Goal: Task Accomplishment & Management: Use online tool/utility

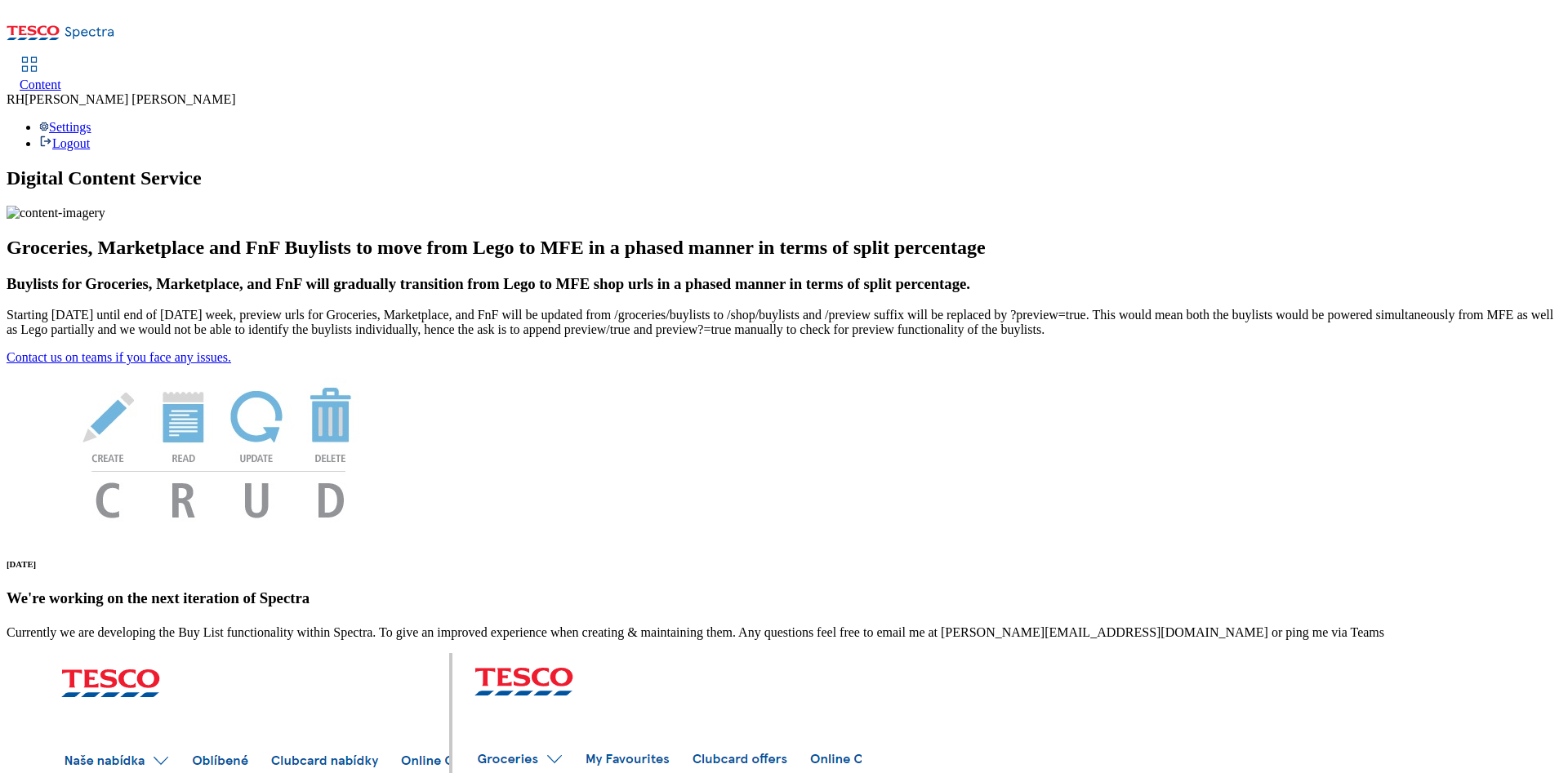
click at [61, 77] on span "Content" at bounding box center [40, 84] width 41 height 14
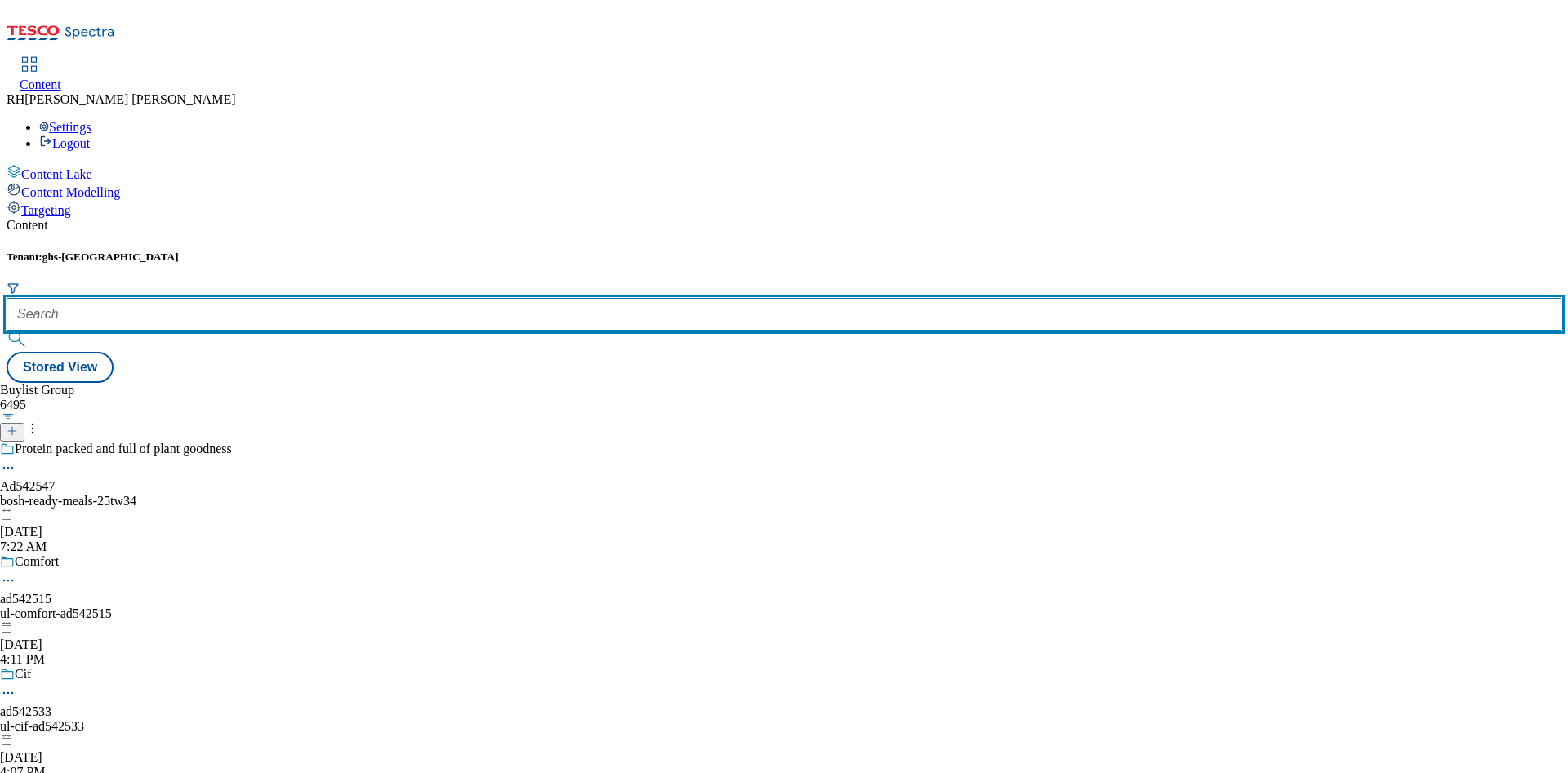
click at [369, 298] on input "text" at bounding box center [784, 315] width 1554 height 33
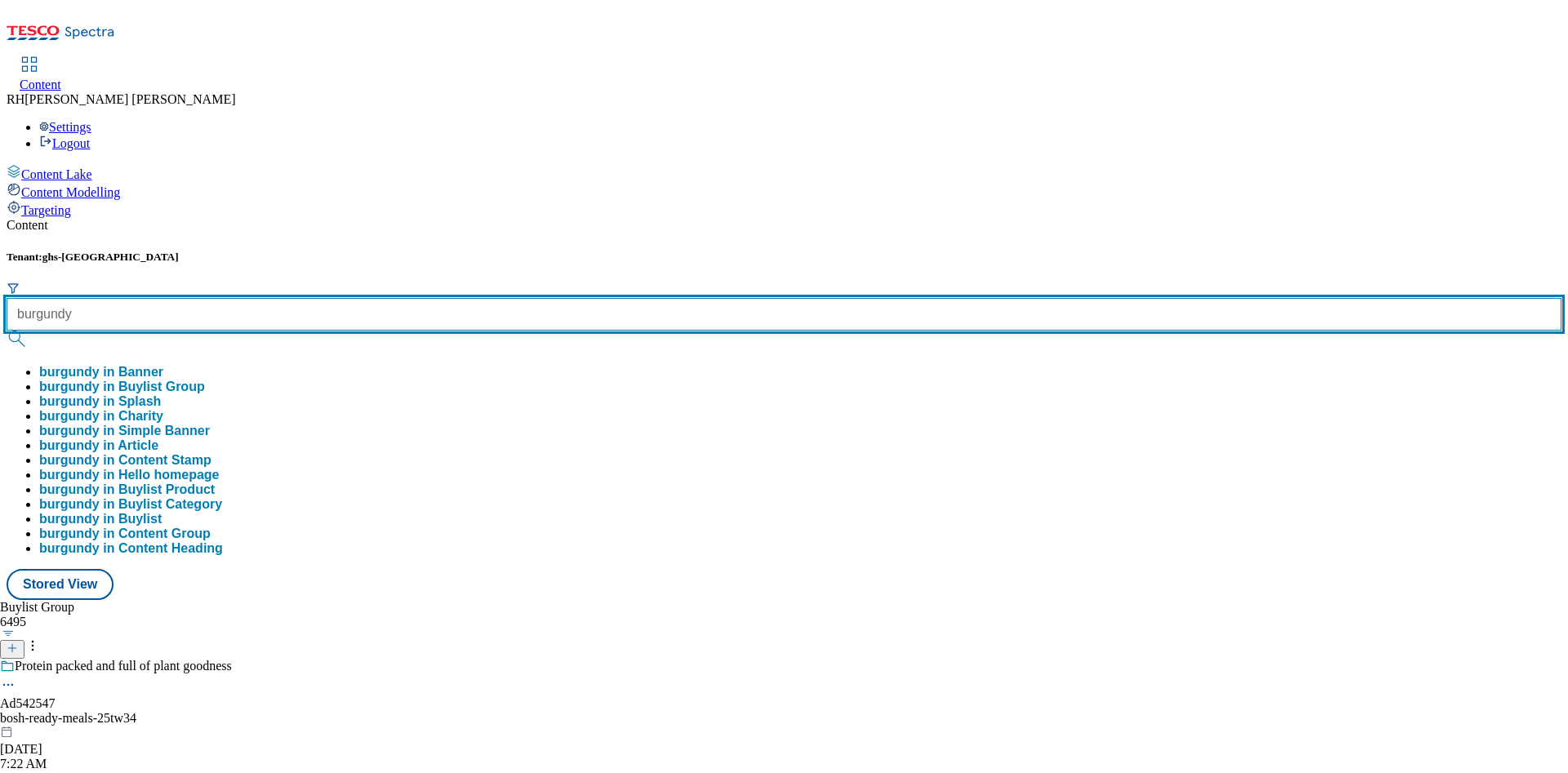
type input "burgundy"
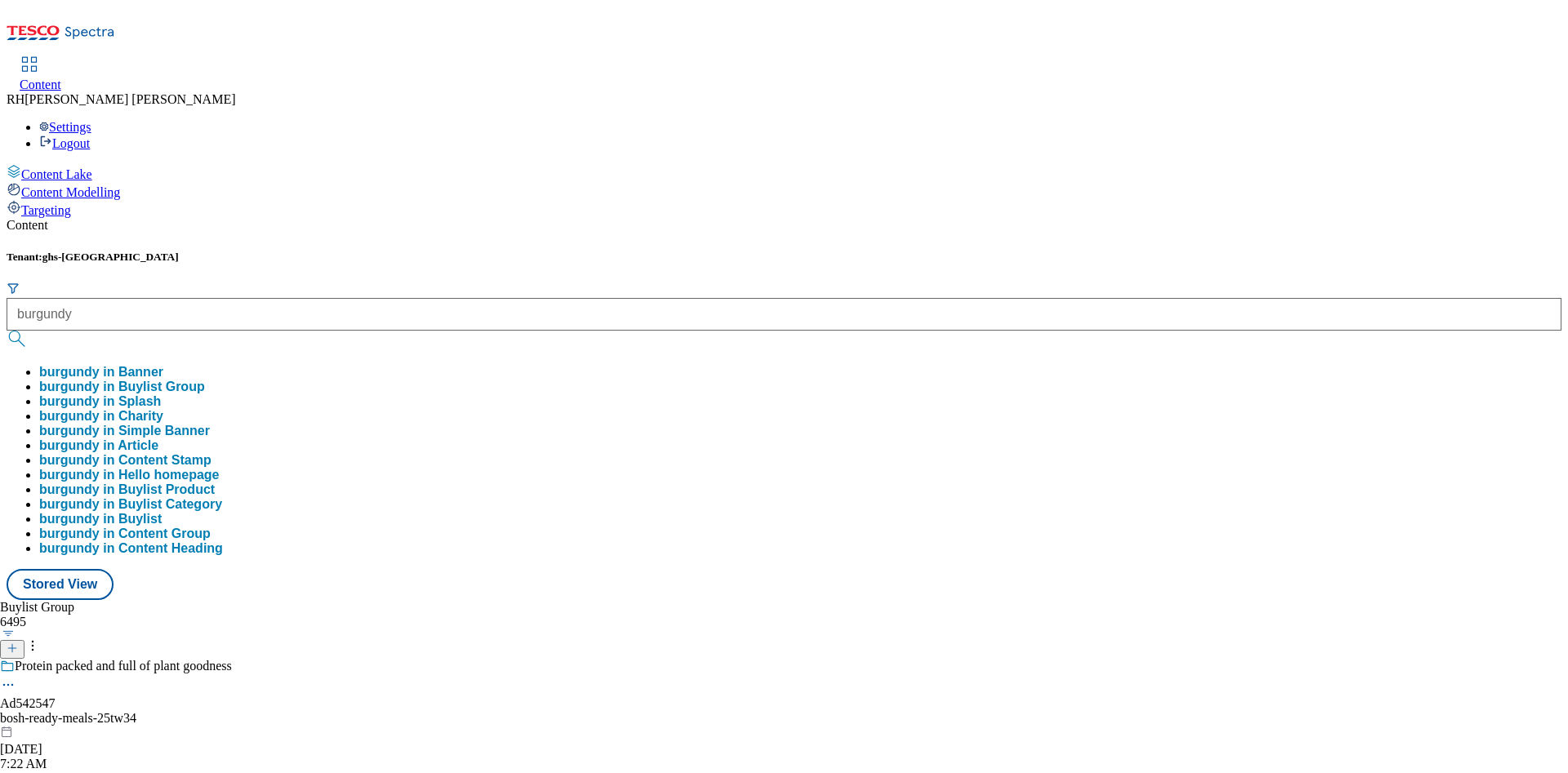
click at [205, 380] on button "burgundy in Buylist Group" at bounding box center [122, 387] width 166 height 15
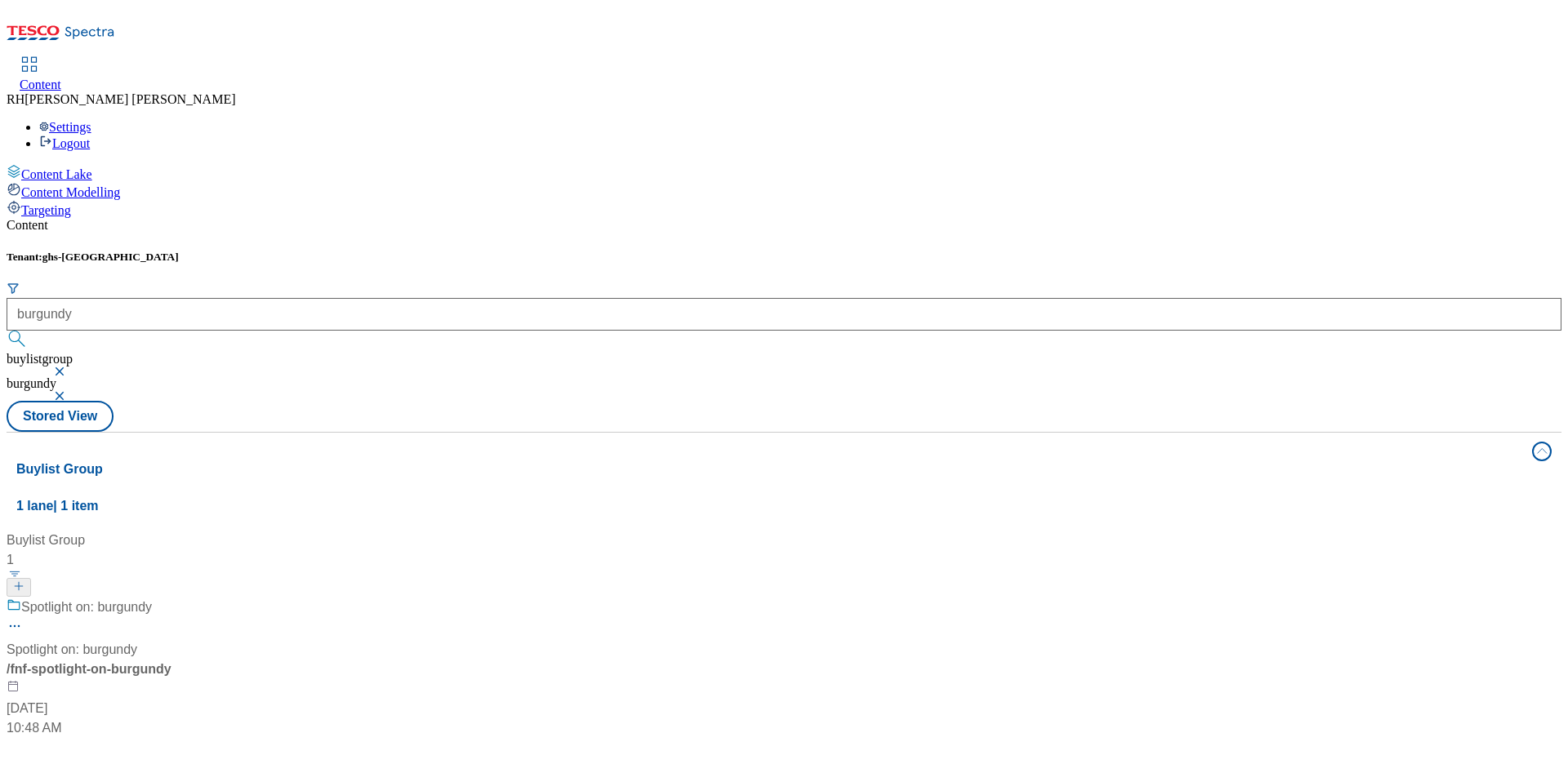
click at [211, 598] on div "Spotlight on: burgundy Spotlight on: burgundy / fnf-spotlight-on-burgundy Oct 6…" at bounding box center [108, 667] width 204 height 140
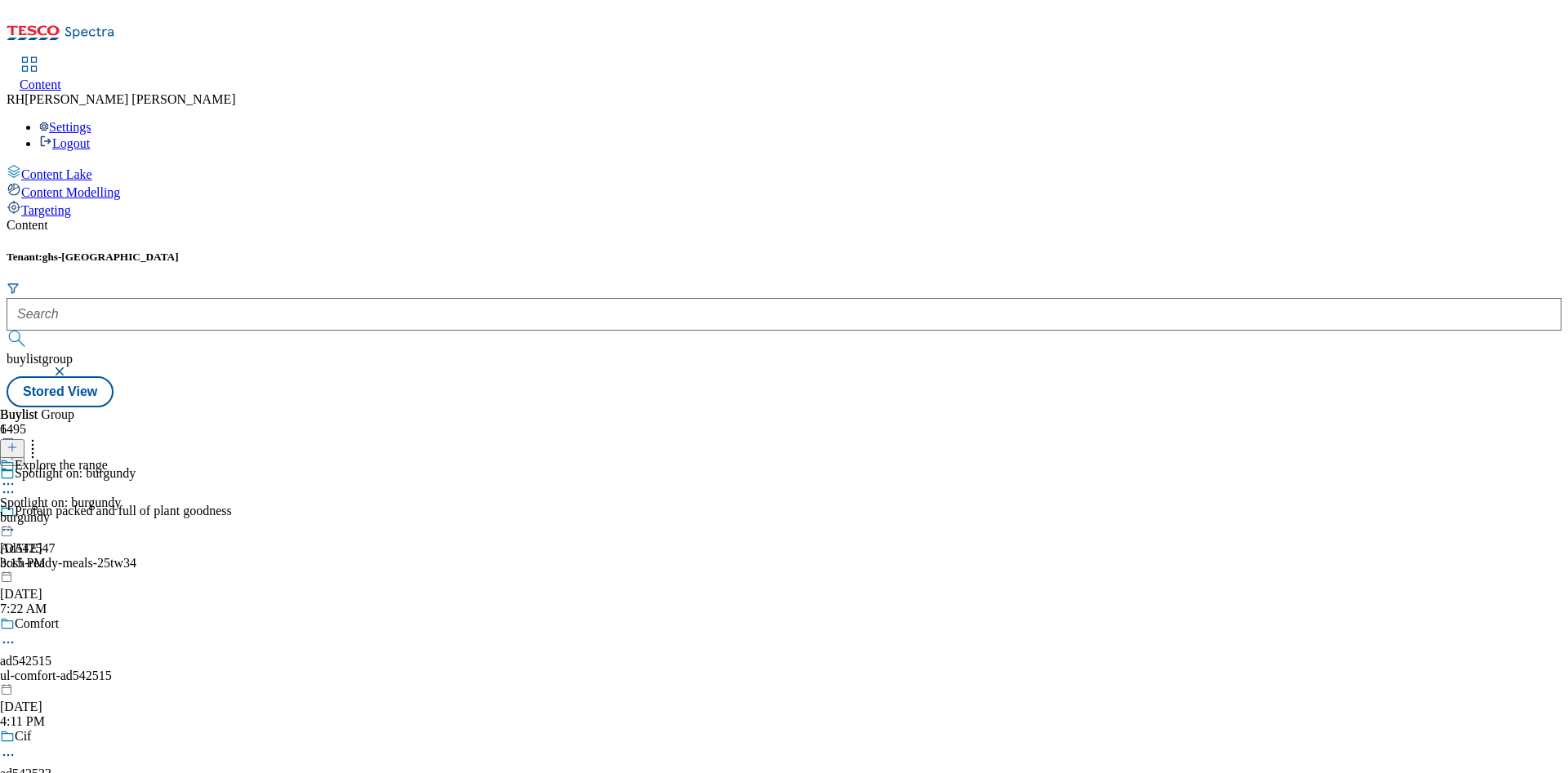
click at [121, 511] on div "burgundy" at bounding box center [60, 518] width 121 height 15
click at [89, 511] on div "all-products" at bounding box center [45, 518] width 89 height 15
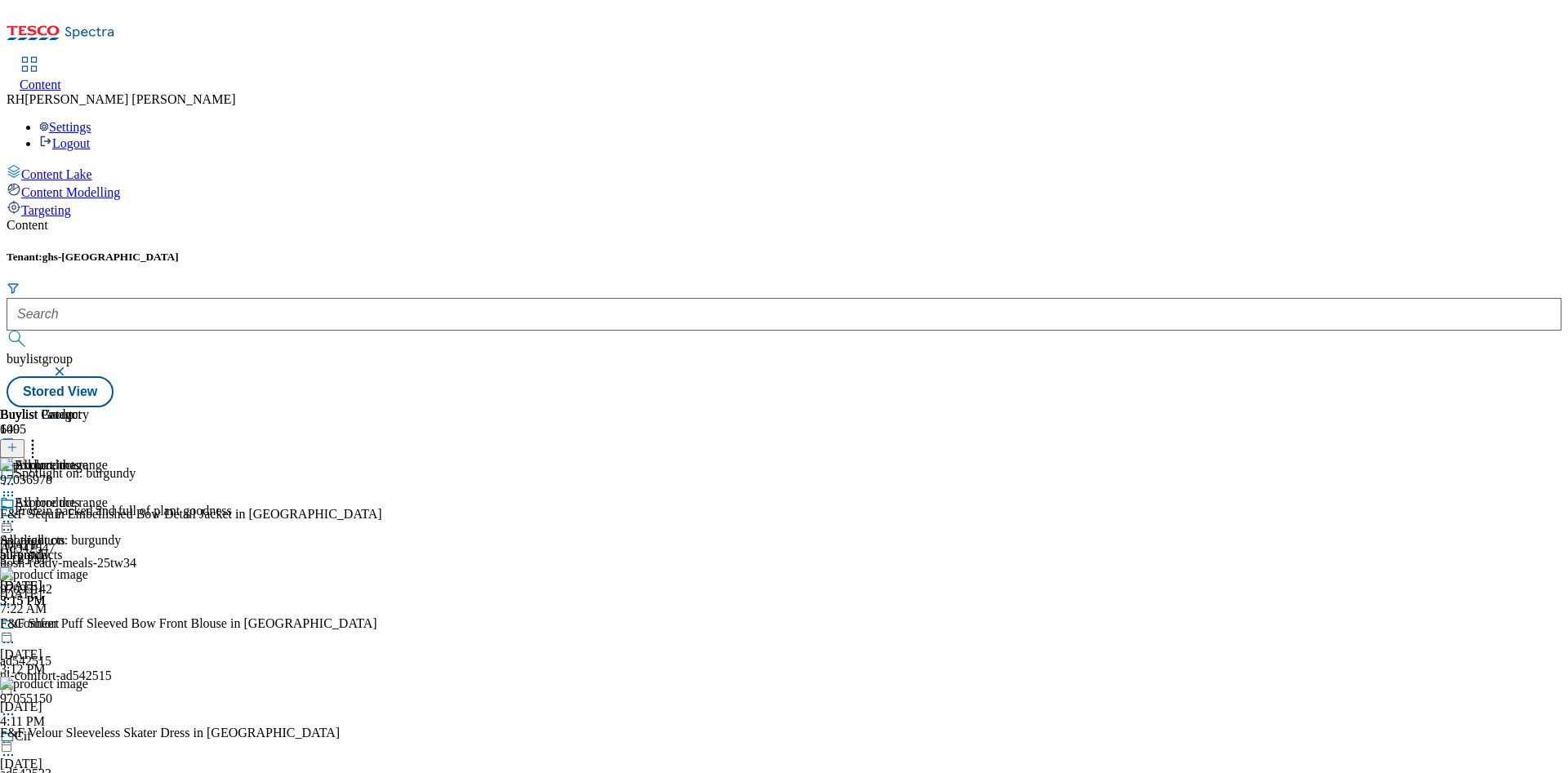
click at [16, 513] on icon at bounding box center [8, 521] width 16 height 16
click at [103, 701] on span "Un-publish" at bounding box center [77, 707] width 52 height 12
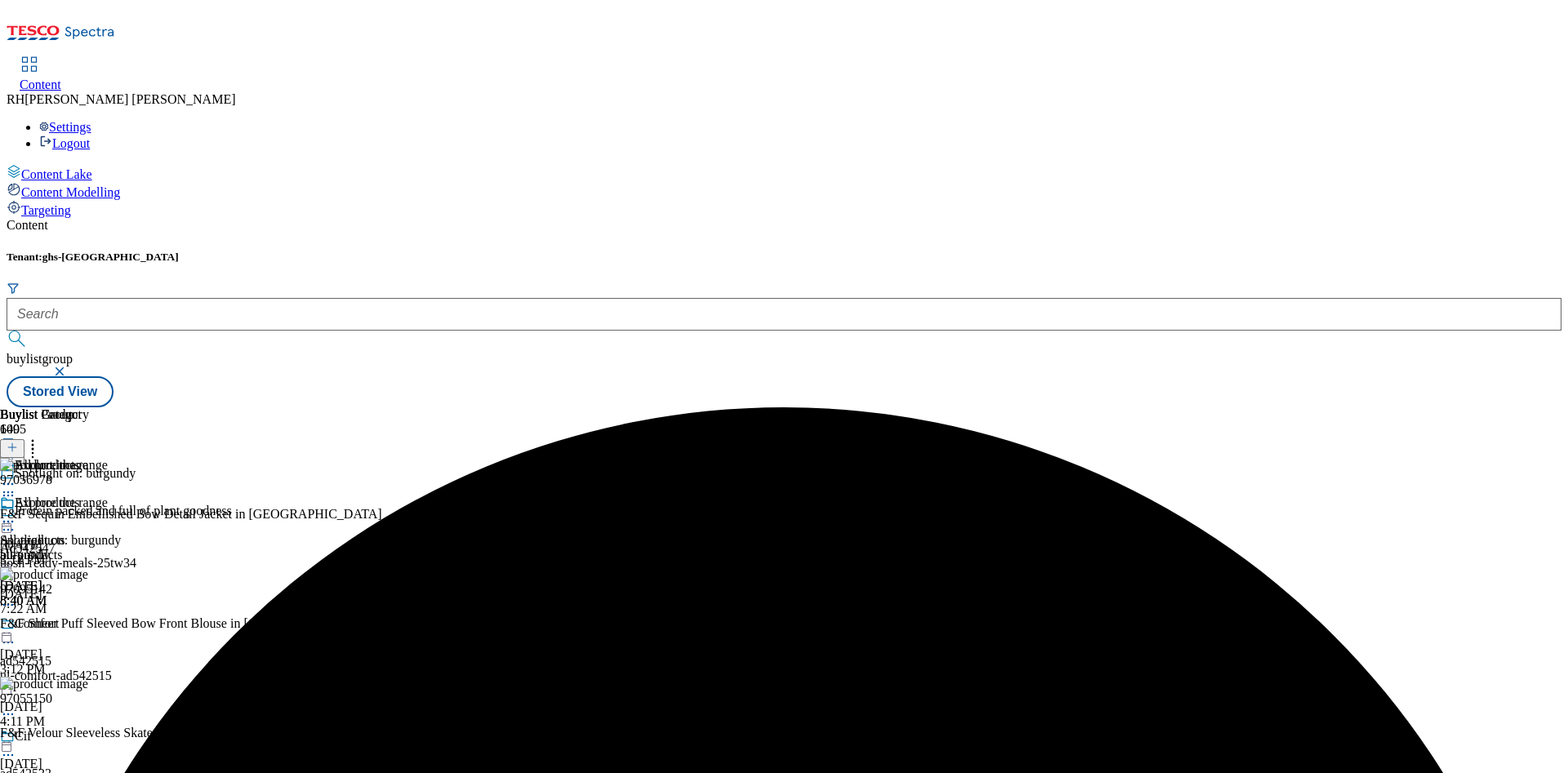
click at [16, 513] on icon at bounding box center [8, 521] width 16 height 16
click at [106, 644] on span "Un-preview" at bounding box center [78, 650] width 55 height 12
click at [40, 437] on icon at bounding box center [32, 445] width 16 height 16
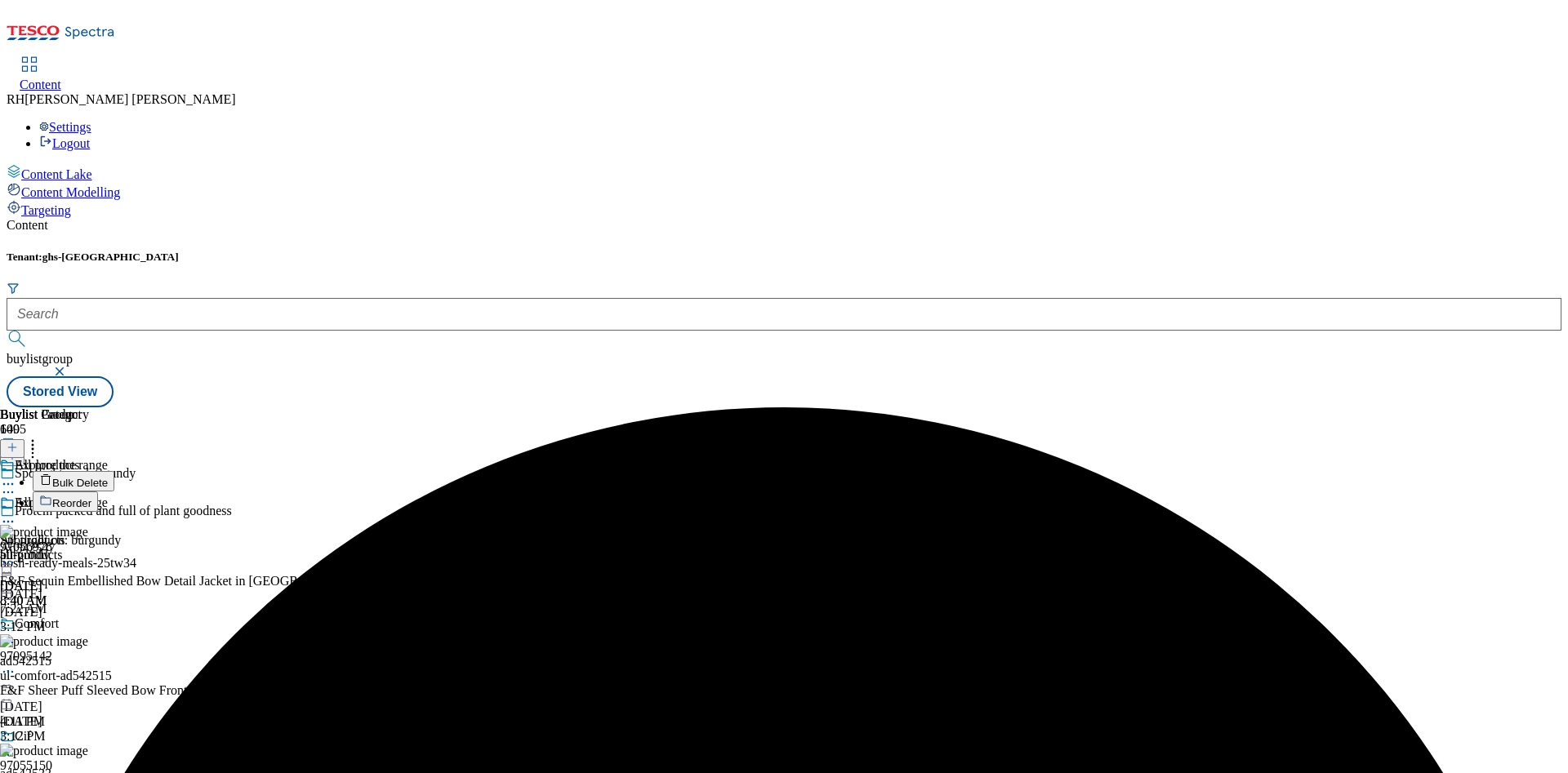
click at [107, 477] on span "Bulk Delete" at bounding box center [80, 483] width 56 height 12
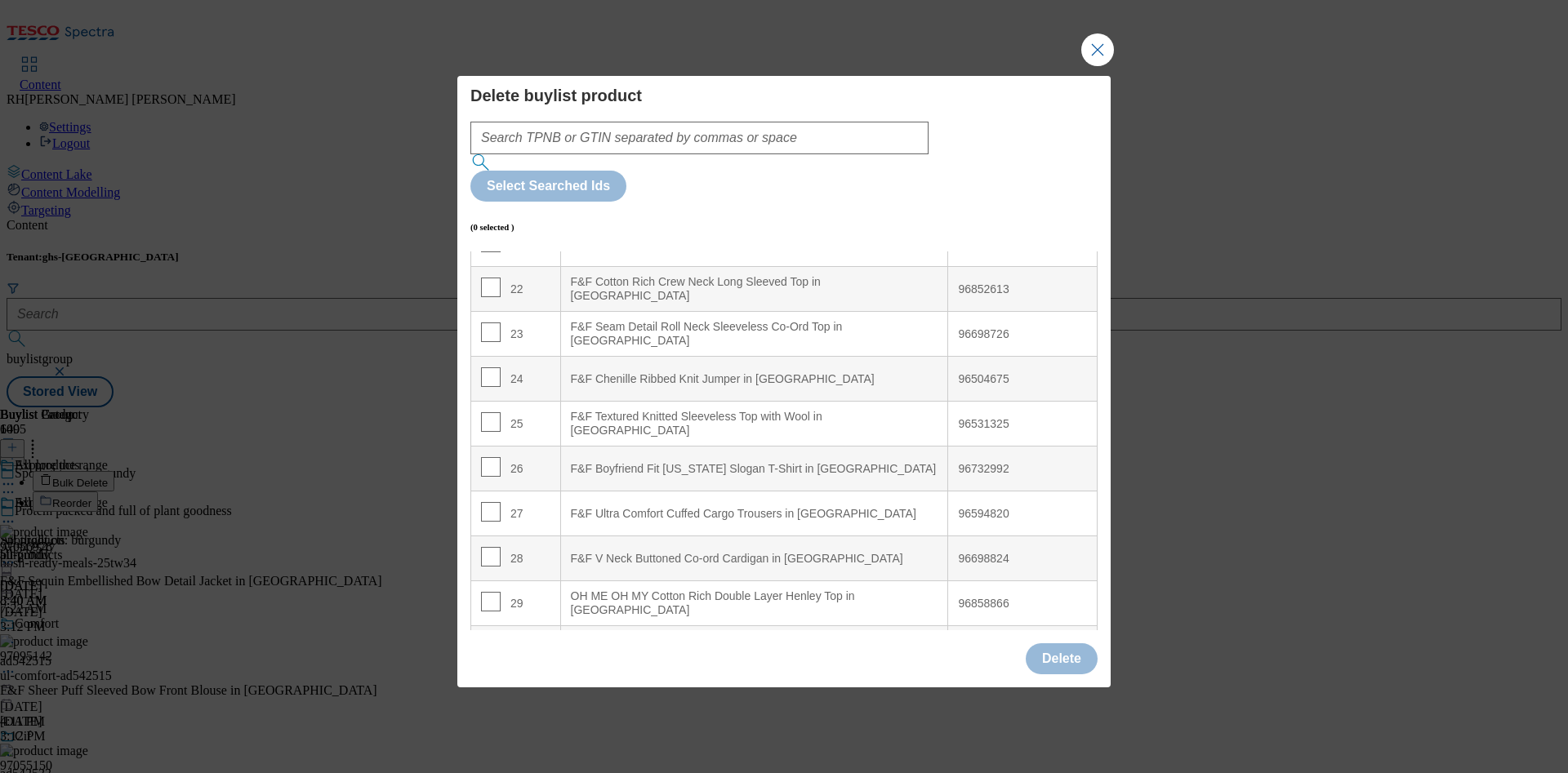
scroll to position [1102, 0]
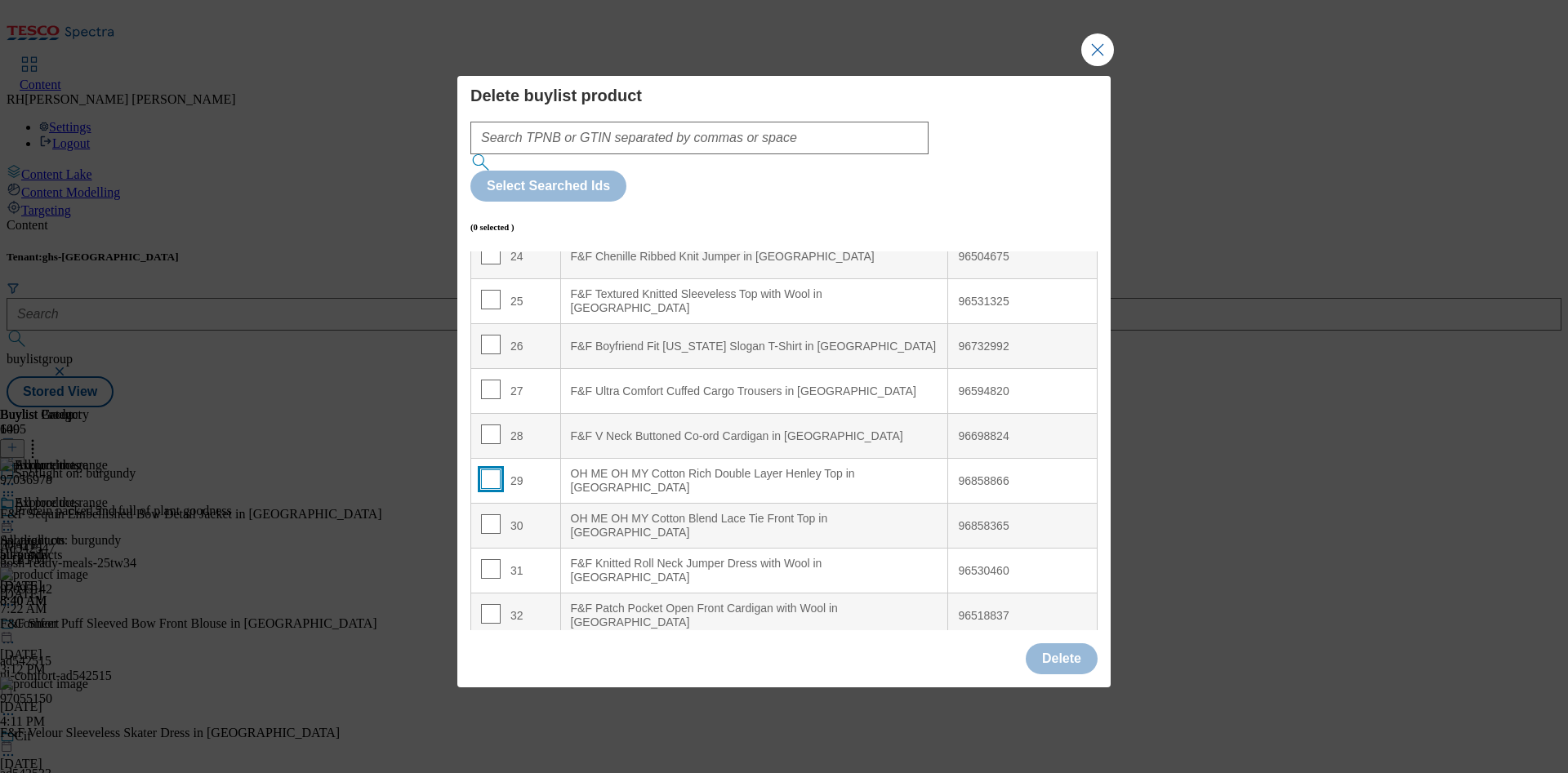
click at [492, 469] on input "Modal" at bounding box center [490, 479] width 20 height 20
checkbox input "true"
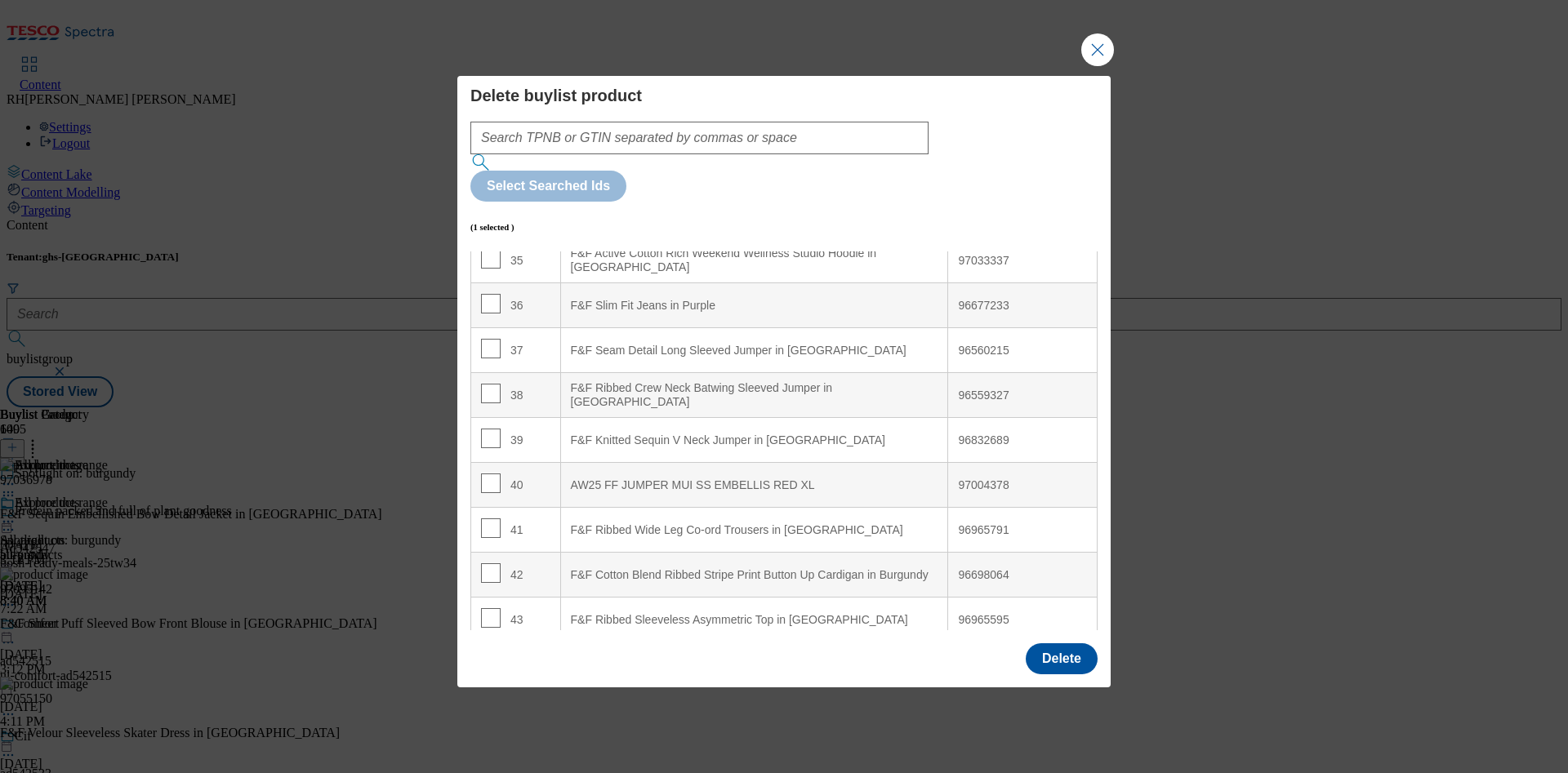
scroll to position [1715, 0]
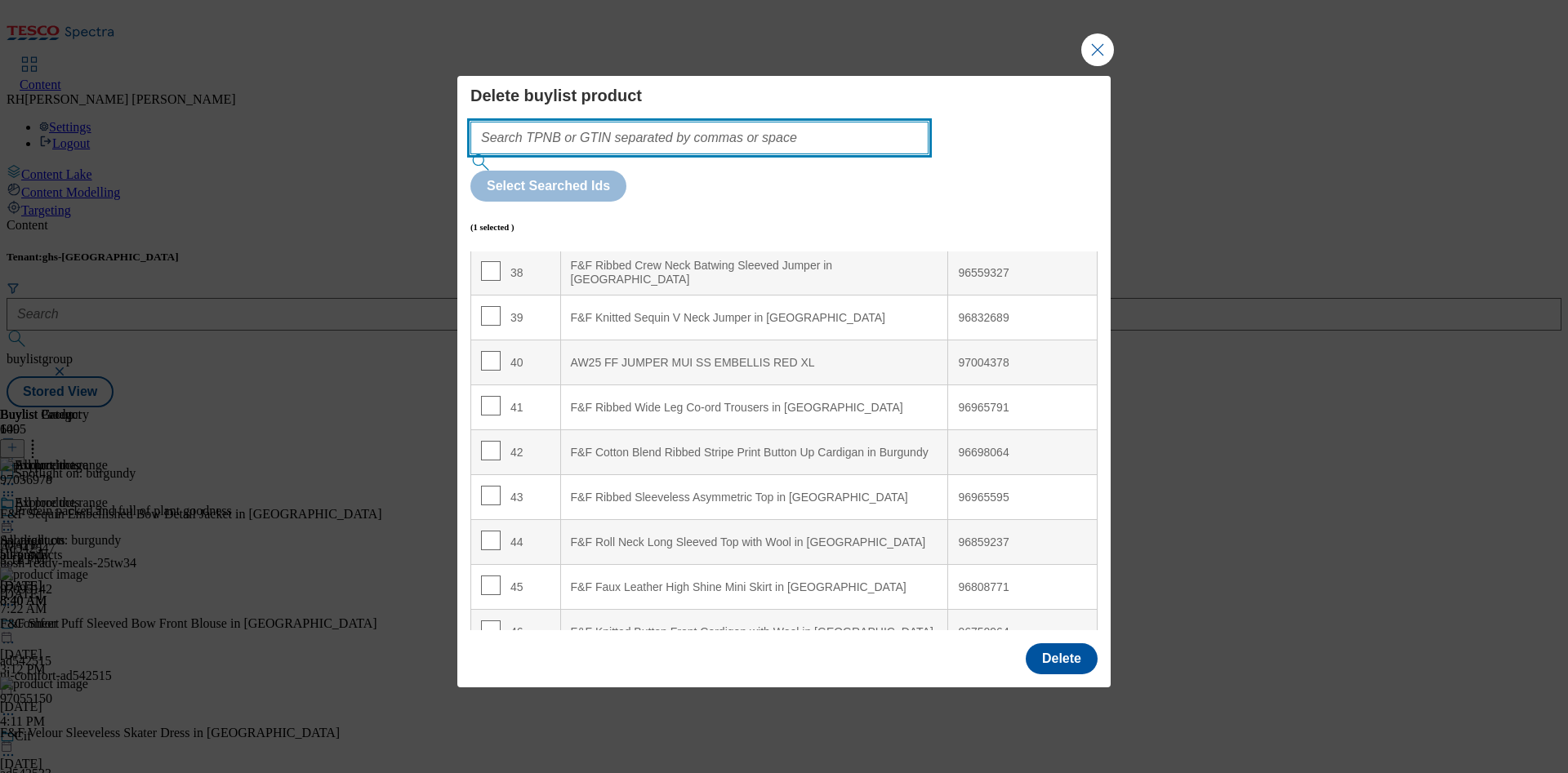
click at [721, 155] on input "Modal" at bounding box center [699, 138] width 458 height 33
paste input "96408806"
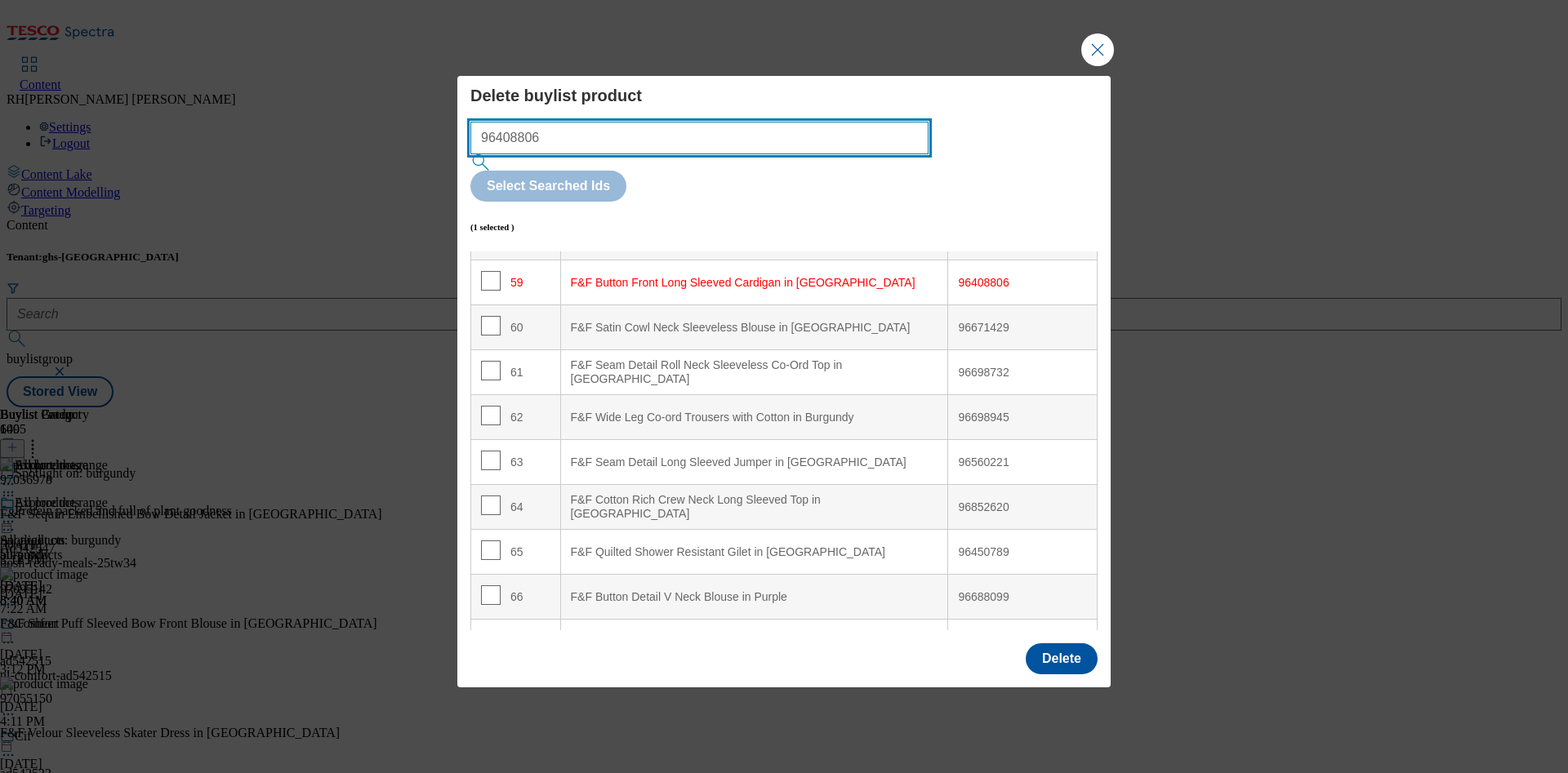
scroll to position [2665, 0]
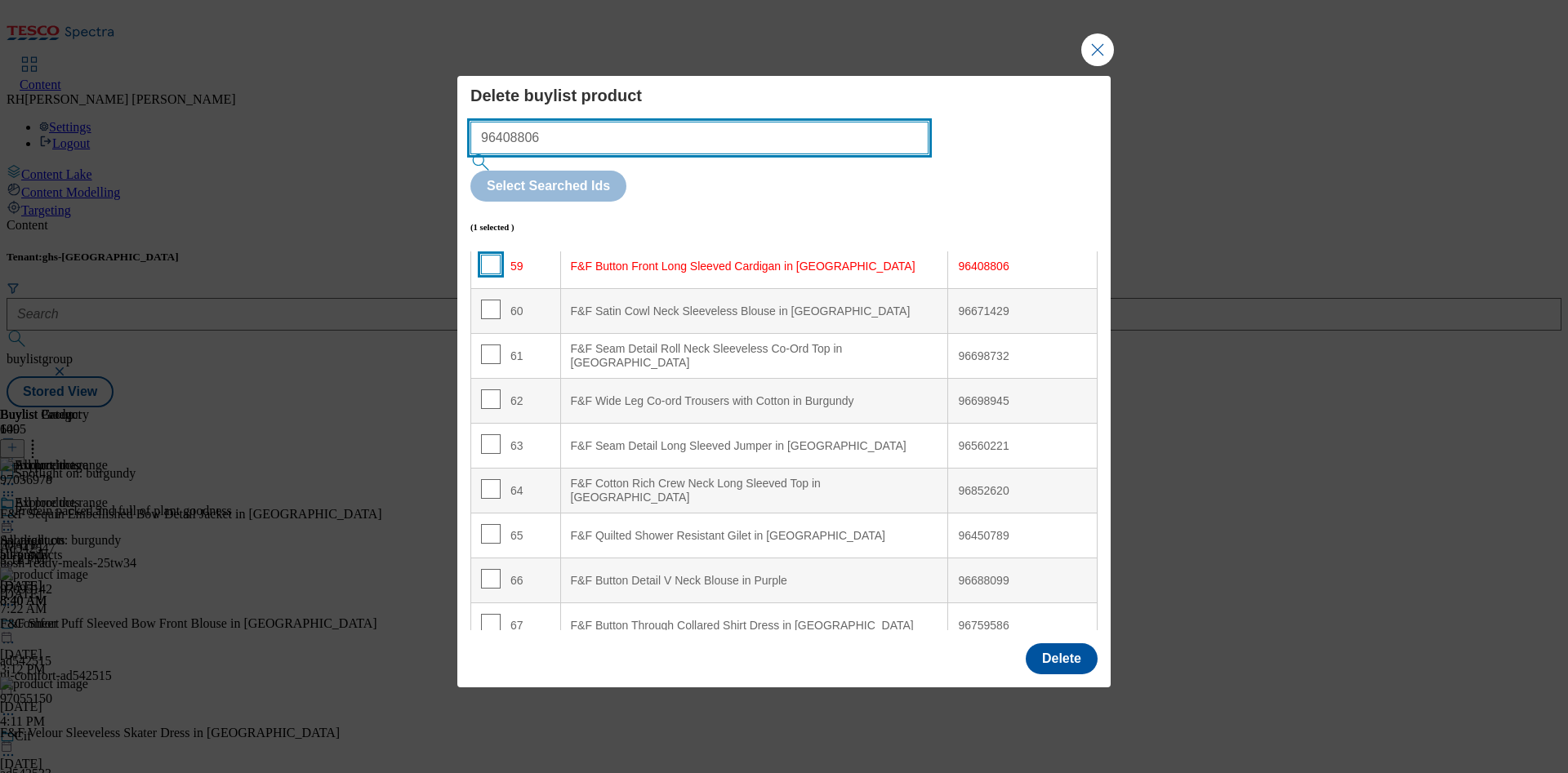
type input "96408806"
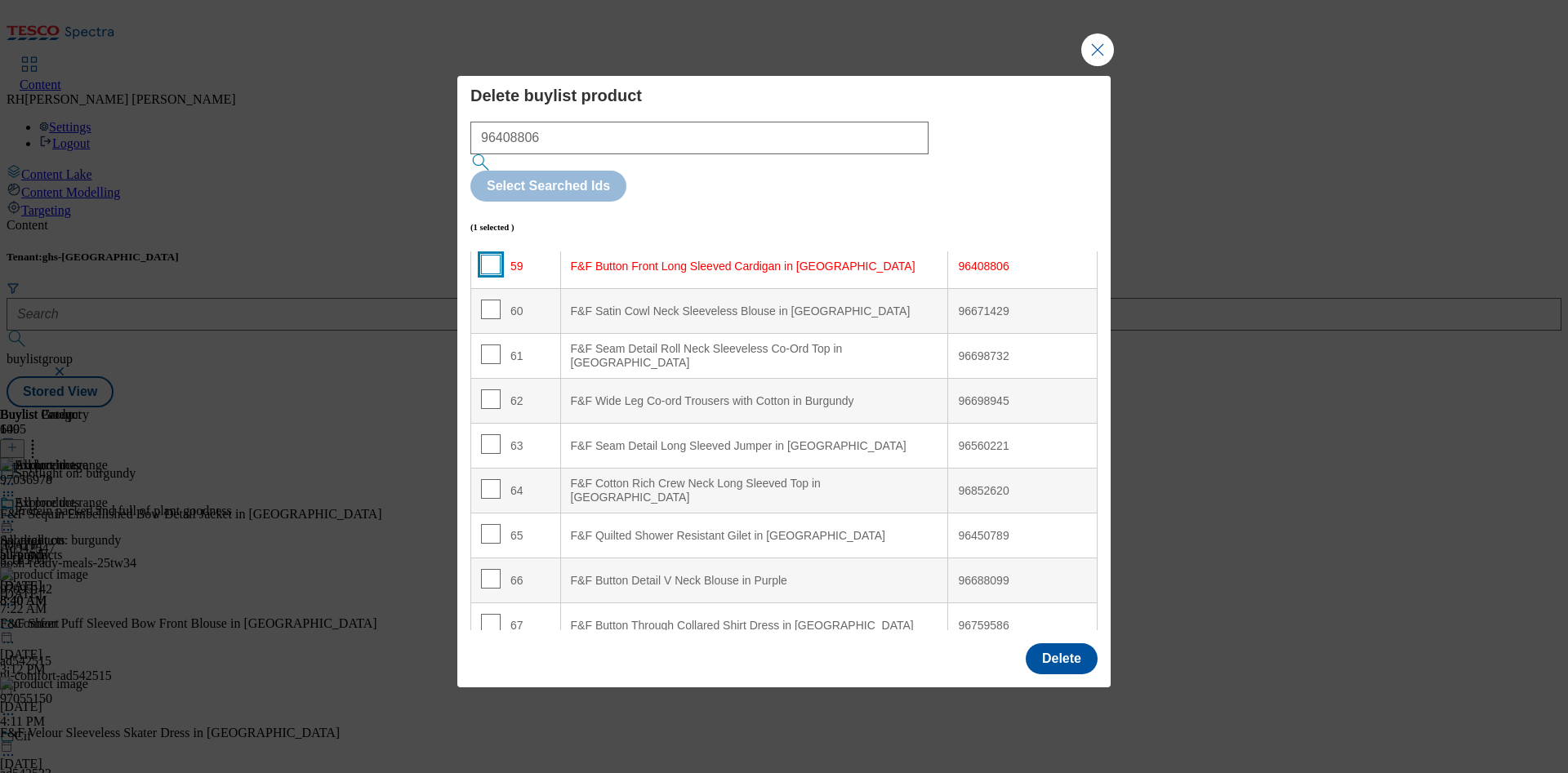
click at [490, 255] on input "Modal" at bounding box center [490, 264] width 20 height 20
checkbox input "true"
click at [492, 300] on input "Modal" at bounding box center [490, 310] width 20 height 20
checkbox input "true"
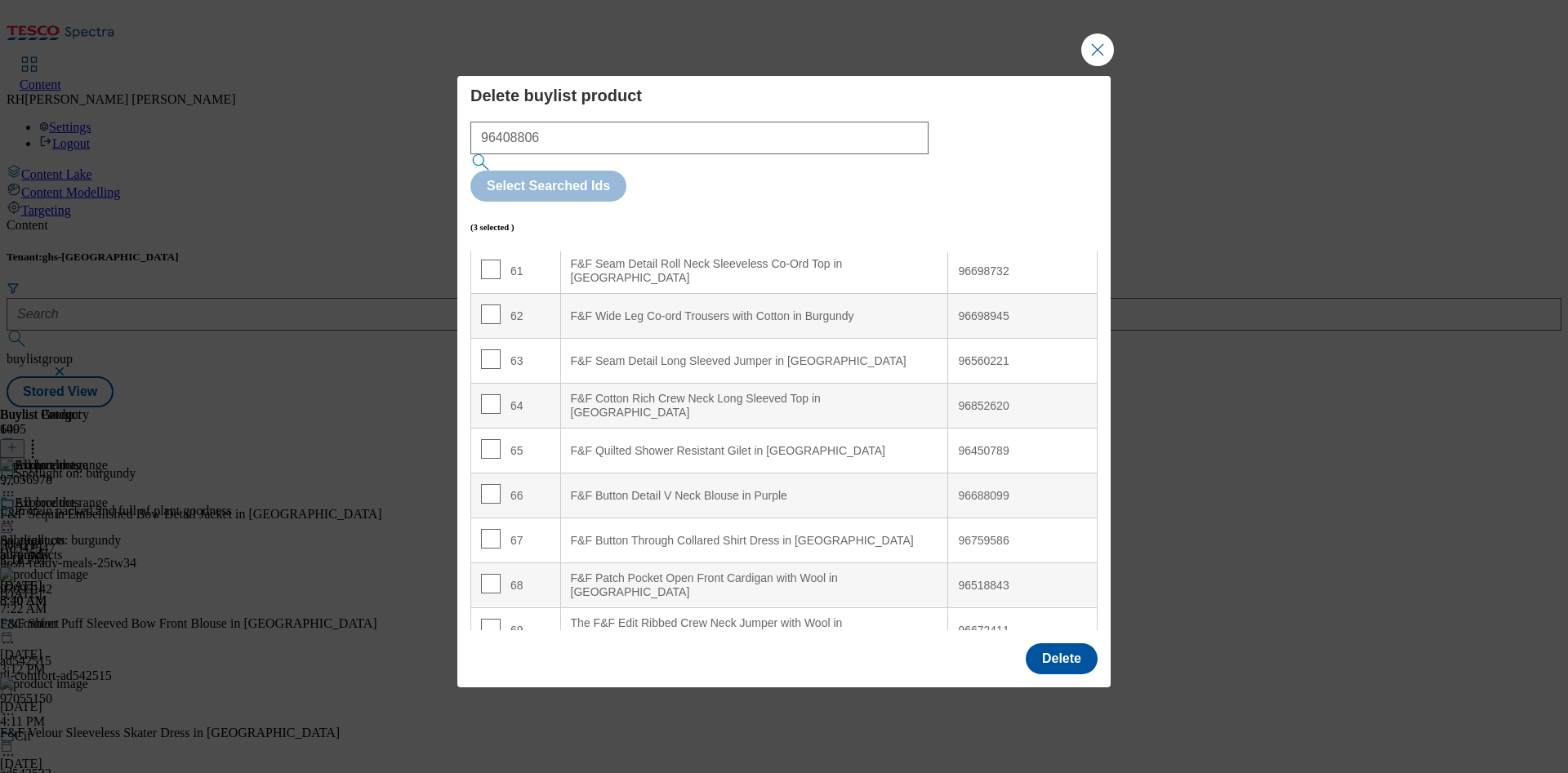
scroll to position [2763, 0]
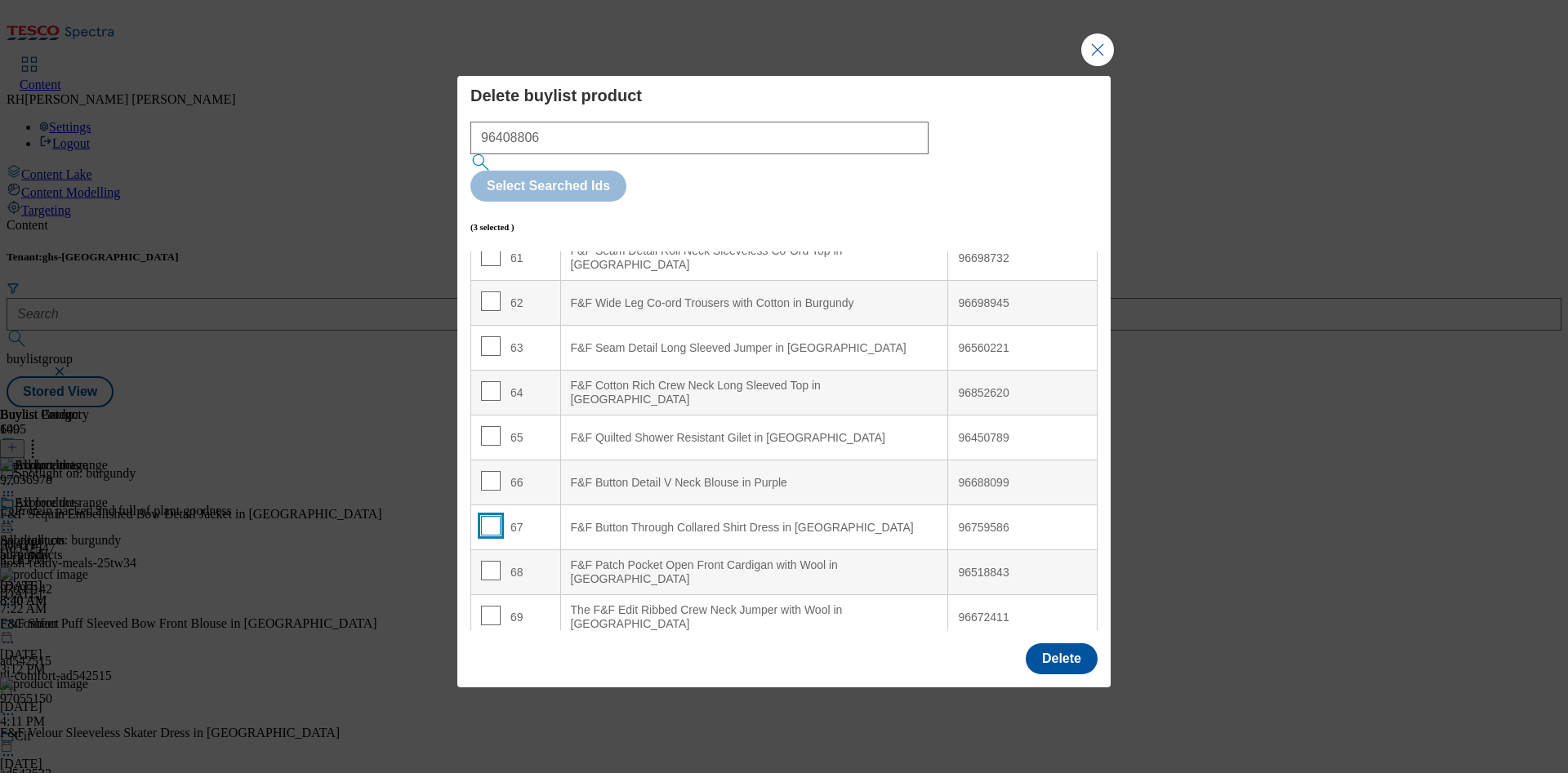
click at [486, 516] on input "Modal" at bounding box center [490, 525] width 20 height 20
checkbox input "true"
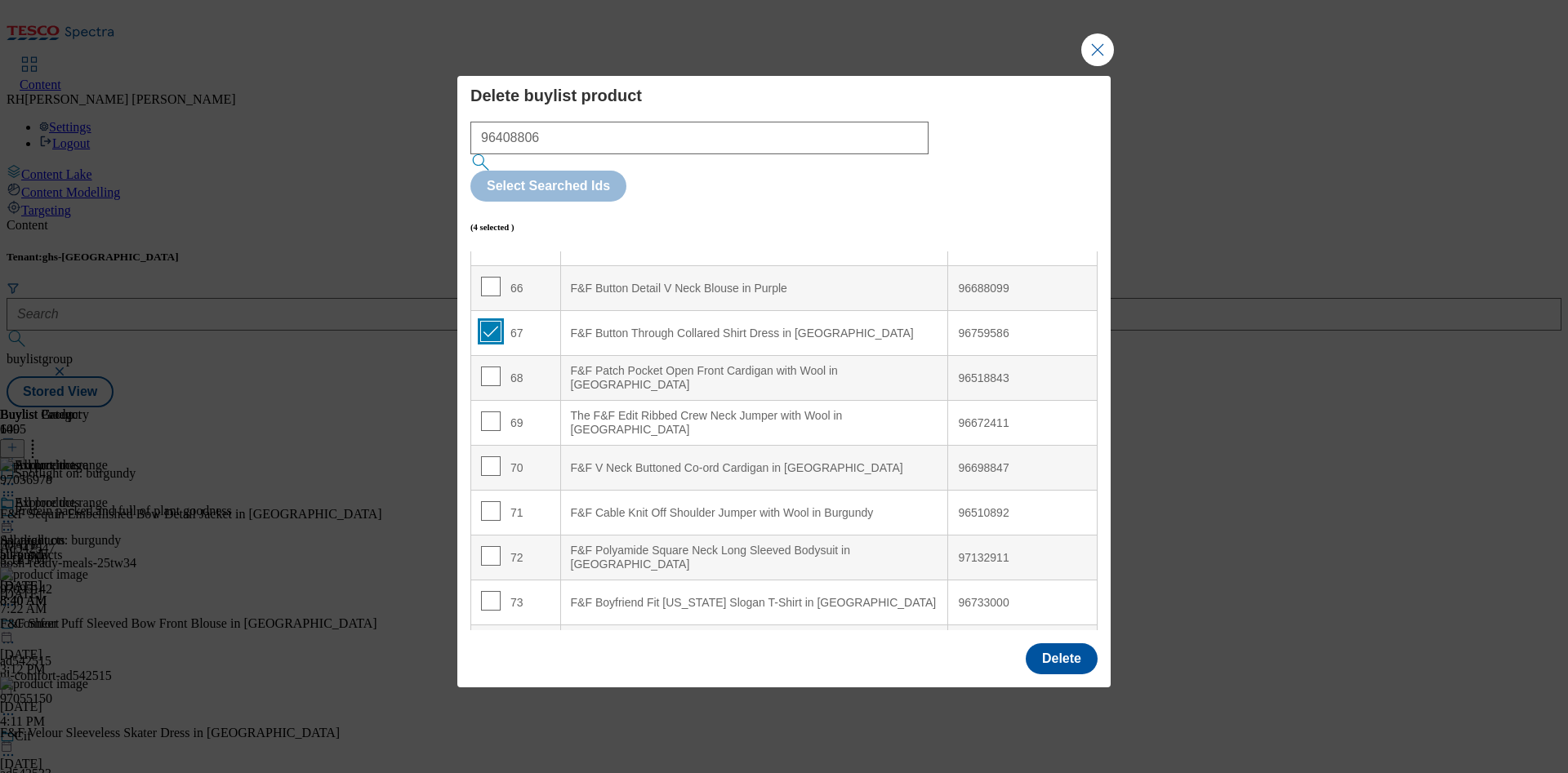
scroll to position [3008, 0]
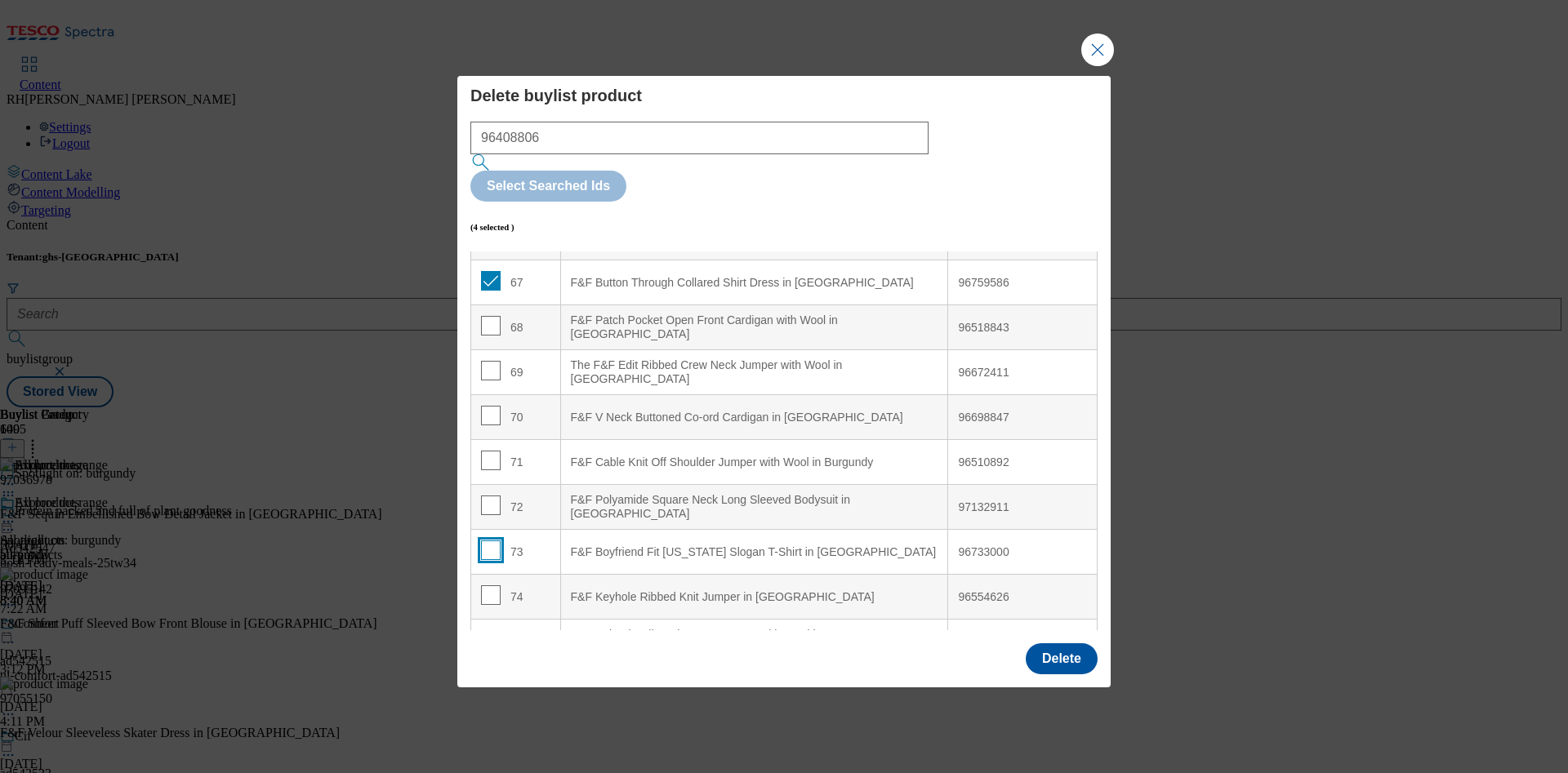
click at [487, 541] on input "Modal" at bounding box center [490, 550] width 20 height 20
checkbox input "true"
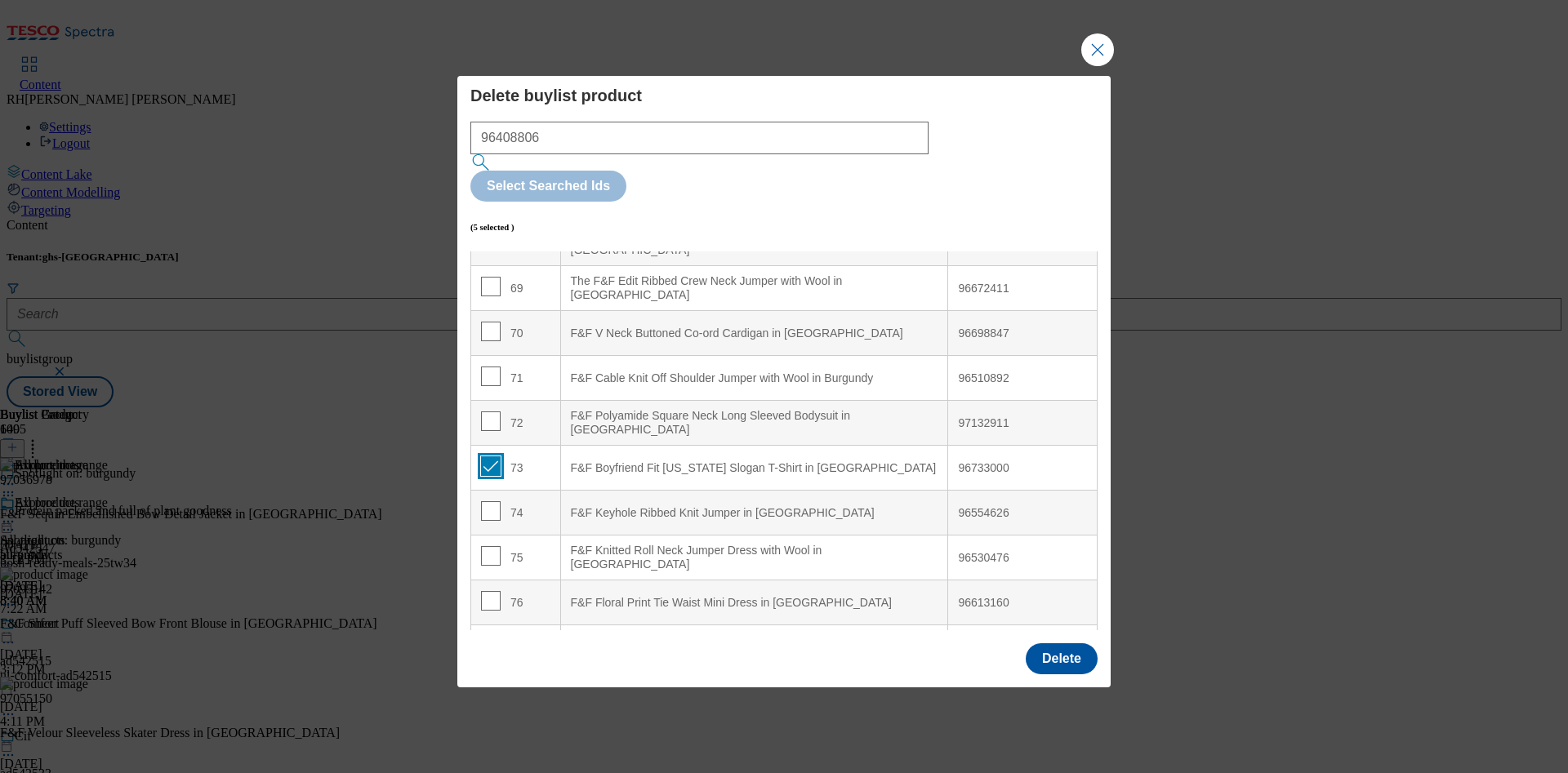
scroll to position [3131, 0]
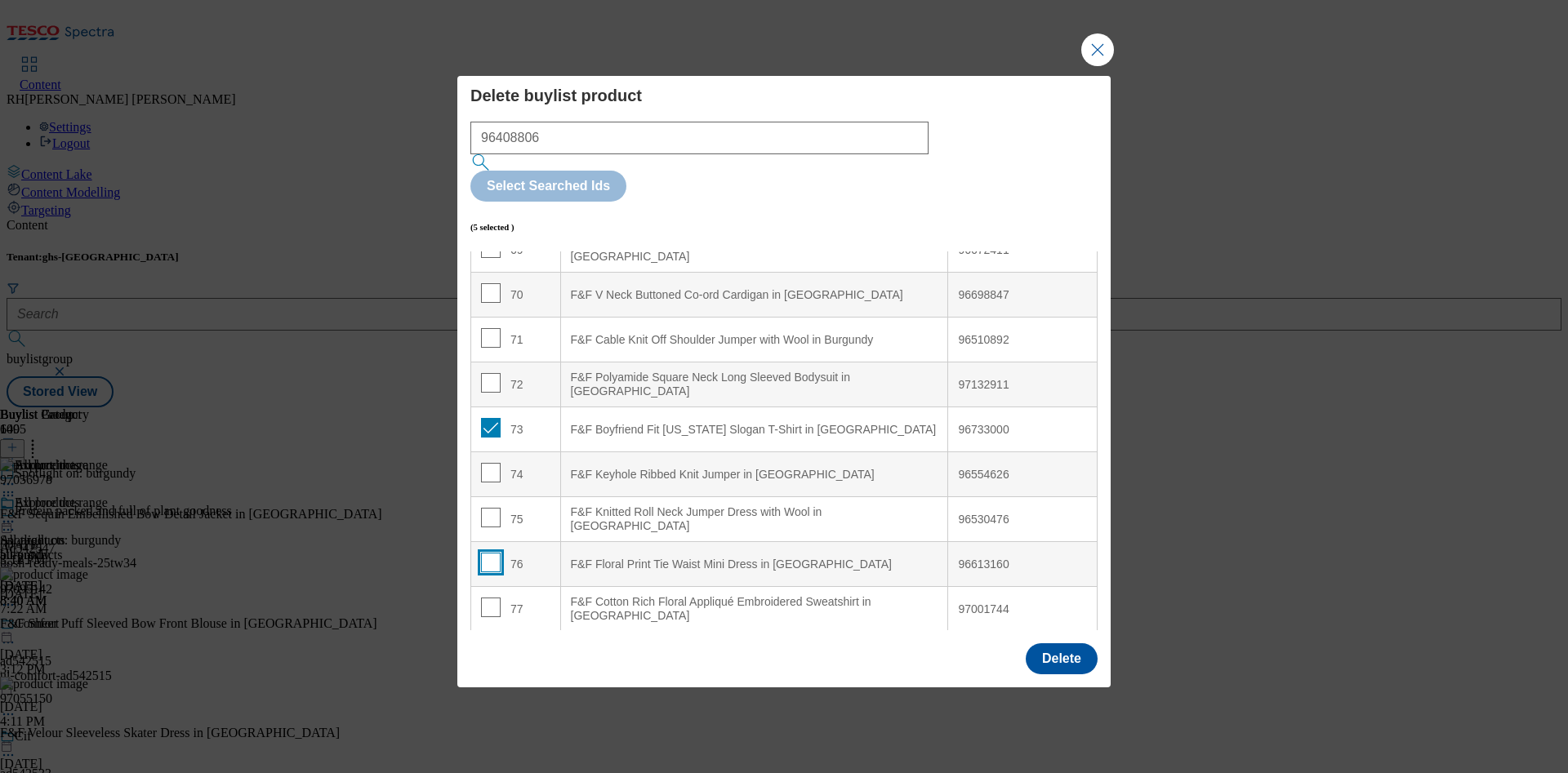
click at [486, 553] on input "Modal" at bounding box center [490, 562] width 20 height 20
checkbox input "true"
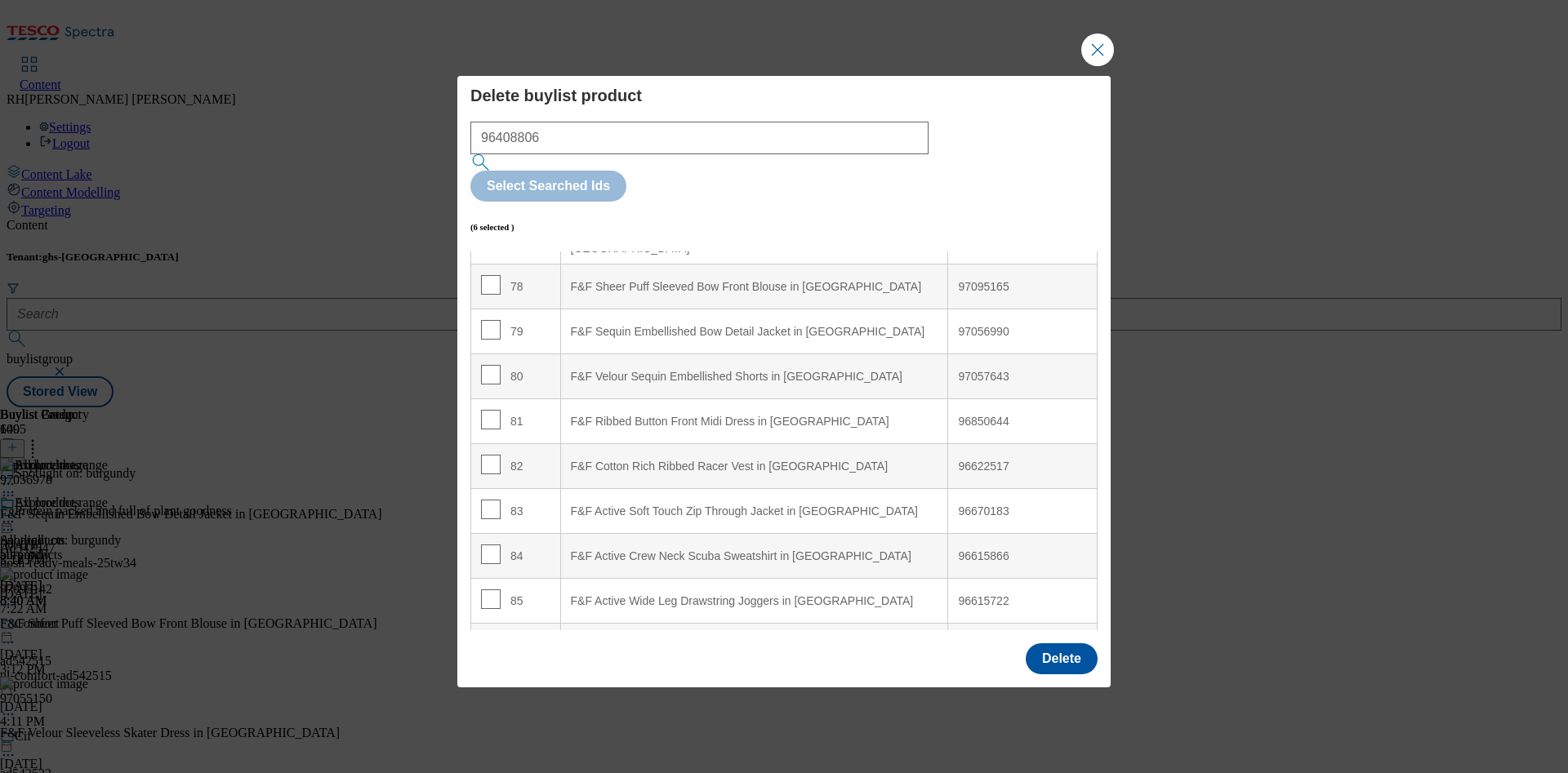
scroll to position [3620, 0]
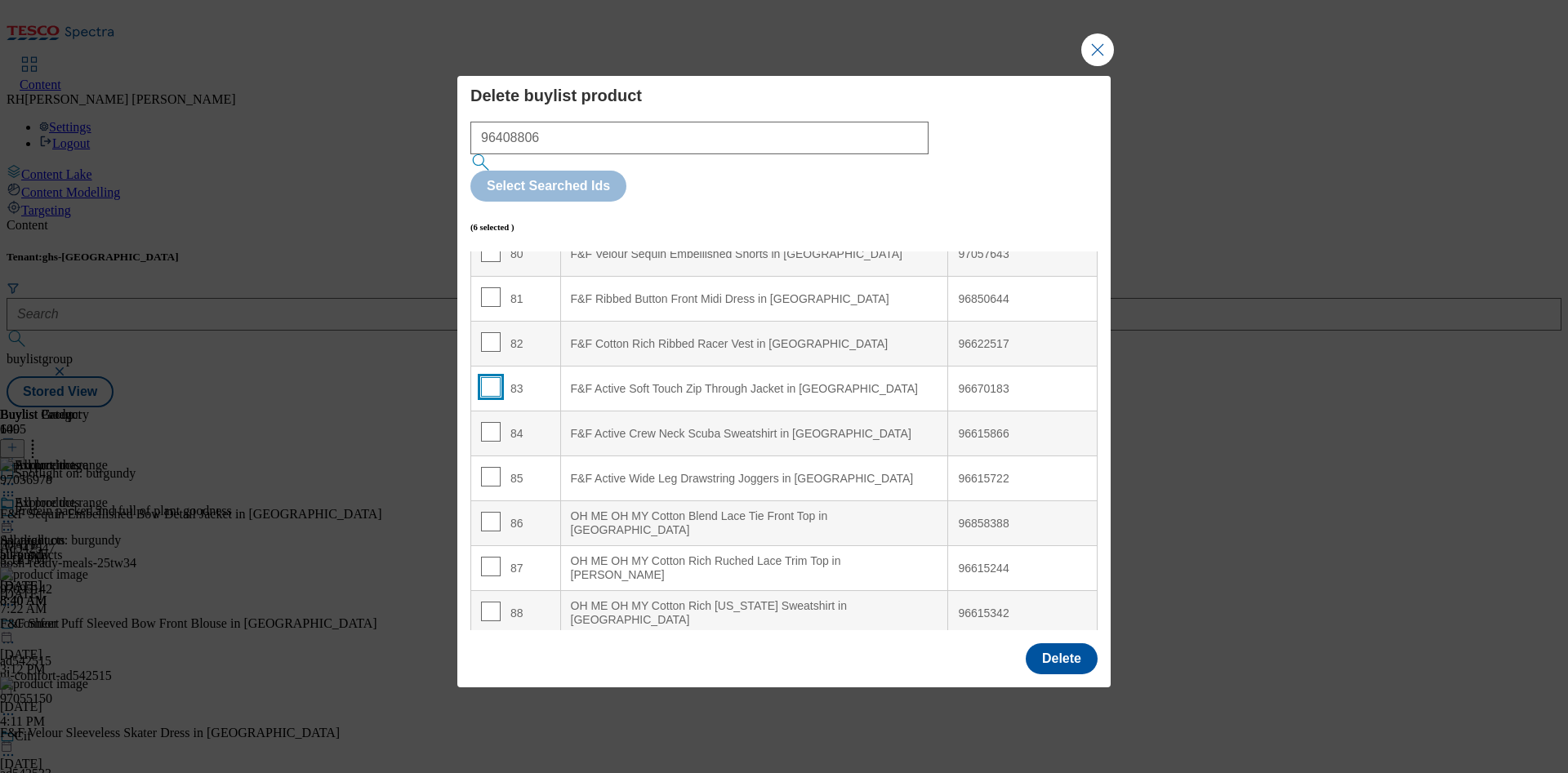
click at [487, 377] on input "Modal" at bounding box center [490, 387] width 20 height 20
checkbox input "true"
click at [491, 422] on input "Modal" at bounding box center [490, 432] width 20 height 20
checkbox input "true"
click at [490, 467] on input "Modal" at bounding box center [490, 476] width 20 height 20
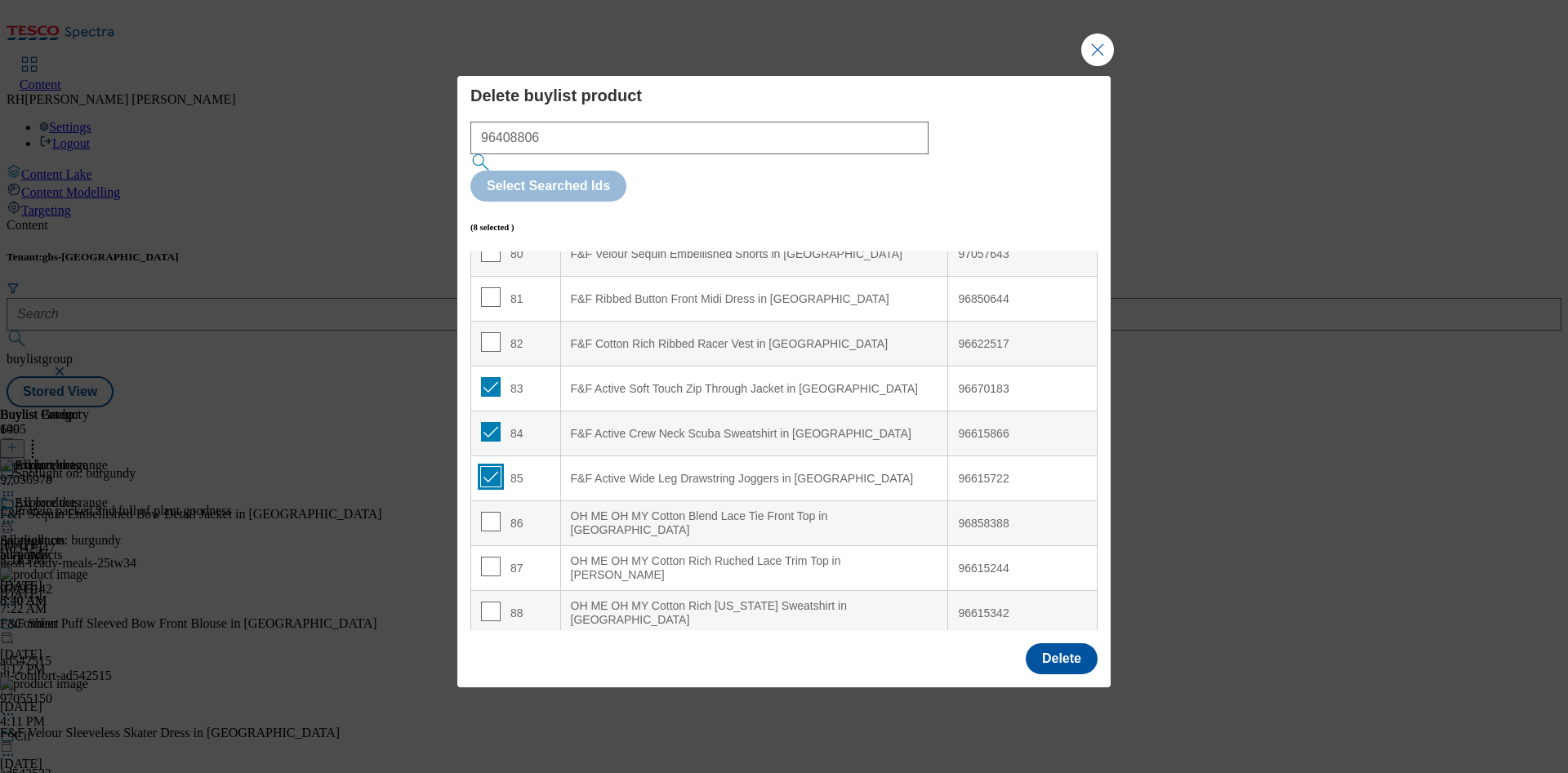
checkbox input "true"
click at [488, 512] on input "Modal" at bounding box center [490, 522] width 20 height 20
checkbox input "true"
click at [487, 557] on input "Modal" at bounding box center [490, 567] width 20 height 20
checkbox input "true"
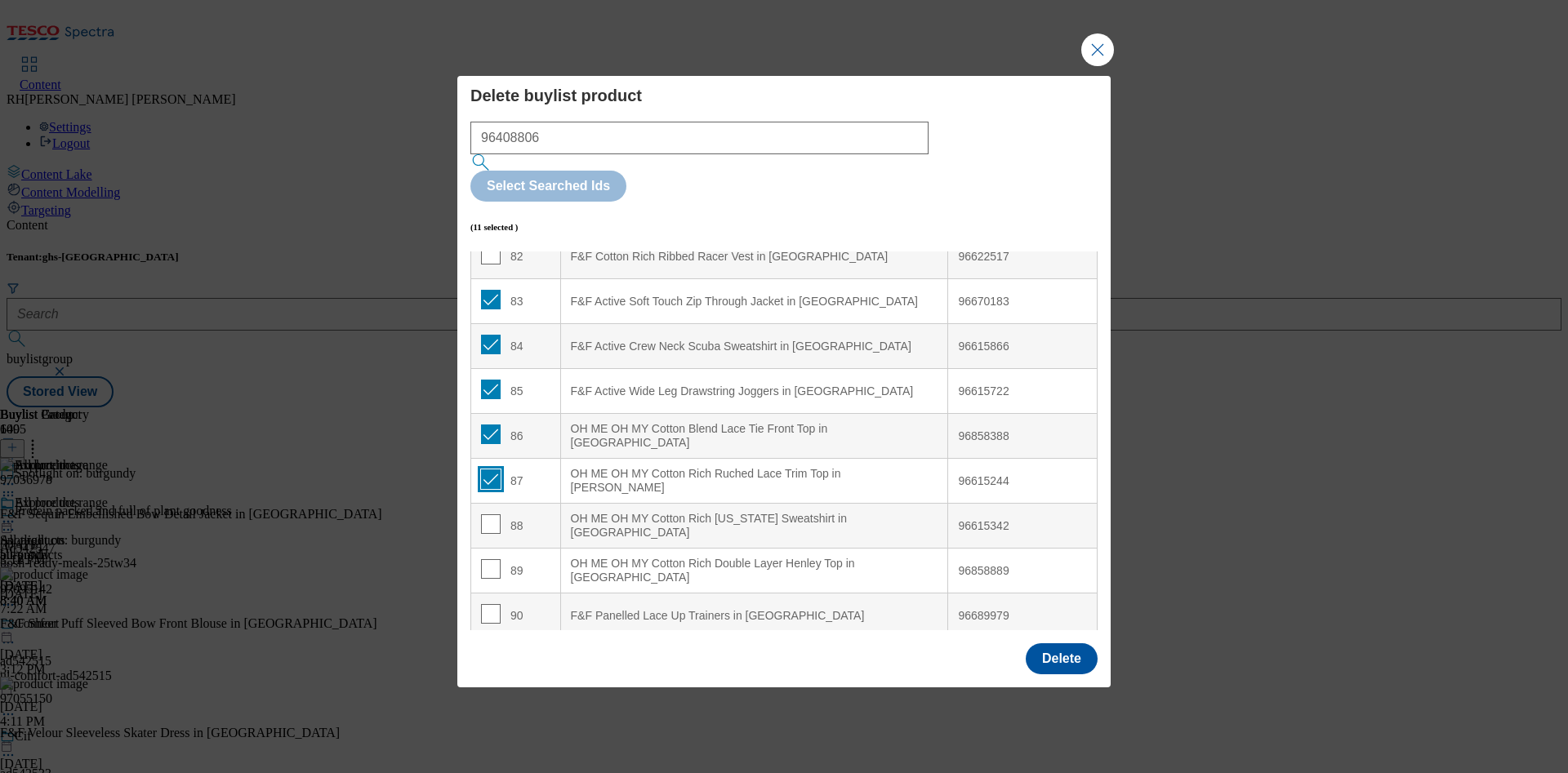
scroll to position [3743, 0]
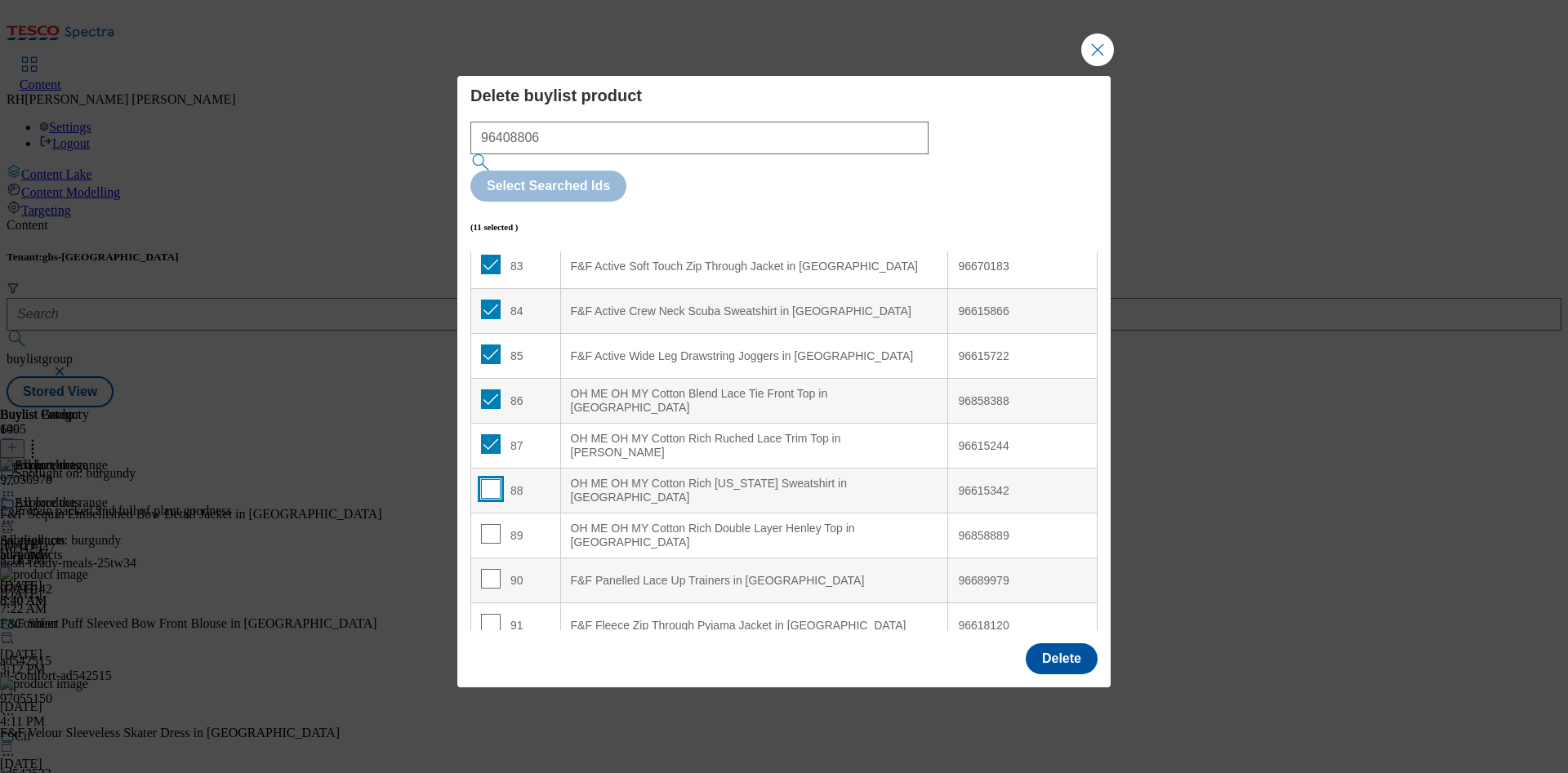
click at [494, 480] on input "Modal" at bounding box center [490, 489] width 20 height 20
checkbox input "true"
click at [492, 525] on input "Modal" at bounding box center [490, 534] width 20 height 20
checkbox input "true"
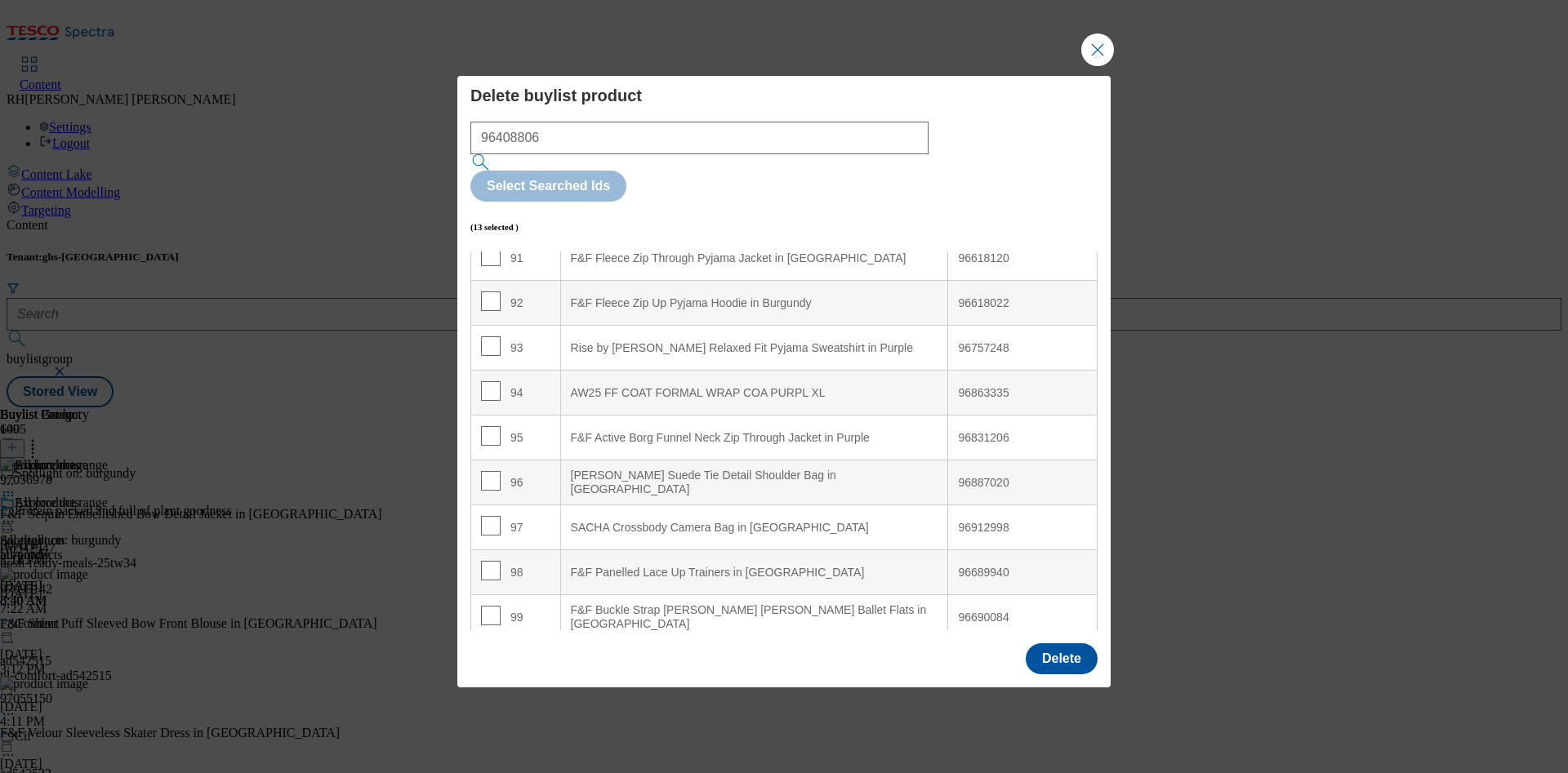
scroll to position [4158, 0]
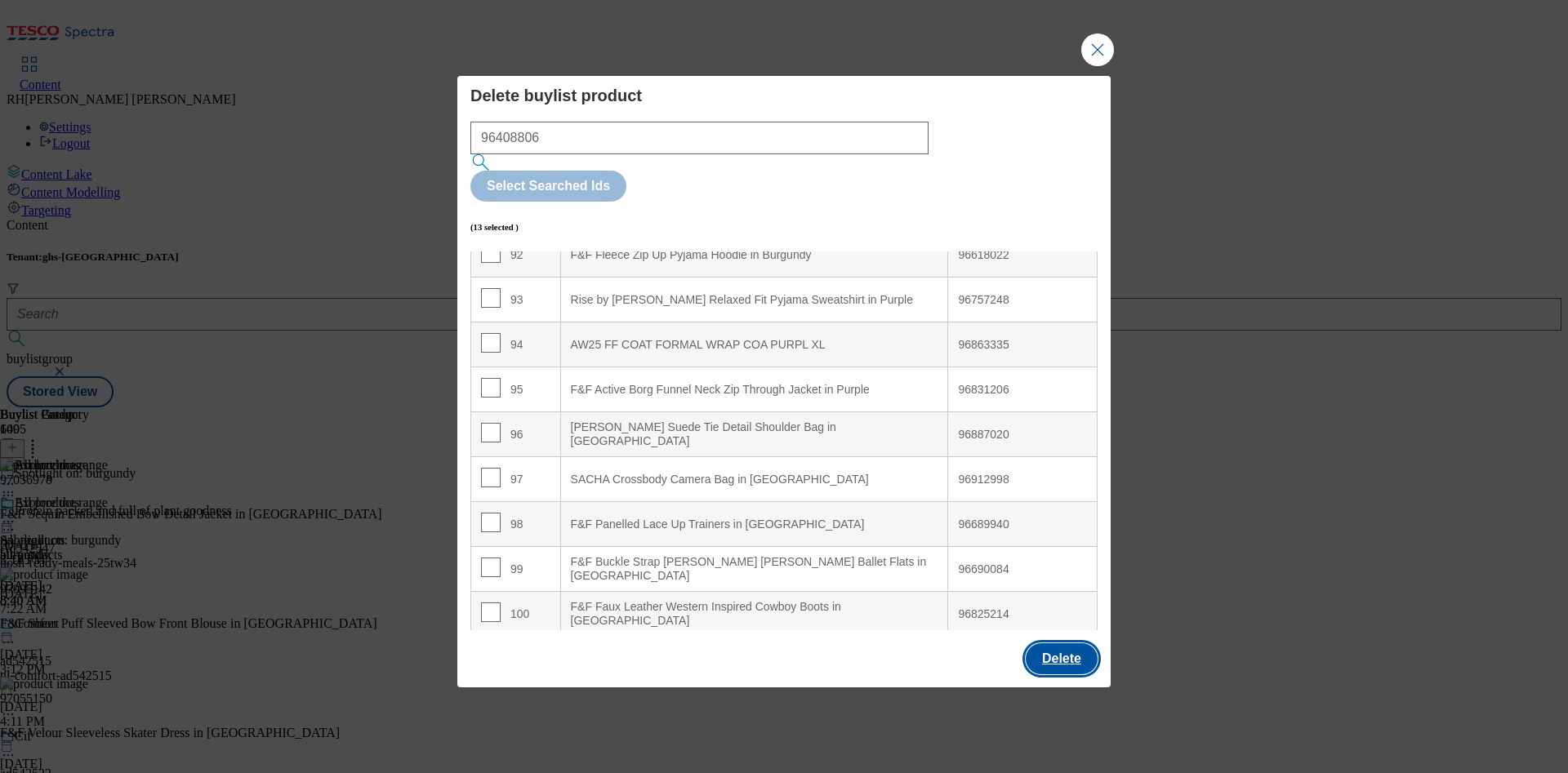
click at [1060, 643] on button "Delete" at bounding box center [1062, 659] width 72 height 31
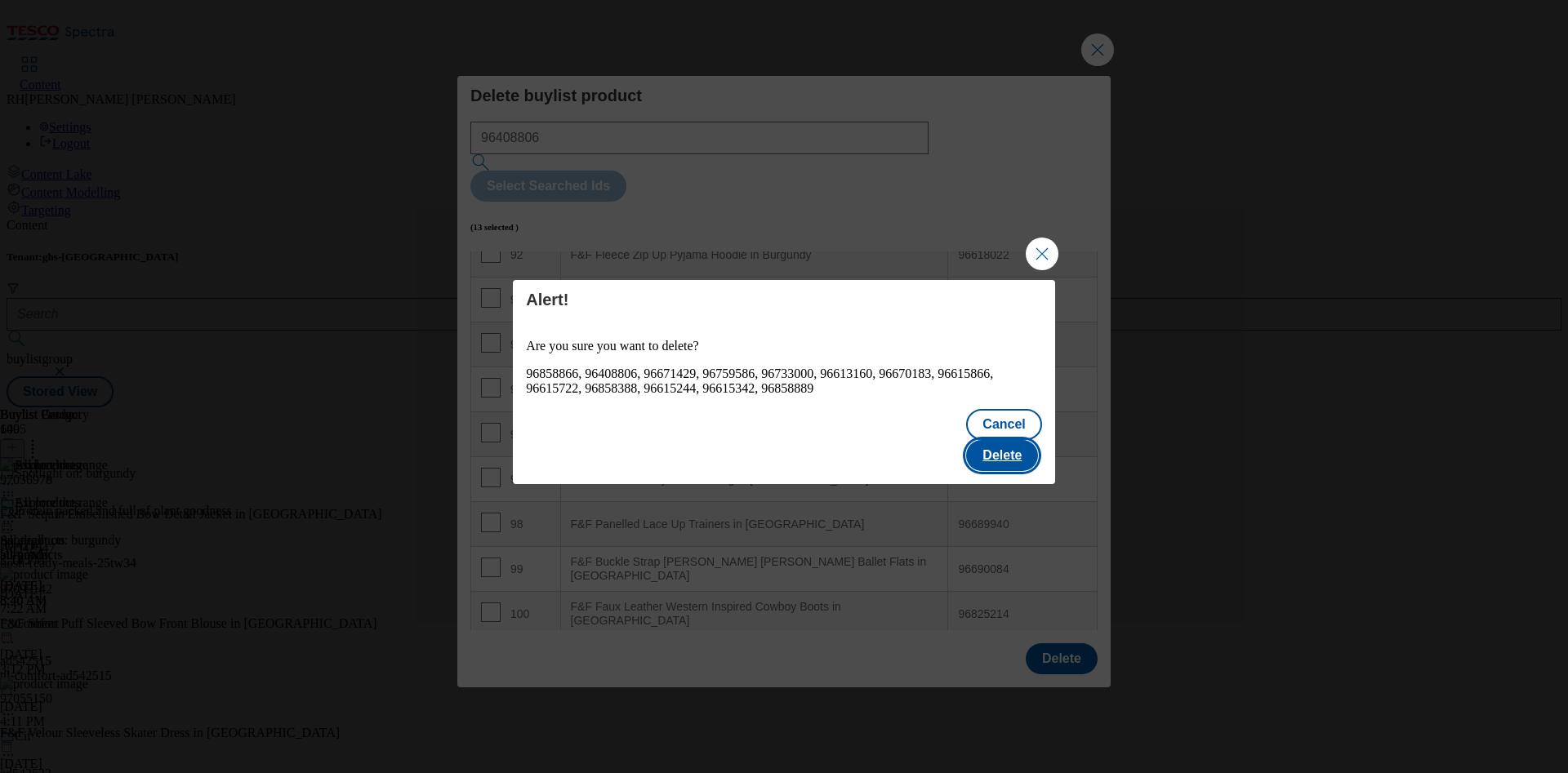
click at [1020, 440] on button "Delete" at bounding box center [1002, 456] width 72 height 31
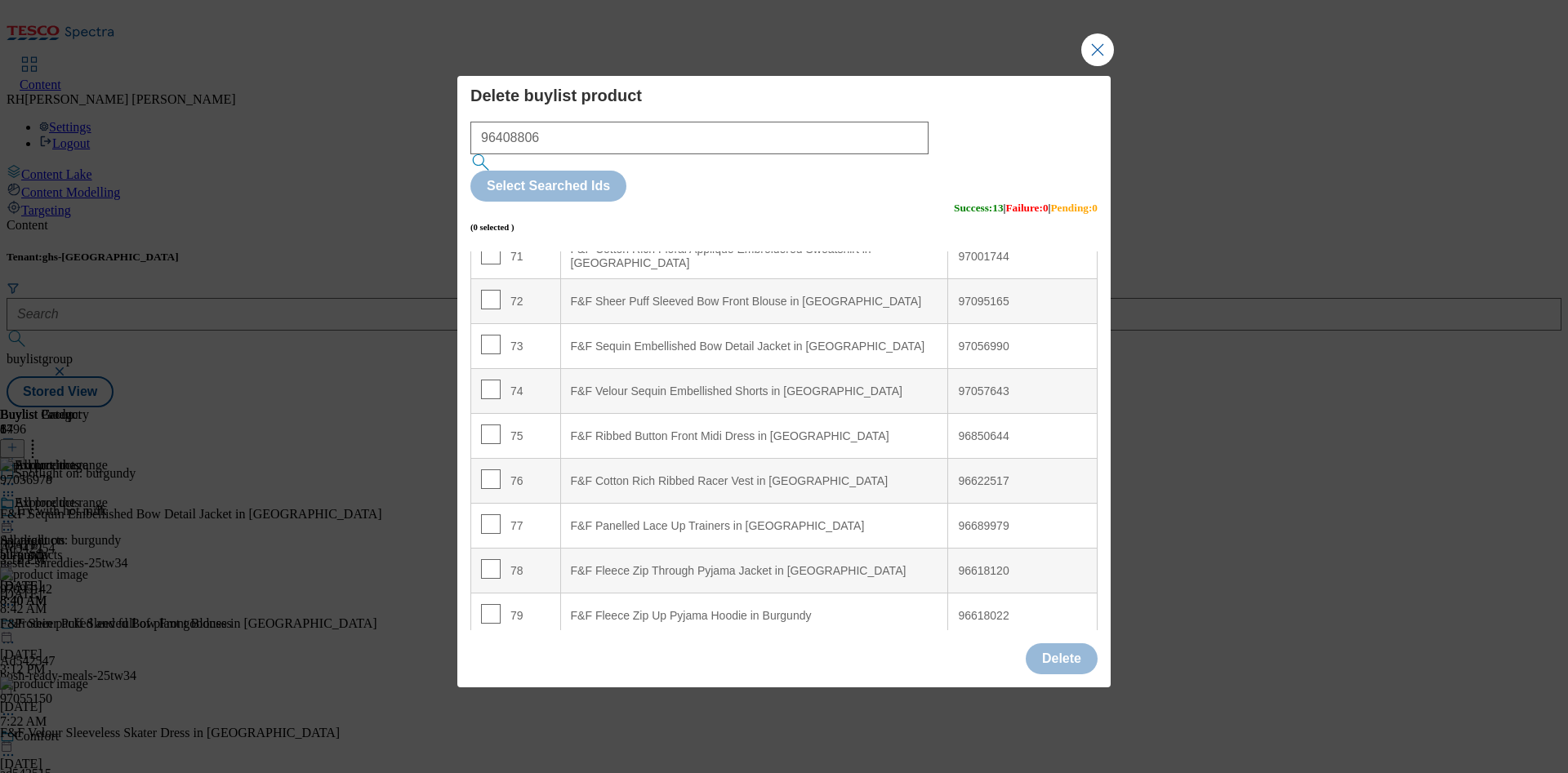
scroll to position [0, 0]
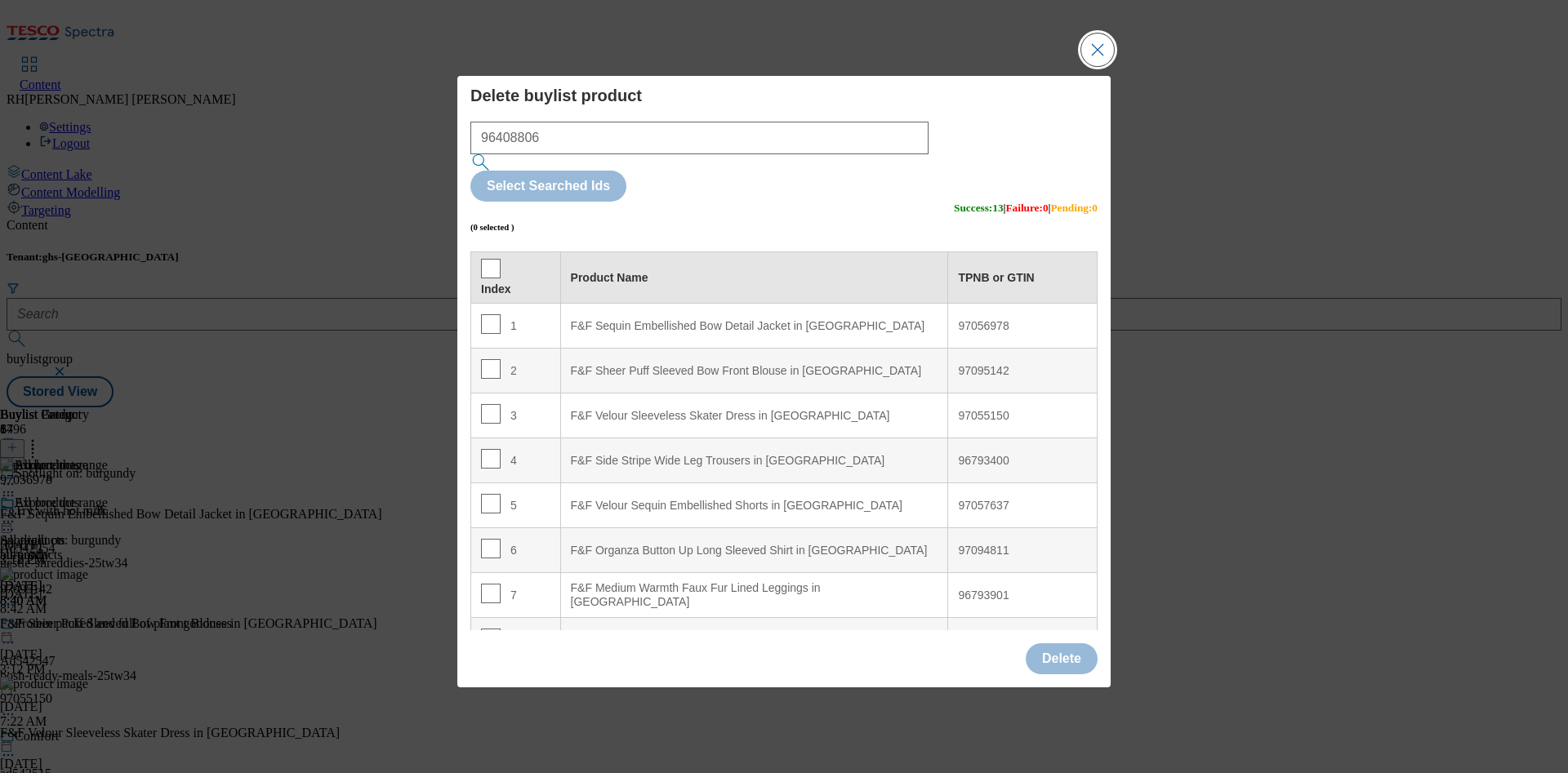
click at [1103, 66] on button "Close Modal" at bounding box center [1098, 50] width 33 height 33
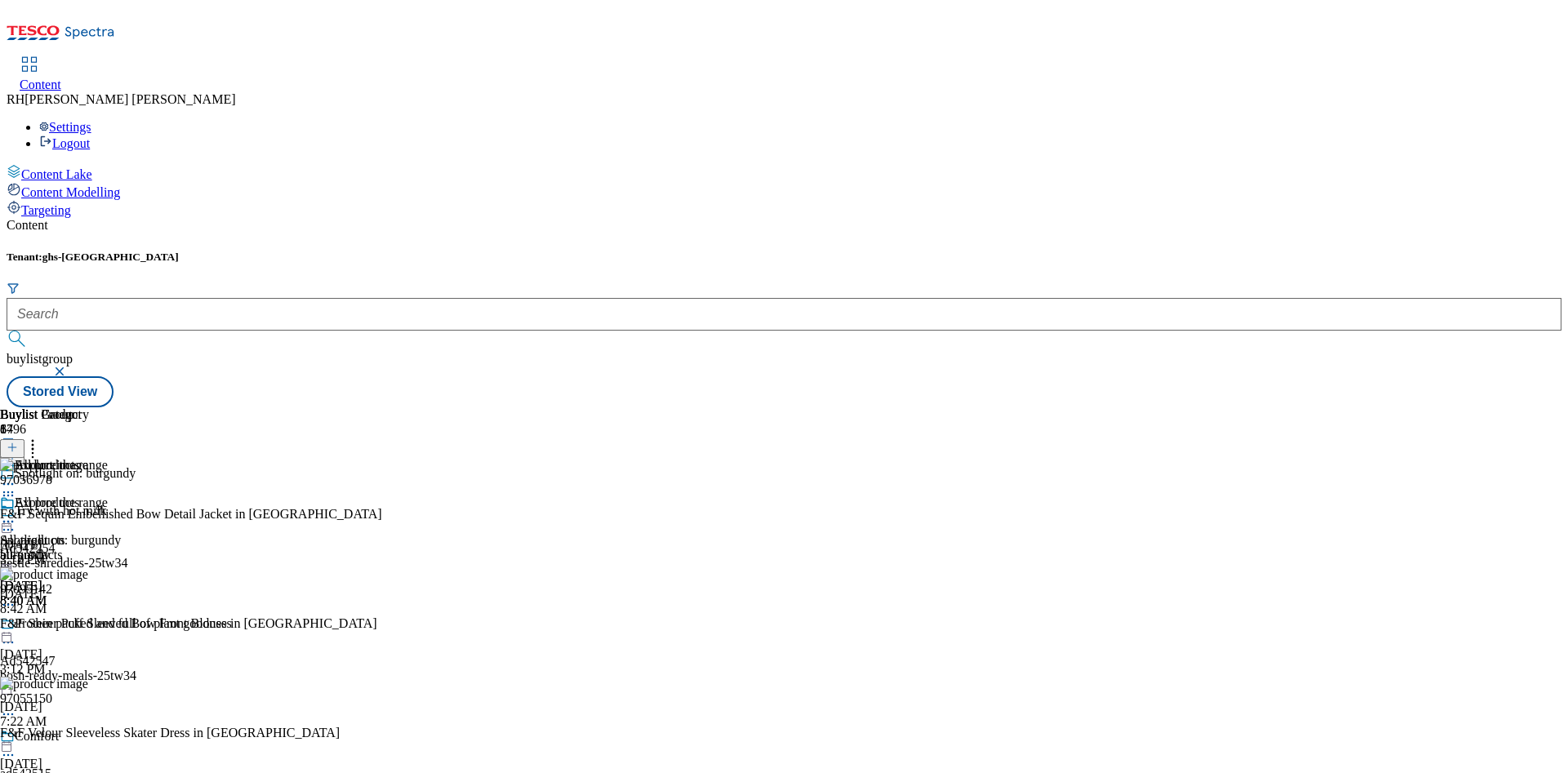
click at [16, 513] on icon at bounding box center [8, 521] width 16 height 16
click at [70, 550] on span "Edit" at bounding box center [60, 556] width 19 height 12
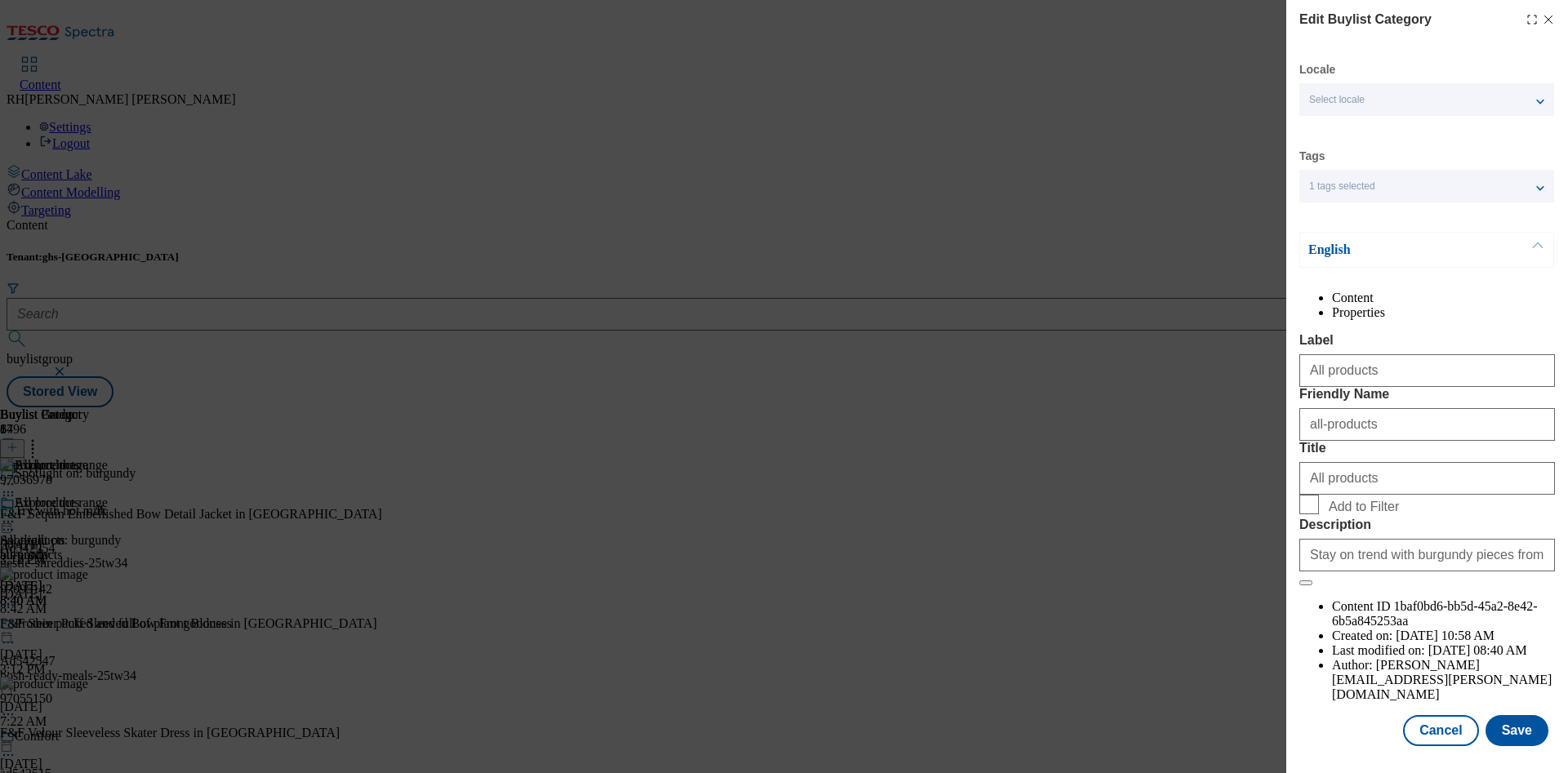
scroll to position [49, 0]
click at [1501, 715] on button "Save" at bounding box center [1516, 731] width 63 height 31
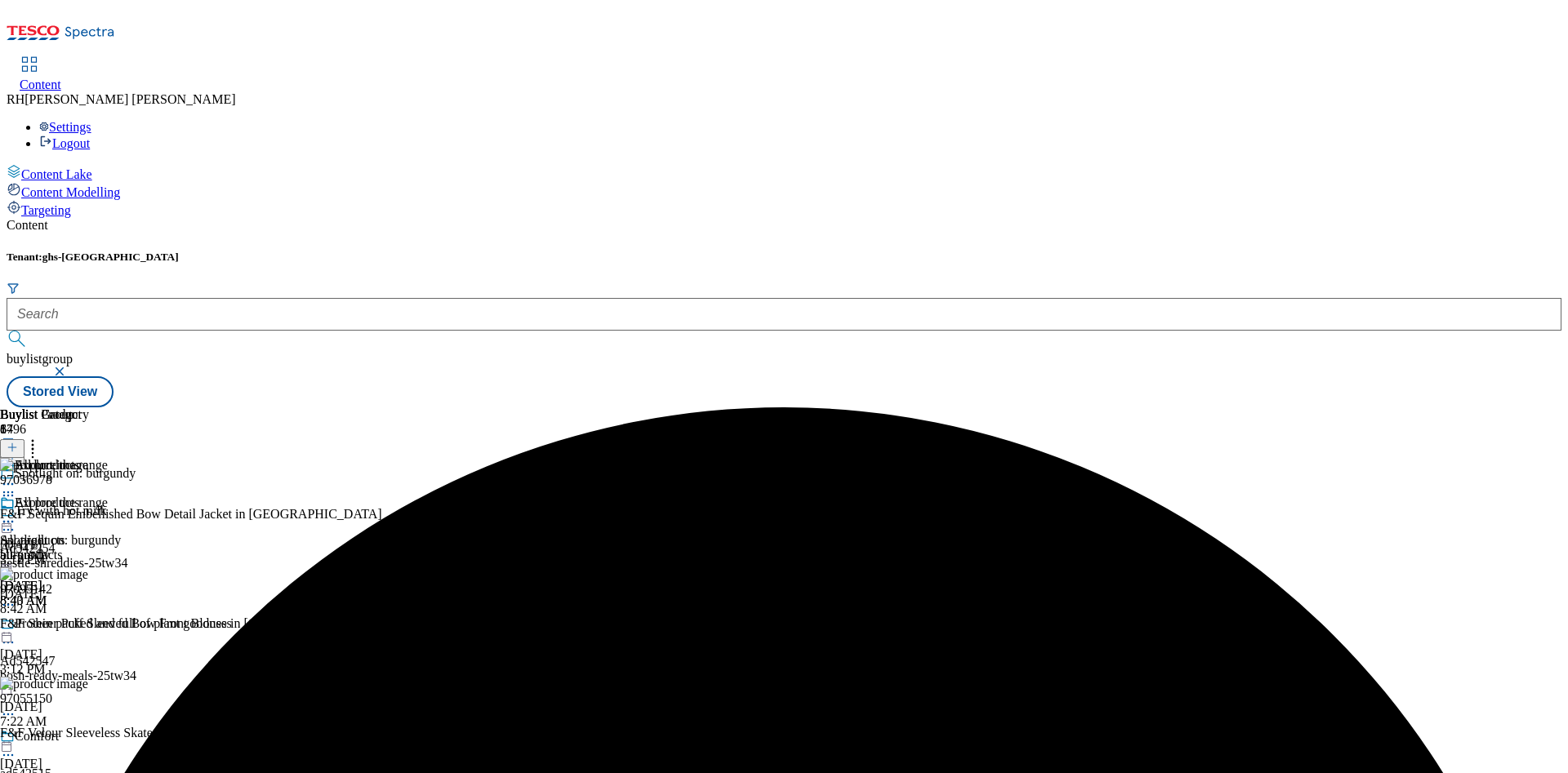
click at [16, 513] on icon at bounding box center [8, 521] width 16 height 16
click at [89, 626] on span "Preview" at bounding box center [70, 632] width 39 height 12
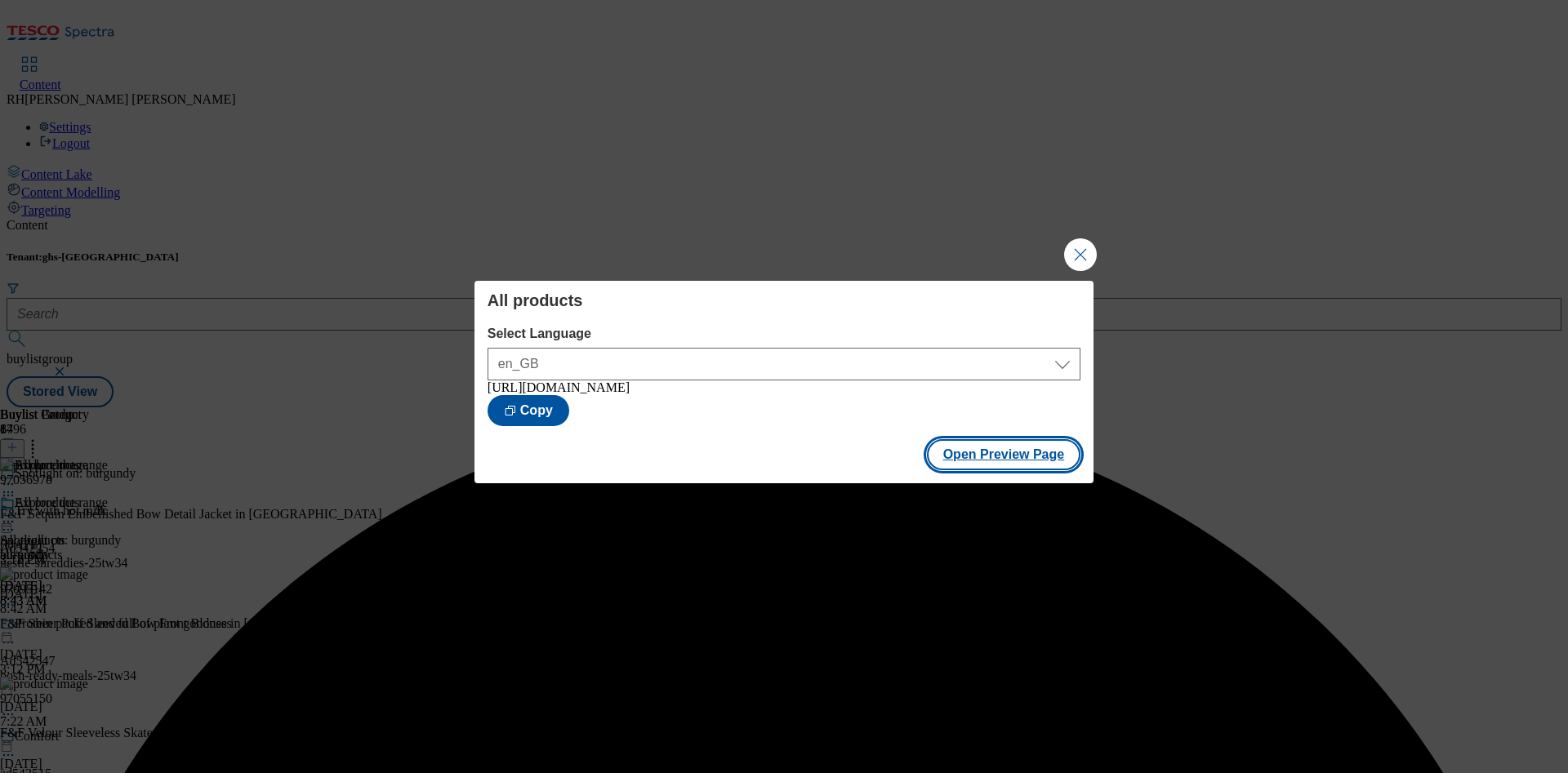
click at [1001, 460] on button "Open Preview Page" at bounding box center [1004, 455] width 155 height 31
click at [1072, 248] on button "Close Modal" at bounding box center [1081, 255] width 33 height 33
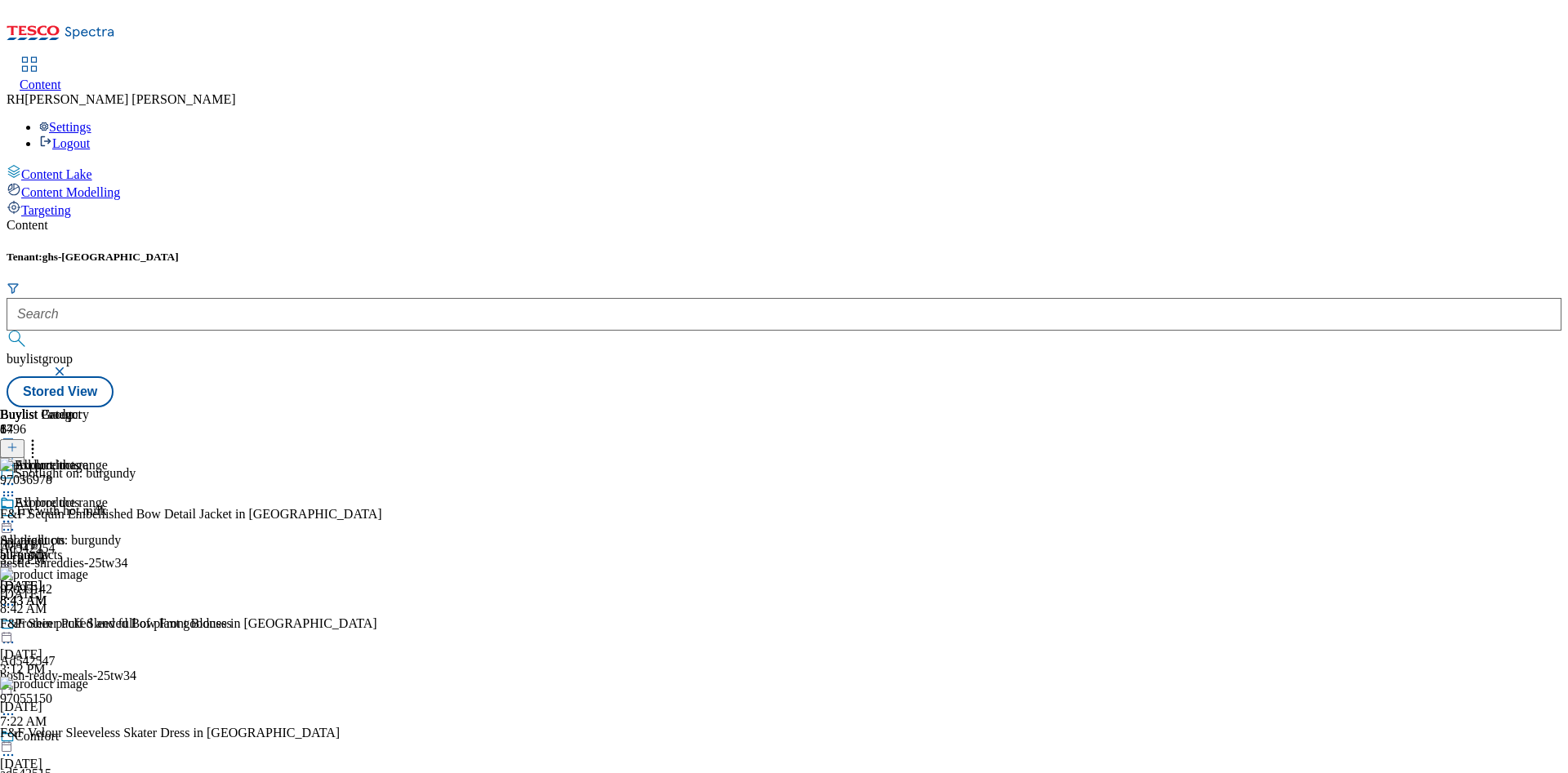
click at [89, 496] on div "All products All products all-products Oct 10, 2025 8:43 AM" at bounding box center [45, 552] width 89 height 113
click at [40, 437] on icon at bounding box center [32, 445] width 16 height 16
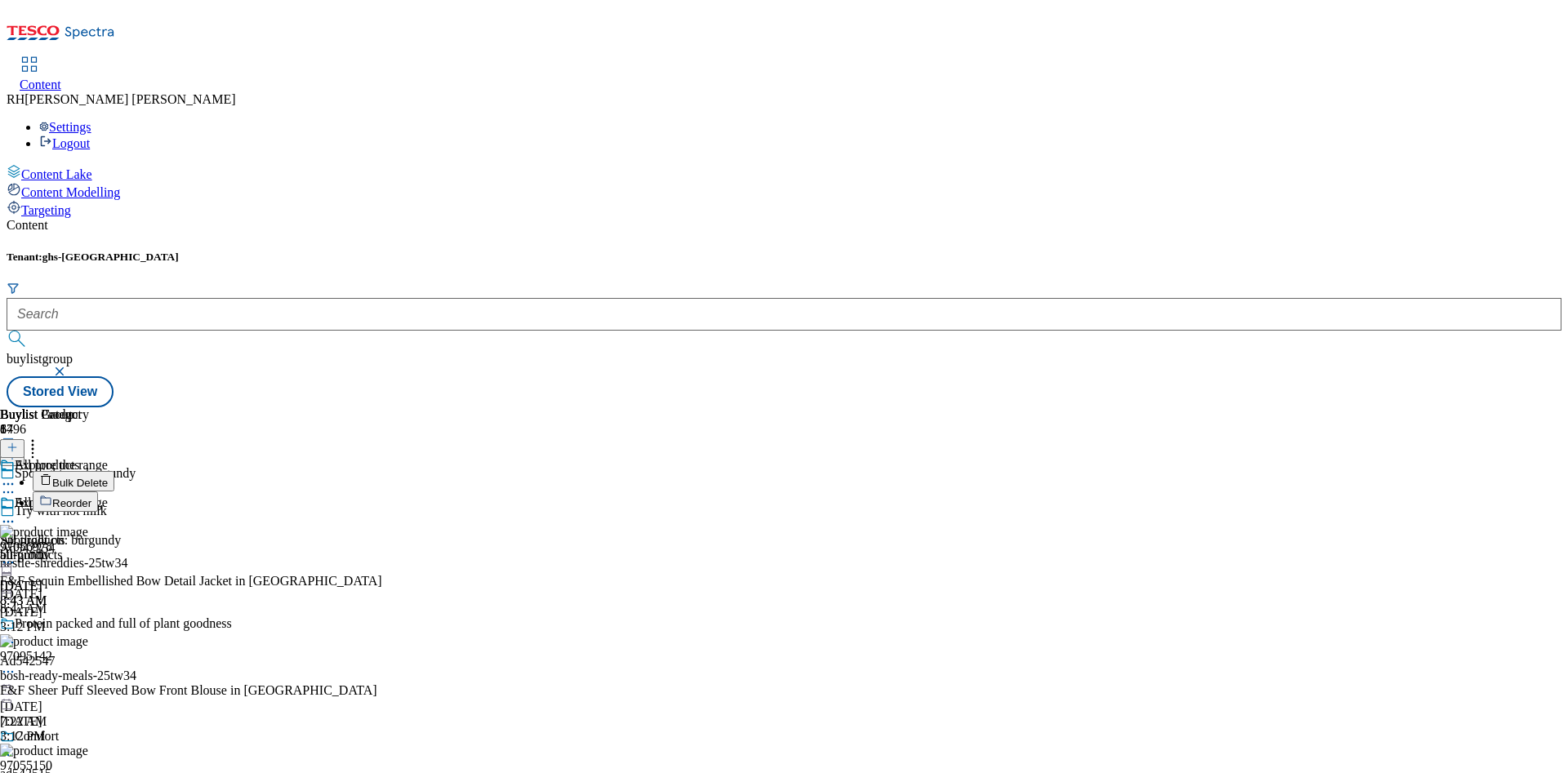
click at [91, 497] on span "Reorder" at bounding box center [72, 503] width 40 height 12
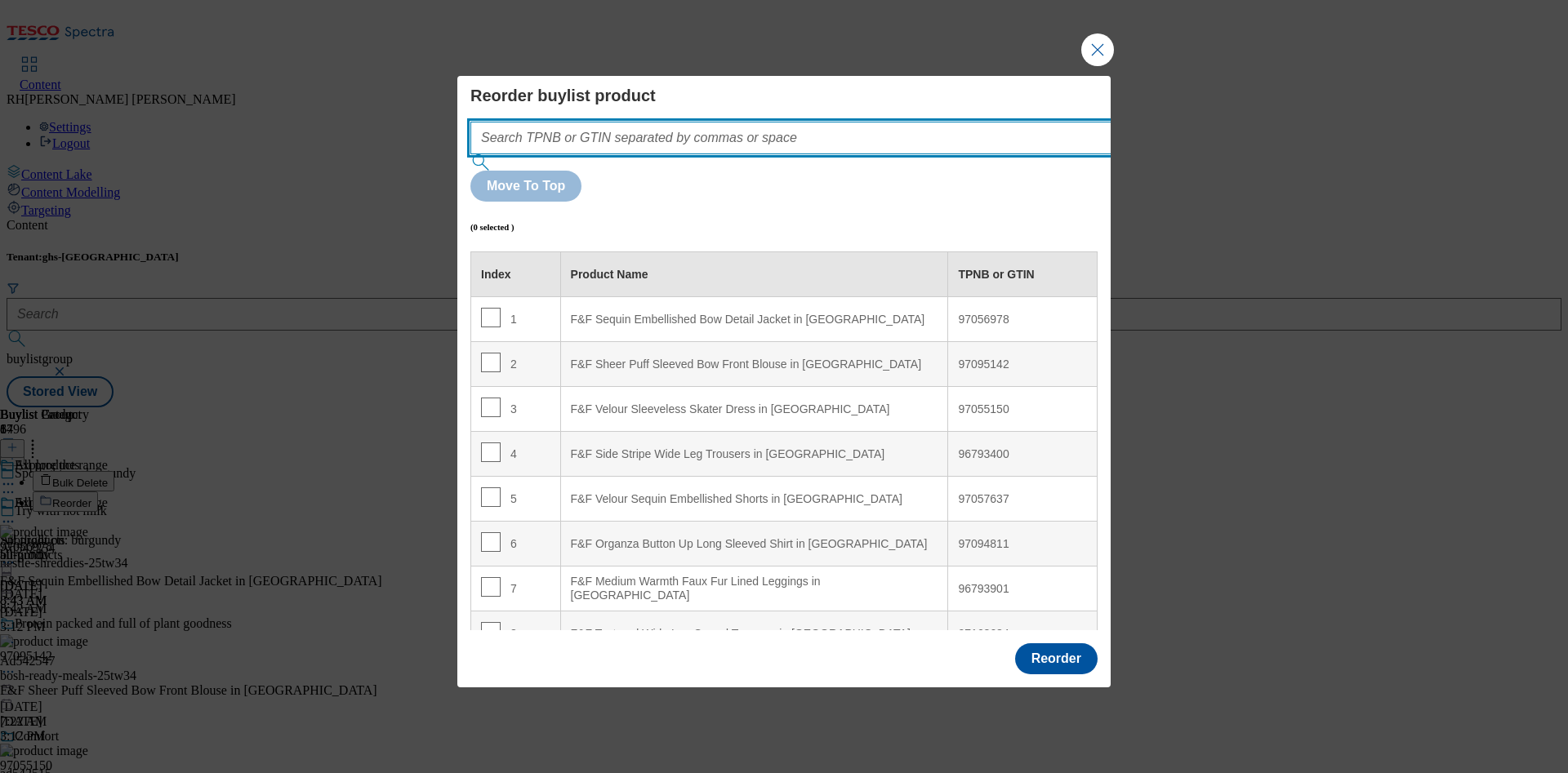
click at [756, 155] on input "Modal" at bounding box center [815, 138] width 690 height 33
paste input "96698732"
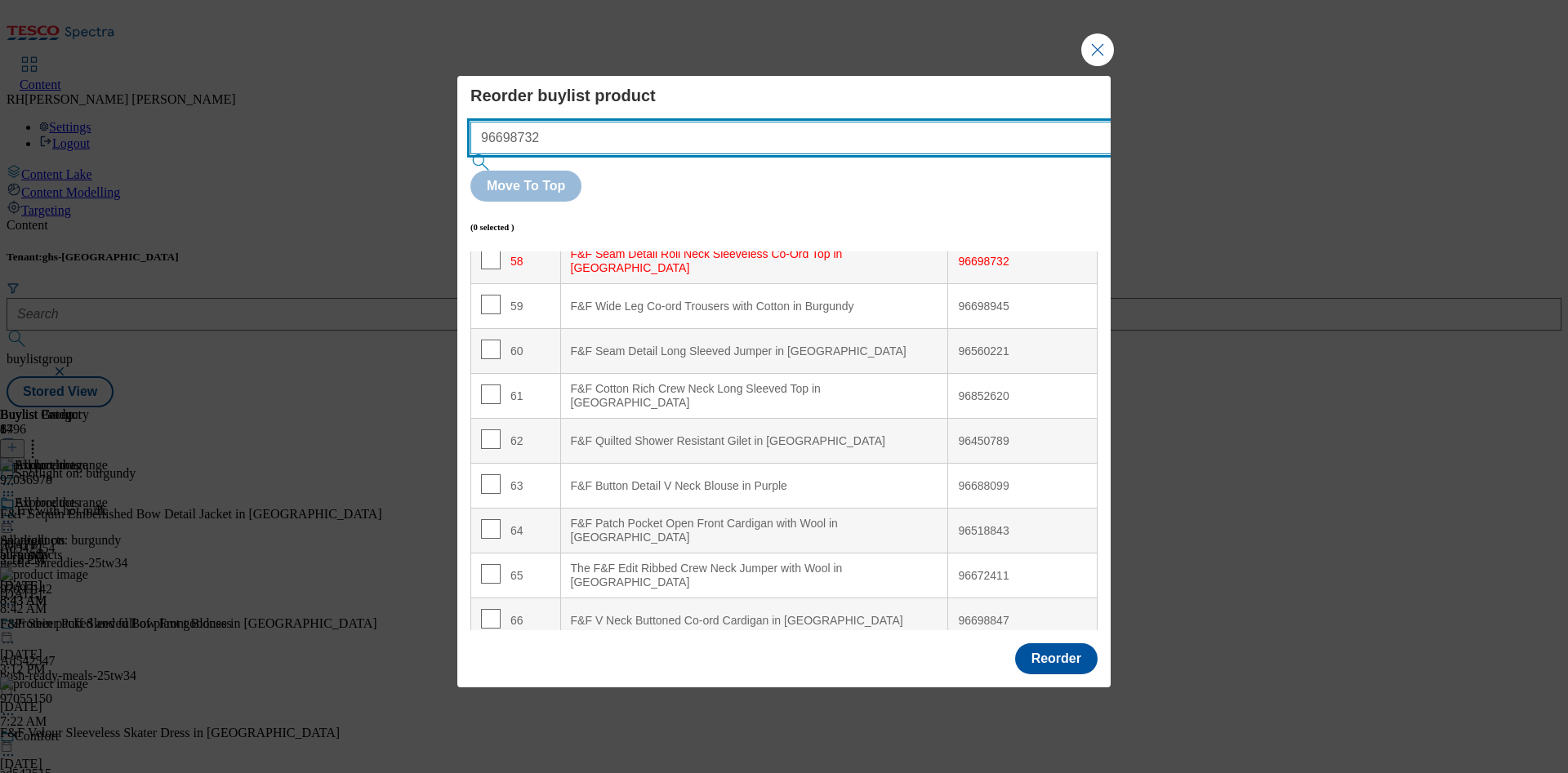
scroll to position [2620, 0]
type input "96698732"
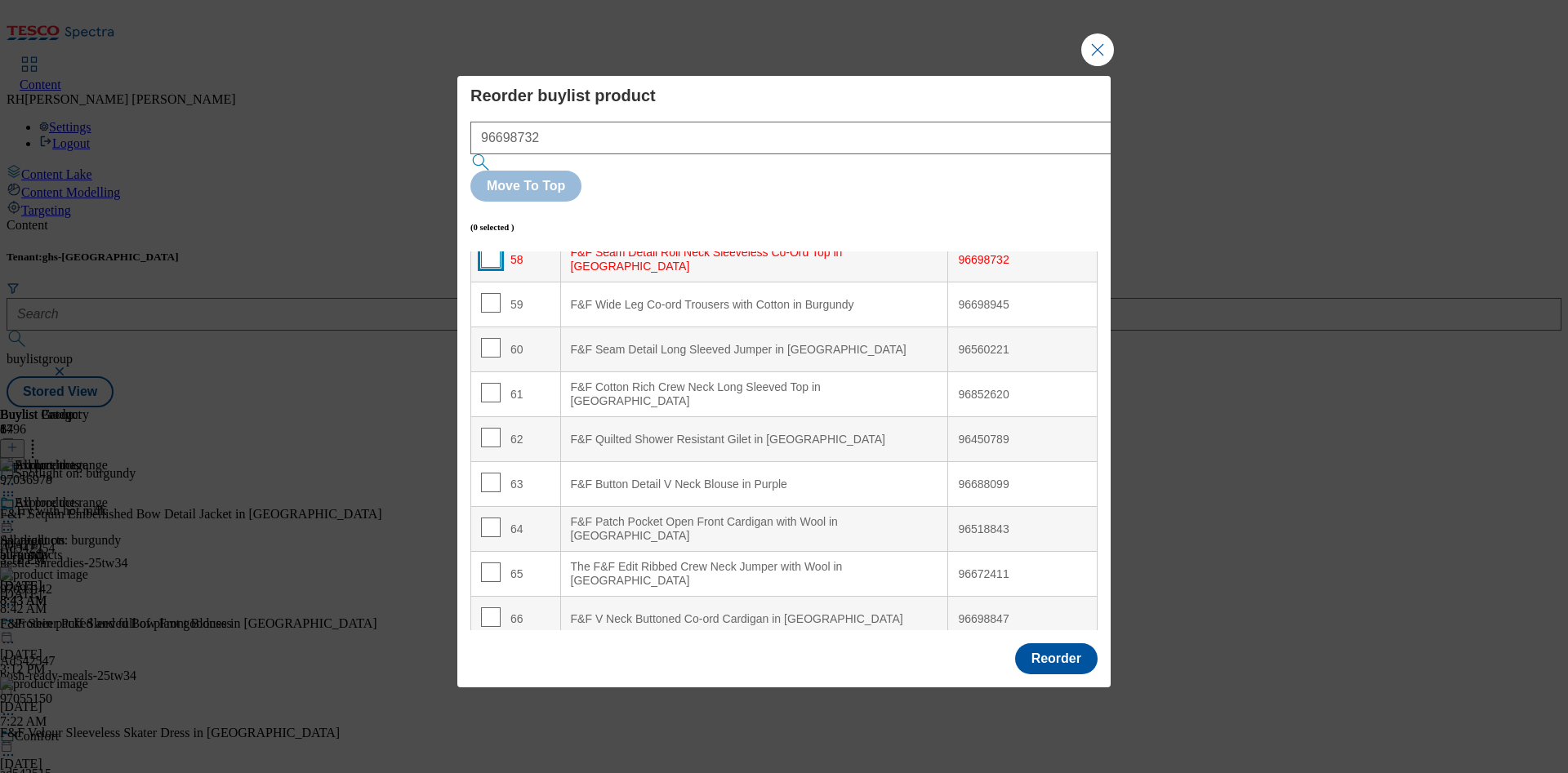
click at [488, 248] on input "Modal" at bounding box center [490, 258] width 20 height 20
checkbox input "true"
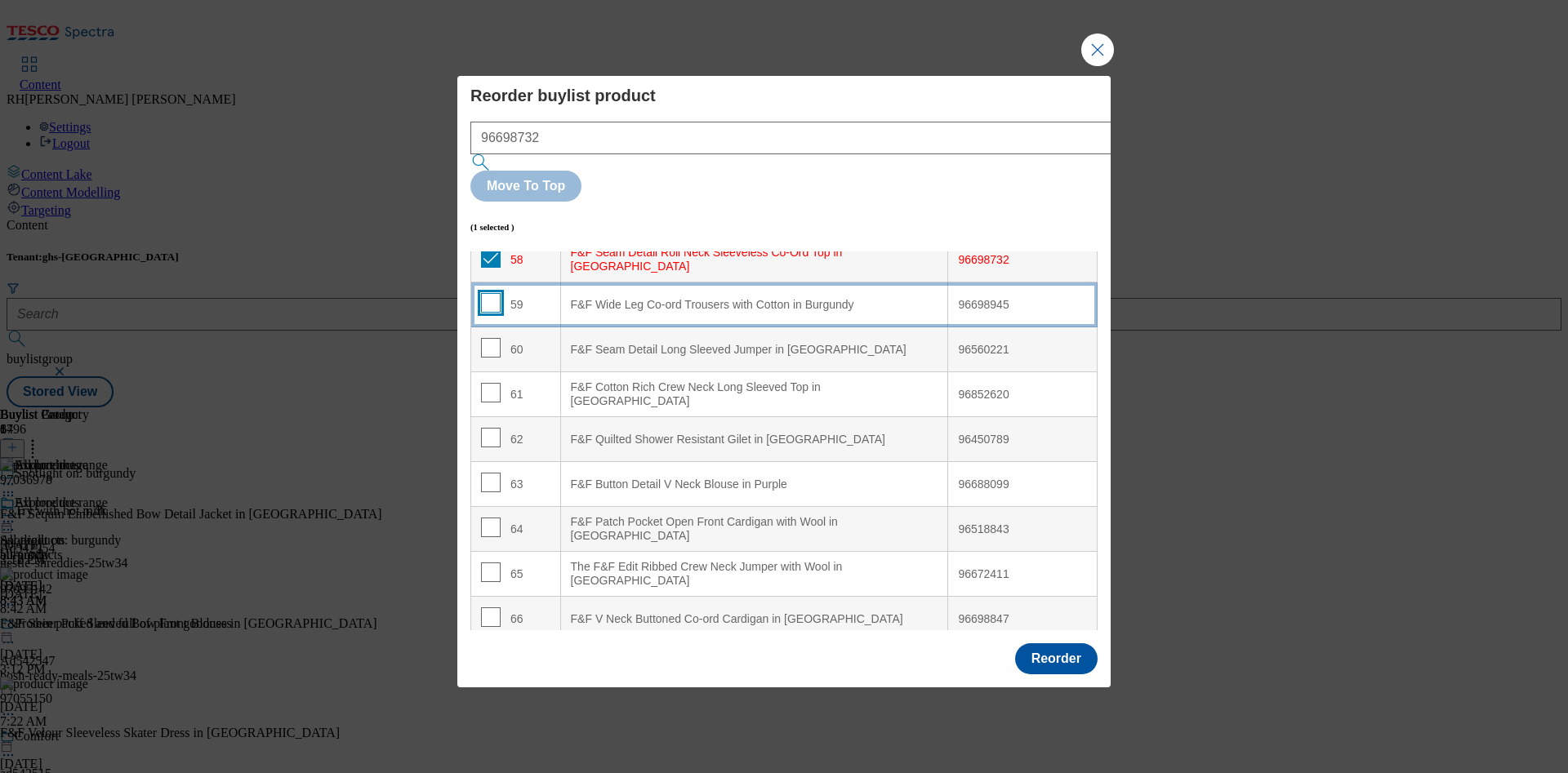
click at [486, 293] on input "Modal" at bounding box center [490, 303] width 20 height 20
checkbox input "true"
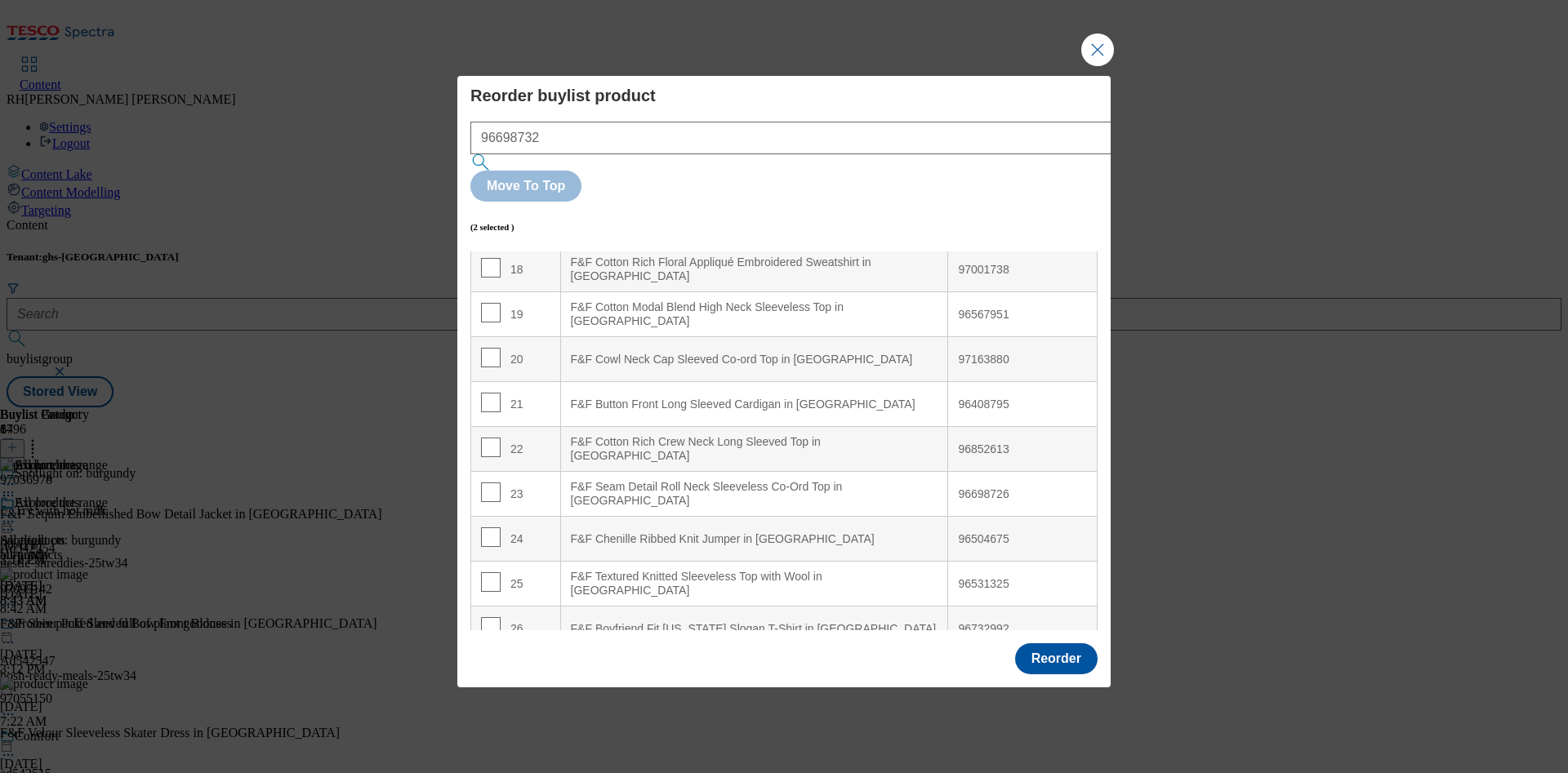
scroll to position [0, 0]
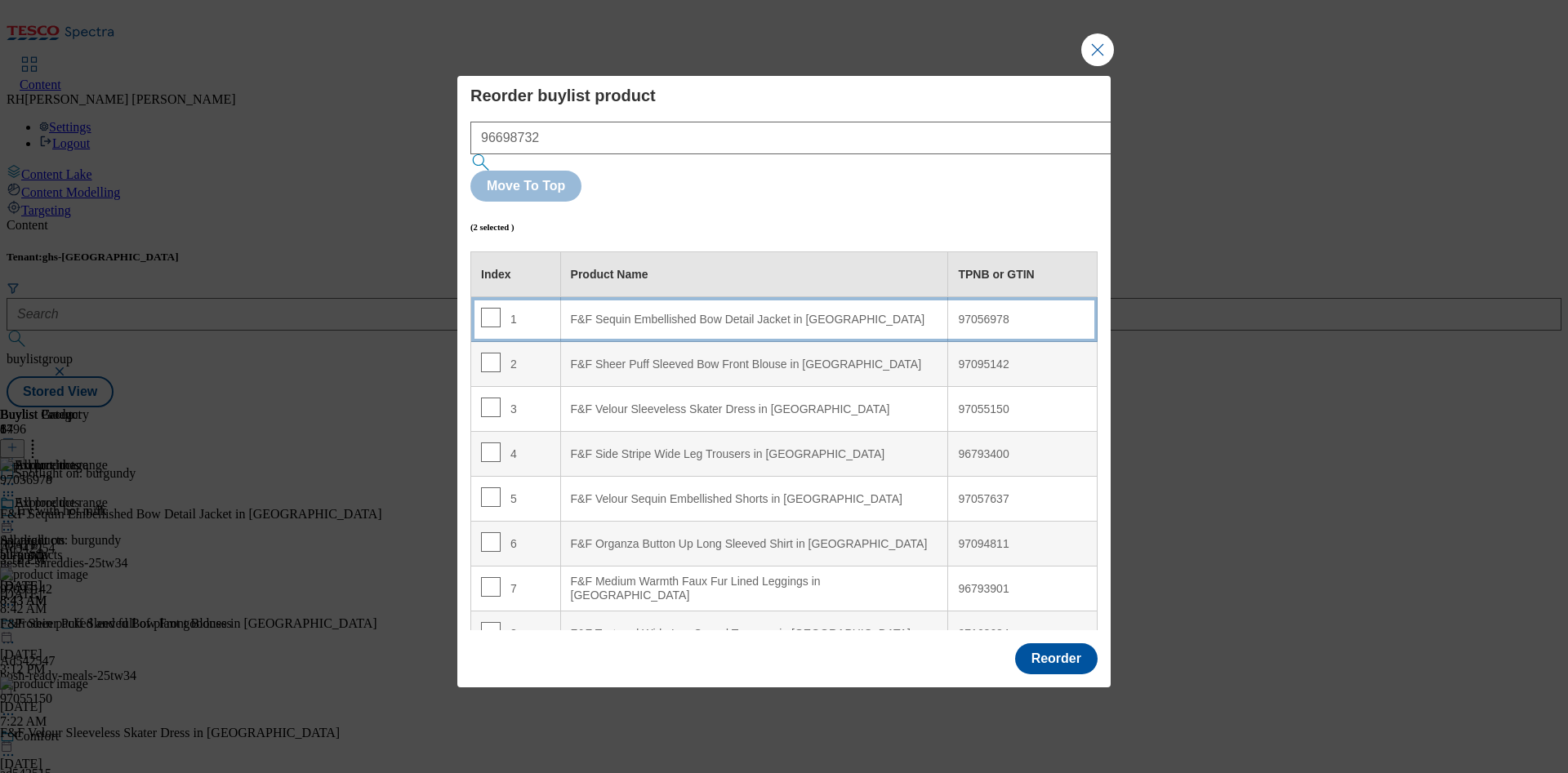
click at [725, 298] on Burgundy "F&F Sequin Embellished Bow Detail Jacket in Burgundy" at bounding box center [754, 320] width 388 height 45
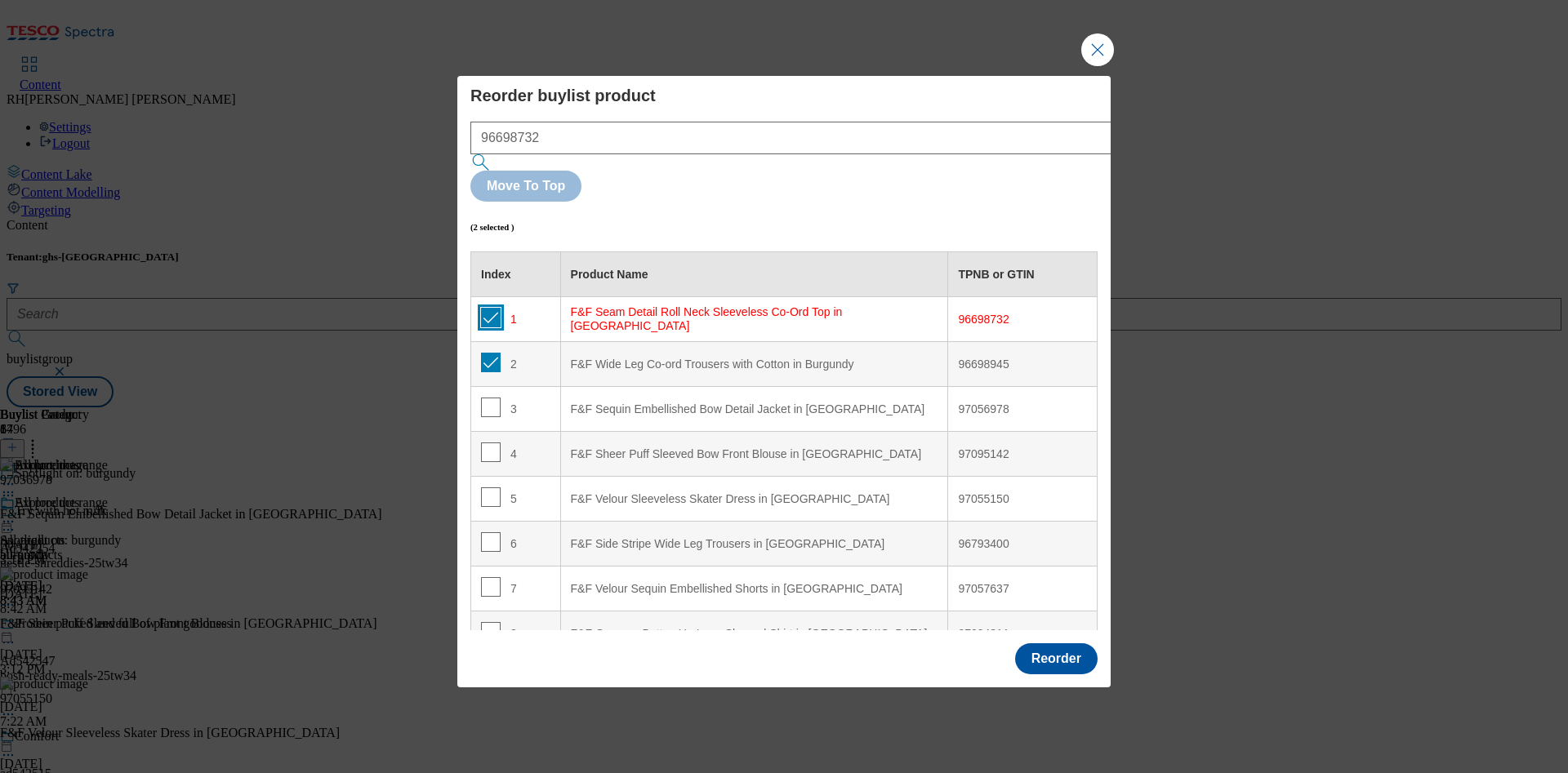
click at [493, 308] on input "Modal" at bounding box center [490, 317] width 20 height 20
checkbox input "false"
click at [491, 353] on input "Modal" at bounding box center [490, 362] width 20 height 20
checkbox input "false"
click at [1061, 643] on button "Reorder" at bounding box center [1057, 659] width 83 height 31
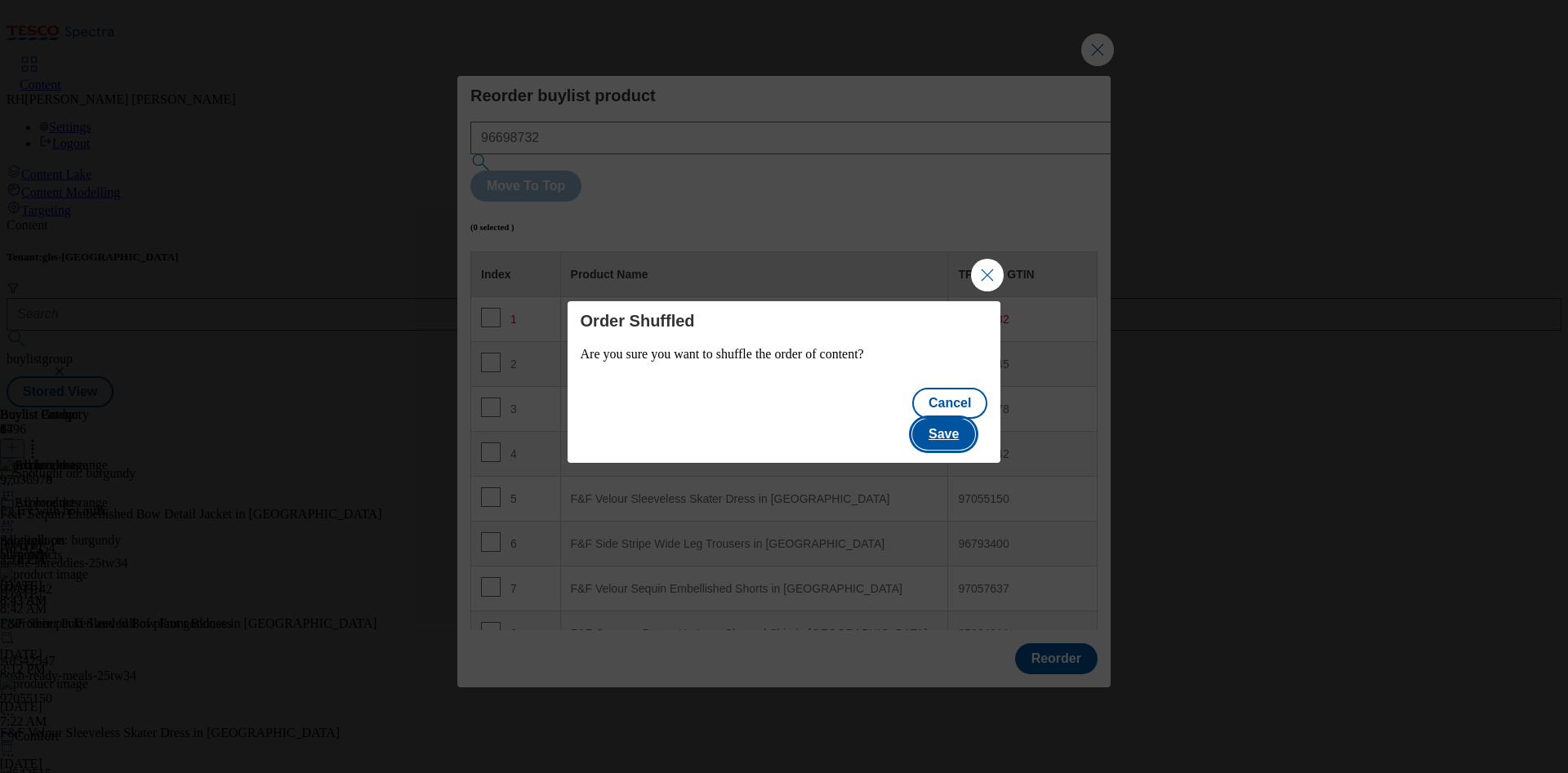
click at [965, 419] on button "Save" at bounding box center [943, 434] width 63 height 31
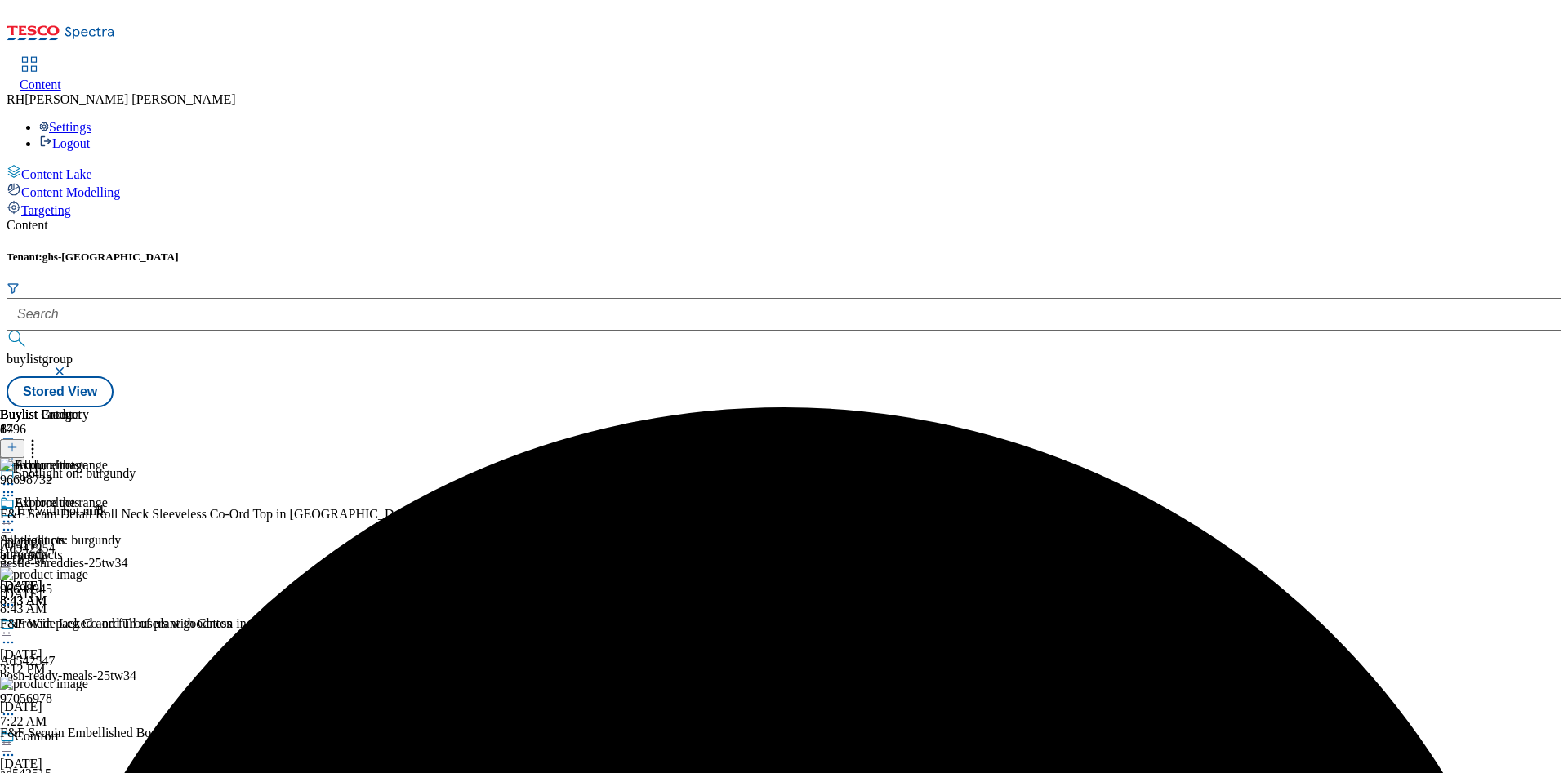
click at [16, 513] on icon at bounding box center [8, 521] width 16 height 16
click at [70, 550] on span "Edit" at bounding box center [60, 556] width 19 height 12
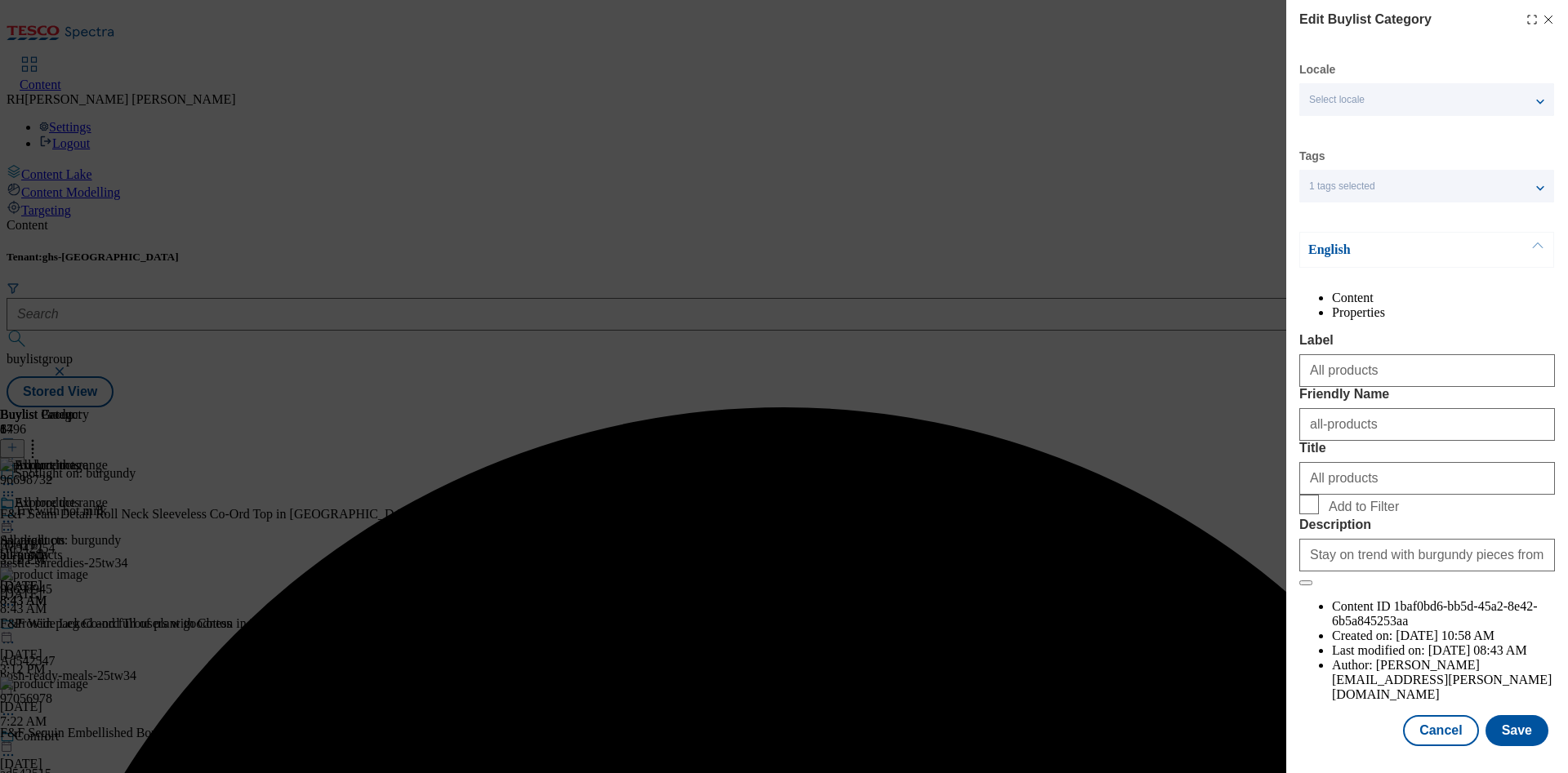
scroll to position [49, 0]
click at [1509, 720] on button "Save" at bounding box center [1516, 731] width 63 height 31
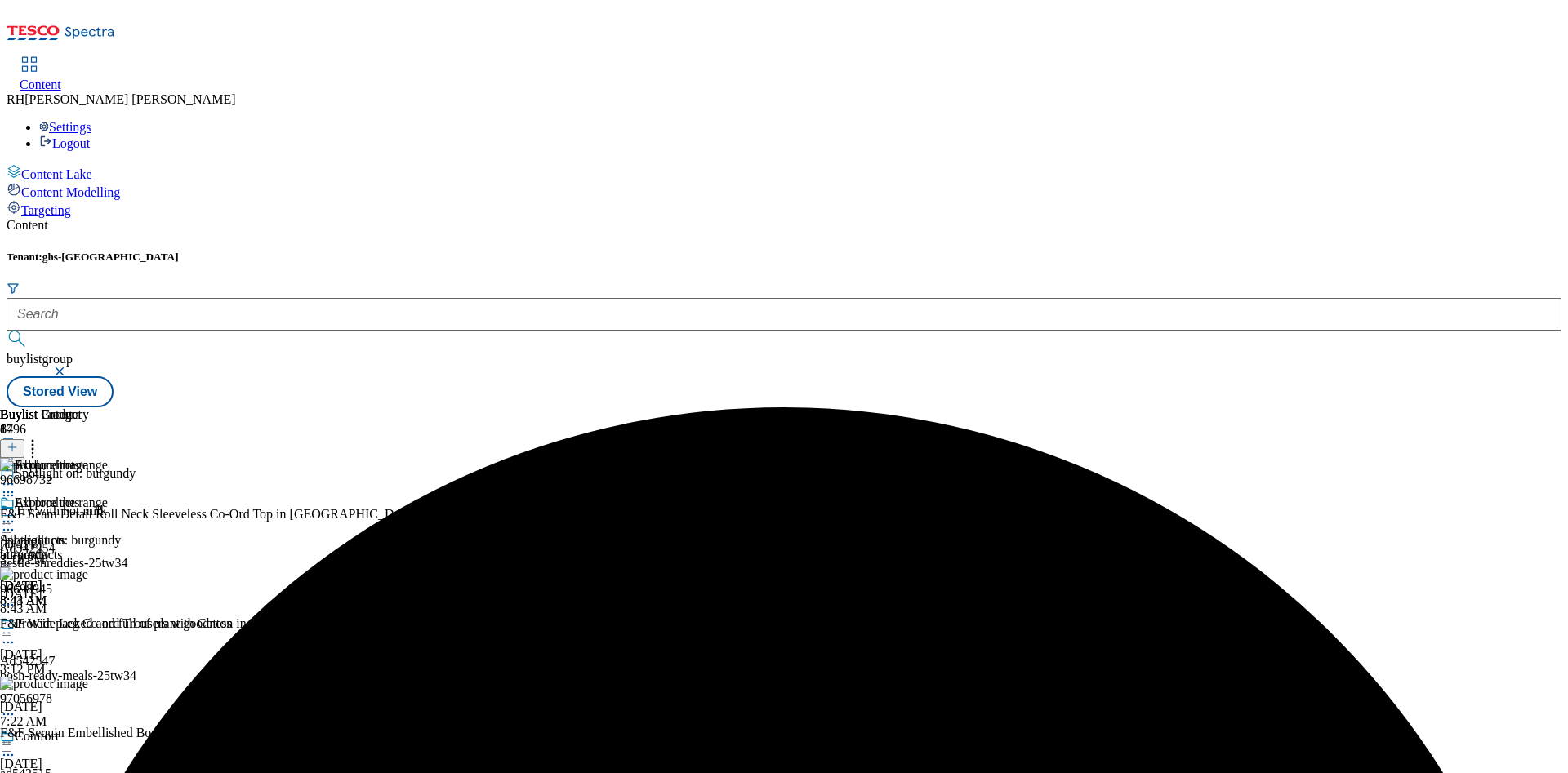
click at [14, 521] on circle at bounding box center [12, 522] width 3 height 3
click at [89, 626] on span "Preview" at bounding box center [70, 632] width 39 height 12
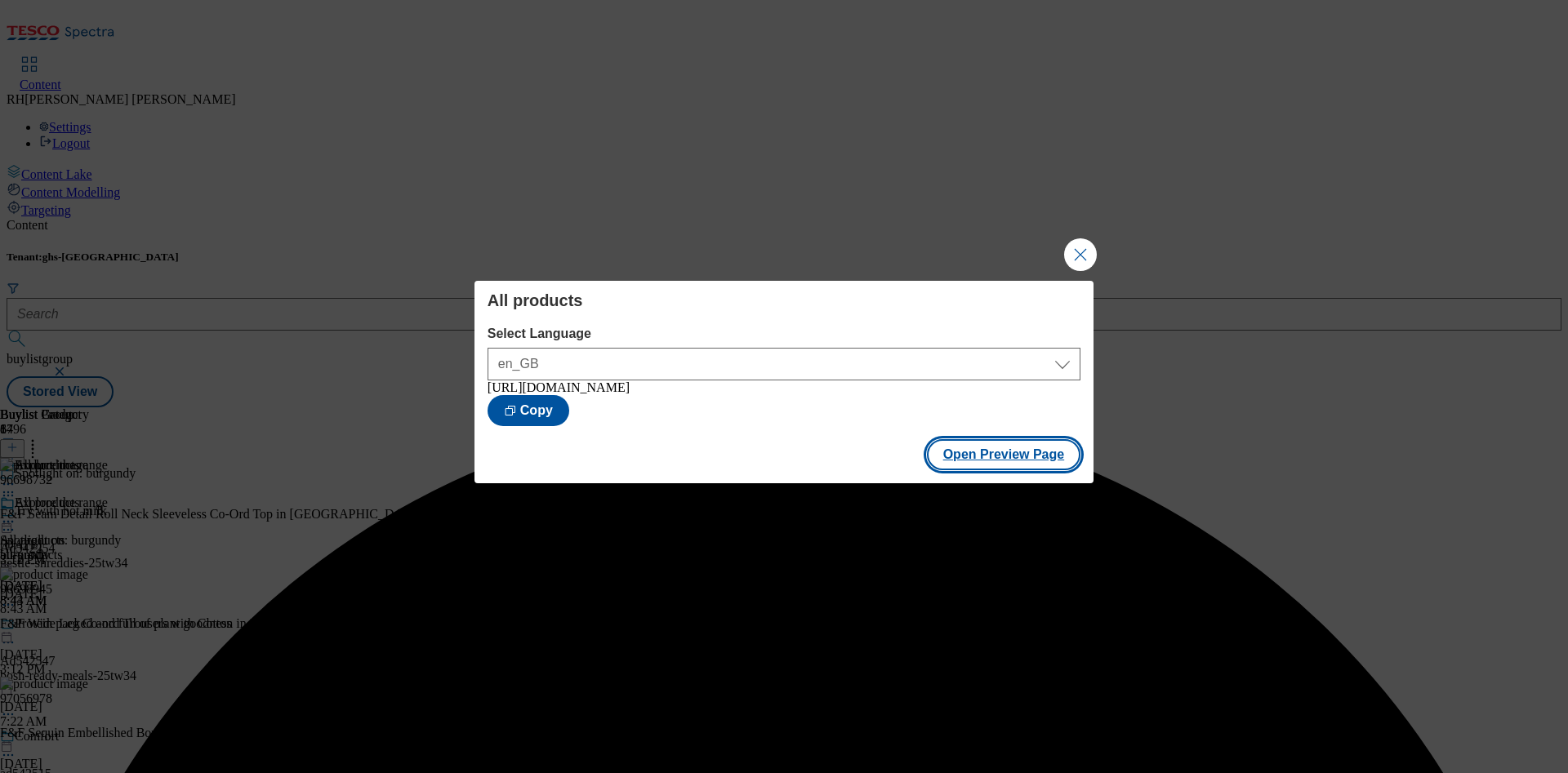
click at [1004, 458] on button "Open Preview Page" at bounding box center [1004, 455] width 155 height 31
click at [1090, 244] on button "Close Modal" at bounding box center [1081, 255] width 33 height 33
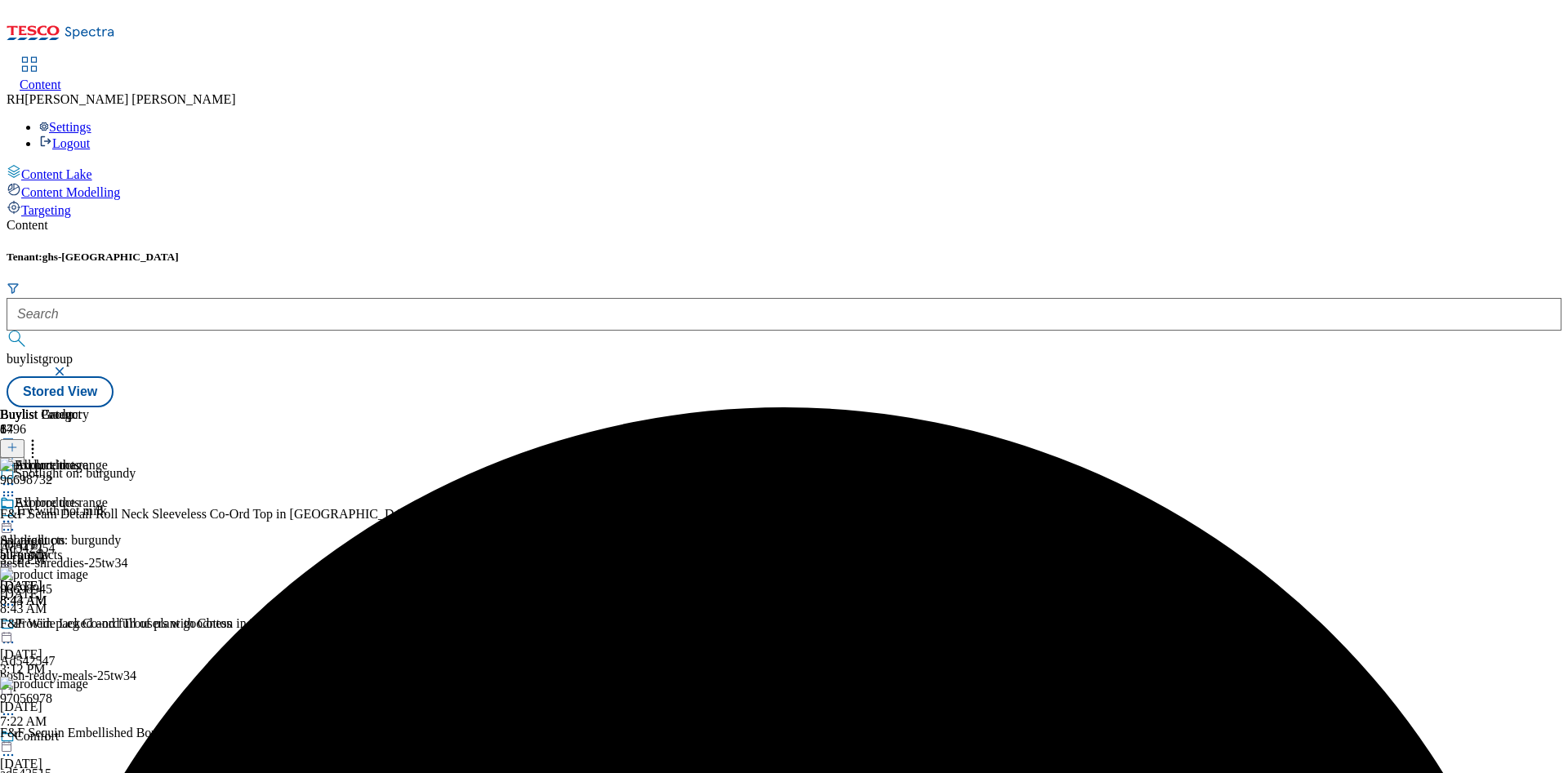
click at [16, 513] on icon at bounding box center [8, 521] width 16 height 16
click at [93, 678] on button "Publish" at bounding box center [63, 687] width 60 height 19
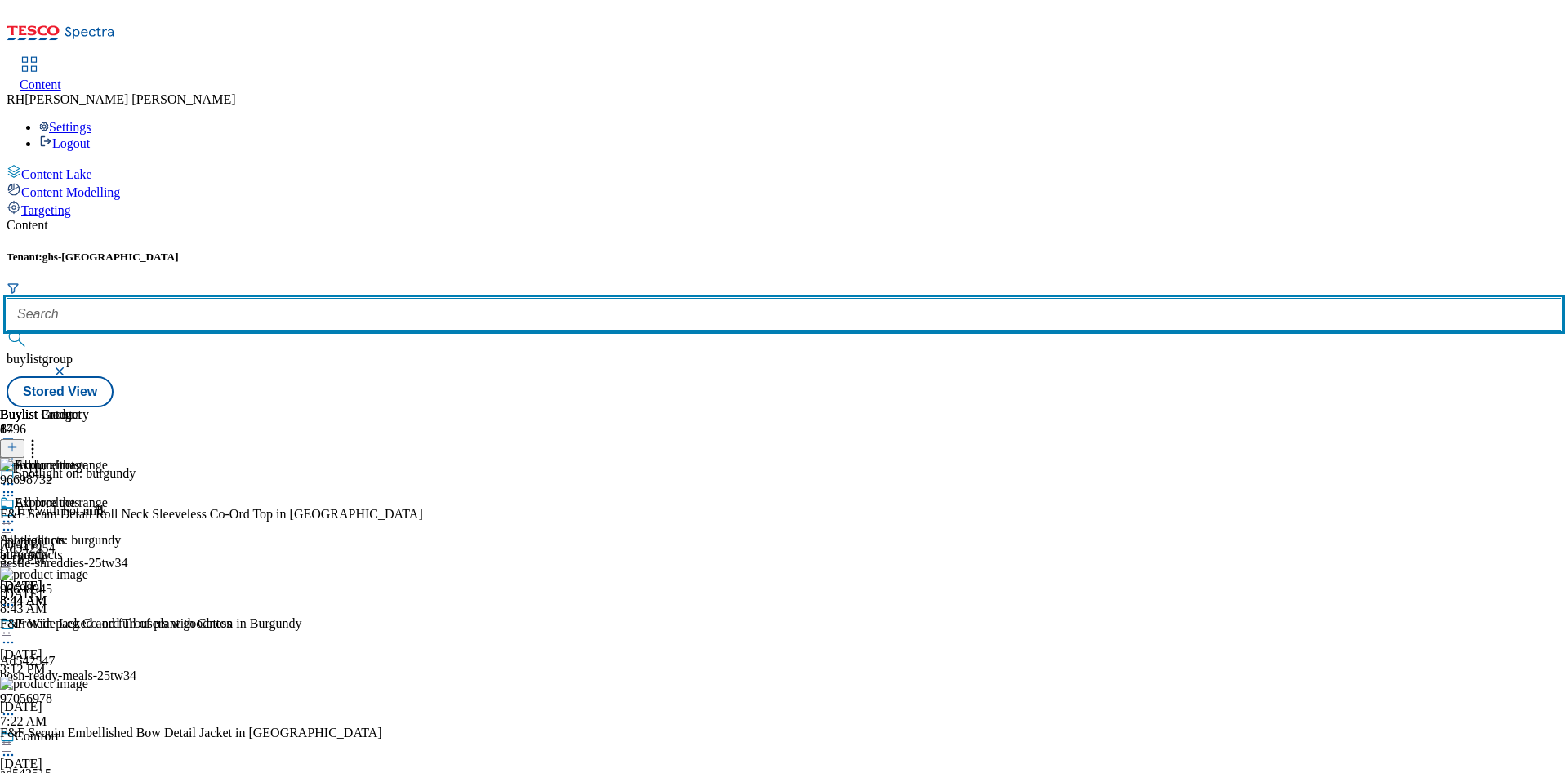
click at [365, 298] on input "text" at bounding box center [784, 315] width 1554 height 33
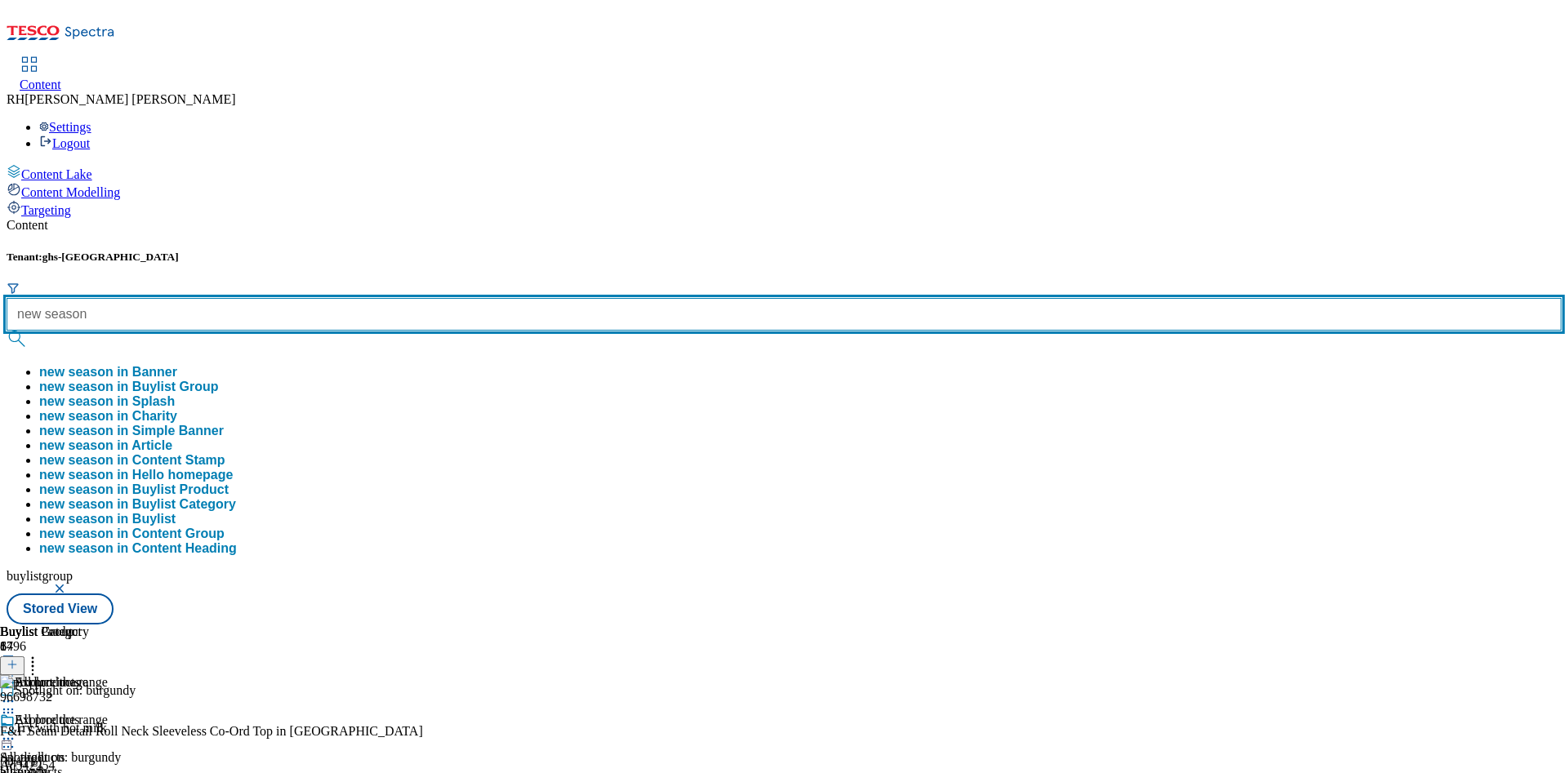
type input "new season"
click at [7, 331] on button "submit" at bounding box center [18, 339] width 23 height 16
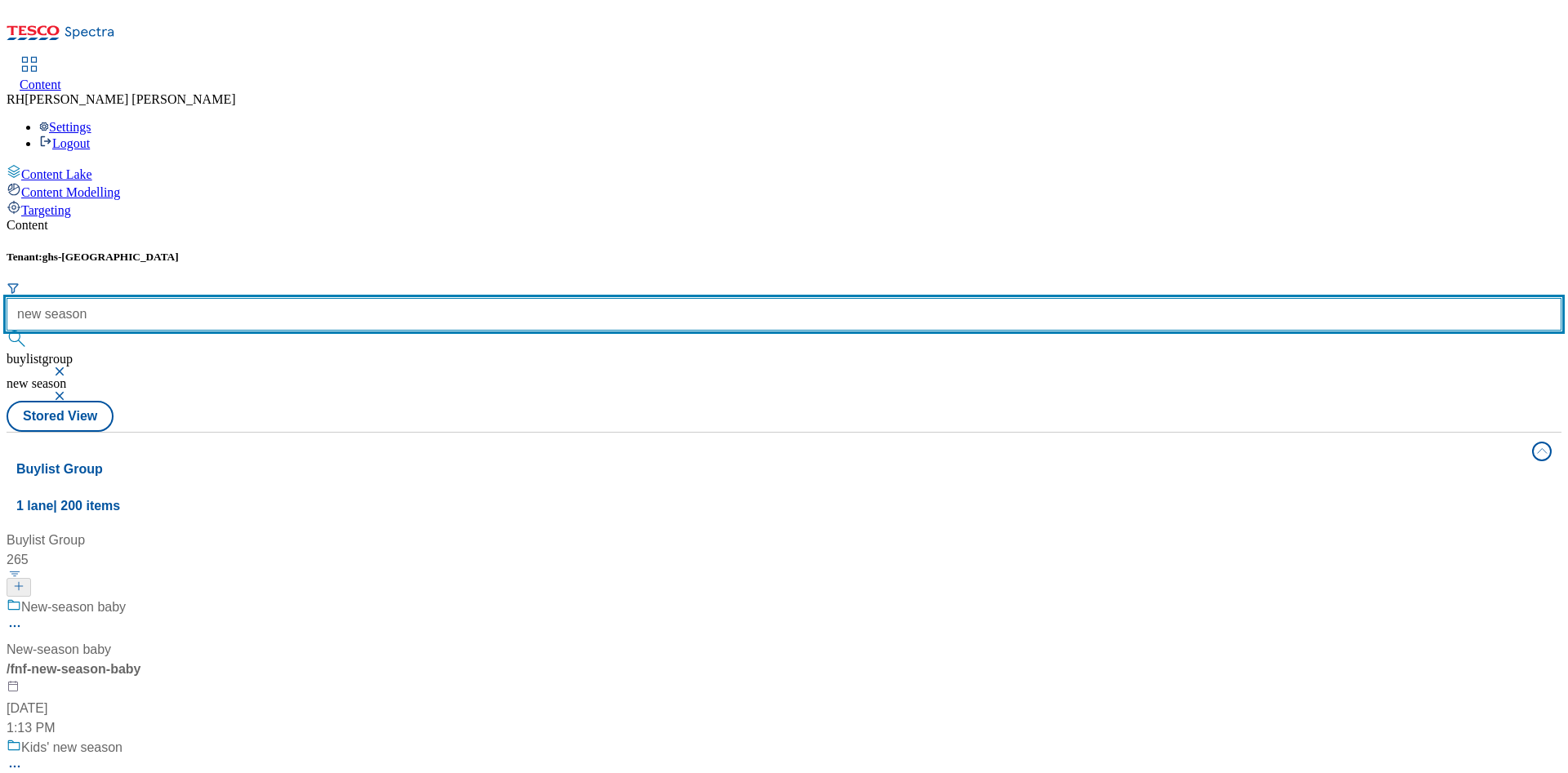
scroll to position [735, 0]
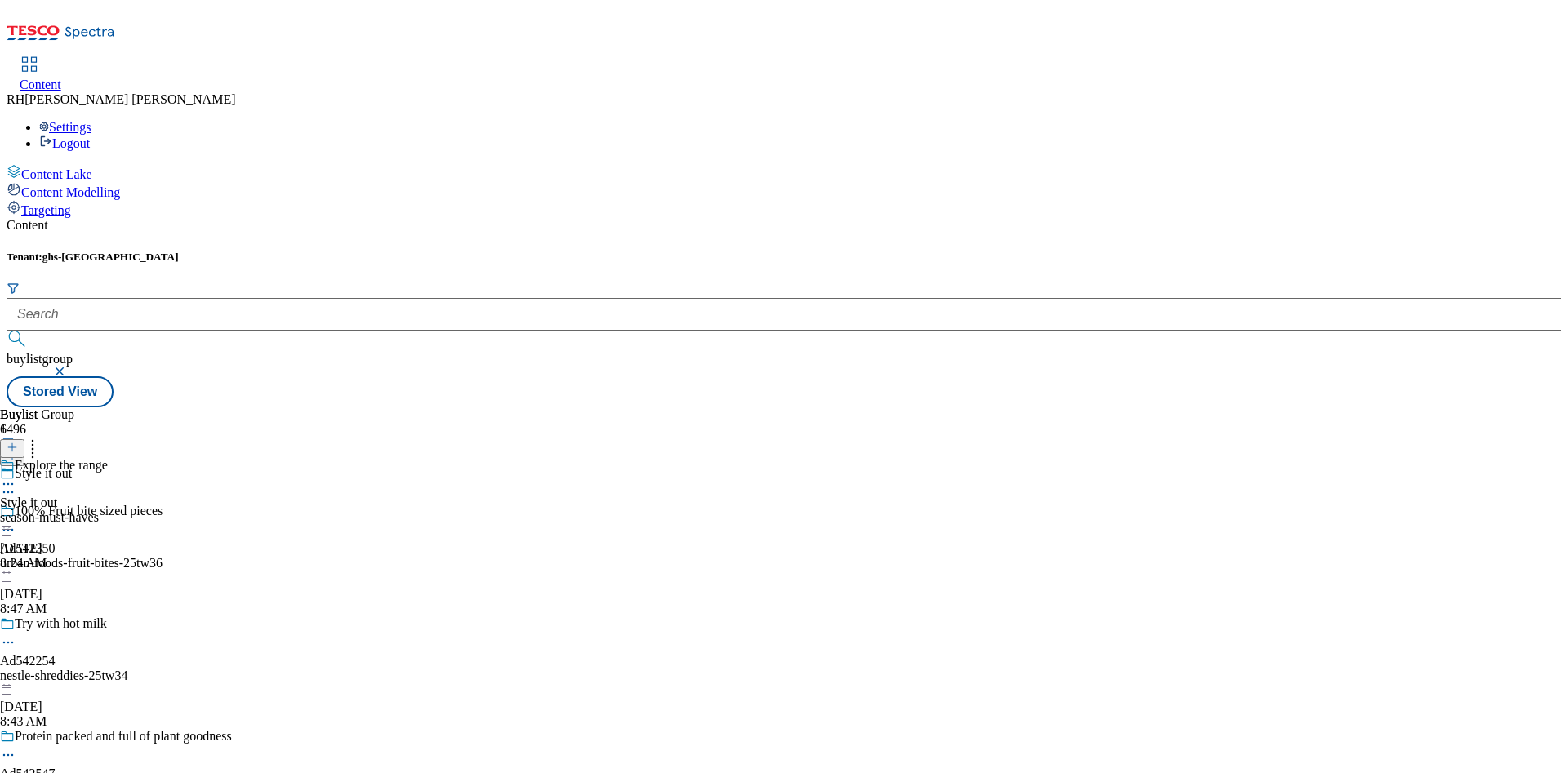
click at [107, 511] on div "season-must-haves" at bounding box center [53, 518] width 107 height 15
click at [89, 511] on div "all-products" at bounding box center [45, 518] width 89 height 15
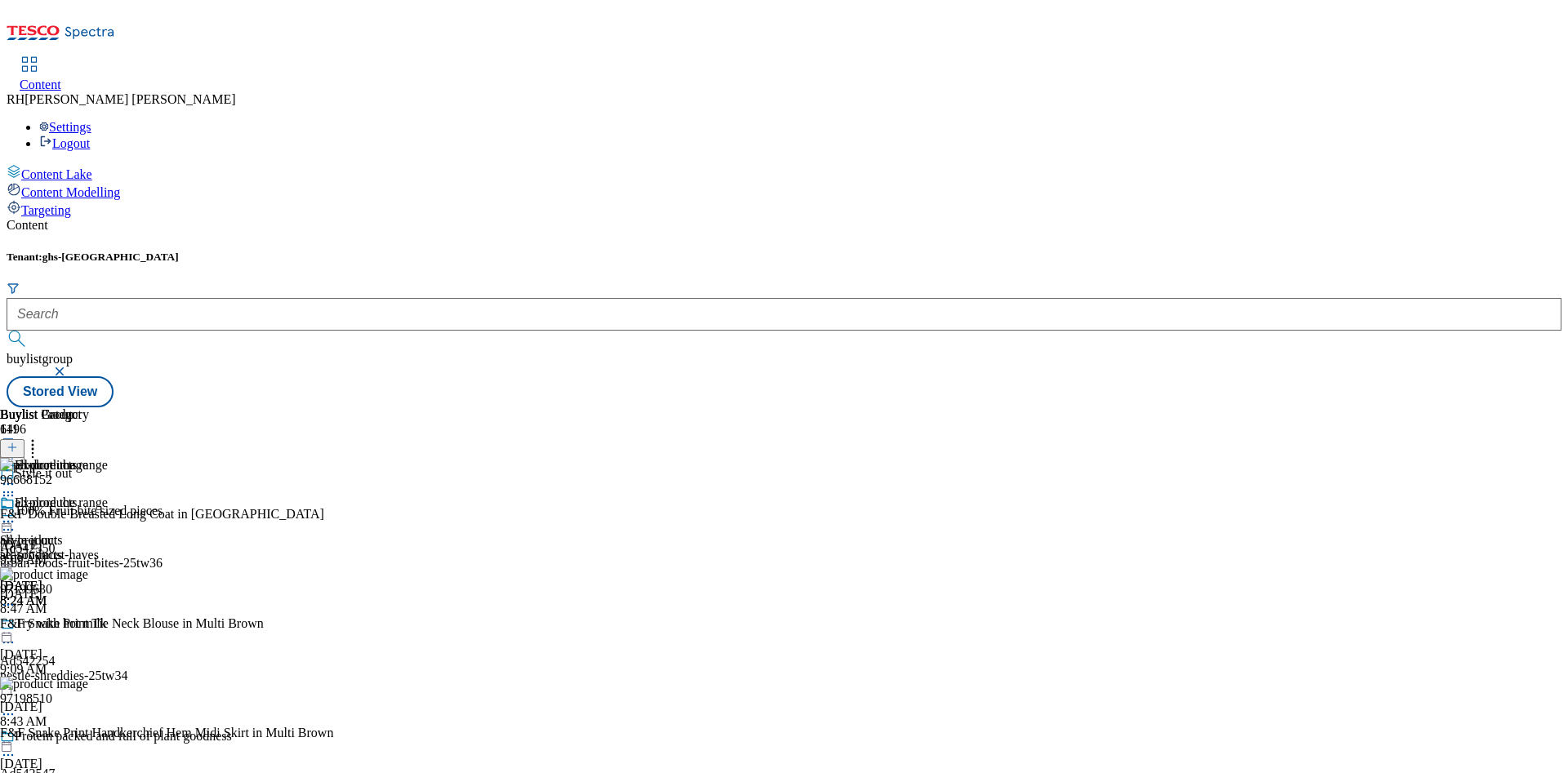
click at [16, 513] on icon at bounding box center [8, 521] width 16 height 16
click at [103, 701] on span "Un-publish" at bounding box center [77, 707] width 52 height 12
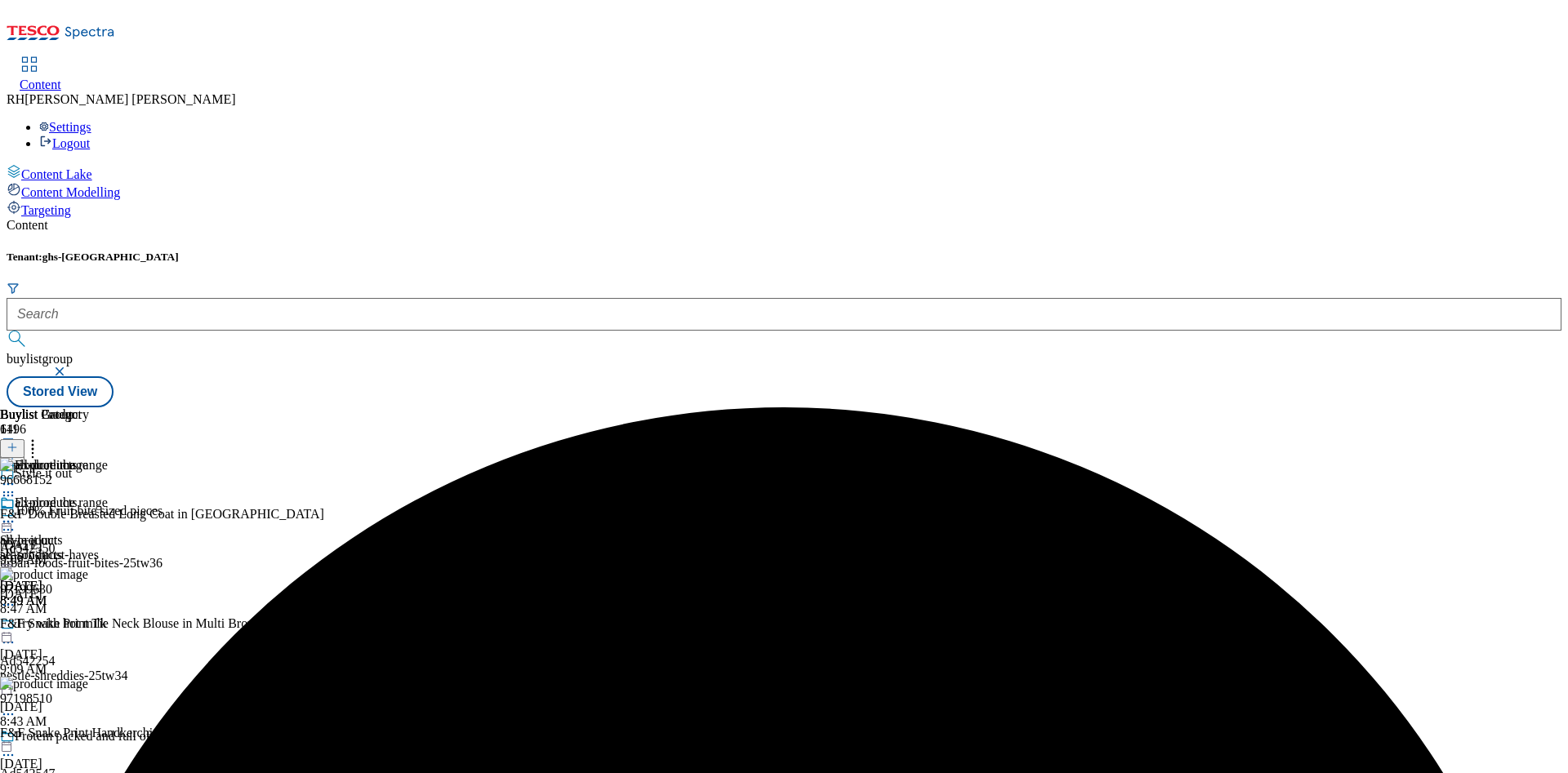
click at [16, 513] on icon at bounding box center [8, 521] width 16 height 16
click at [106, 644] on span "Un-preview" at bounding box center [78, 650] width 55 height 12
click at [40, 437] on icon at bounding box center [32, 445] width 16 height 16
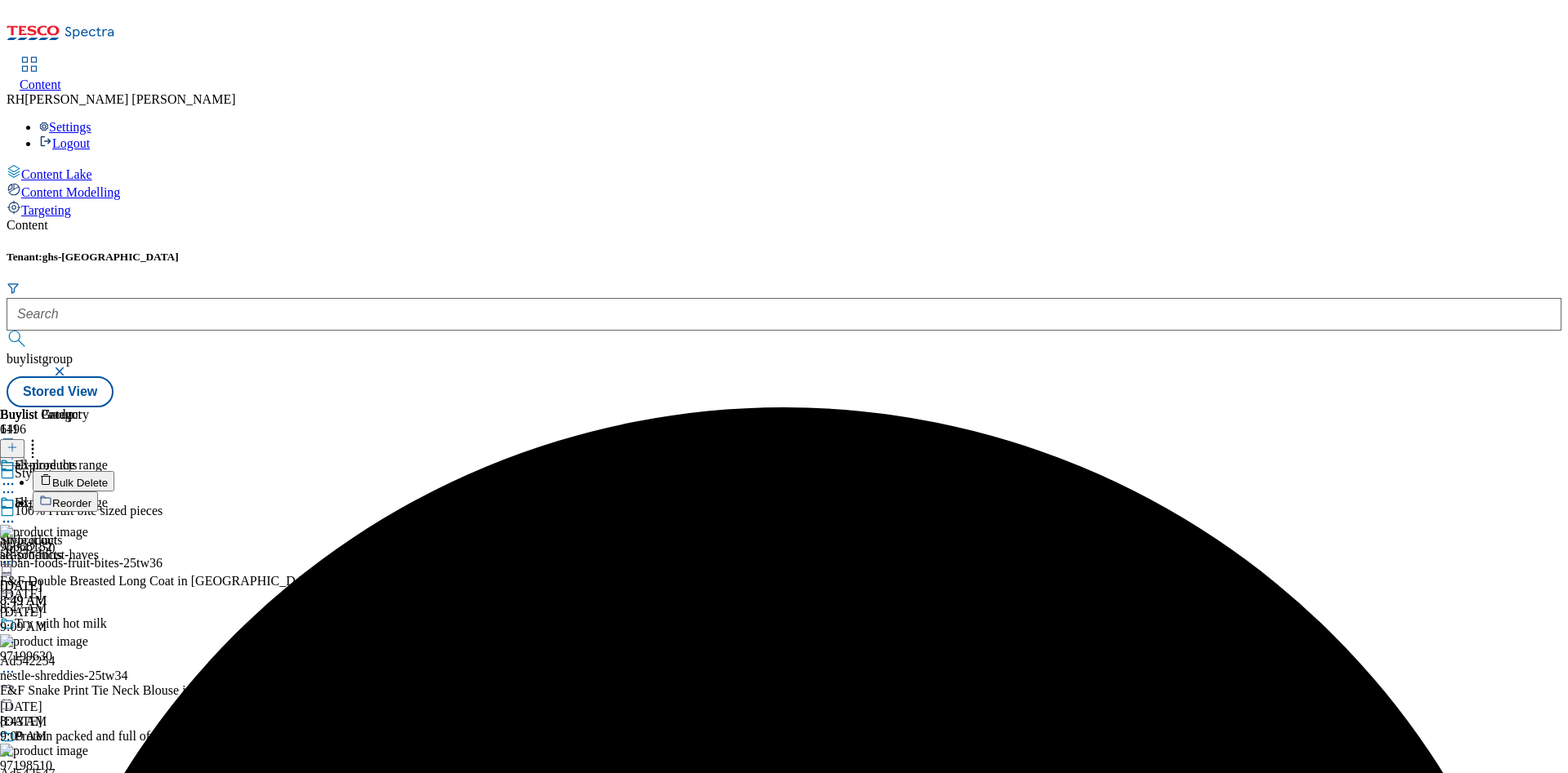
click at [107, 477] on span "Bulk Delete" at bounding box center [80, 483] width 56 height 12
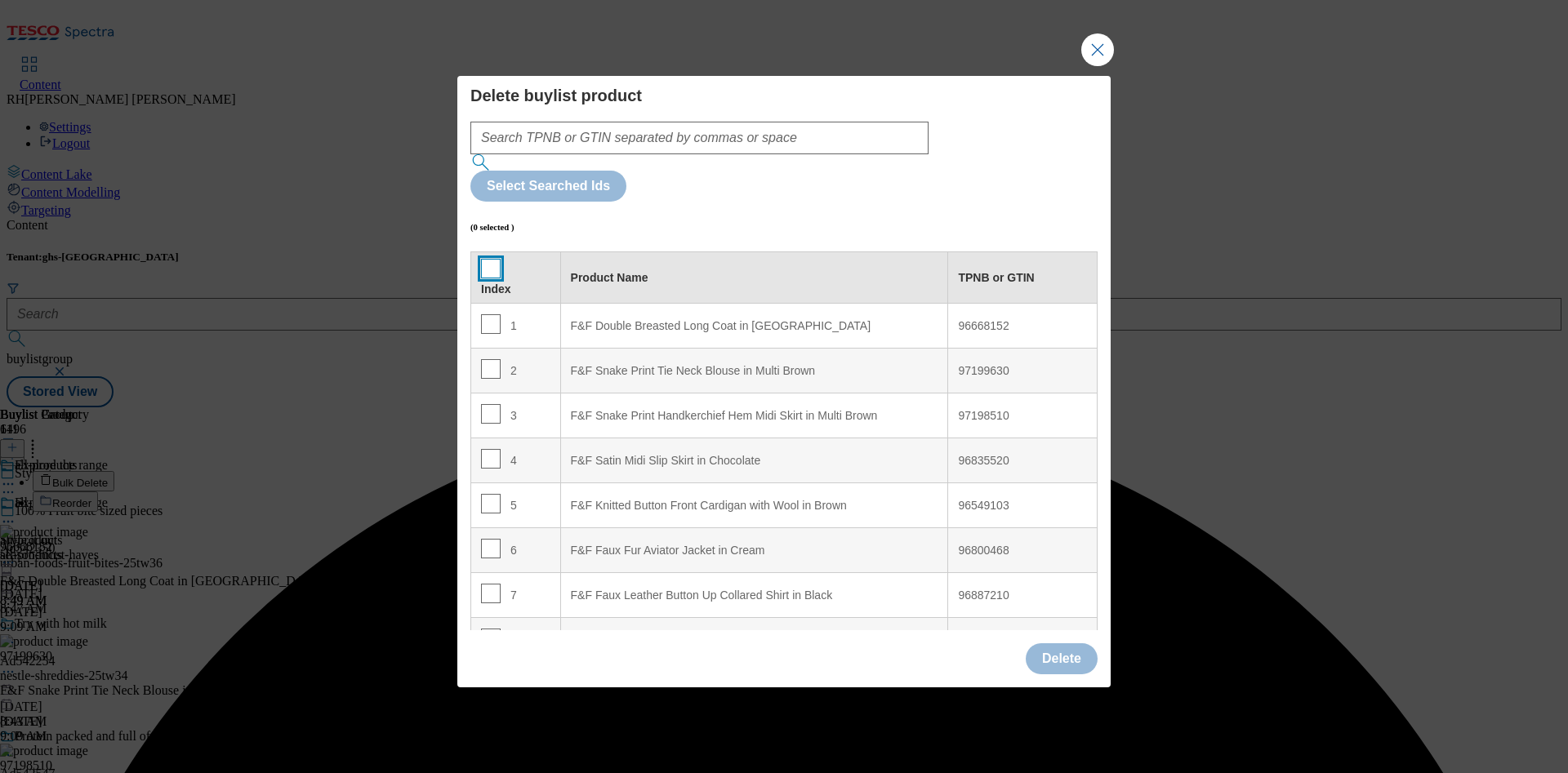
click at [489, 259] on input "Modal" at bounding box center [490, 268] width 20 height 20
checkbox input "true"
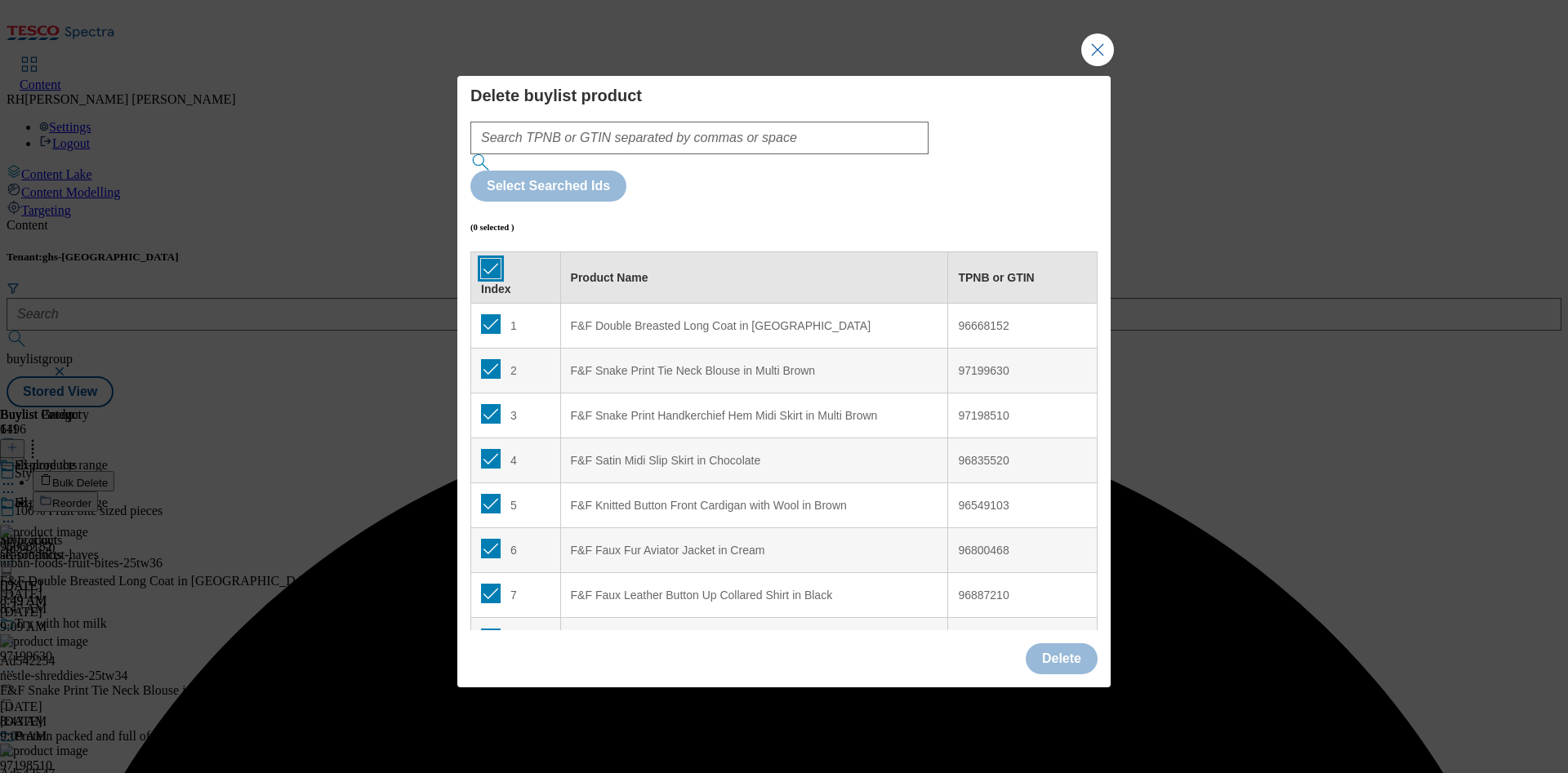
checkbox input "true"
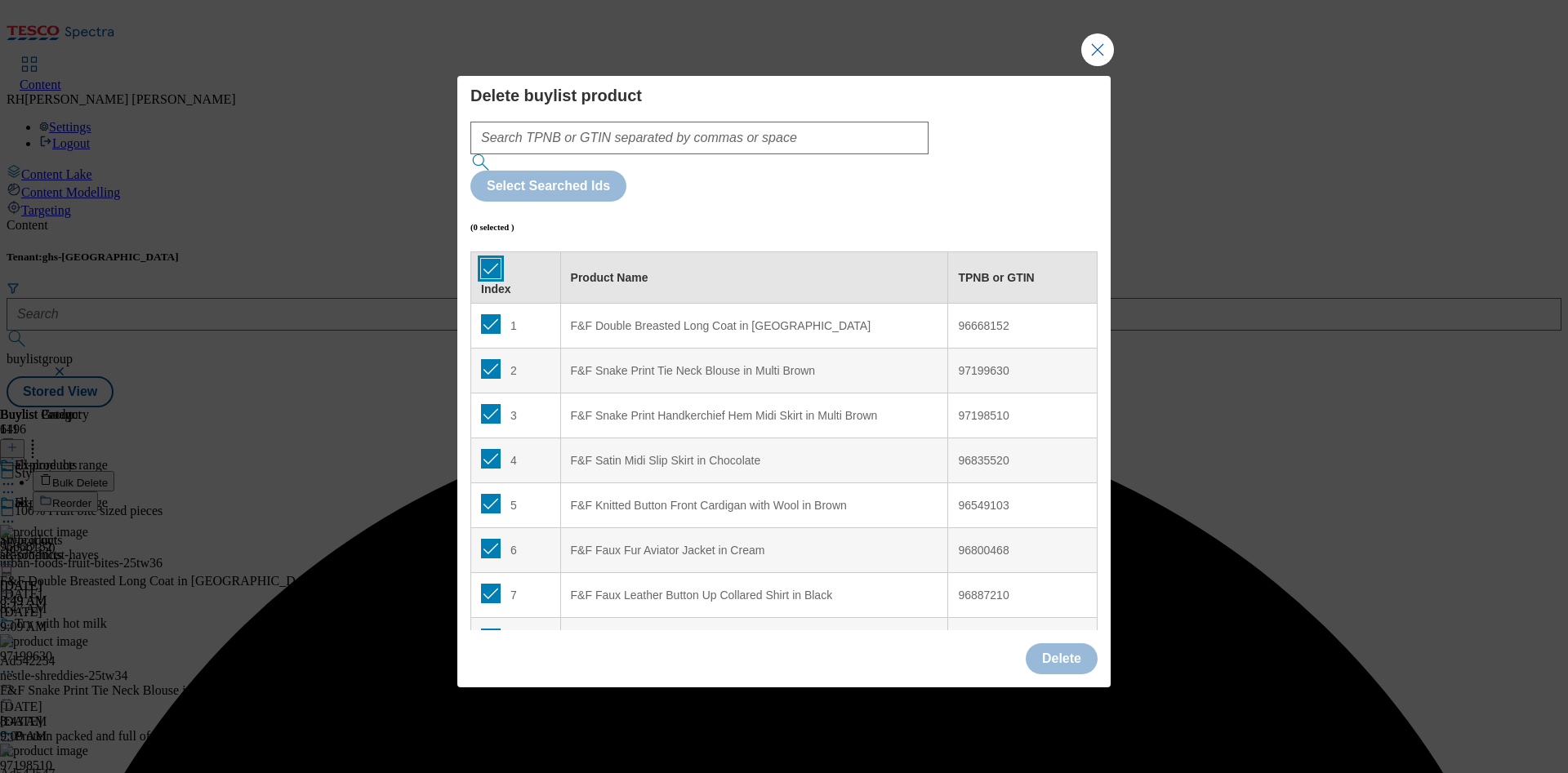
checkbox input "true"
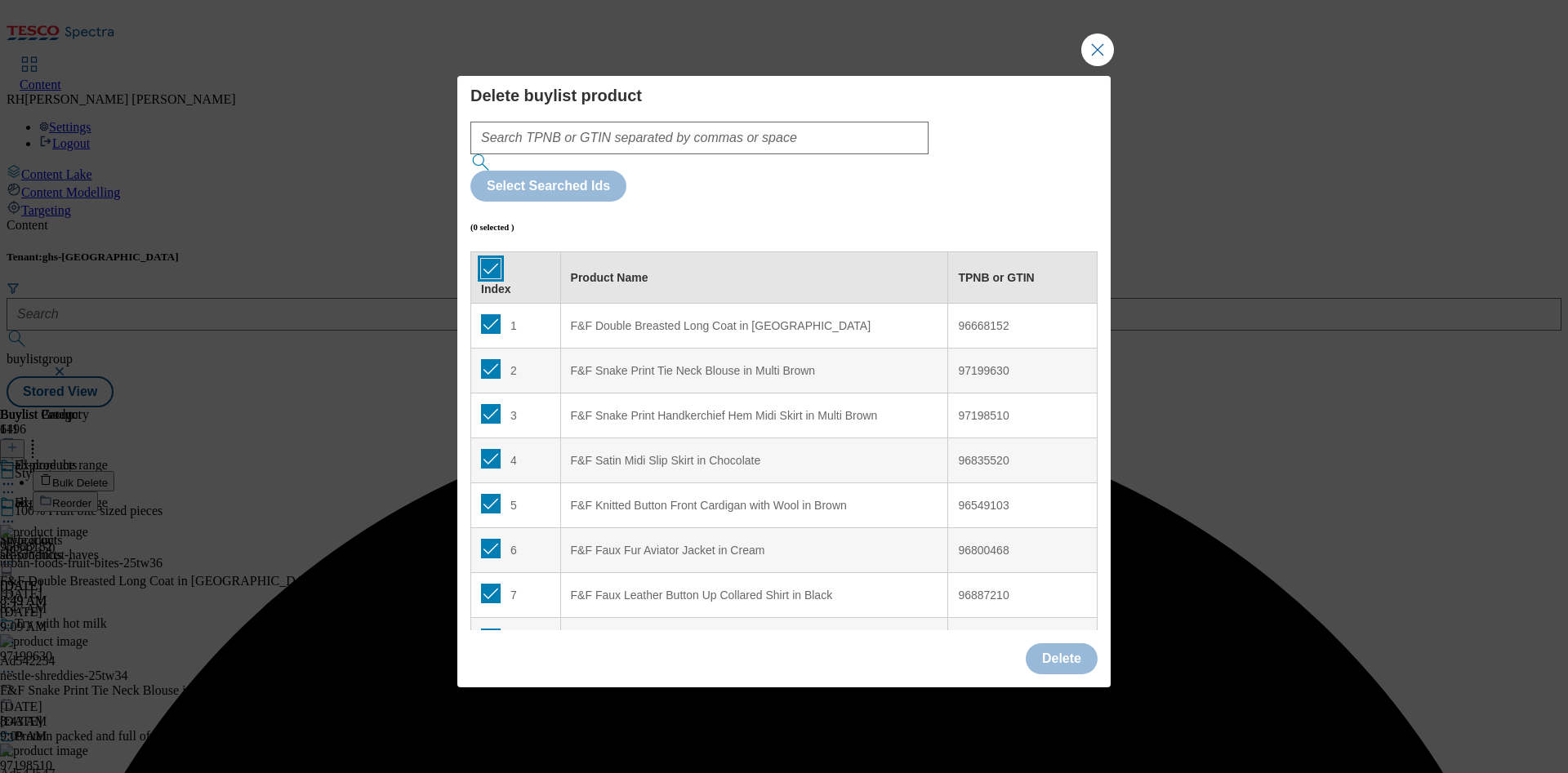
checkbox input "true"
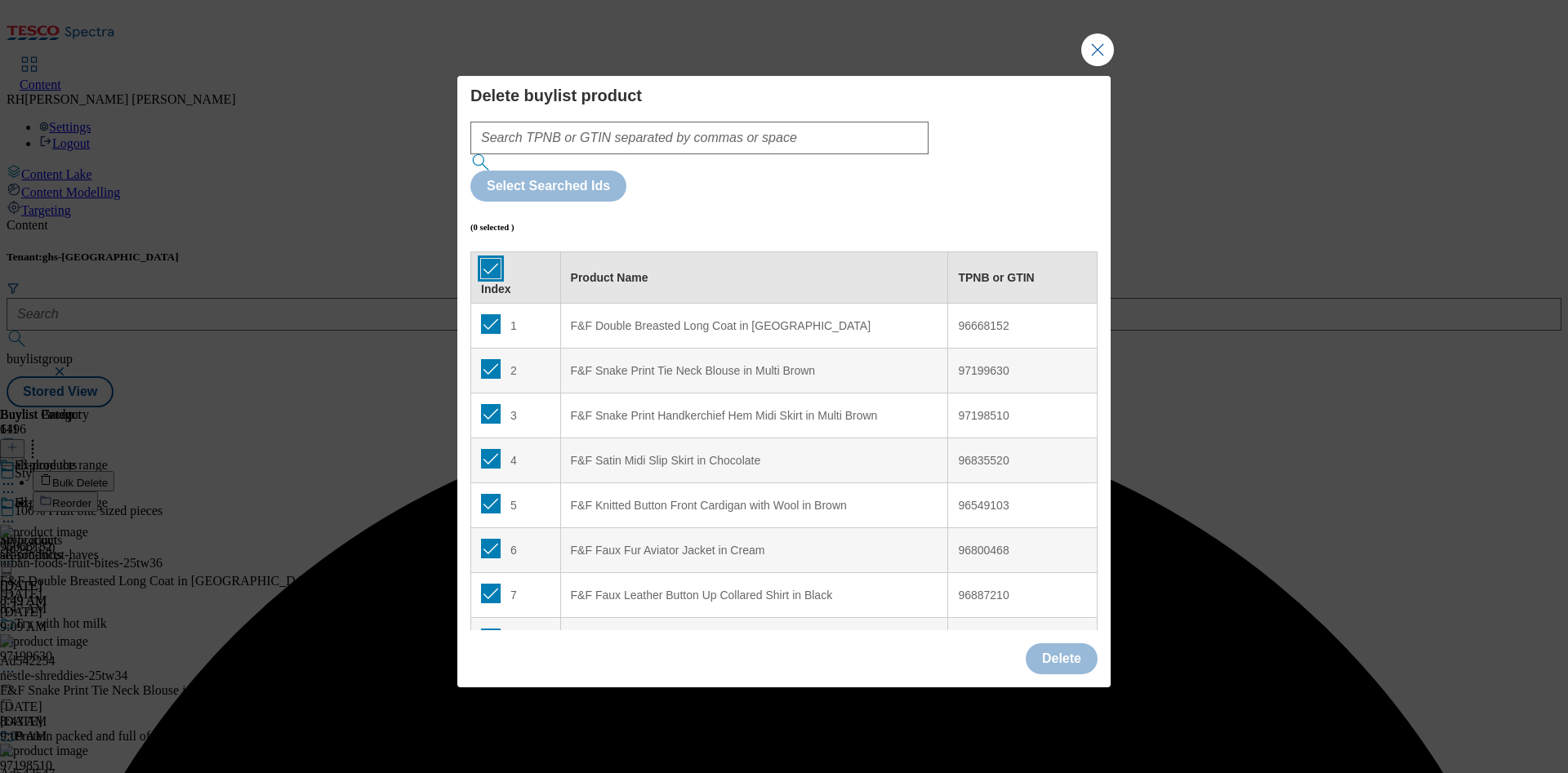
checkbox input "true"
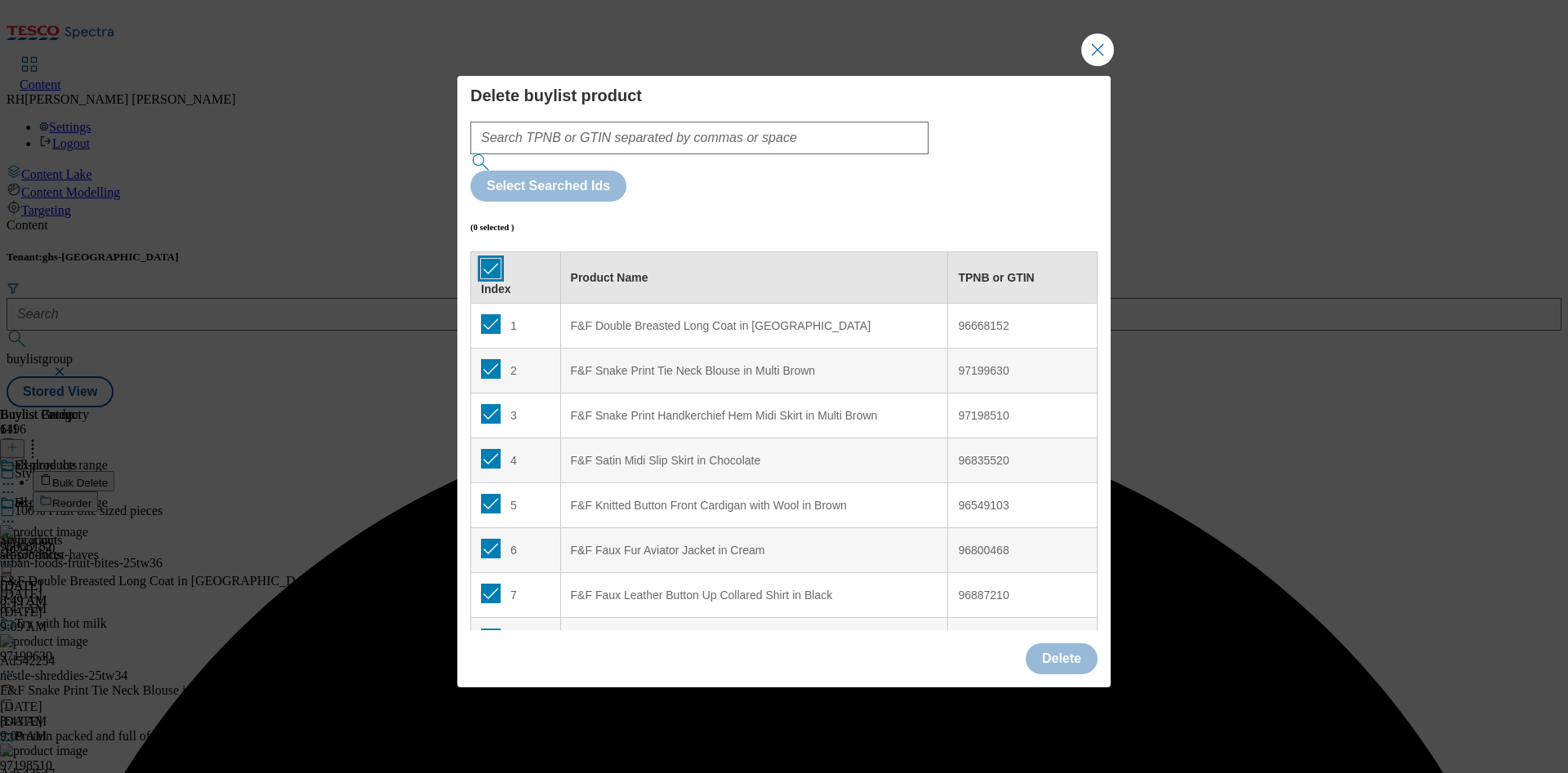
checkbox input "true"
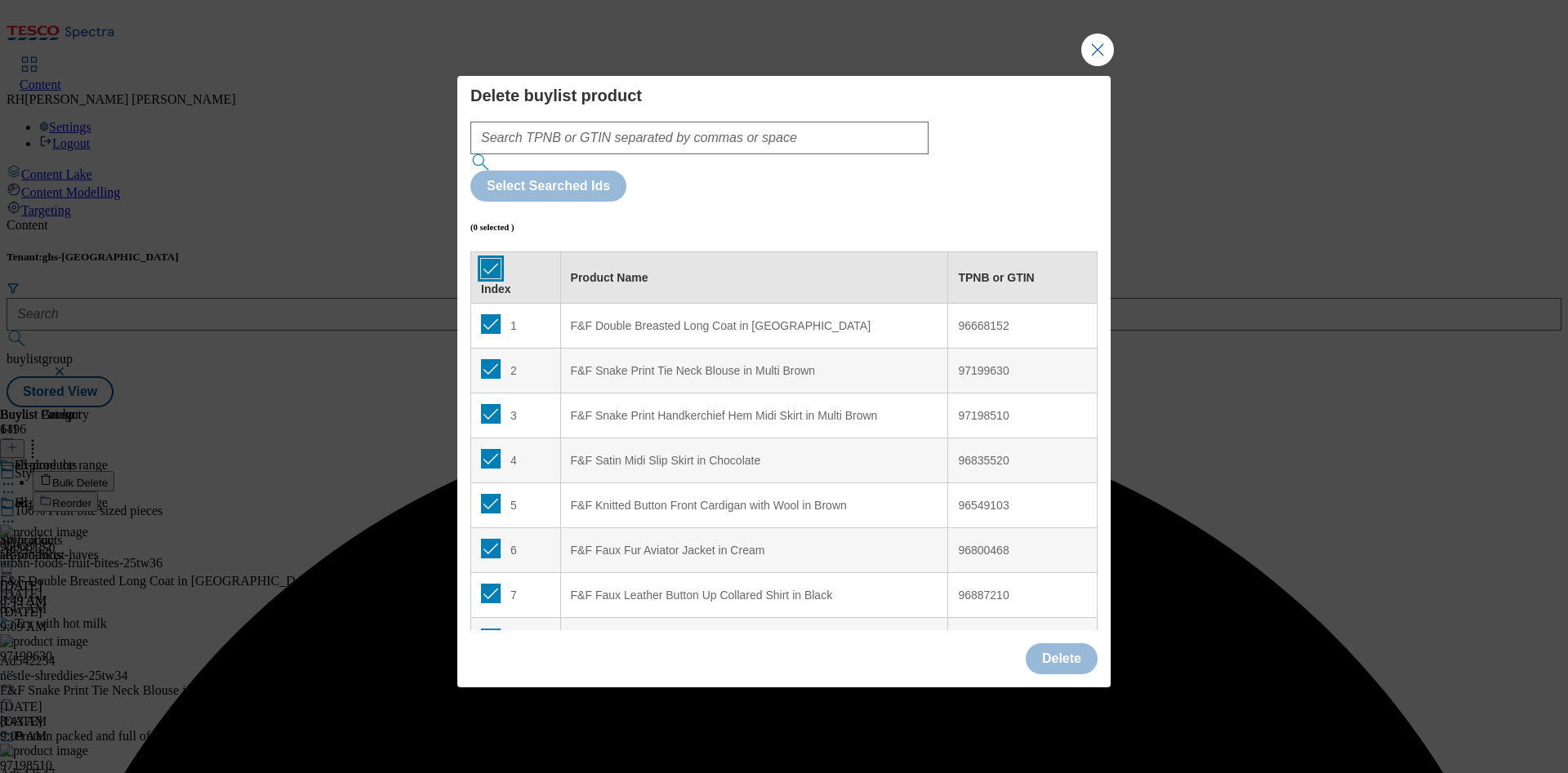
checkbox input "true"
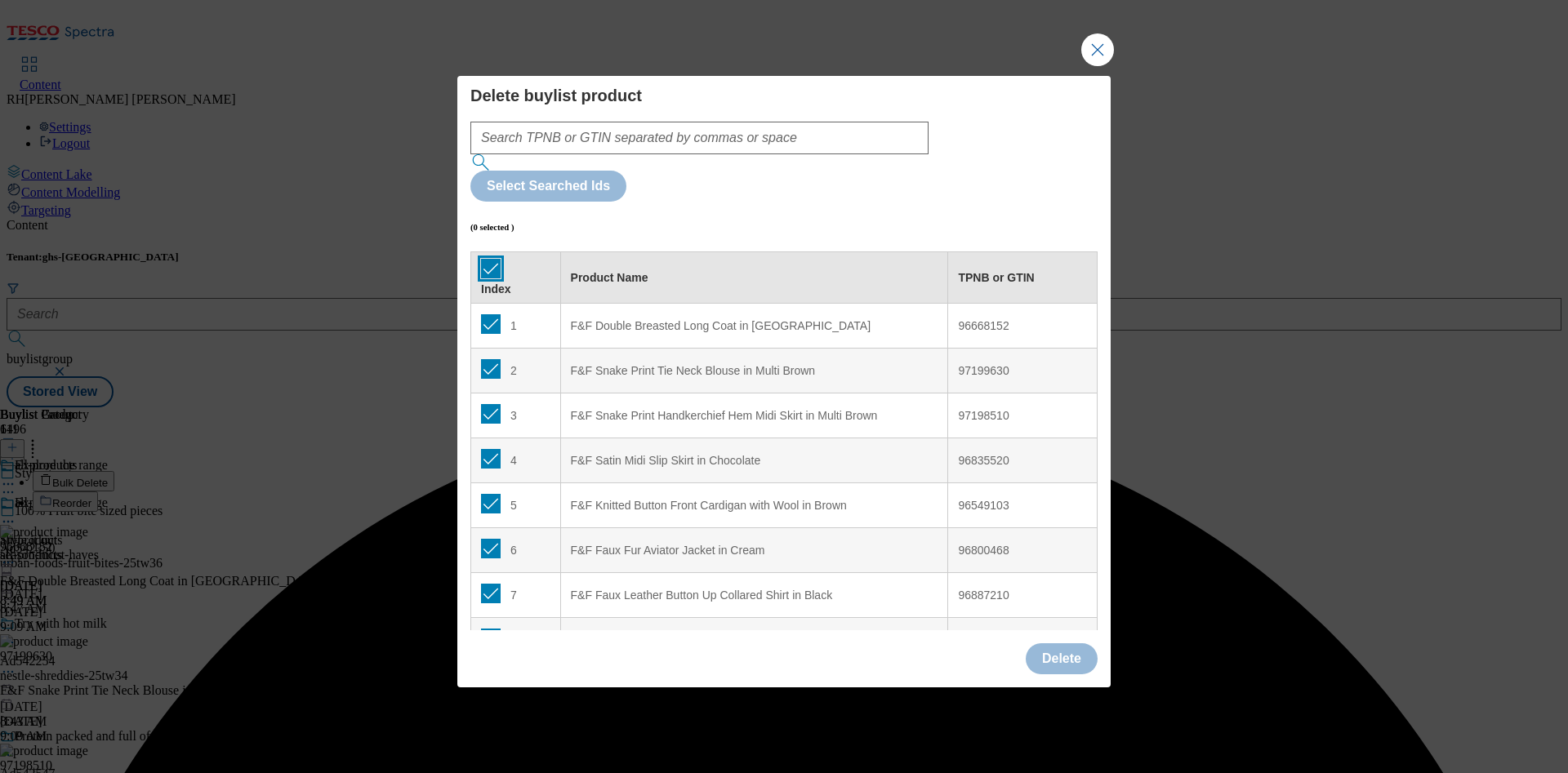
checkbox input "true"
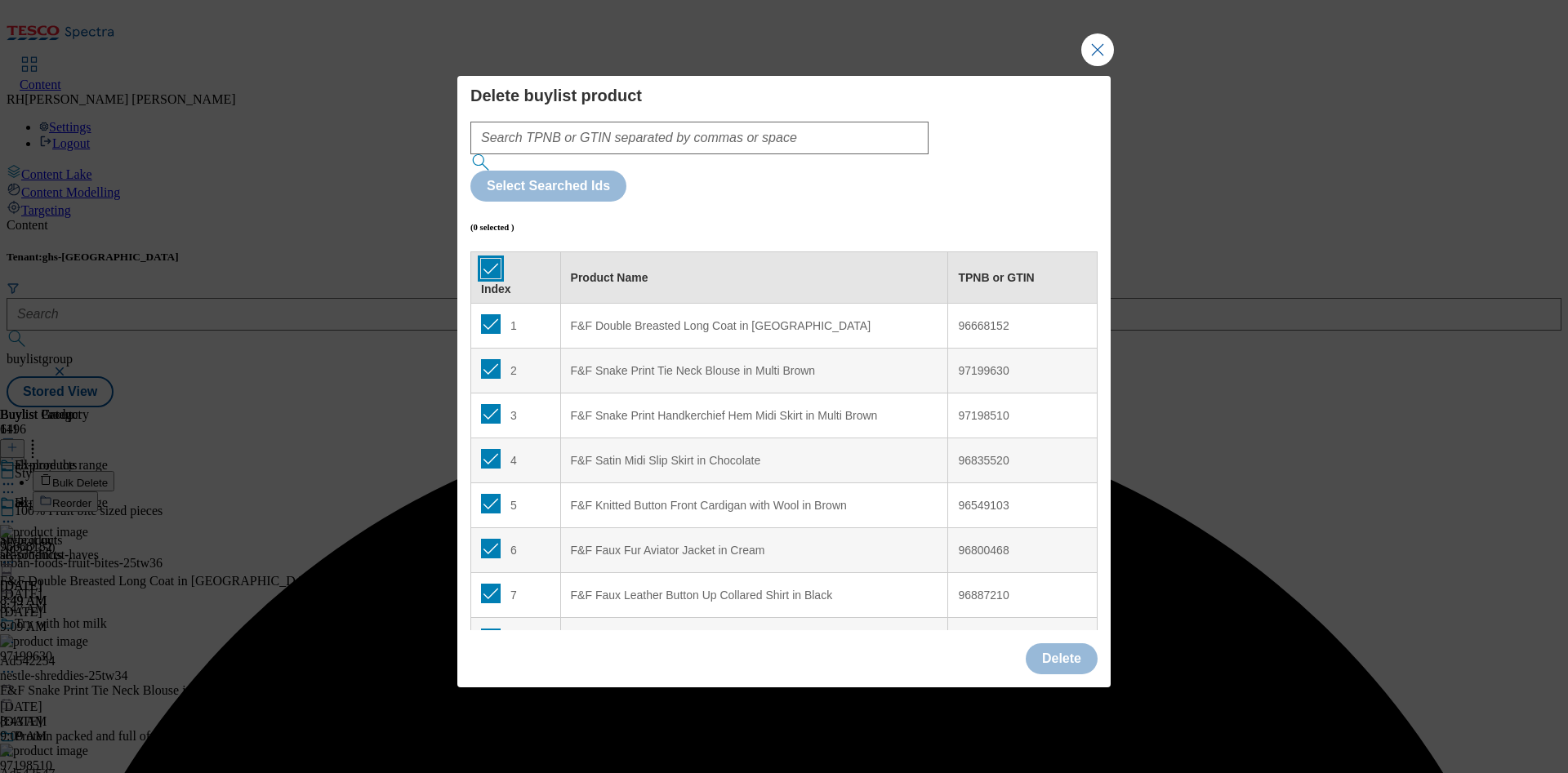
checkbox input "true"
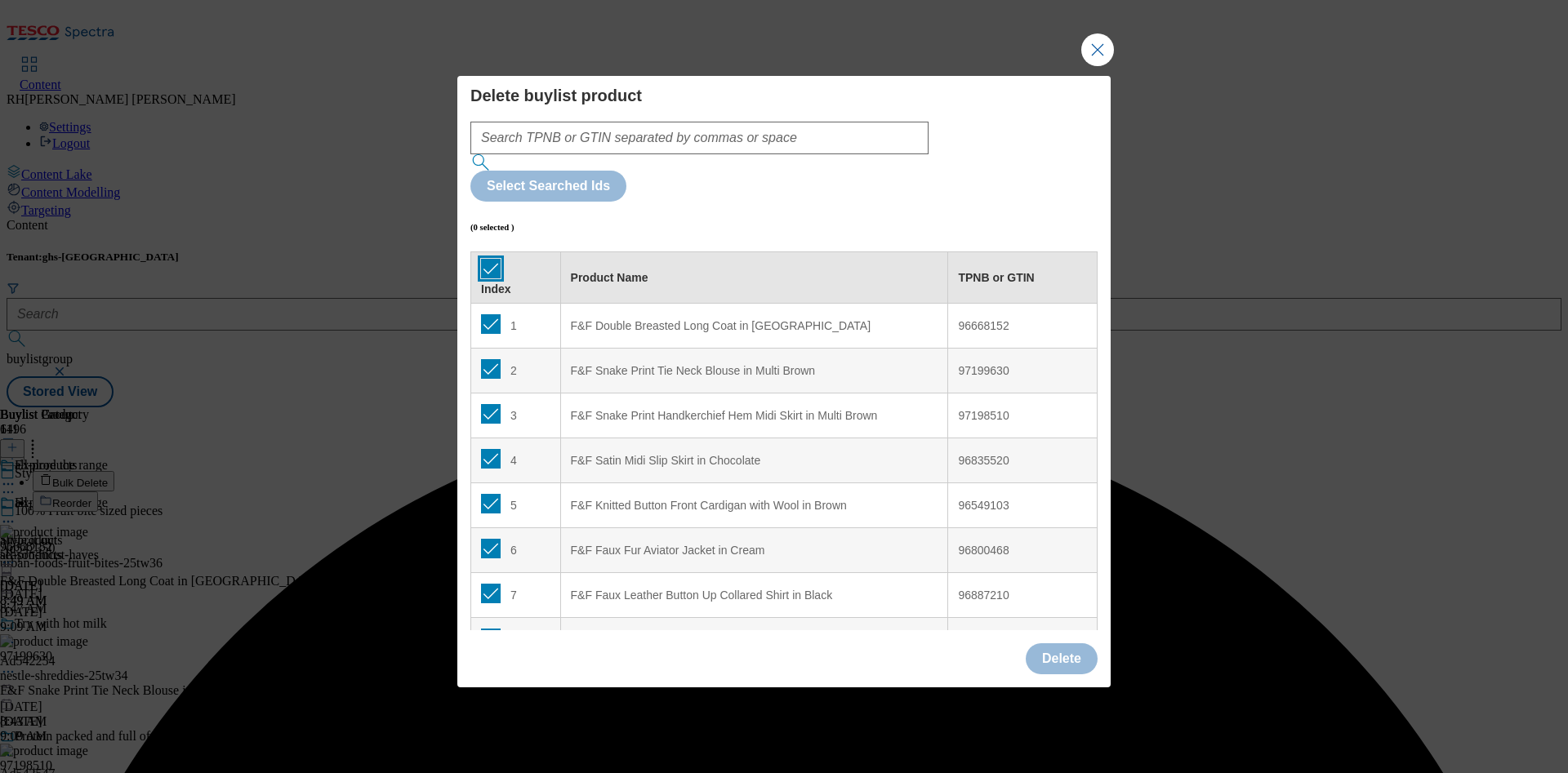
checkbox input "true"
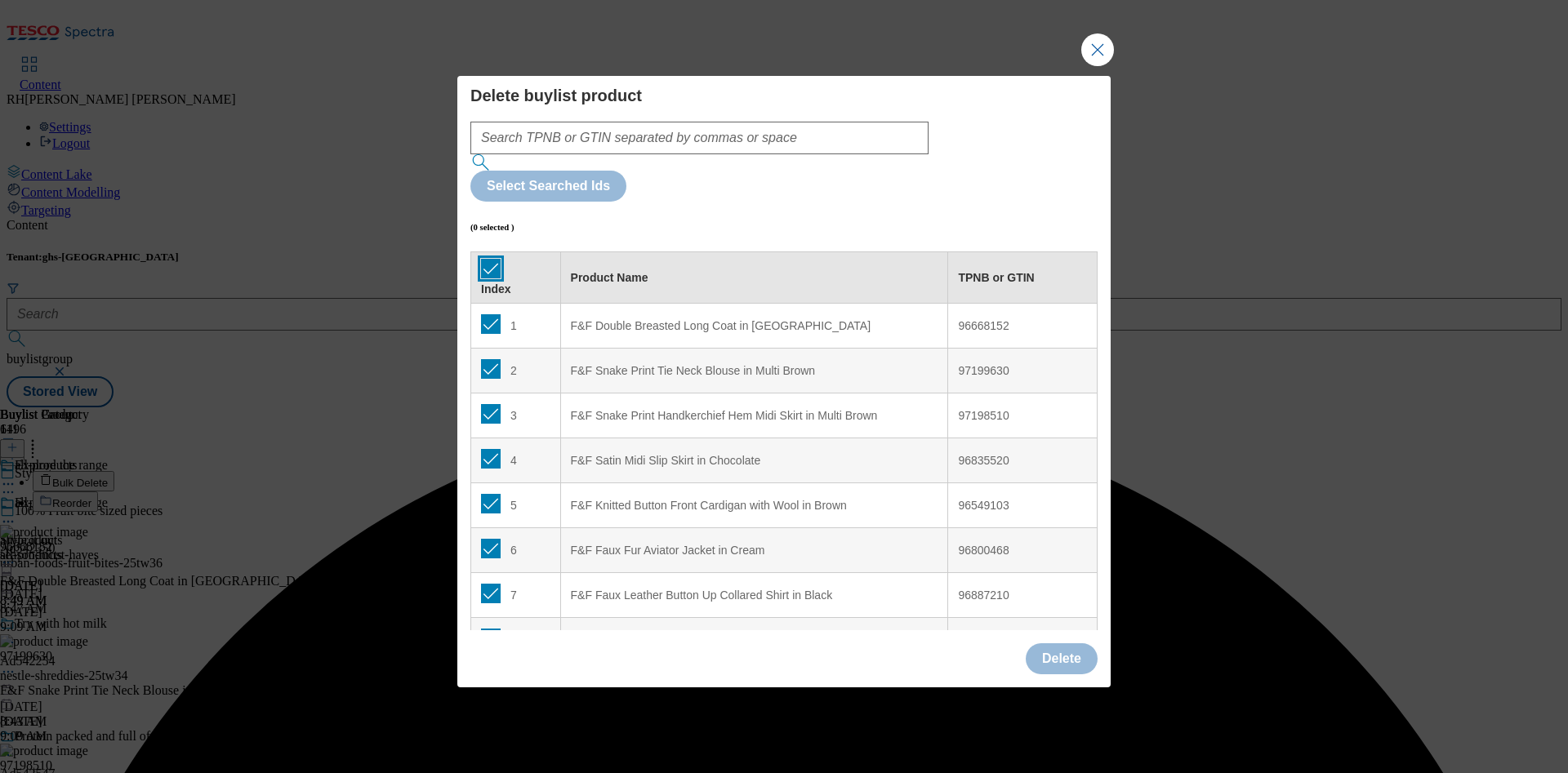
checkbox input "true"
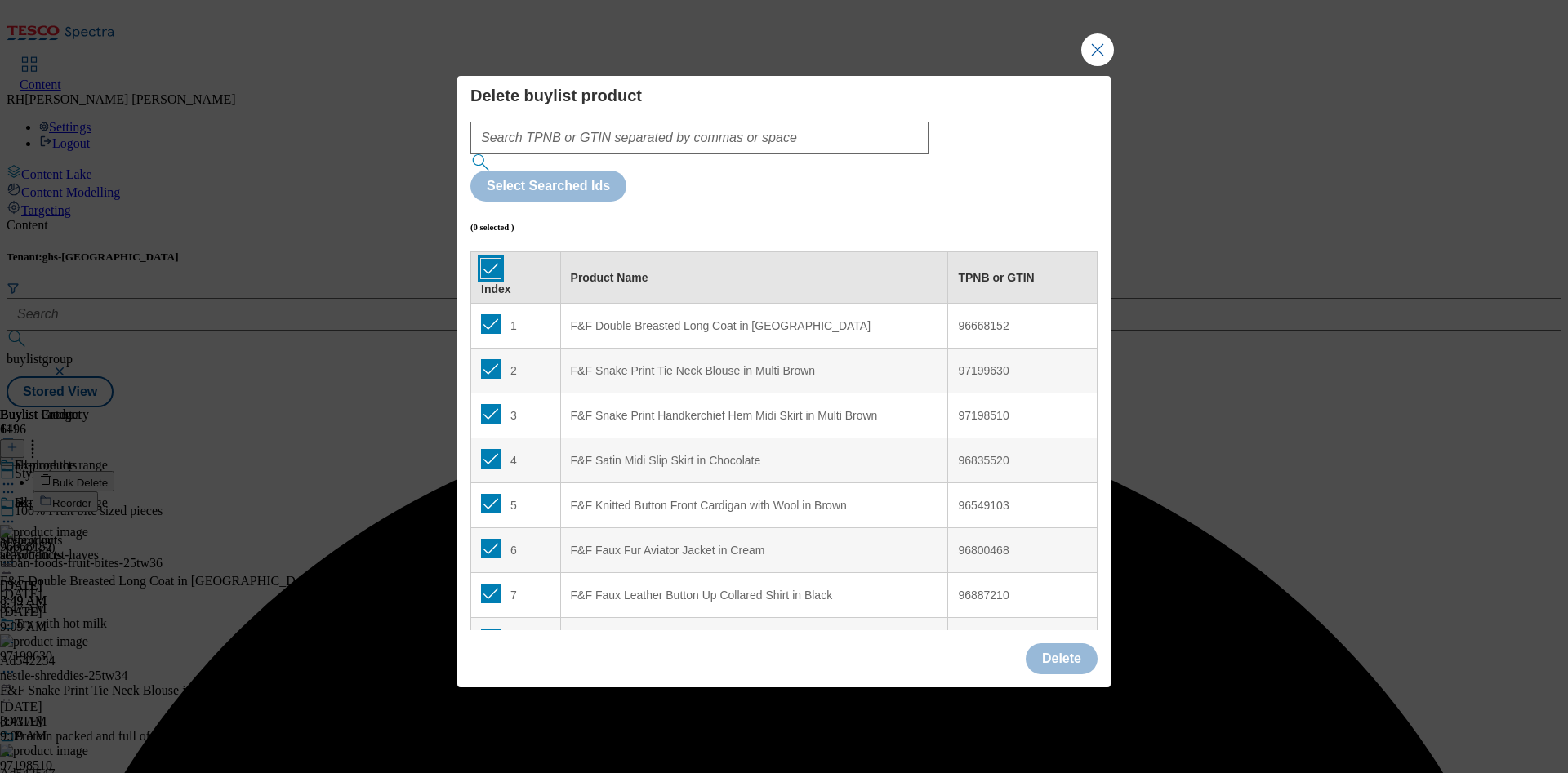
checkbox input "true"
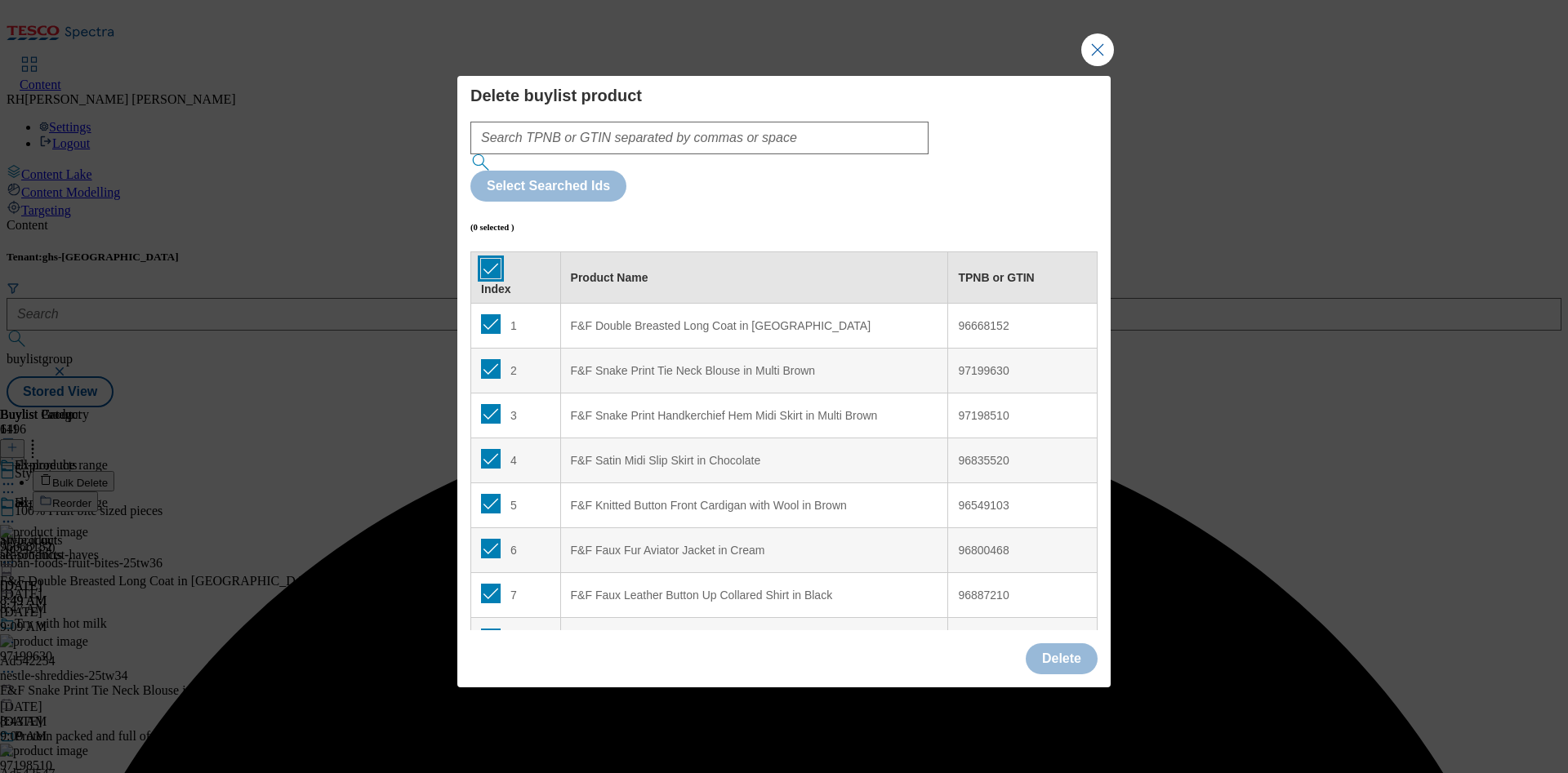
checkbox input "true"
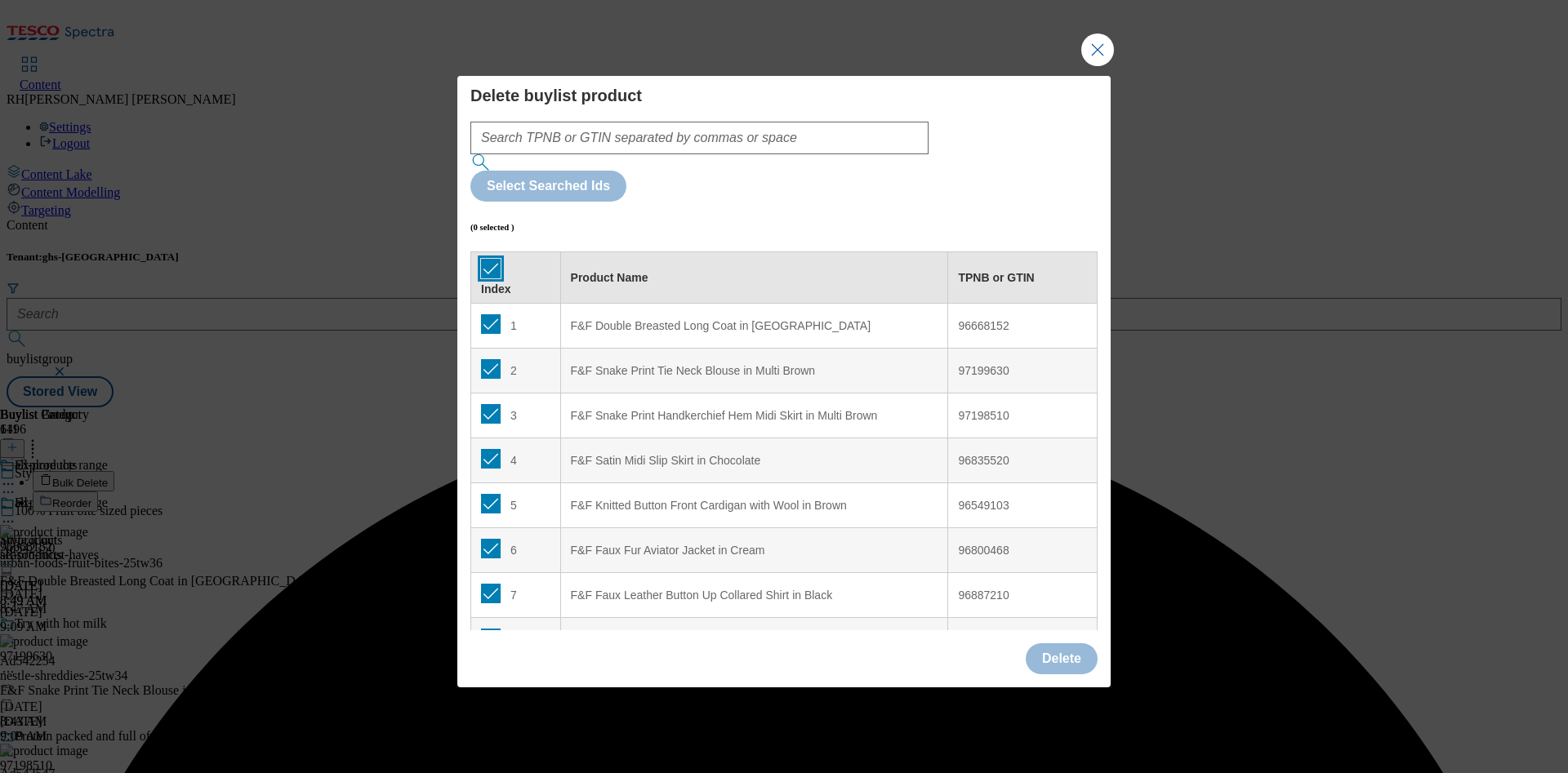
checkbox input "true"
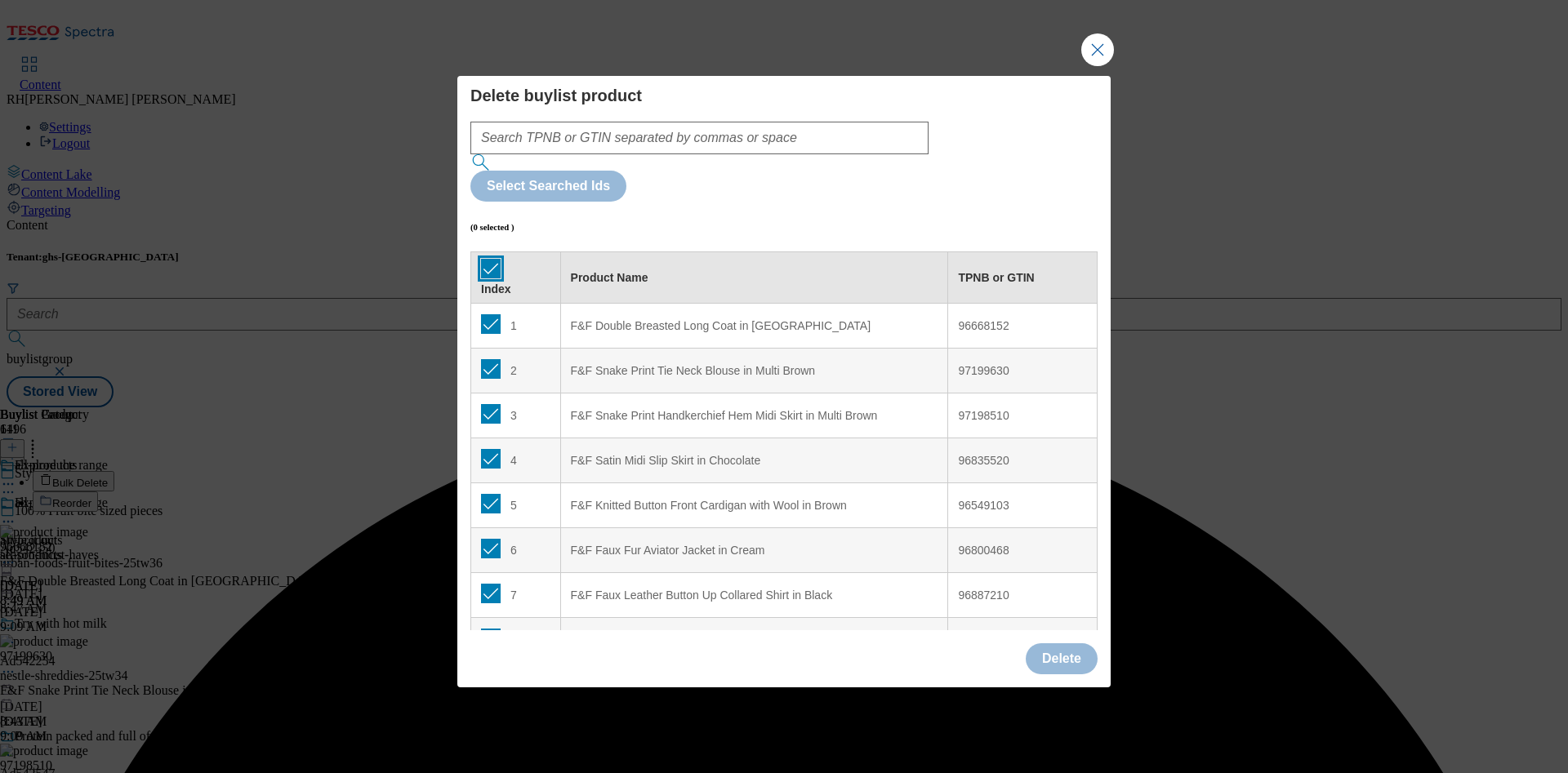
checkbox input "true"
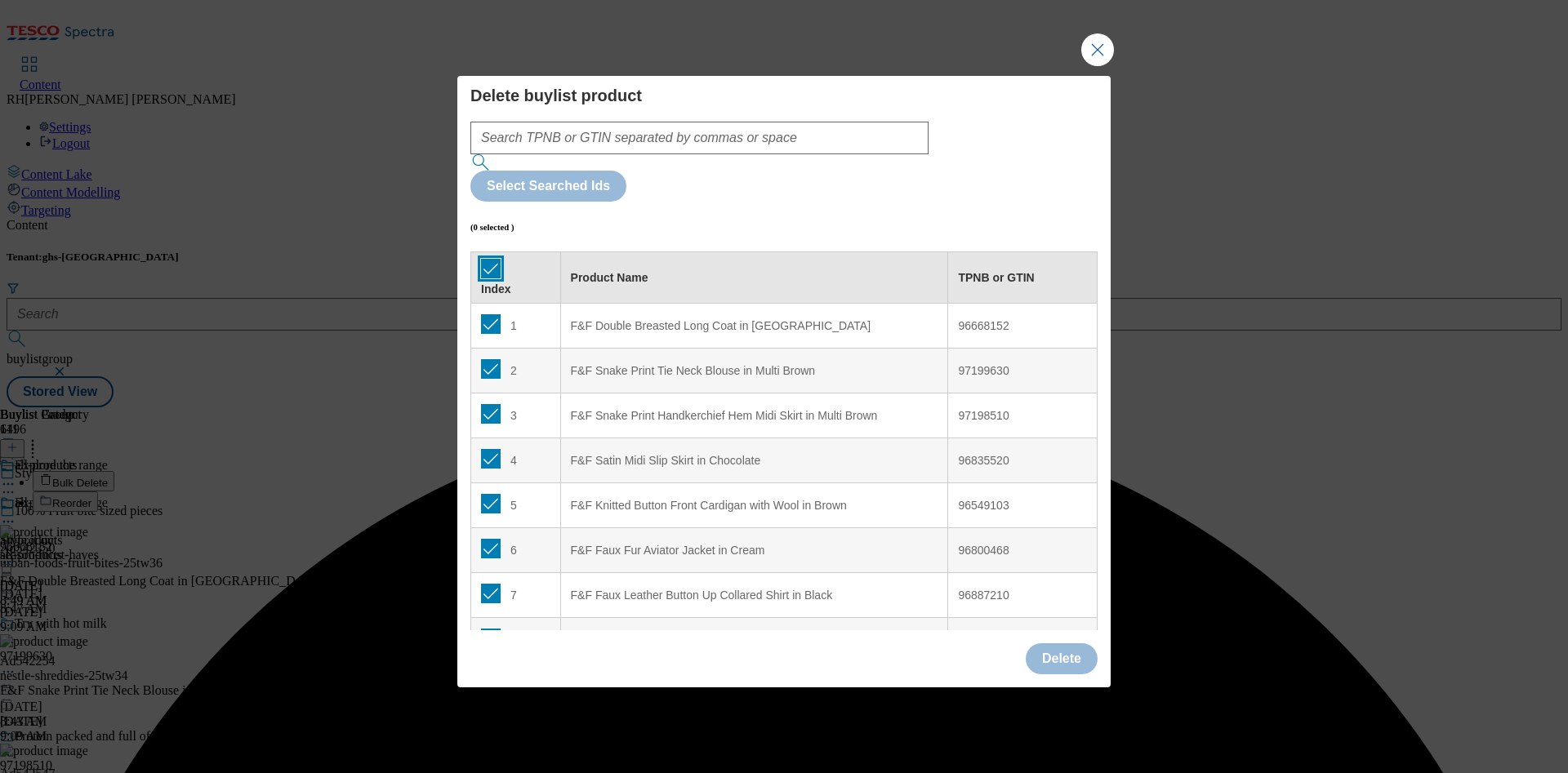
checkbox input "true"
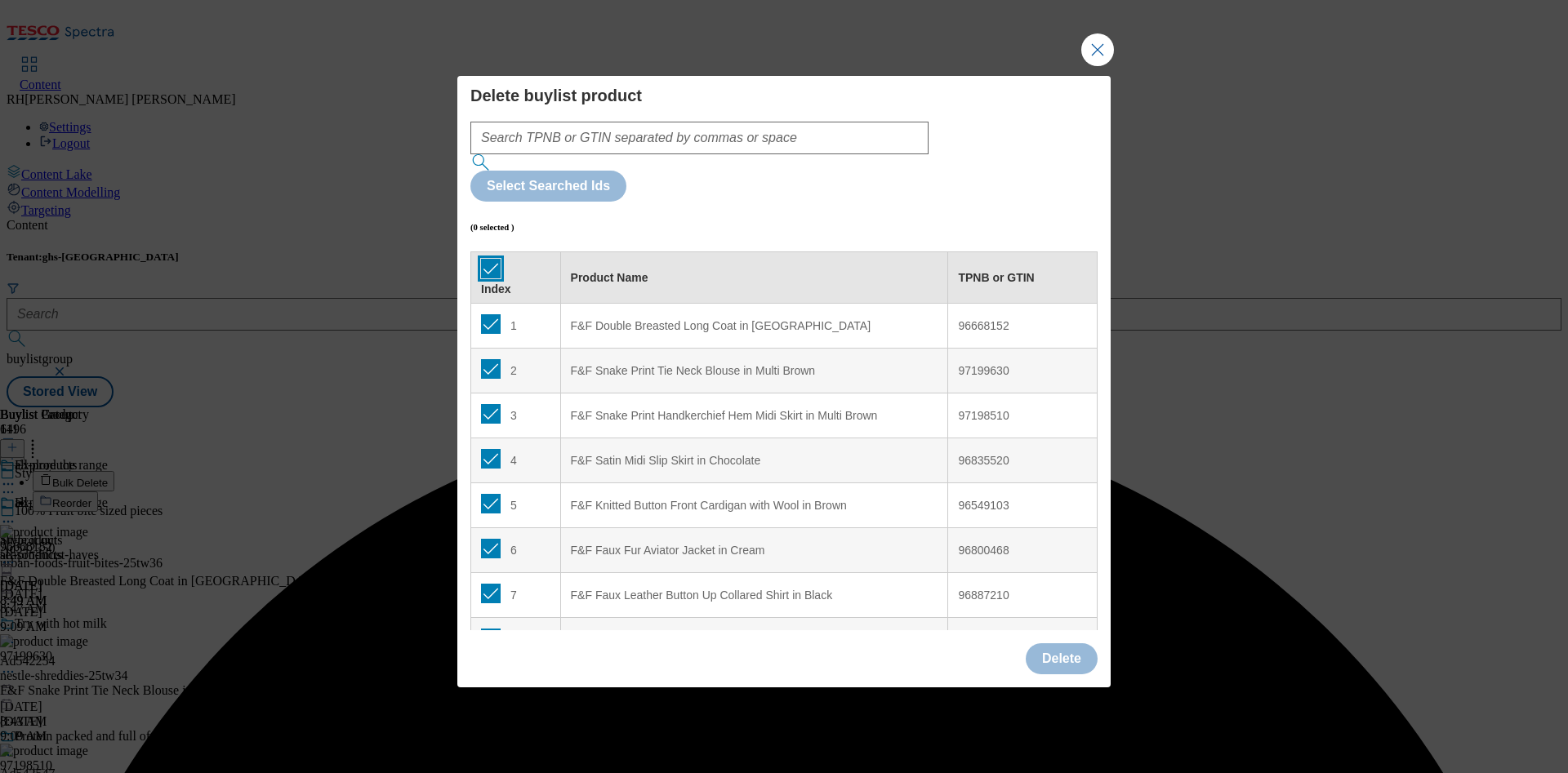
checkbox input "true"
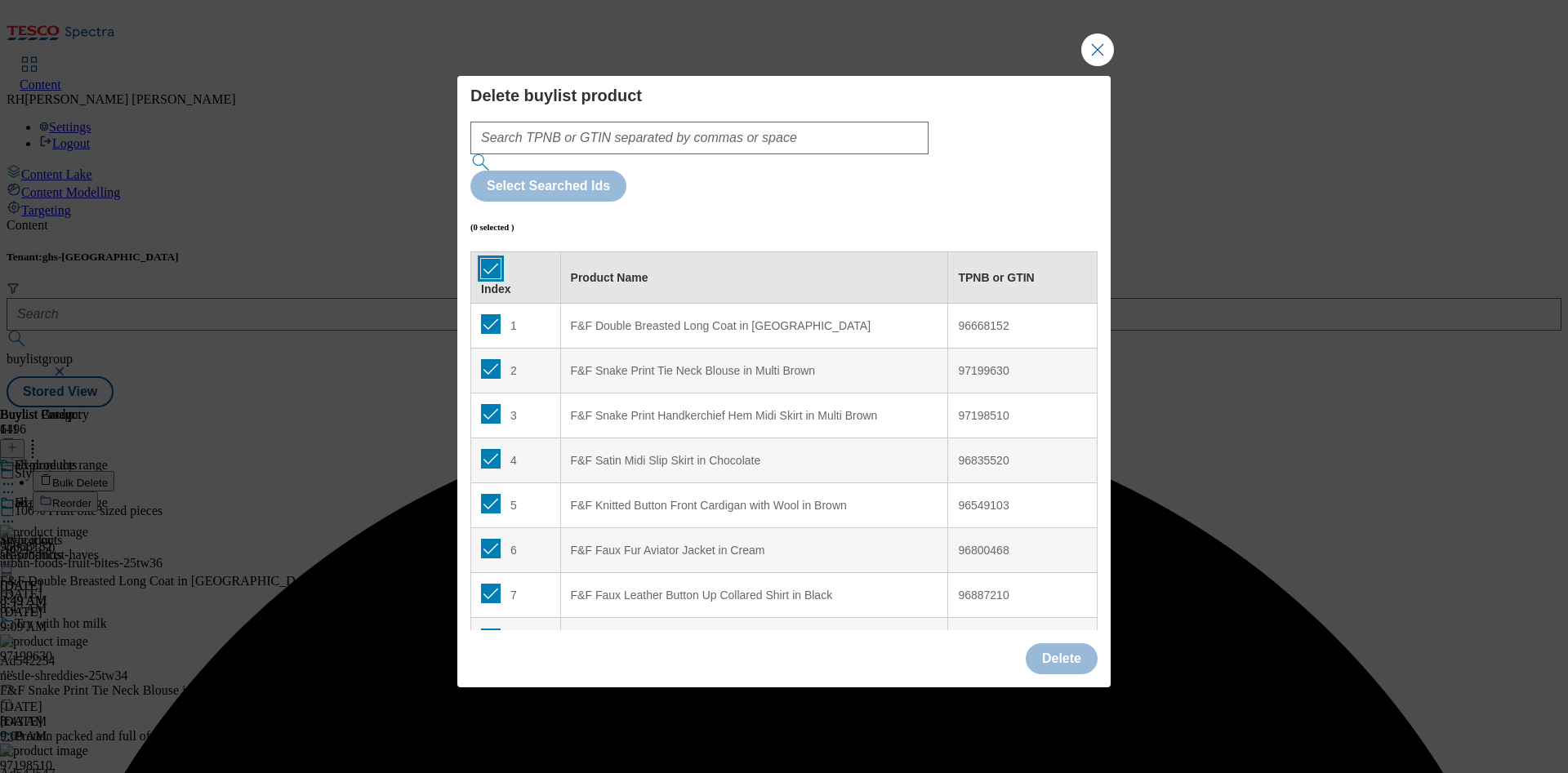
checkbox input "true"
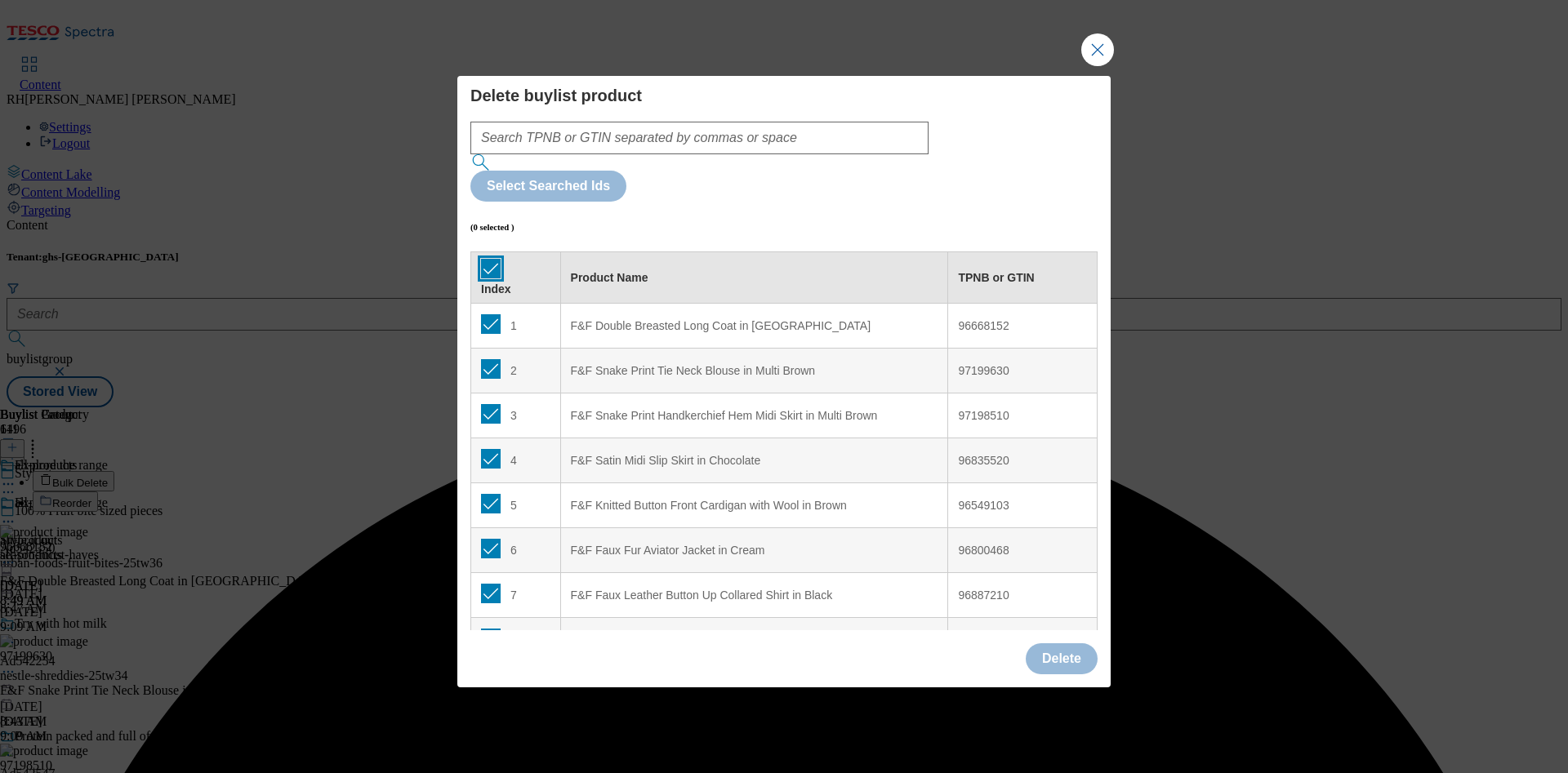
checkbox input "true"
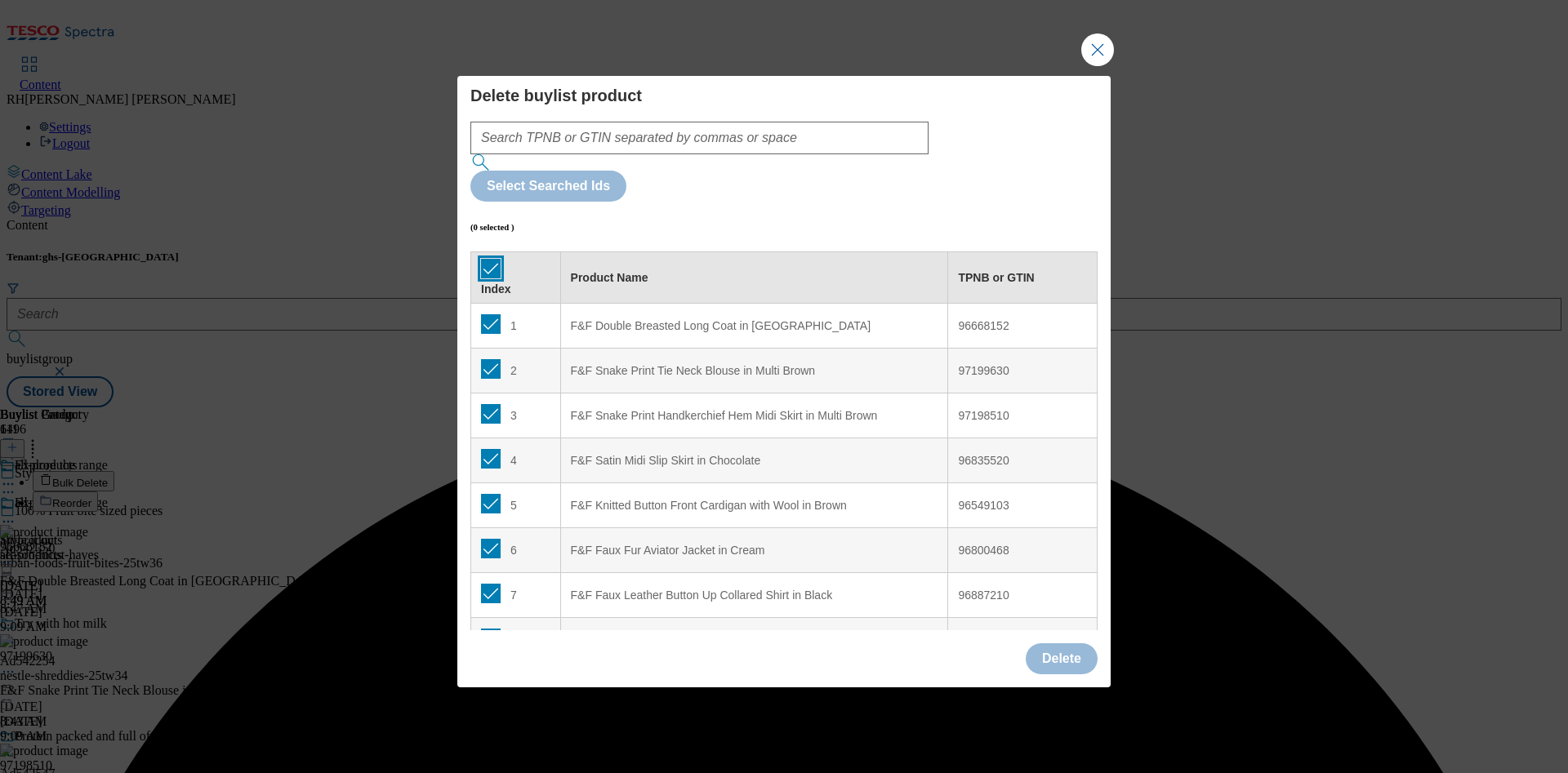
checkbox input "true"
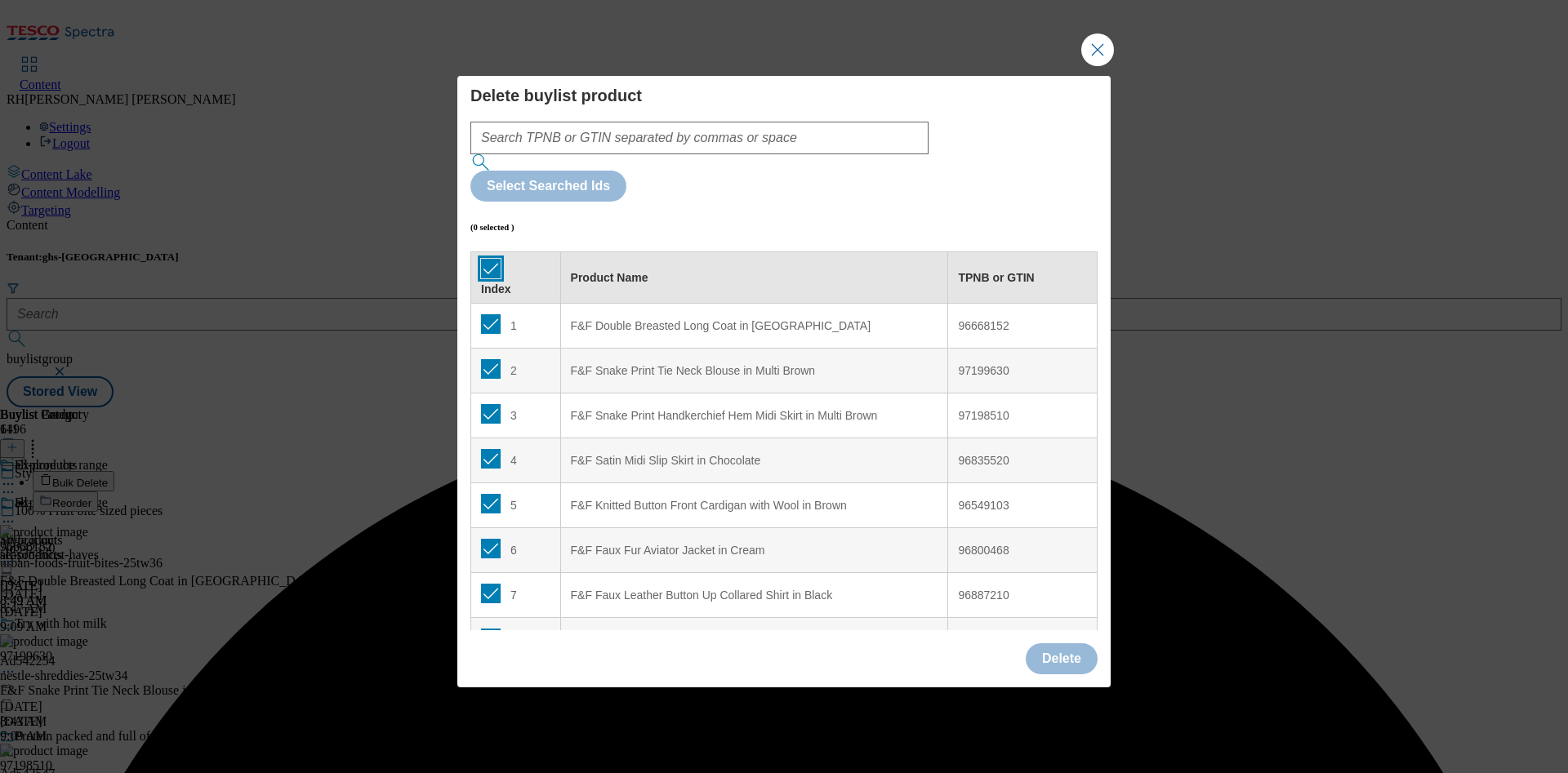
checkbox input "true"
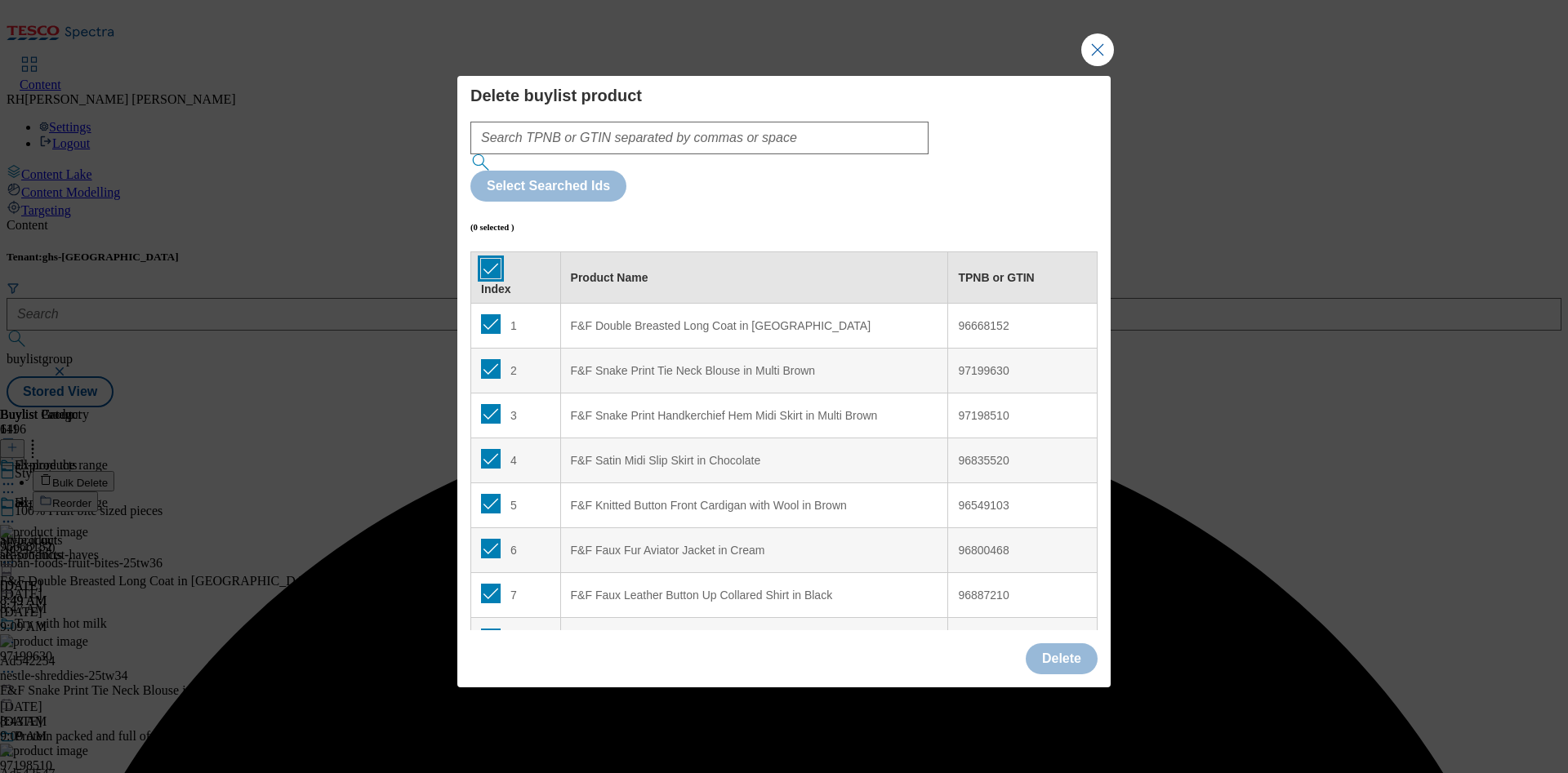
checkbox input "true"
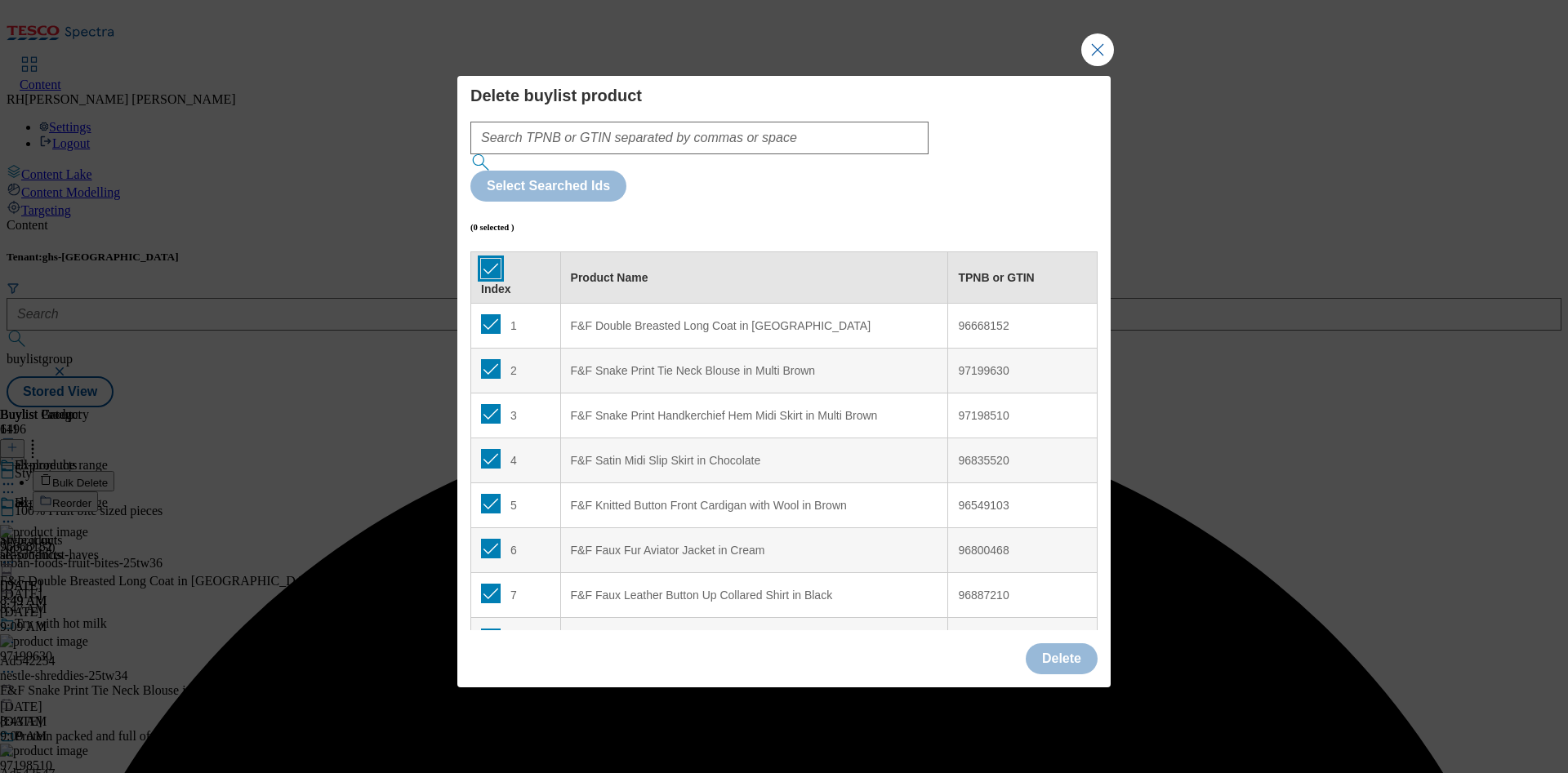
checkbox input "true"
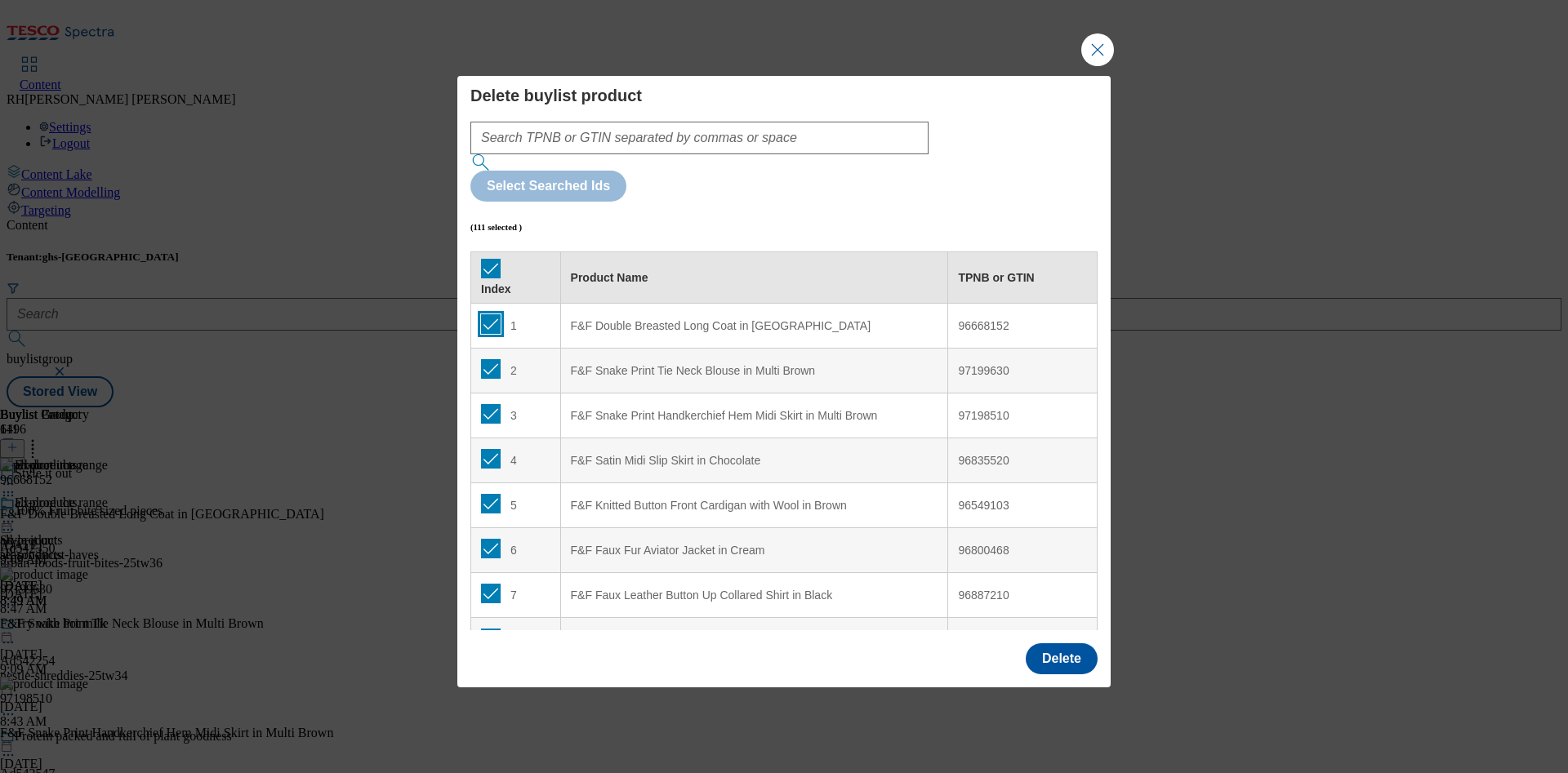
click at [491, 315] on input "Modal" at bounding box center [490, 324] width 20 height 20
checkbox input "false"
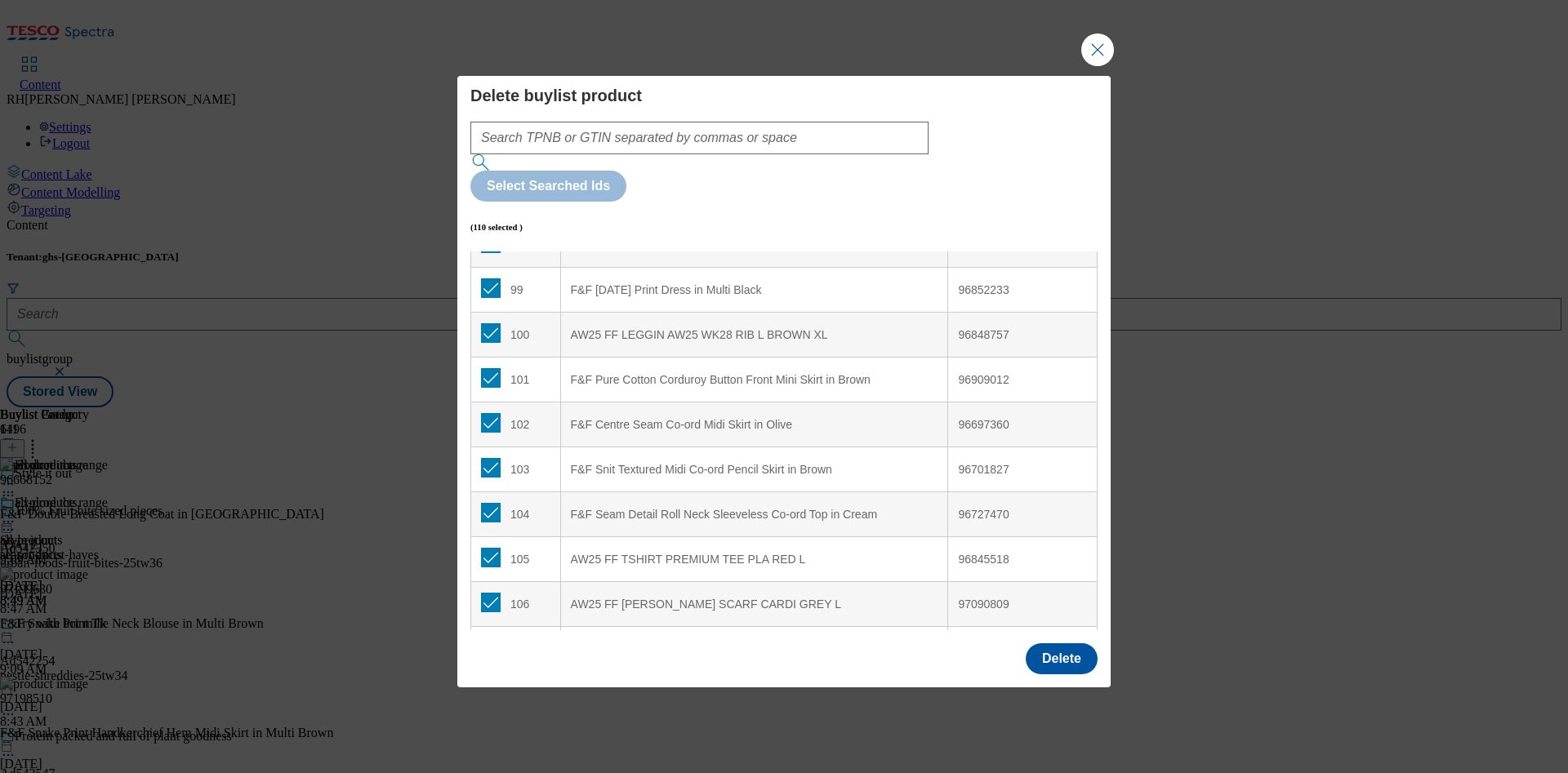
scroll to position [4653, 0]
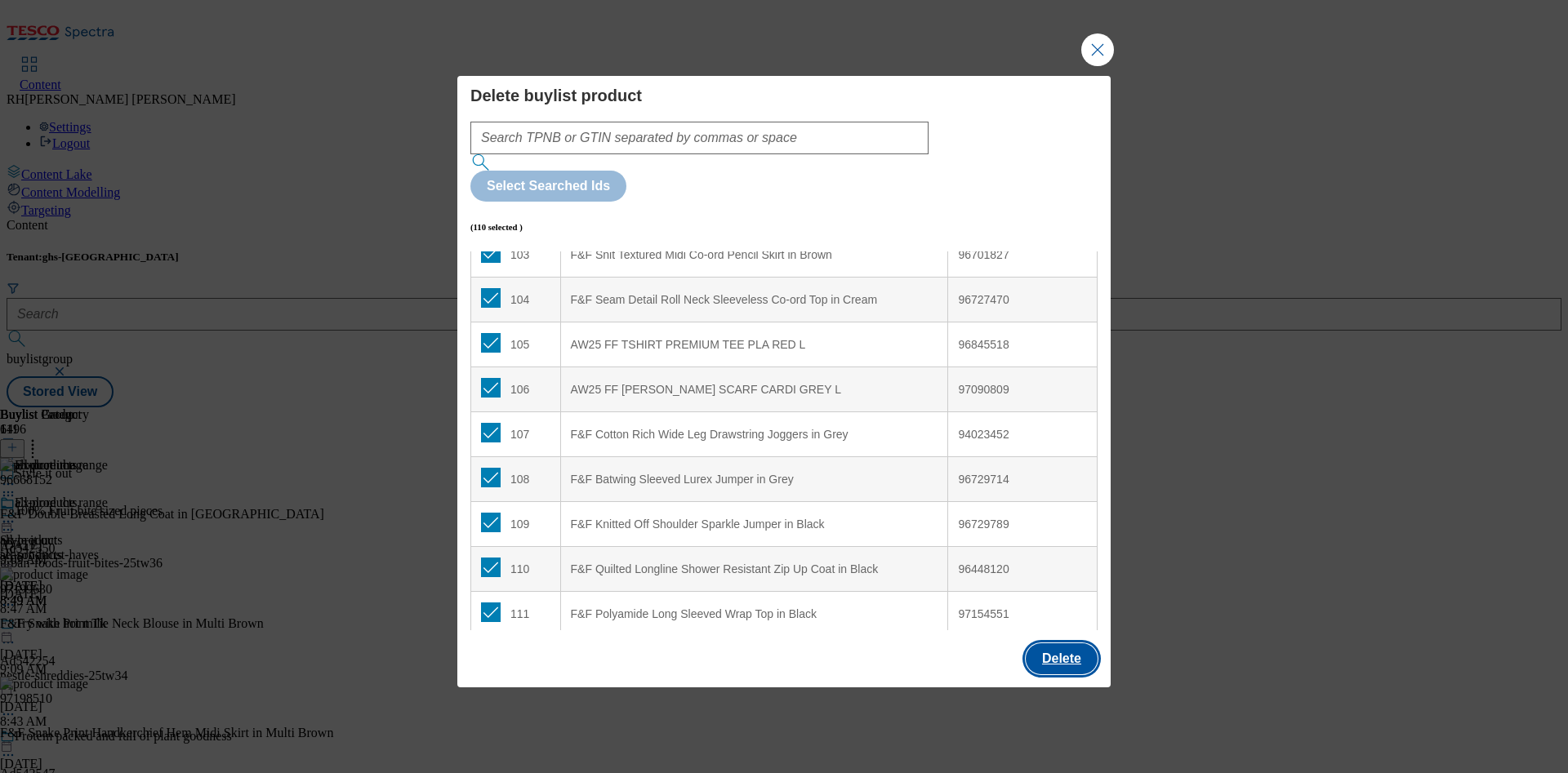
click at [1068, 643] on button "Delete" at bounding box center [1062, 659] width 72 height 31
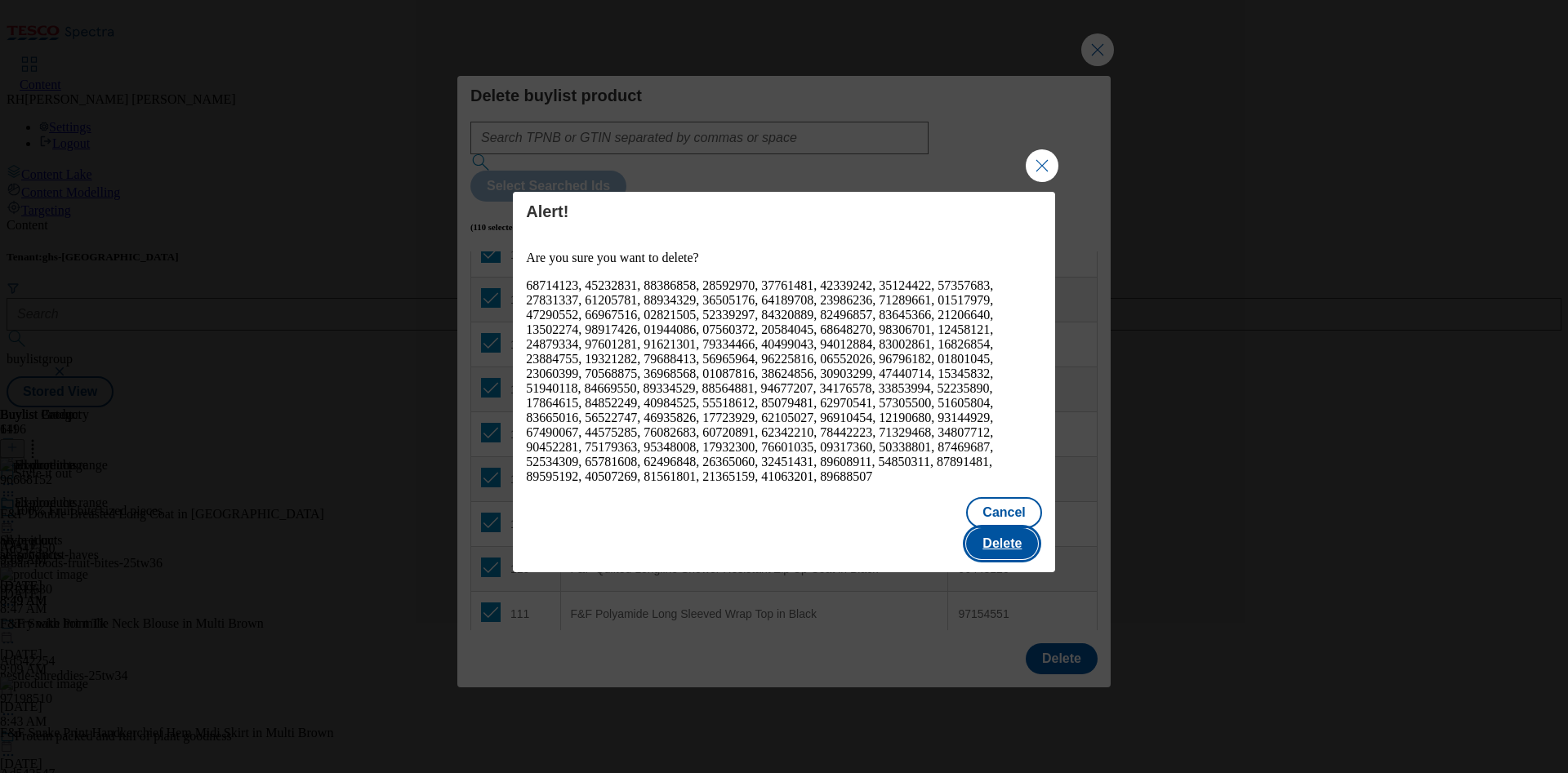
click at [1014, 529] on button "Delete" at bounding box center [1002, 544] width 72 height 31
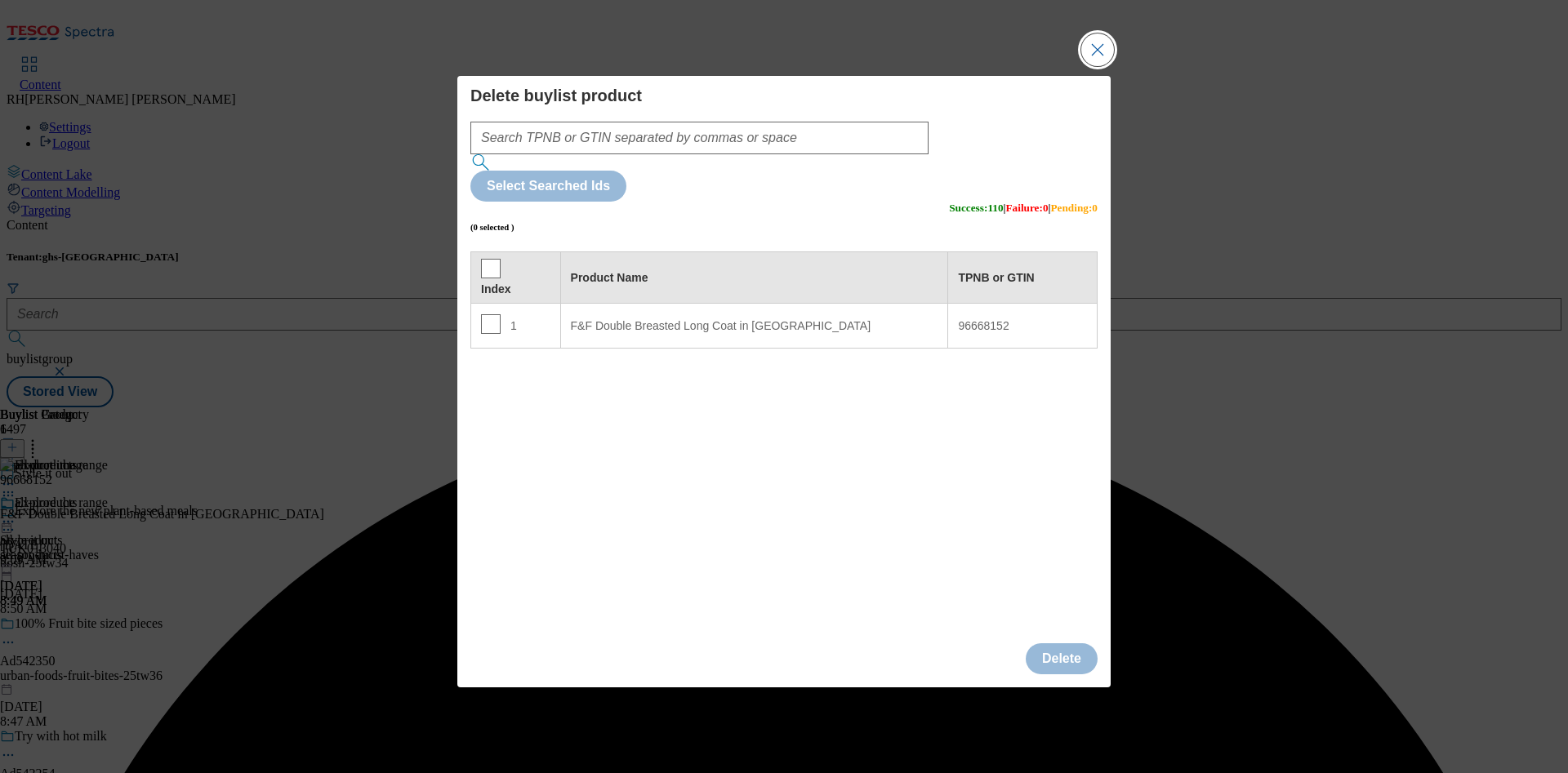
click at [1101, 66] on button "Close Modal" at bounding box center [1098, 50] width 33 height 33
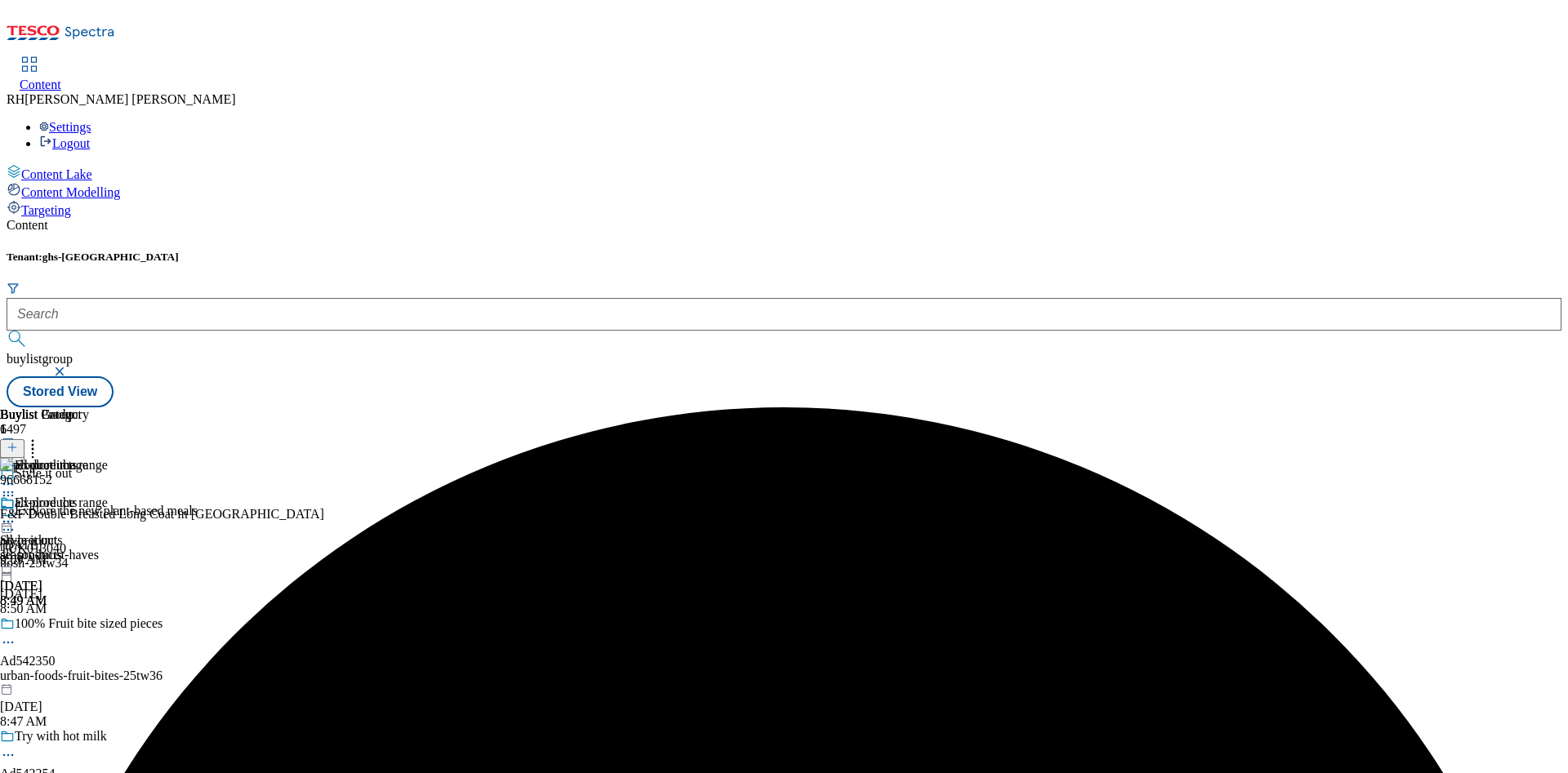
click at [18, 442] on icon at bounding box center [12, 447] width 11 height 11
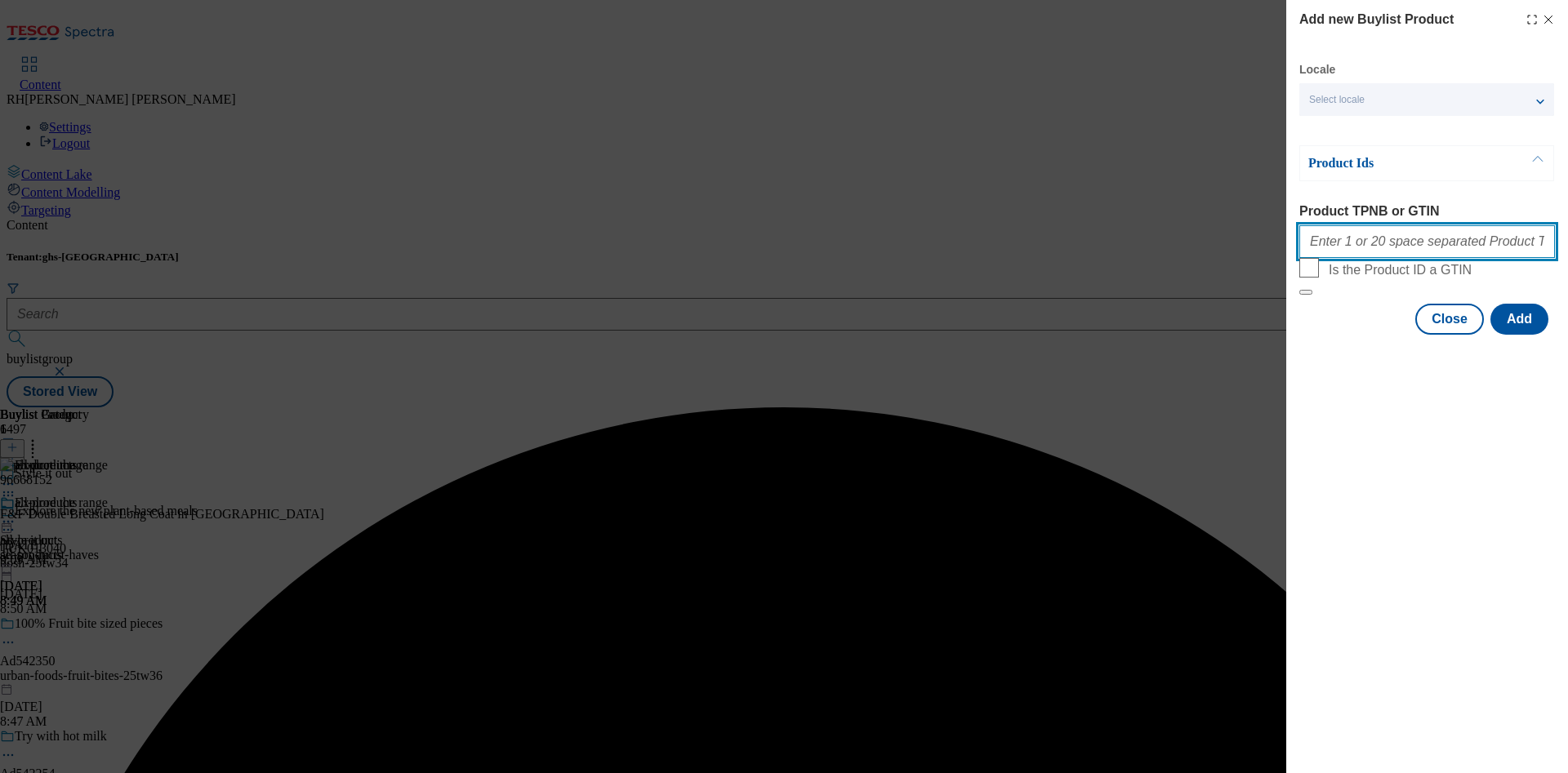
click at [1381, 244] on input "Product TPNB or GTIN" at bounding box center [1426, 242] width 255 height 33
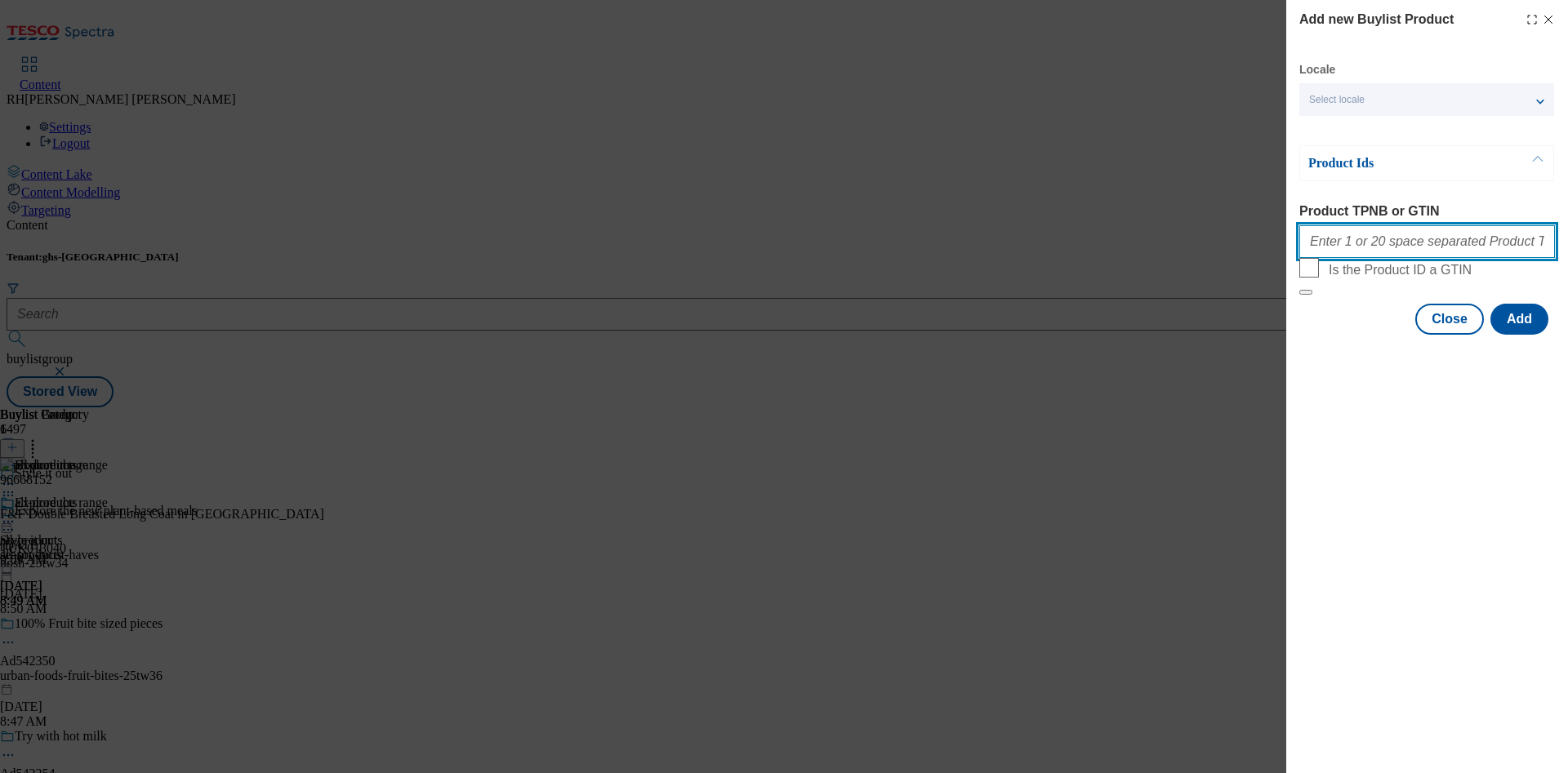
paste input "96937548 96763799 97055386 97056984 97094713 97095044 97097422 97095695 9705494…"
type input "96937548 96763799 97055386 97056984 97094713 97095044 97097422 97095695 9705494…"
click at [1529, 334] on button "Add" at bounding box center [1518, 319] width 58 height 31
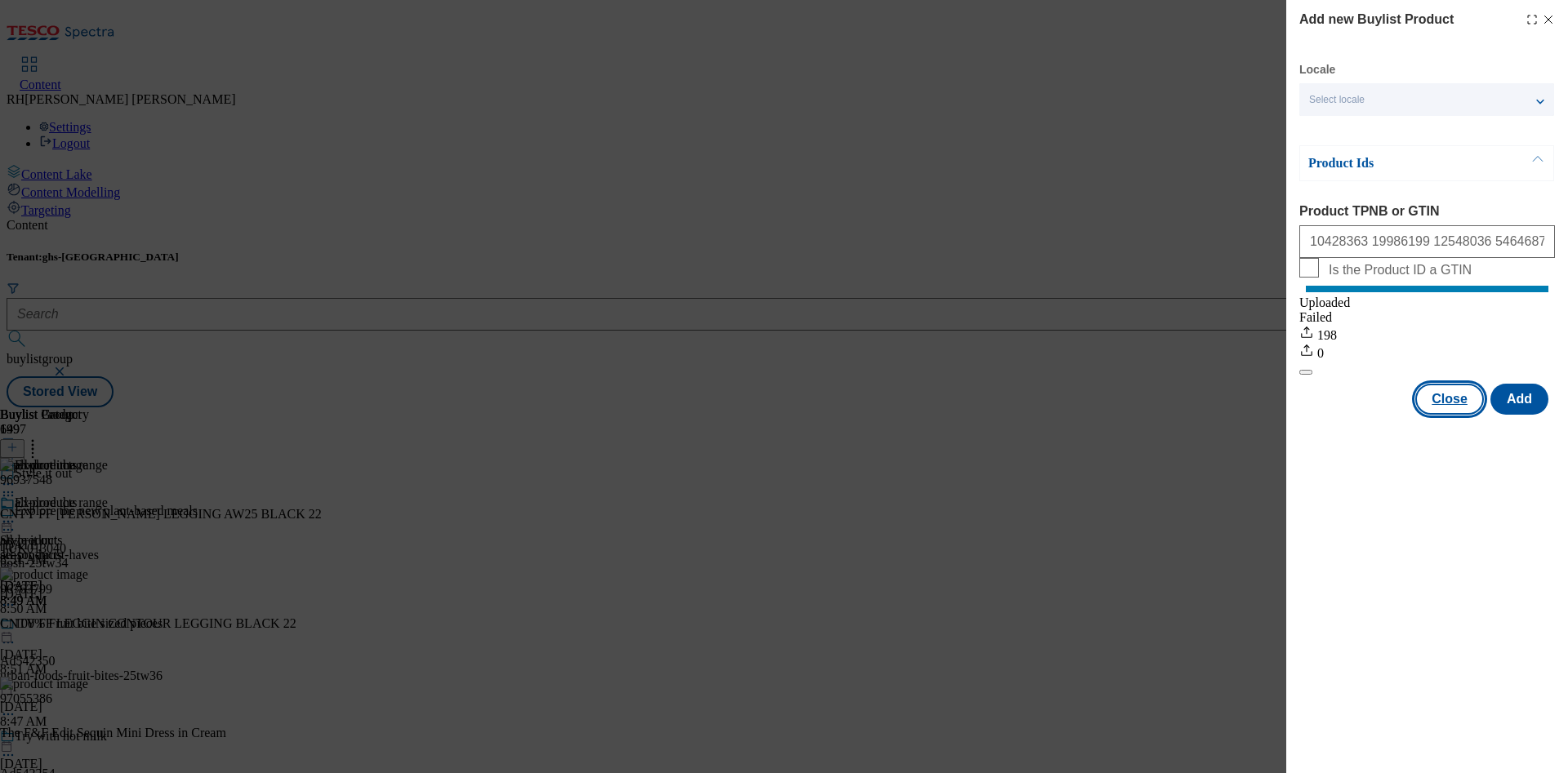
click at [1443, 414] on button "Close" at bounding box center [1449, 399] width 69 height 31
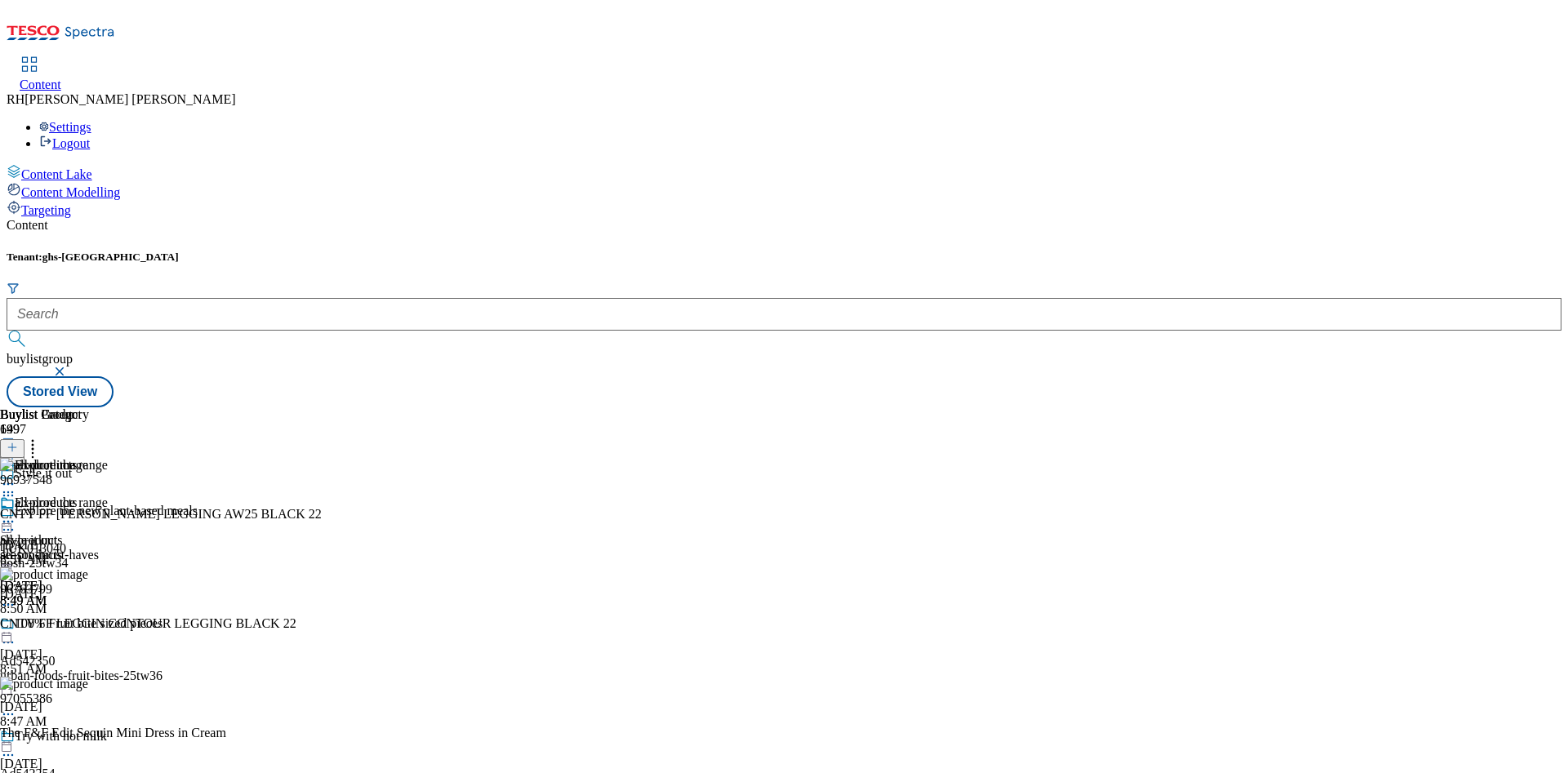
click at [40, 437] on icon at bounding box center [32, 445] width 16 height 16
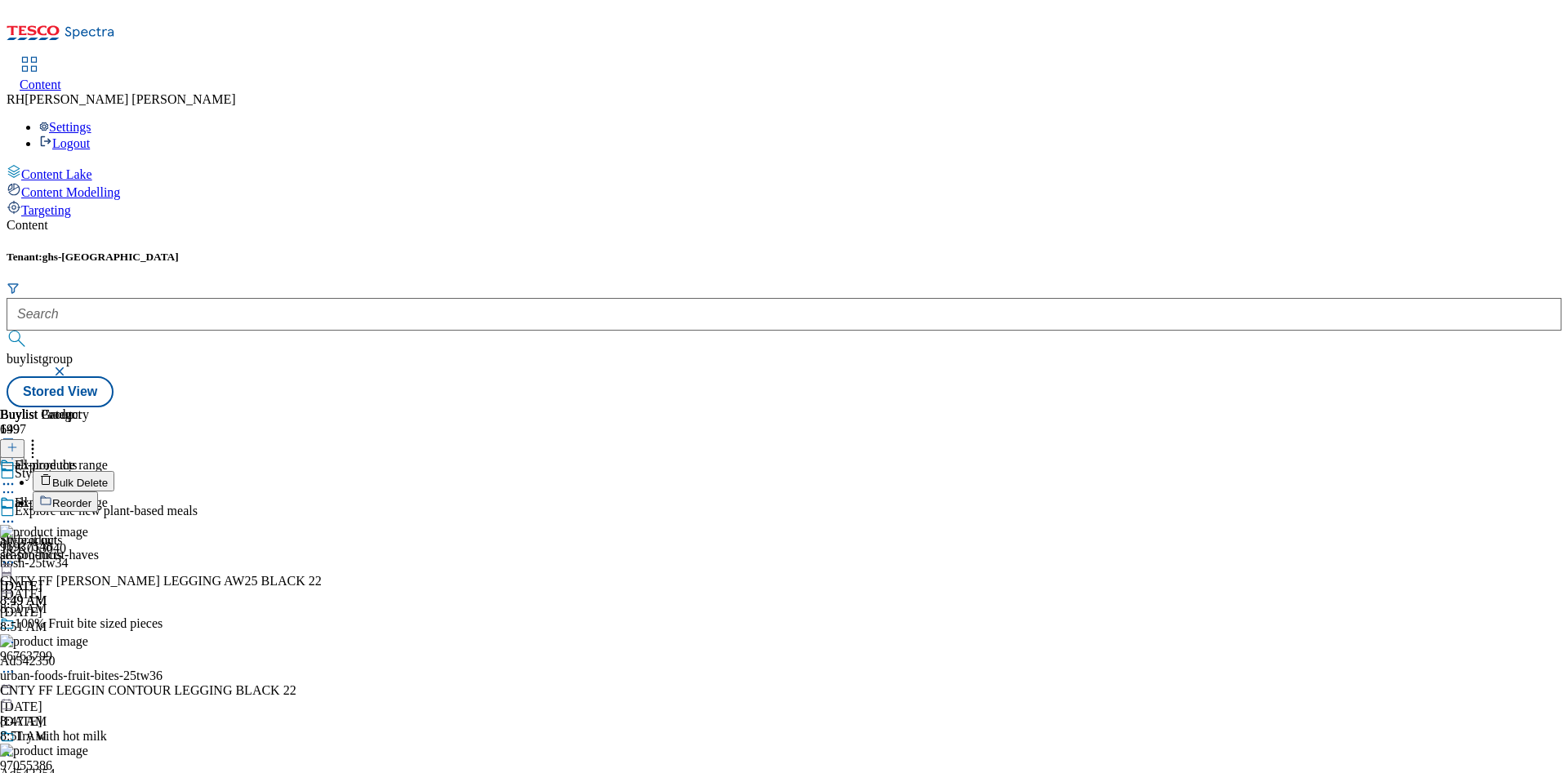
click at [91, 497] on span "Reorder" at bounding box center [72, 503] width 40 height 12
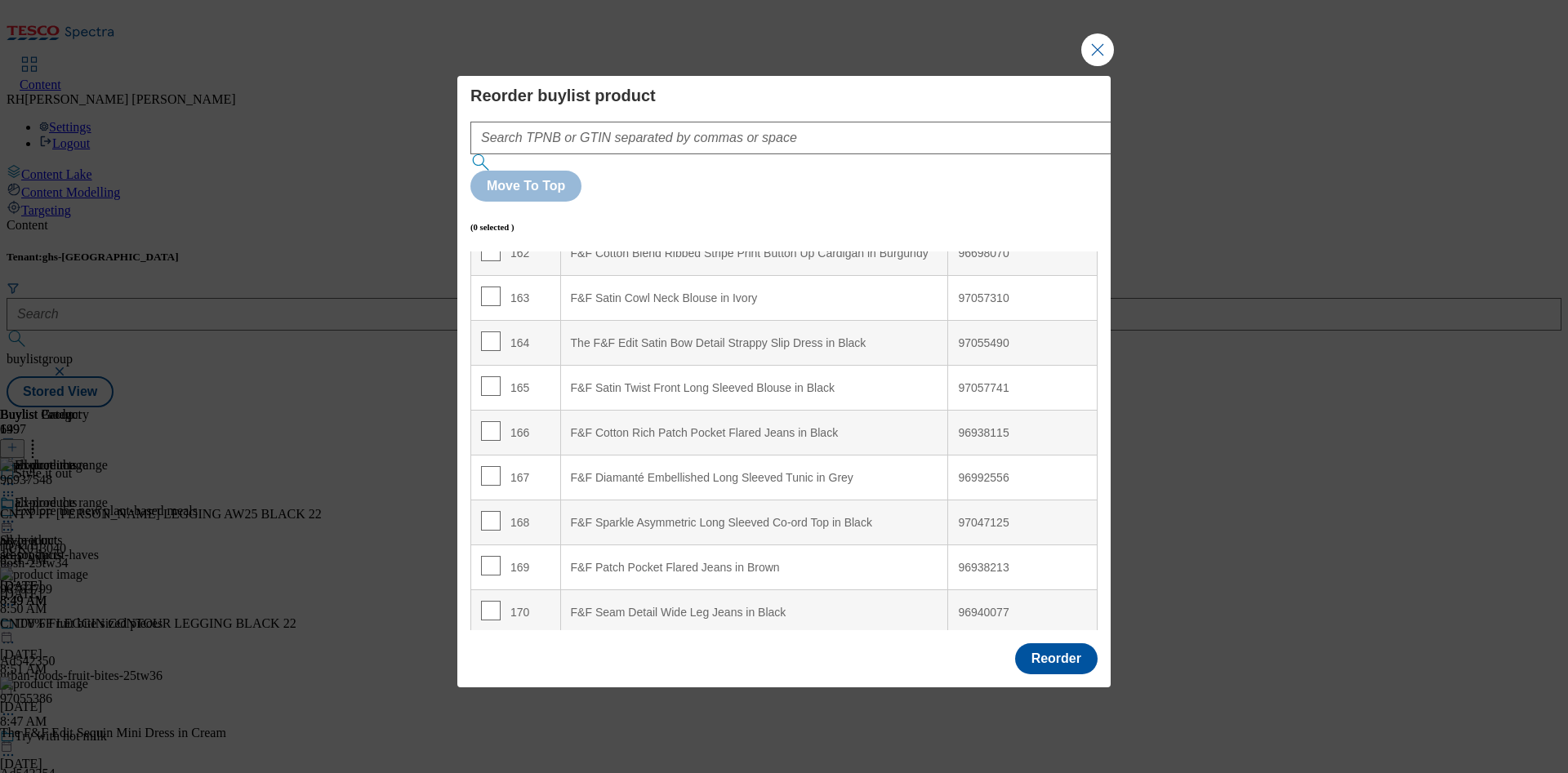
scroll to position [8605, 0]
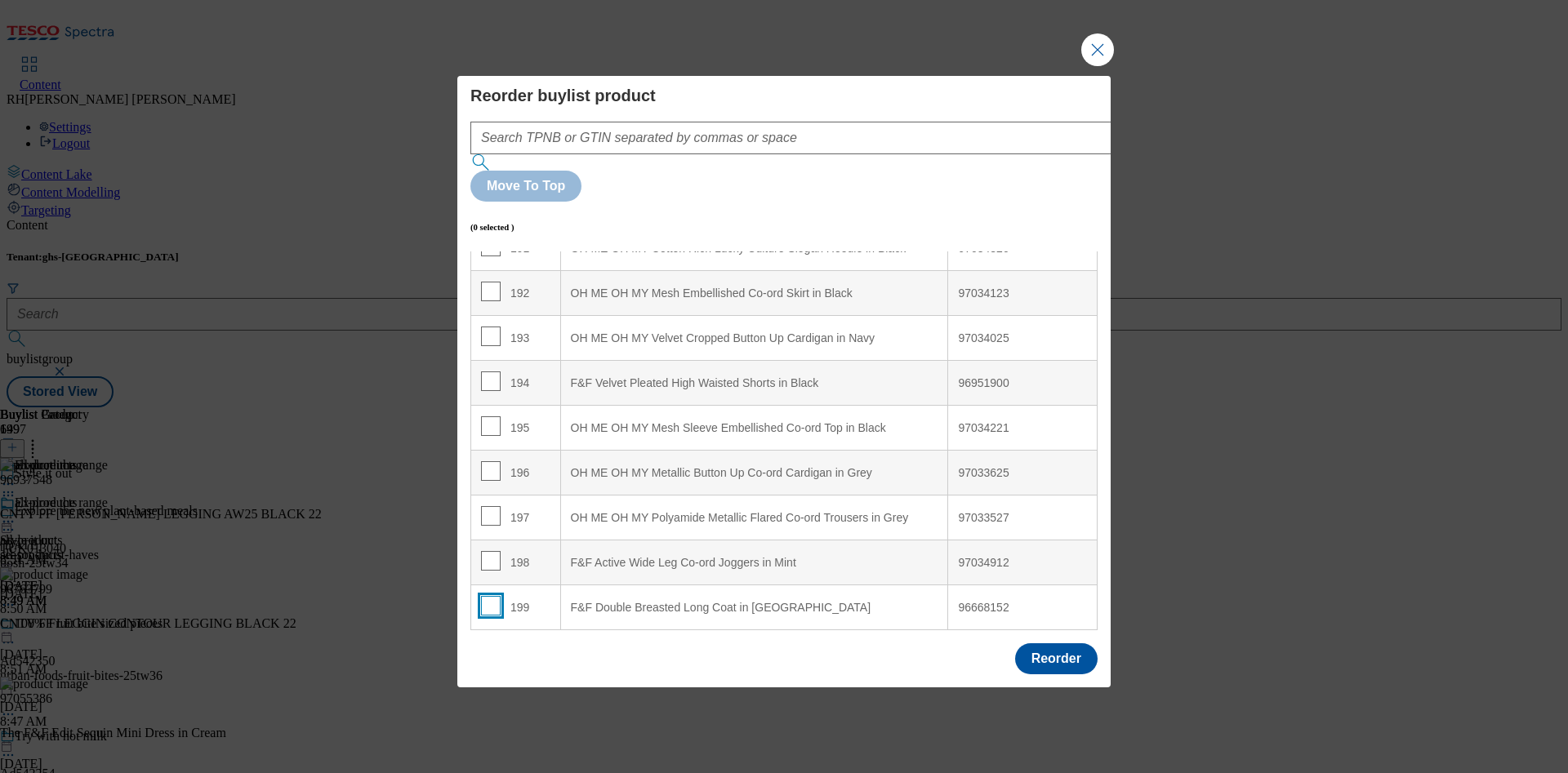
click at [493, 596] on input "Modal" at bounding box center [490, 605] width 20 height 20
checkbox input "true"
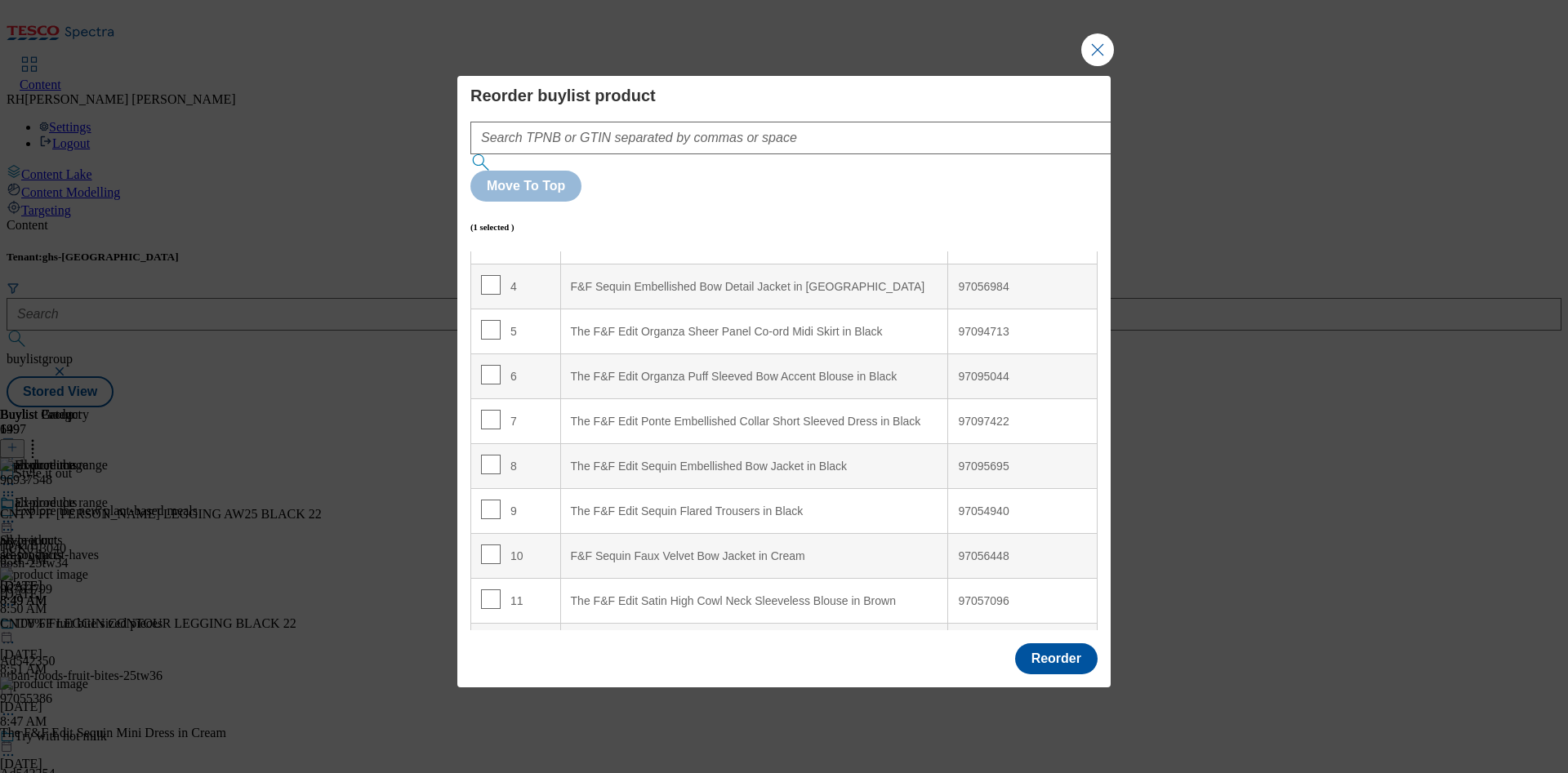
scroll to position [0, 0]
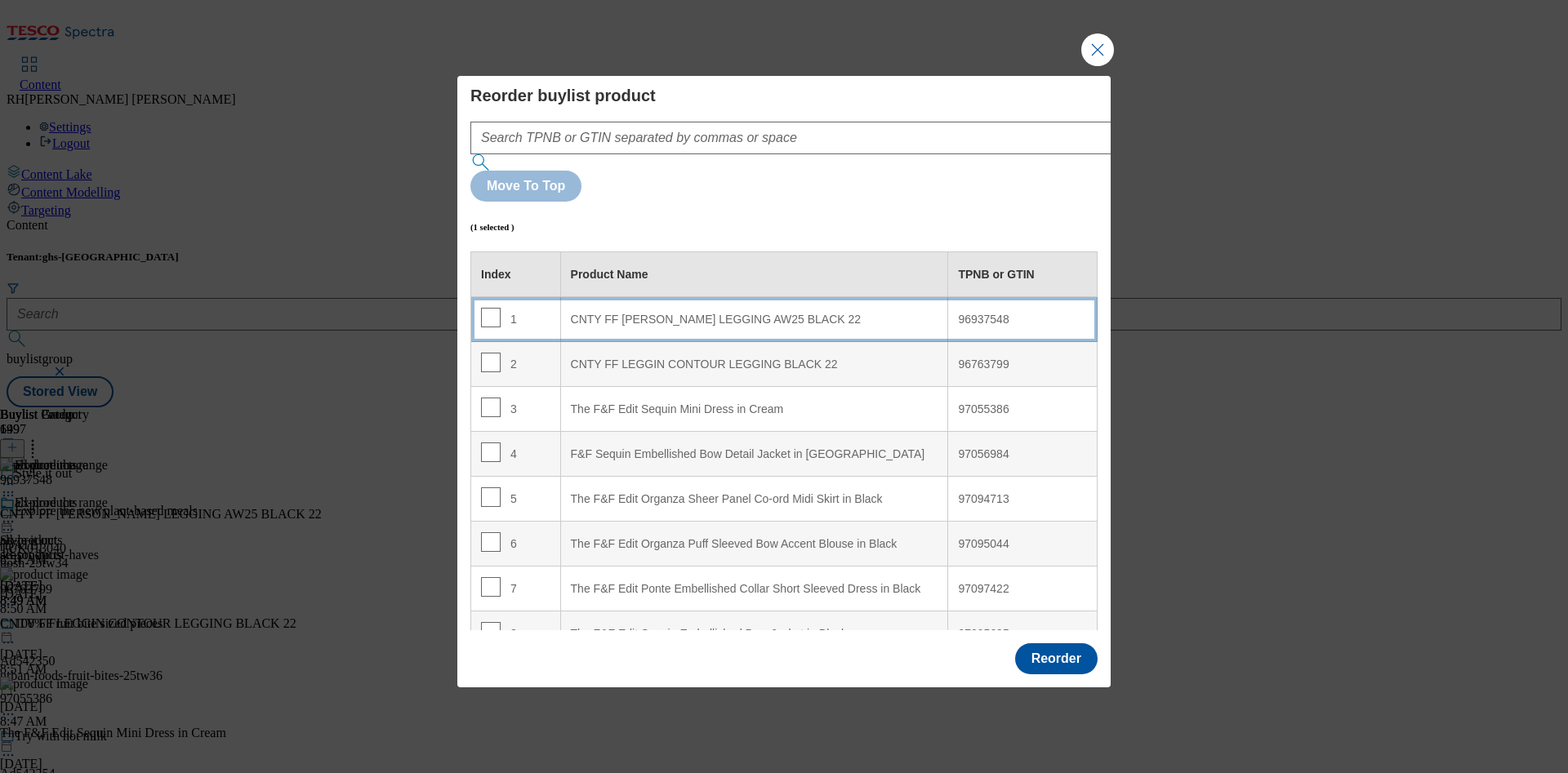
click at [720, 313] on div "CNTY FF LEGGIN HW LEGGING AW25 BLACK 22" at bounding box center [754, 320] width 367 height 15
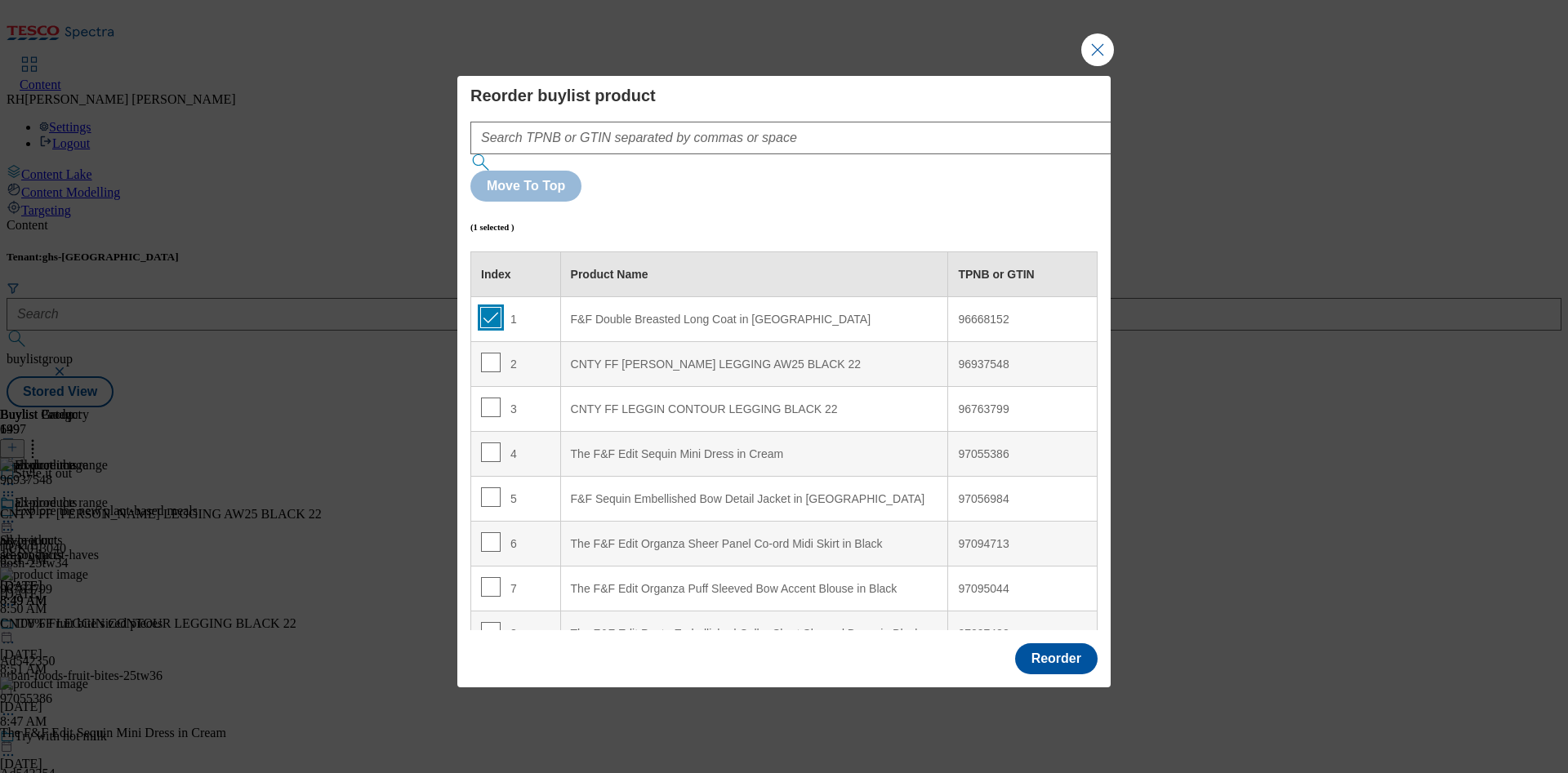
click at [489, 308] on input "Modal" at bounding box center [490, 317] width 20 height 20
checkbox input "false"
click at [1074, 643] on button "Reorder" at bounding box center [1057, 659] width 83 height 31
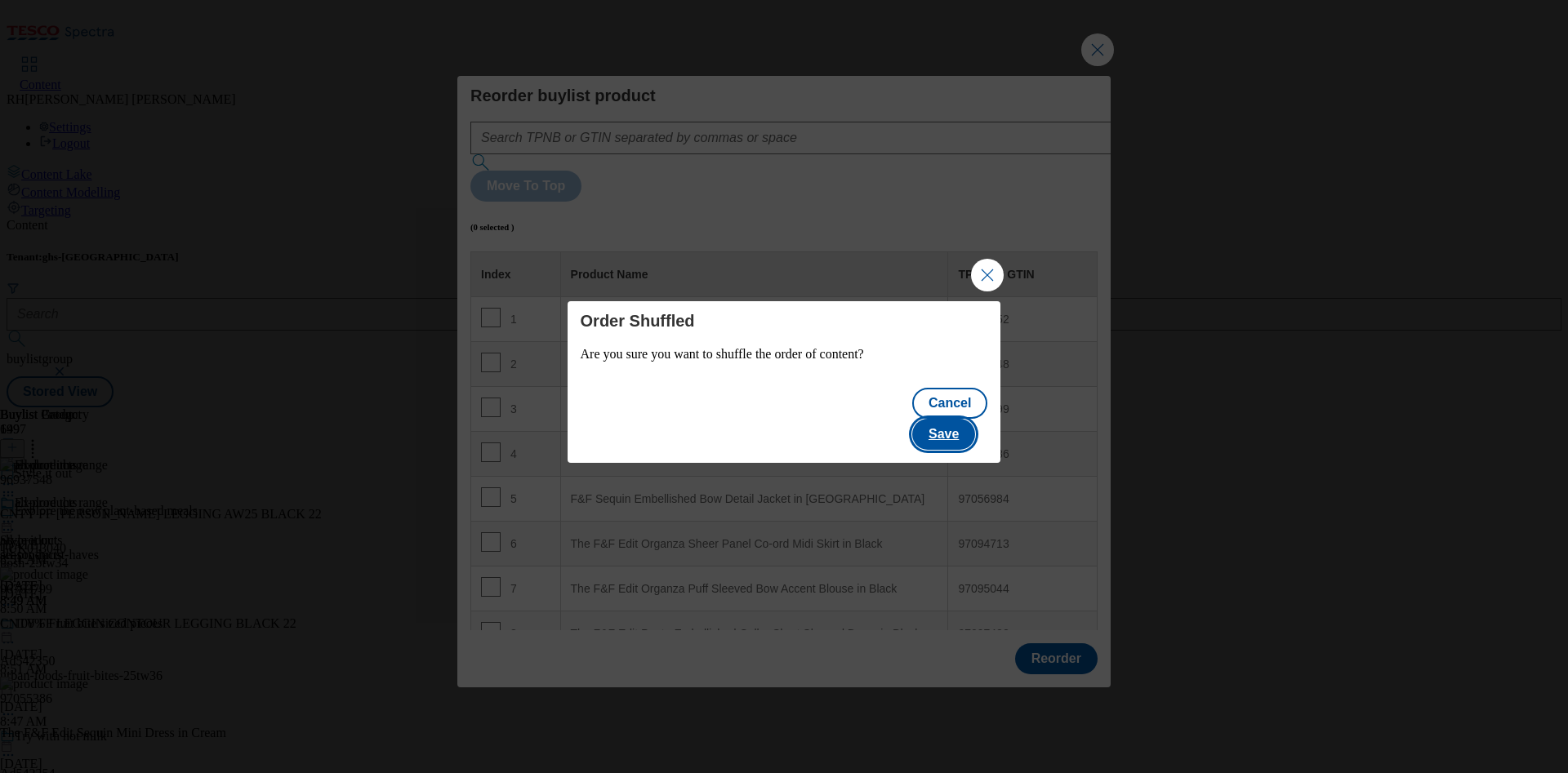
click at [951, 419] on button "Save" at bounding box center [943, 434] width 63 height 31
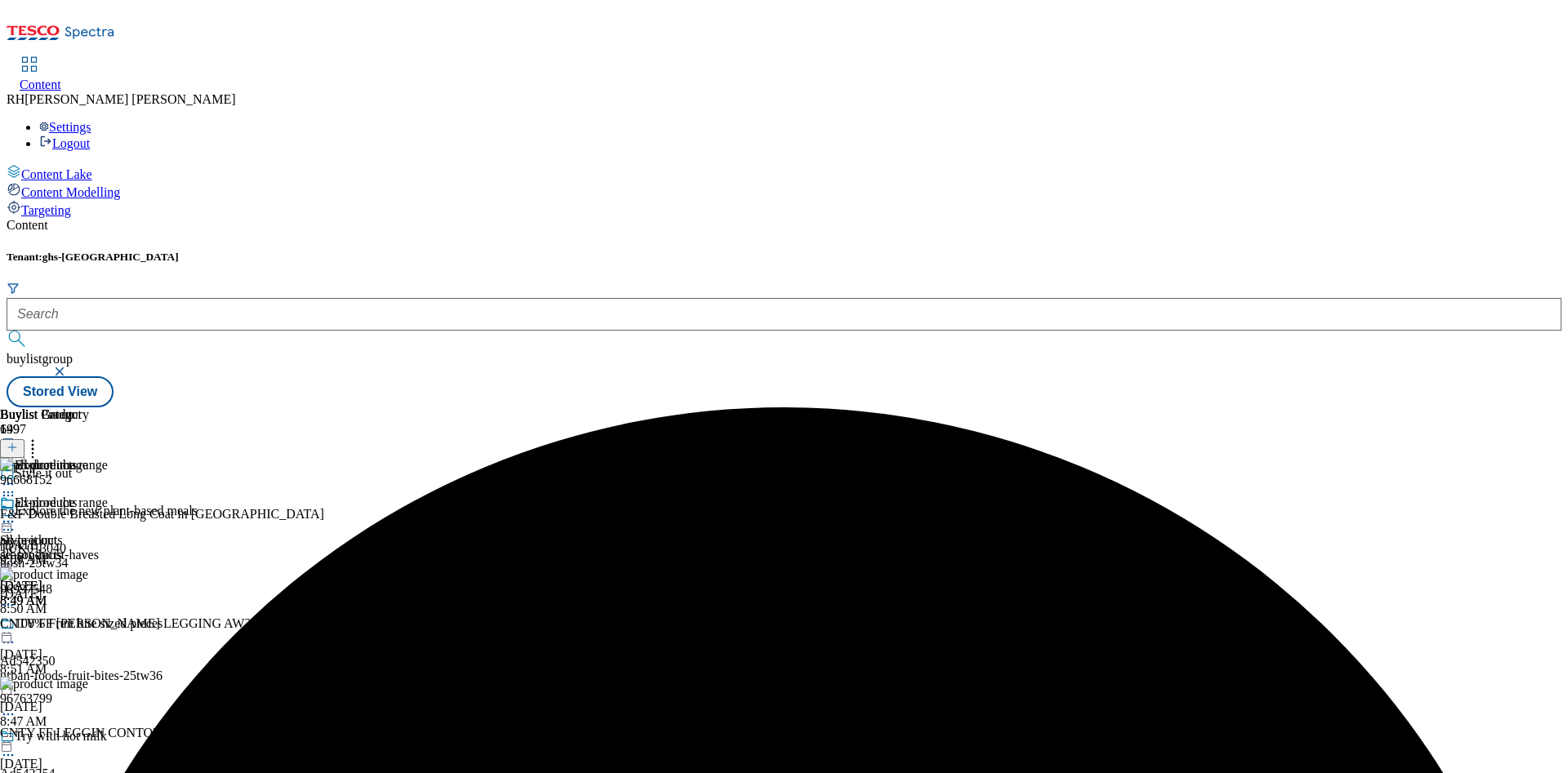
click at [16, 513] on icon at bounding box center [8, 521] width 16 height 16
click at [76, 546] on button "Edit" at bounding box center [54, 555] width 43 height 19
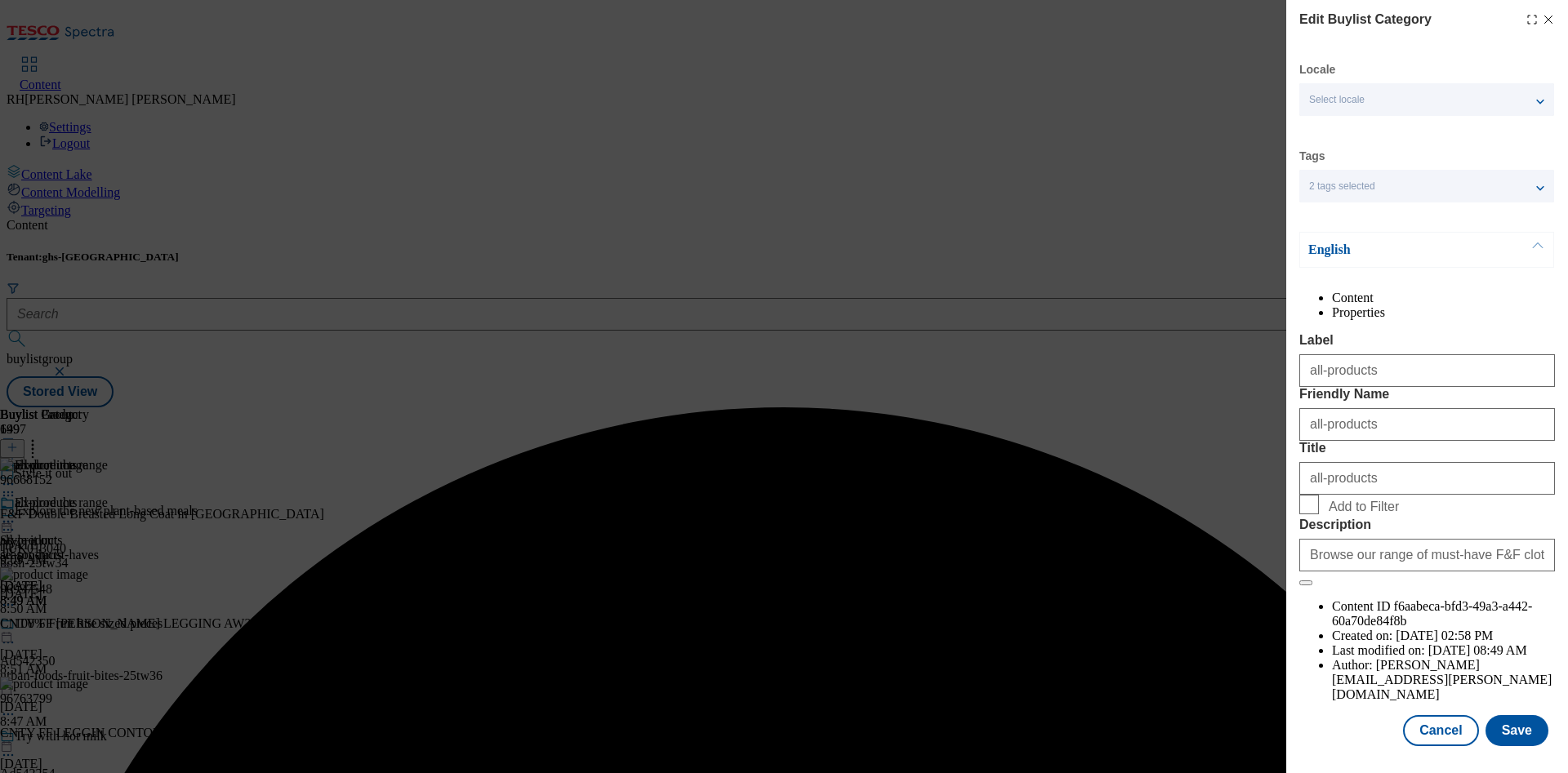
scroll to position [49, 0]
click at [1499, 715] on button "Save" at bounding box center [1516, 731] width 63 height 31
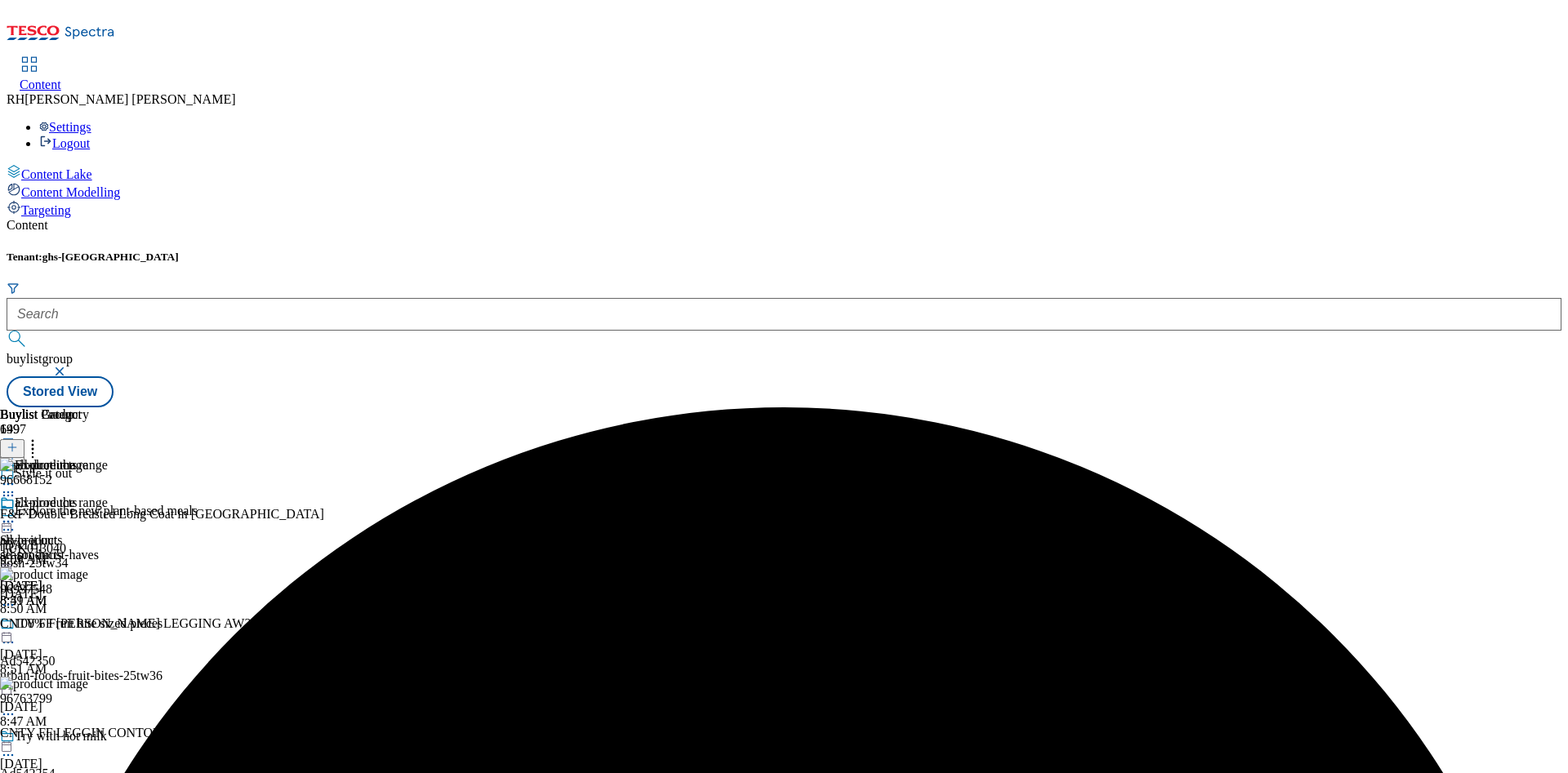
click at [16, 513] on icon at bounding box center [8, 521] width 16 height 16
click at [89, 626] on span "Preview" at bounding box center [70, 632] width 39 height 12
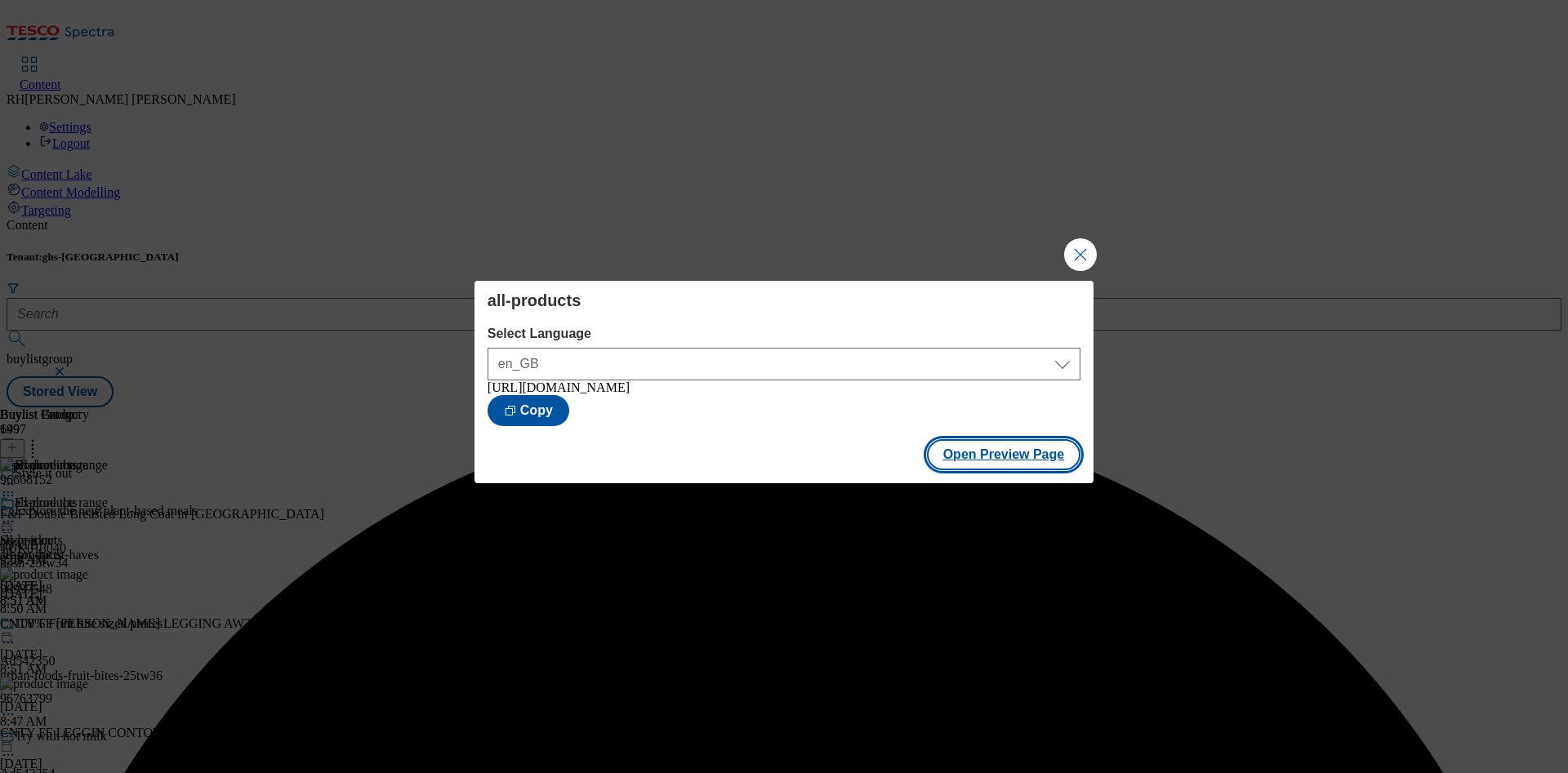
click at [1029, 462] on button "Open Preview Page" at bounding box center [1004, 455] width 155 height 31
click at [1084, 243] on button "Close Modal" at bounding box center [1081, 255] width 33 height 33
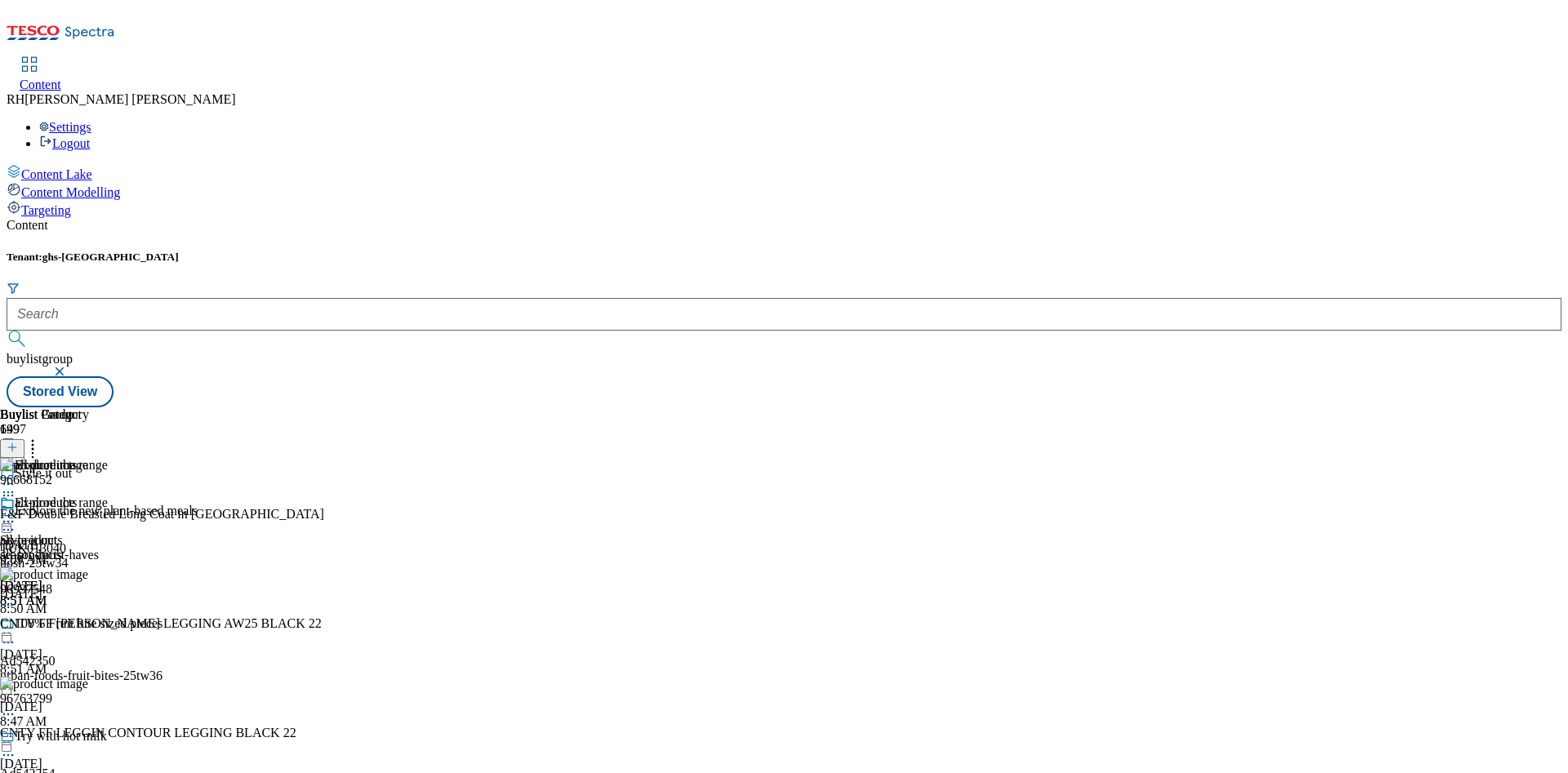
click at [16, 513] on icon at bounding box center [8, 521] width 16 height 16
click at [87, 682] on span "Publish" at bounding box center [69, 688] width 36 height 12
click at [16, 513] on icon at bounding box center [8, 521] width 16 height 16
click at [109, 699] on div "Un-publish" at bounding box center [70, 706] width 77 height 14
click at [16, 513] on icon at bounding box center [8, 521] width 16 height 16
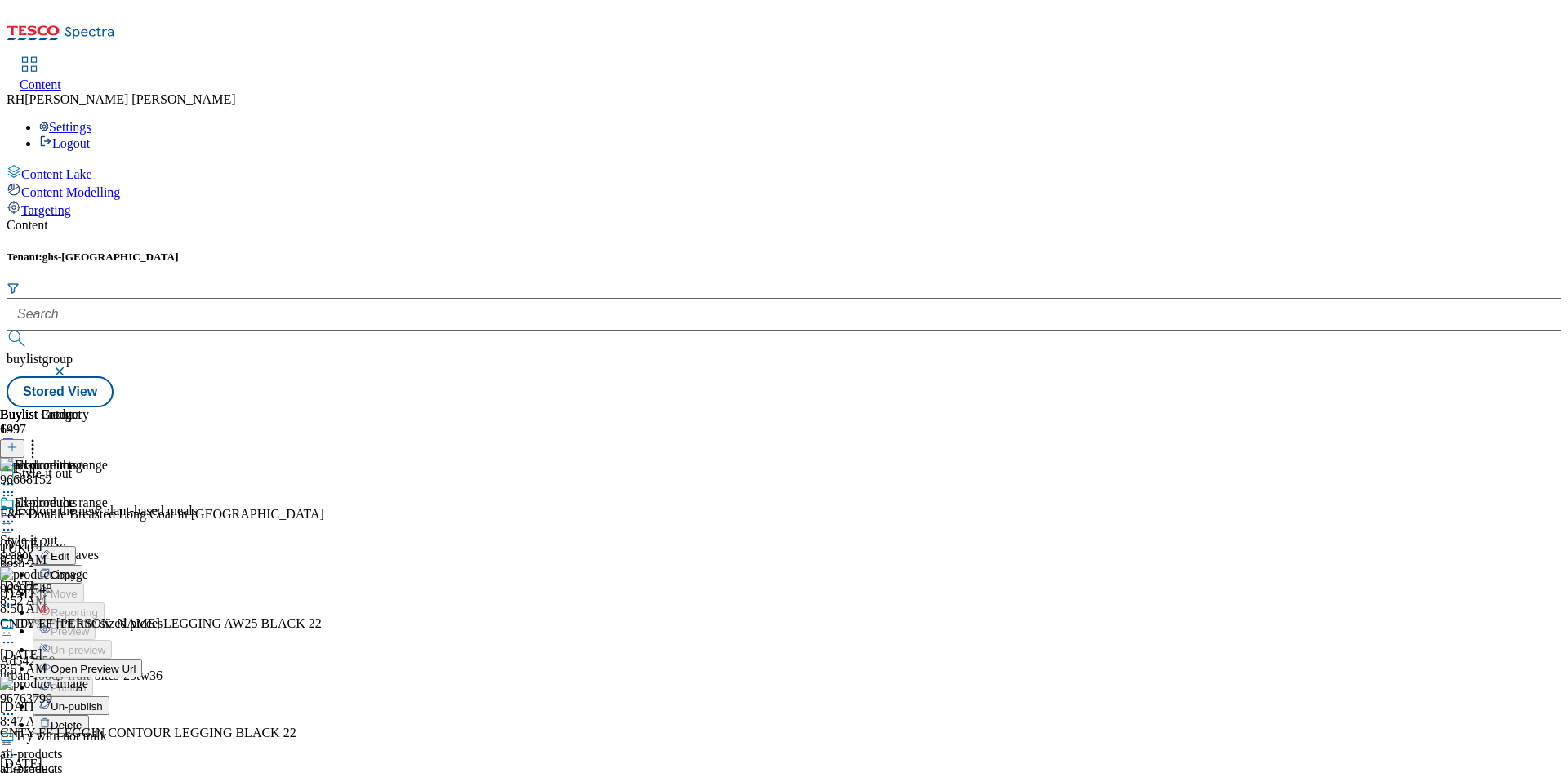
click at [103, 701] on span "Un-publish" at bounding box center [77, 707] width 52 height 12
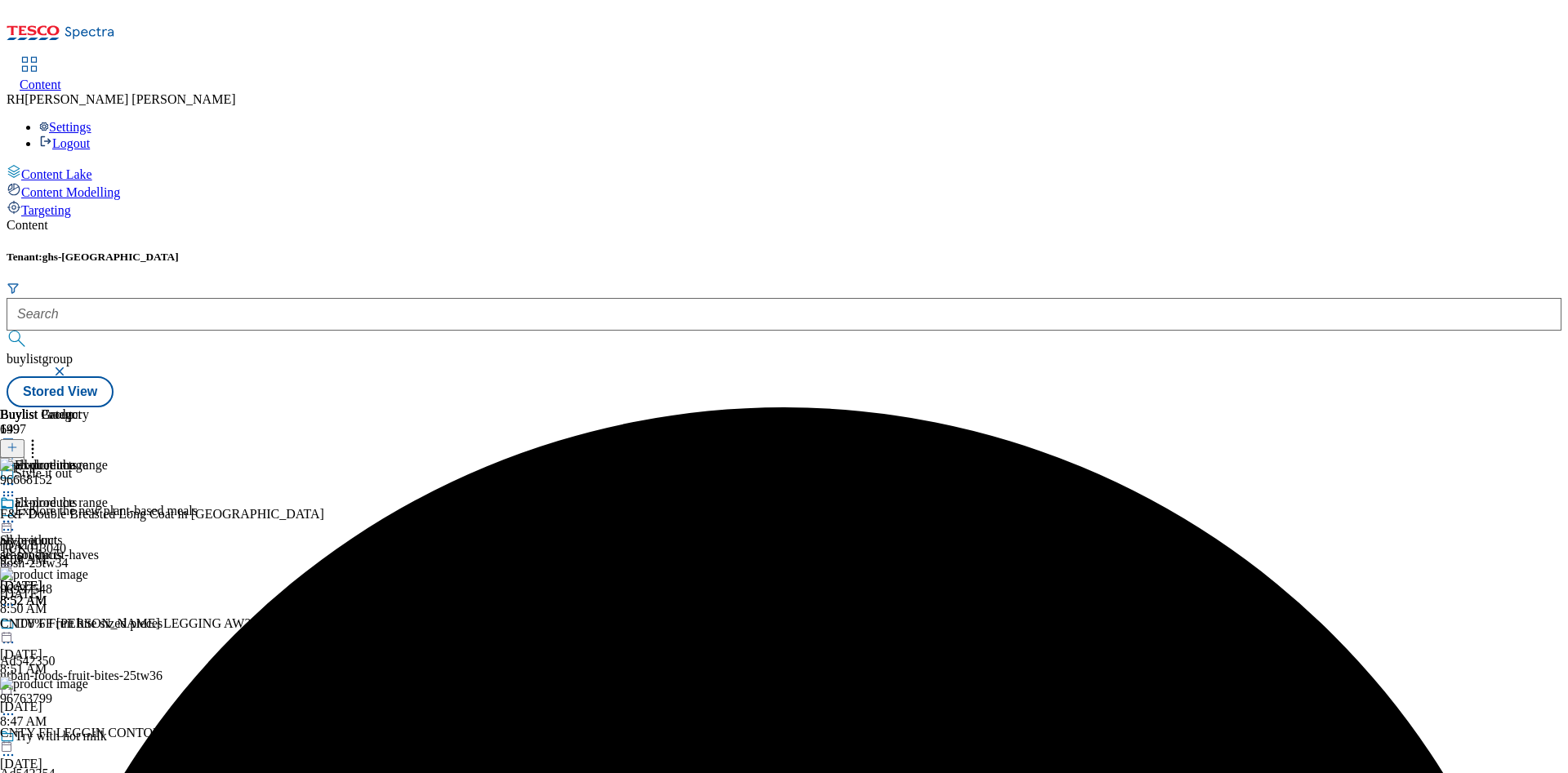
click at [16, 513] on icon at bounding box center [8, 521] width 16 height 16
click at [106, 644] on span "Un-preview" at bounding box center [78, 650] width 55 height 12
click at [40, 437] on icon at bounding box center [32, 445] width 16 height 16
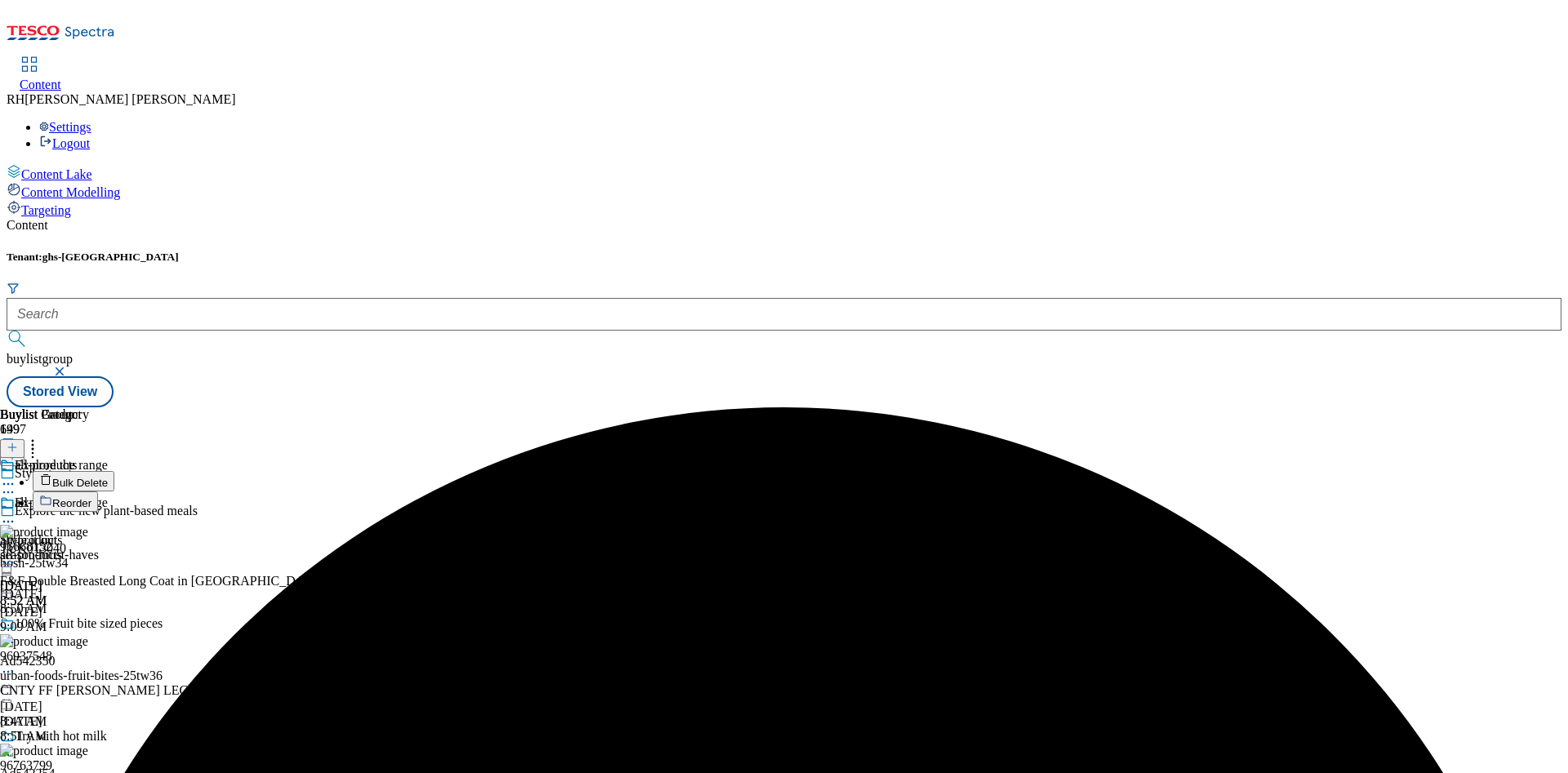
click at [107, 477] on span "Bulk Delete" at bounding box center [80, 483] width 56 height 12
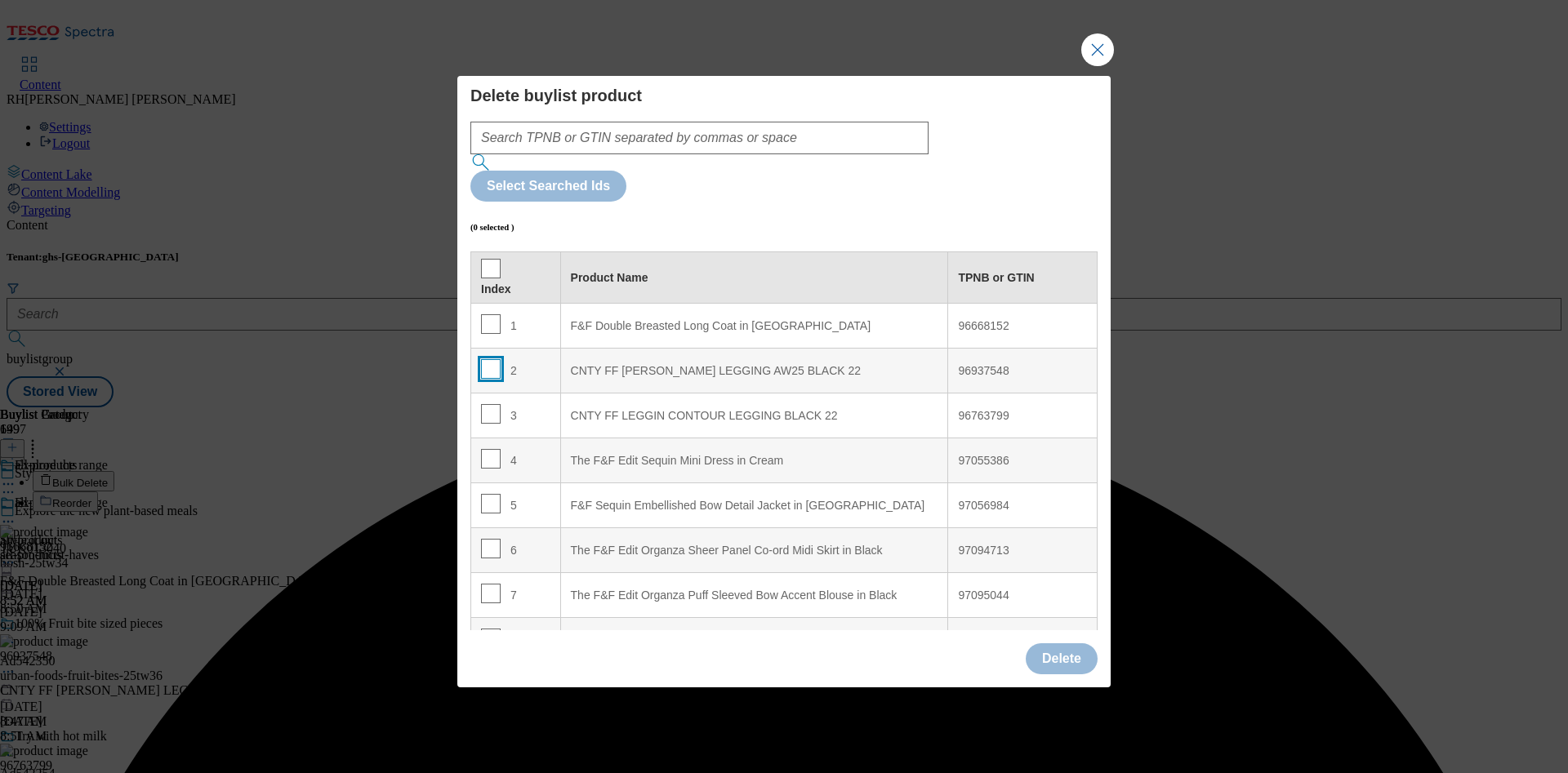
click at [495, 359] on input "Modal" at bounding box center [490, 369] width 20 height 20
checkbox input "true"
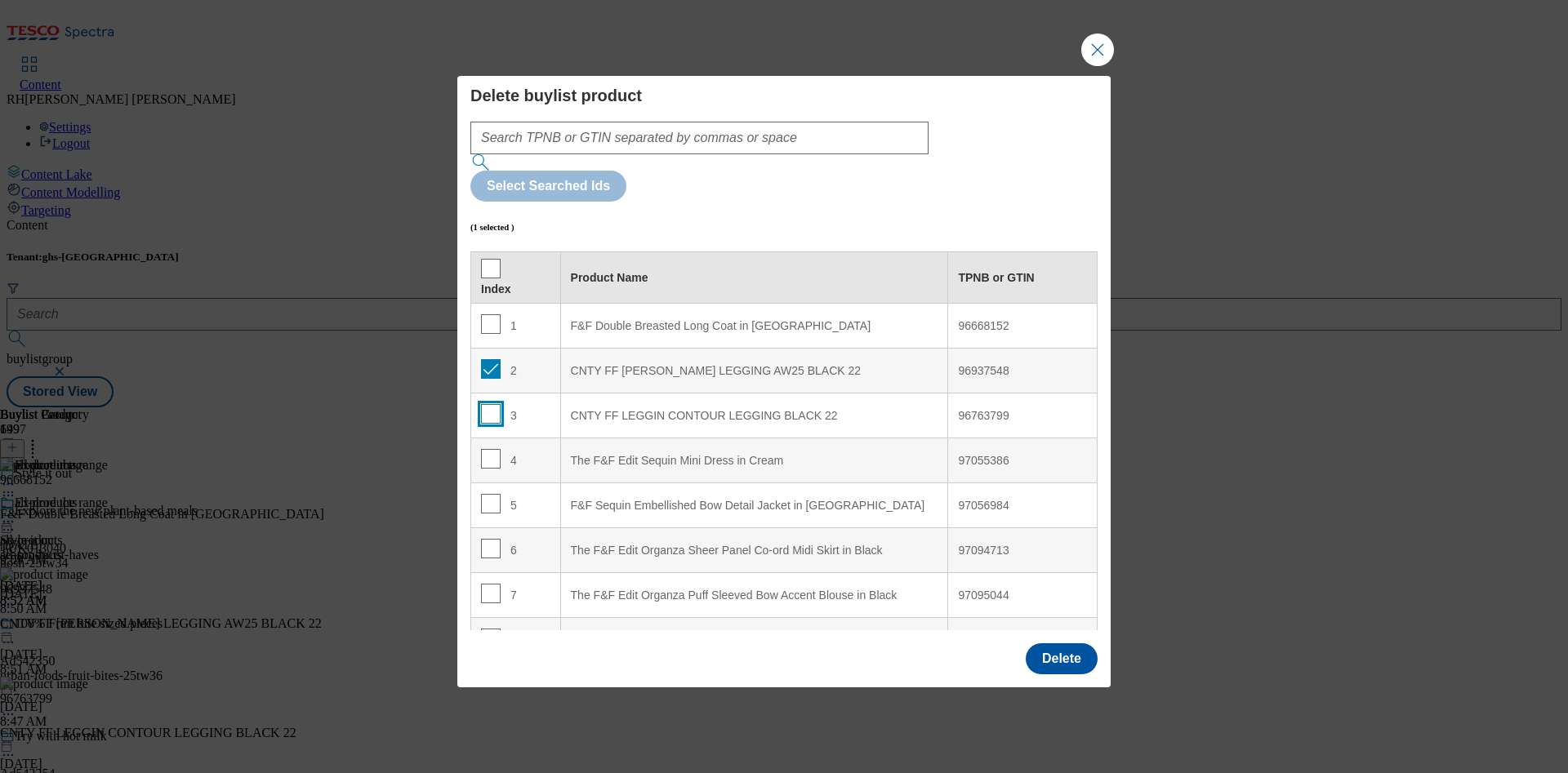
click at [487, 404] on input "Modal" at bounding box center [490, 414] width 20 height 20
checkbox input "true"
click at [1047, 643] on button "Delete" at bounding box center [1062, 659] width 72 height 31
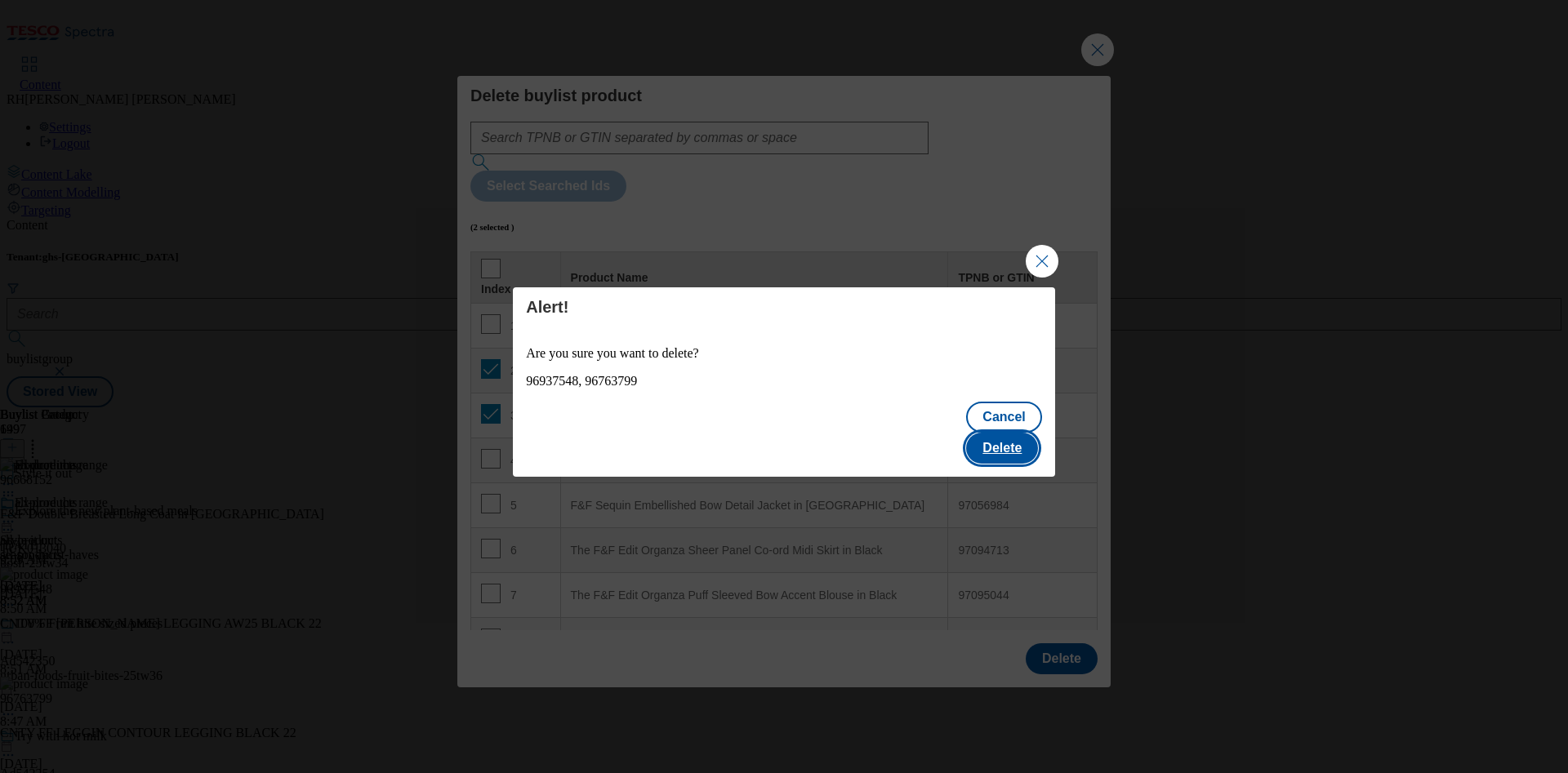
click at [1016, 433] on button "Delete" at bounding box center [1002, 448] width 72 height 31
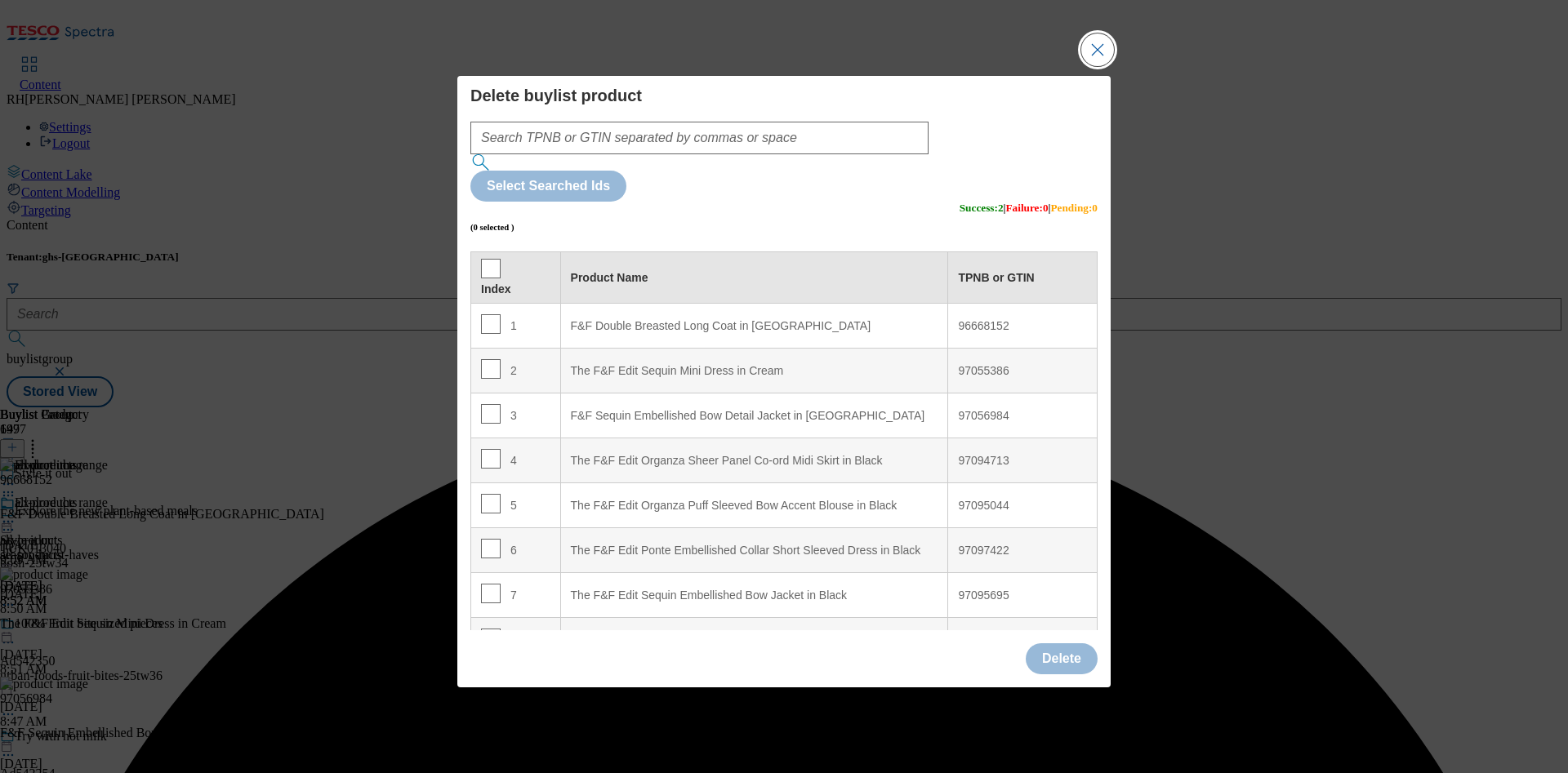
click at [1107, 66] on button "Close Modal" at bounding box center [1098, 50] width 33 height 33
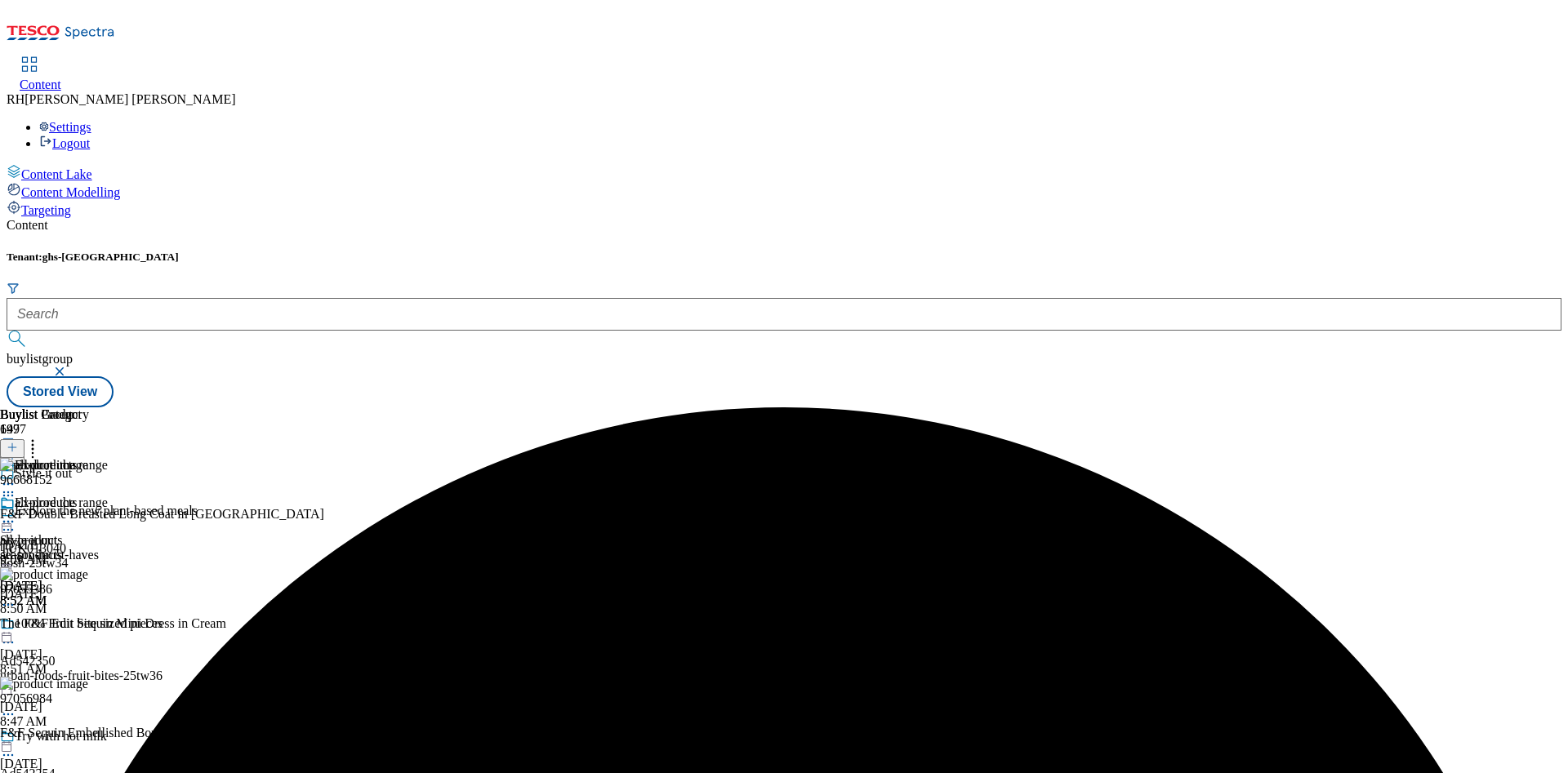
click at [16, 513] on icon at bounding box center [8, 521] width 16 height 16
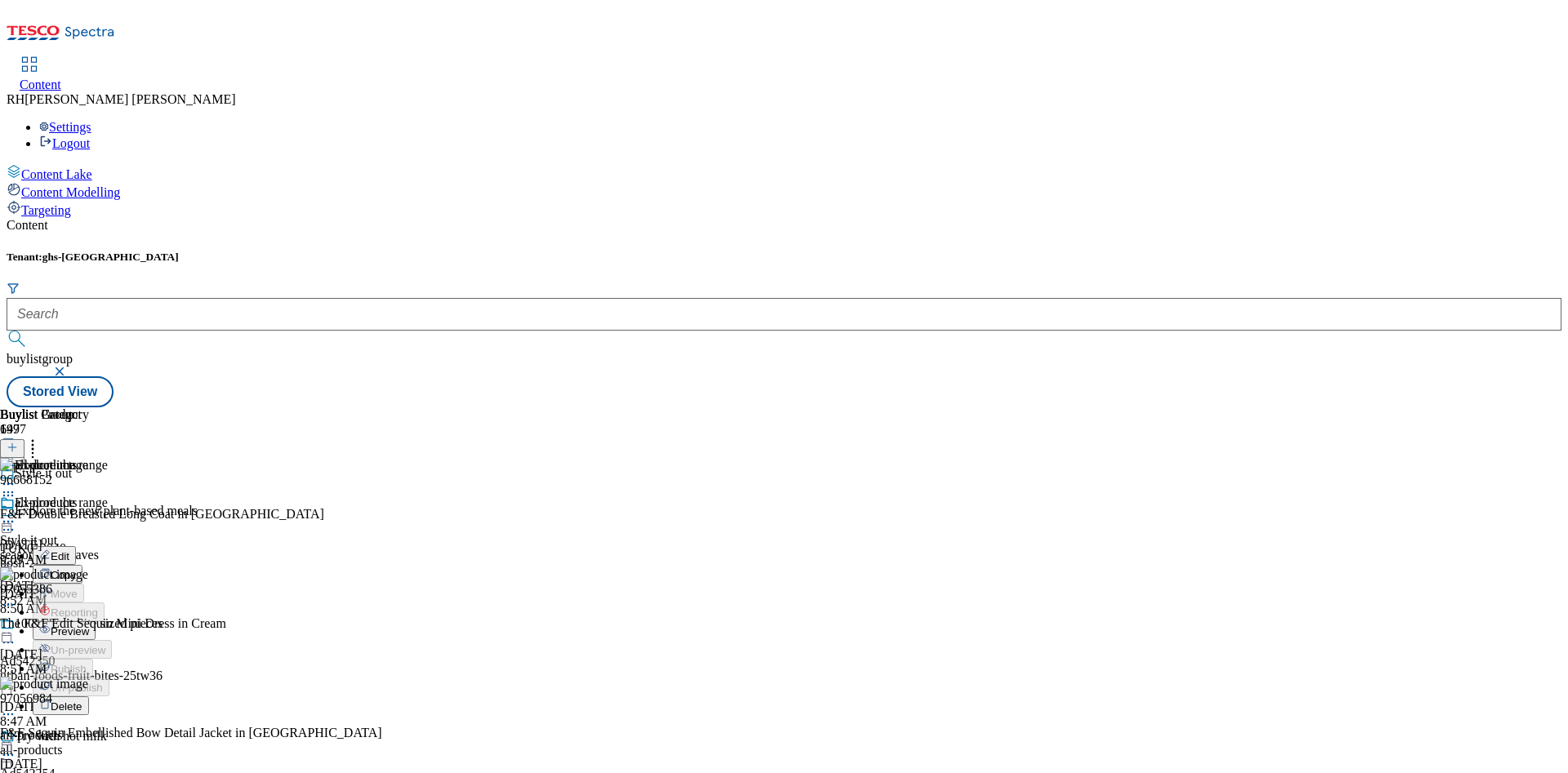
click at [76, 546] on button "Edit" at bounding box center [54, 555] width 43 height 19
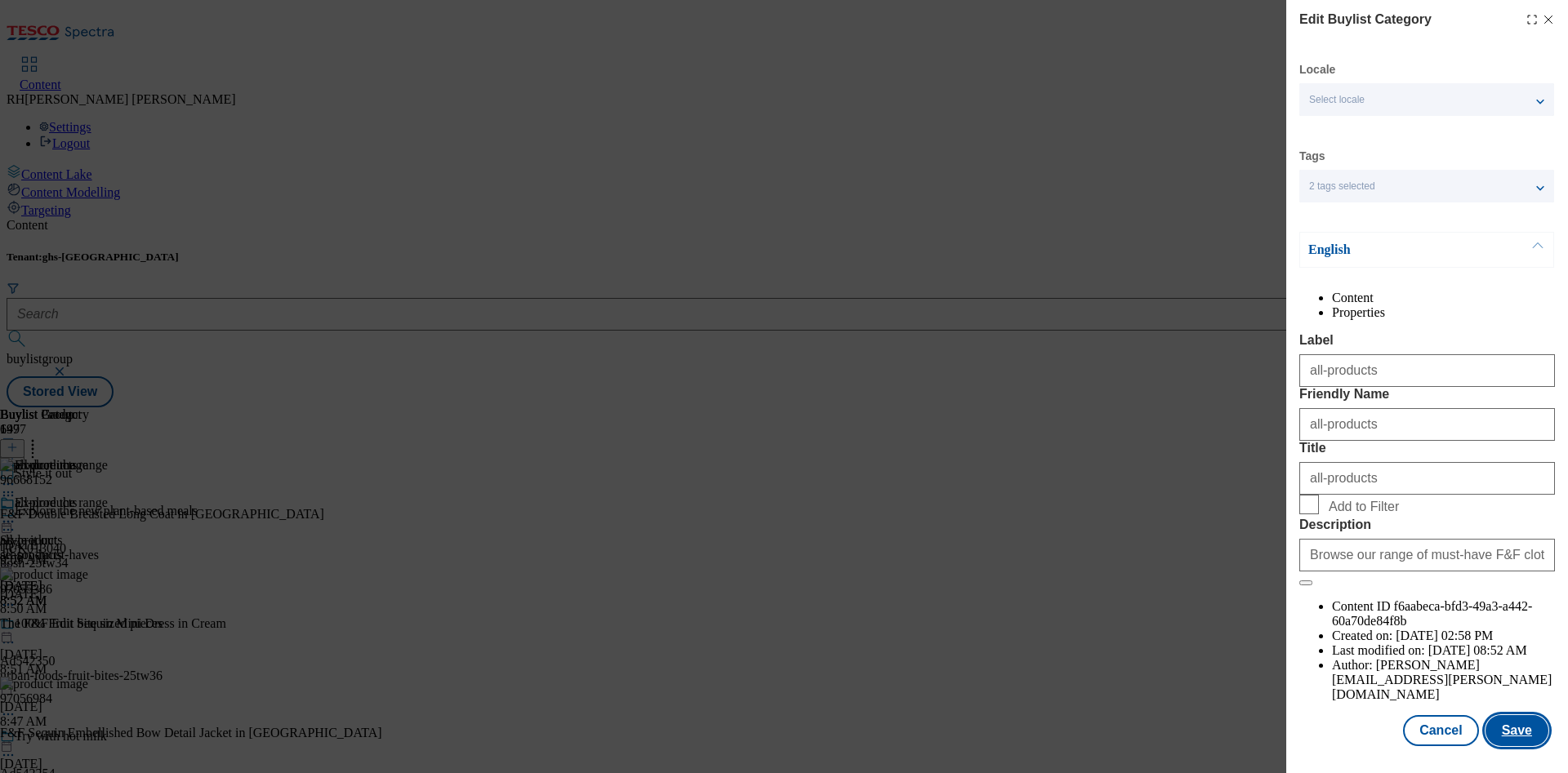
click at [1511, 715] on button "Save" at bounding box center [1516, 731] width 63 height 31
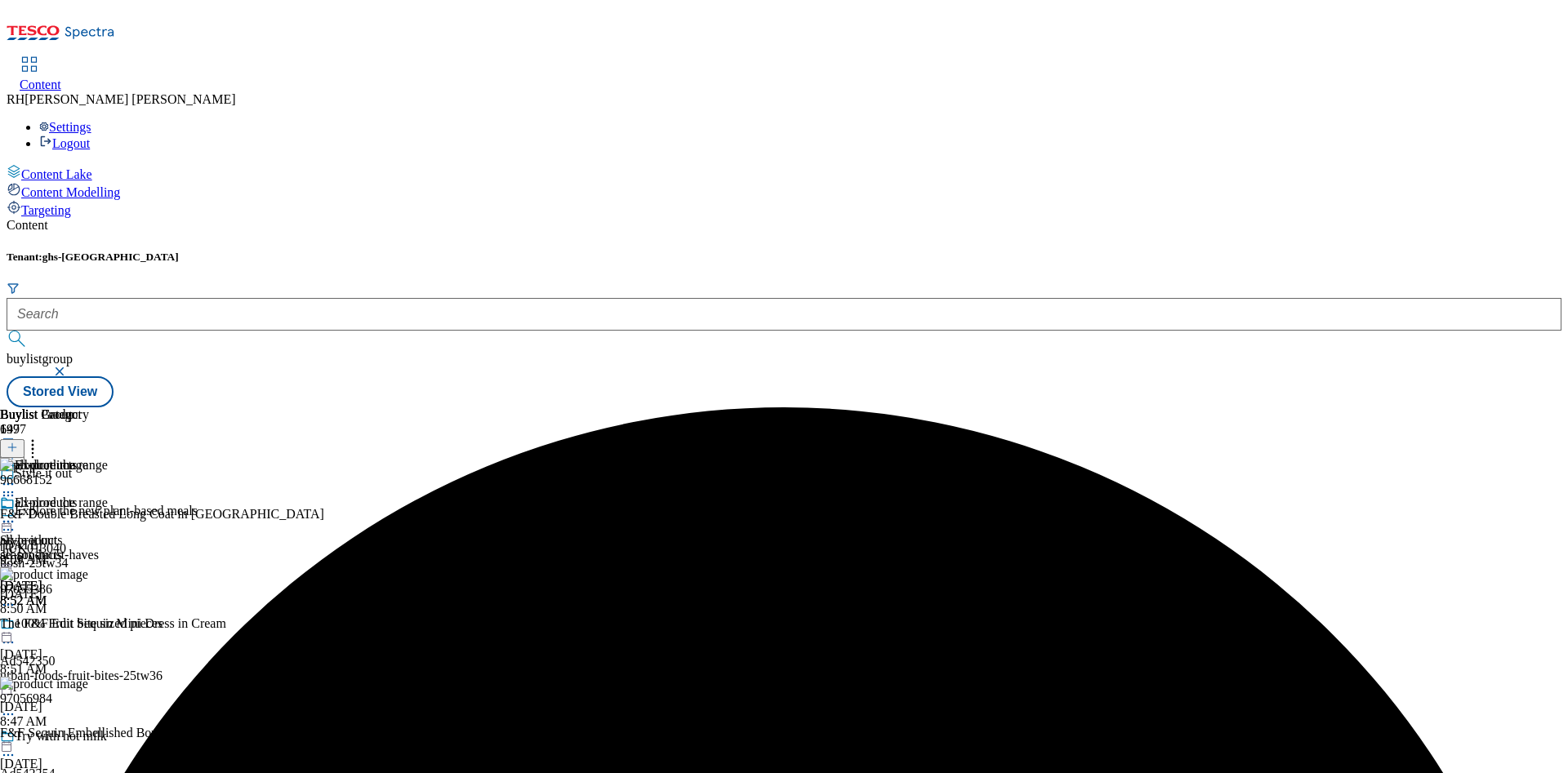
click at [9, 521] on circle at bounding box center [9, 522] width 3 height 3
click at [89, 626] on span "Preview" at bounding box center [70, 632] width 39 height 12
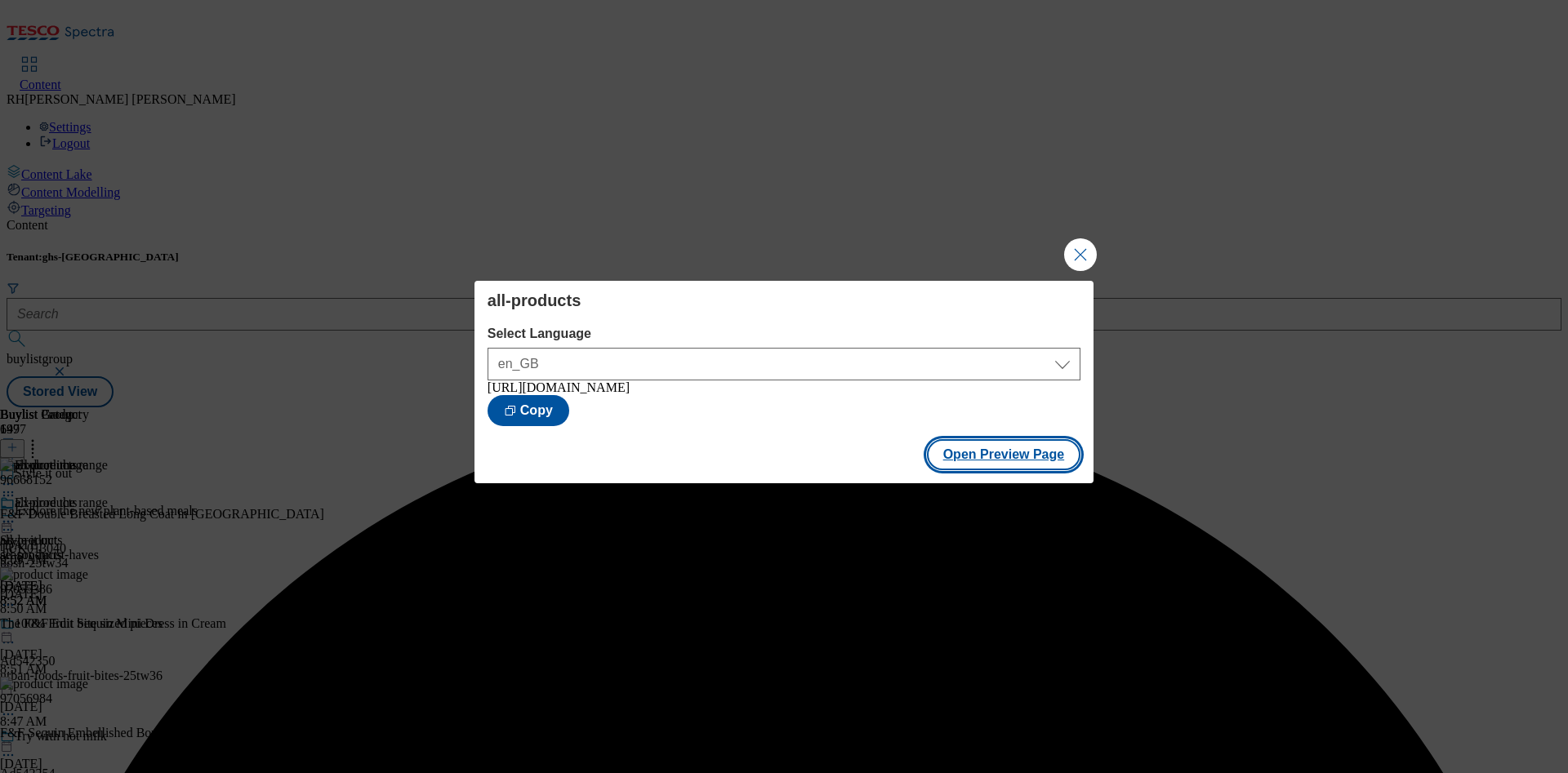
click at [1014, 462] on button "Open Preview Page" at bounding box center [1004, 455] width 155 height 31
click at [1084, 240] on button "Close Modal" at bounding box center [1081, 255] width 33 height 33
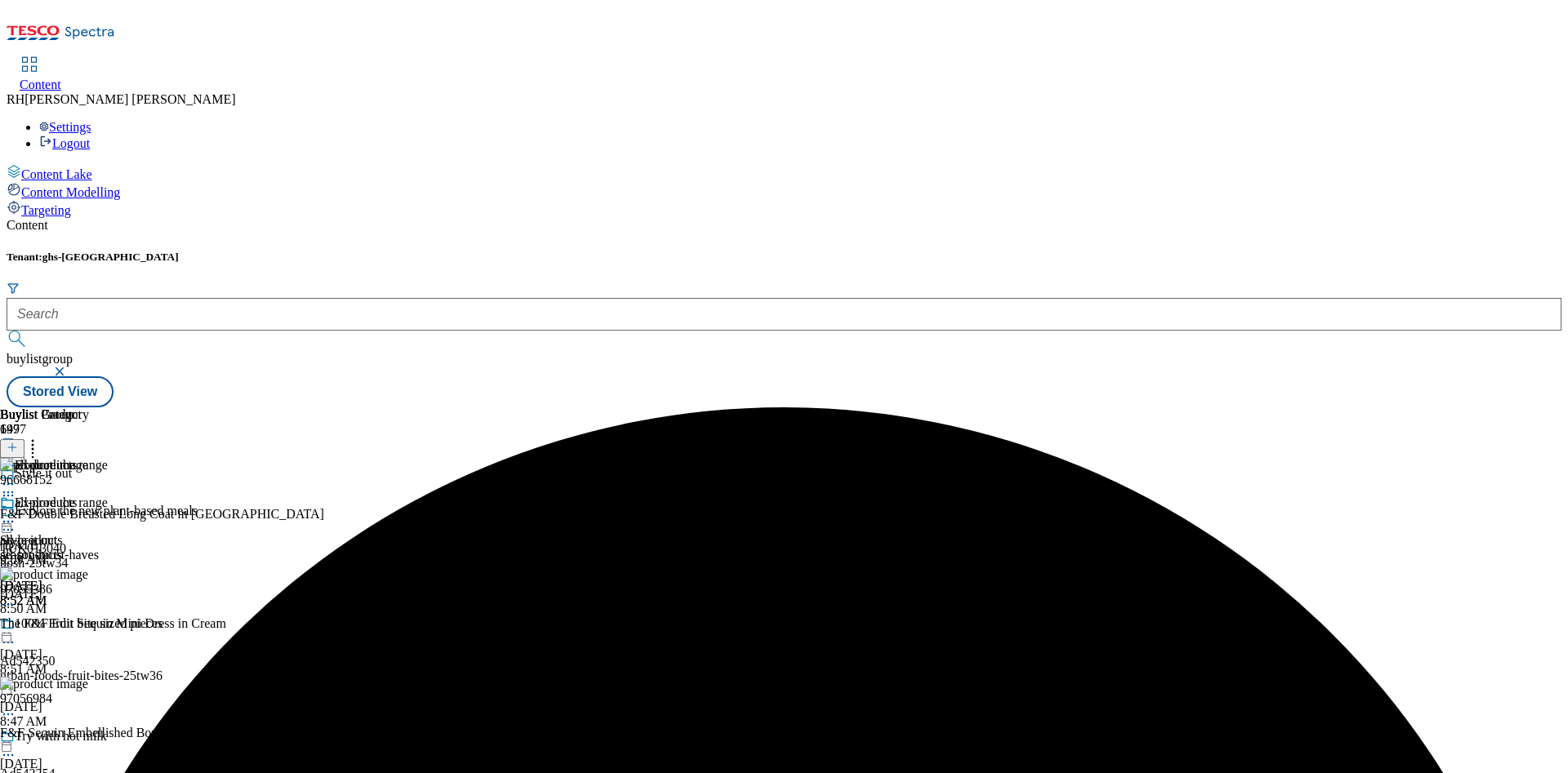
click at [16, 513] on icon at bounding box center [8, 521] width 16 height 16
click at [87, 682] on span "Publish" at bounding box center [69, 688] width 36 height 12
